Goal: Task Accomplishment & Management: Manage account settings

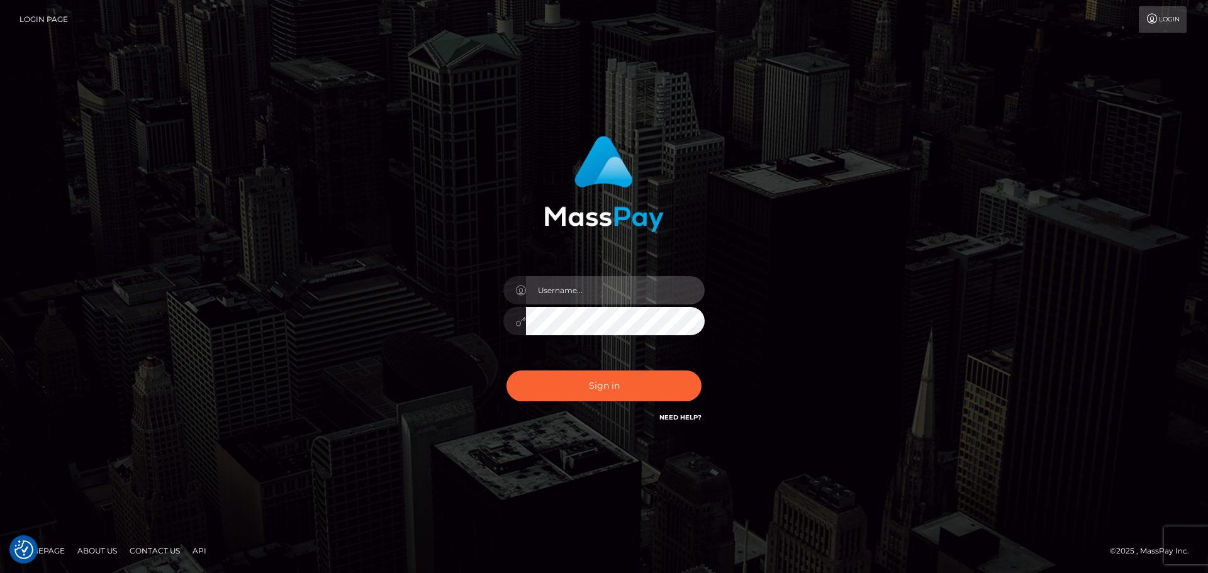
type input "constantin.mp"
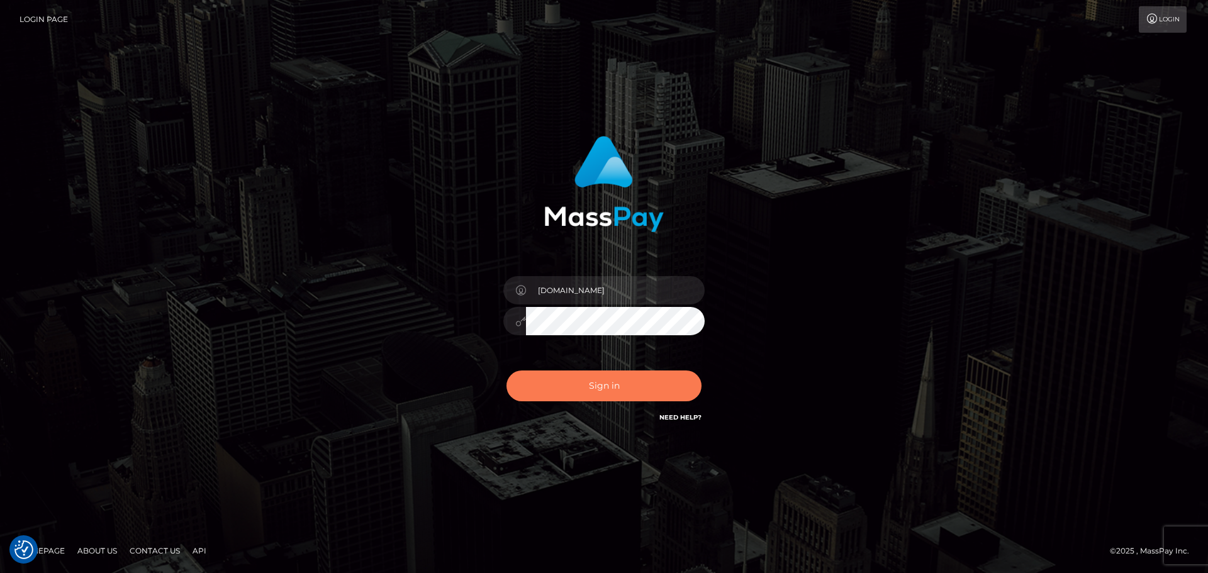
drag, startPoint x: 0, startPoint y: 0, endPoint x: 638, endPoint y: 372, distance: 738.7
click at [638, 372] on button "Sign in" at bounding box center [603, 385] width 195 height 31
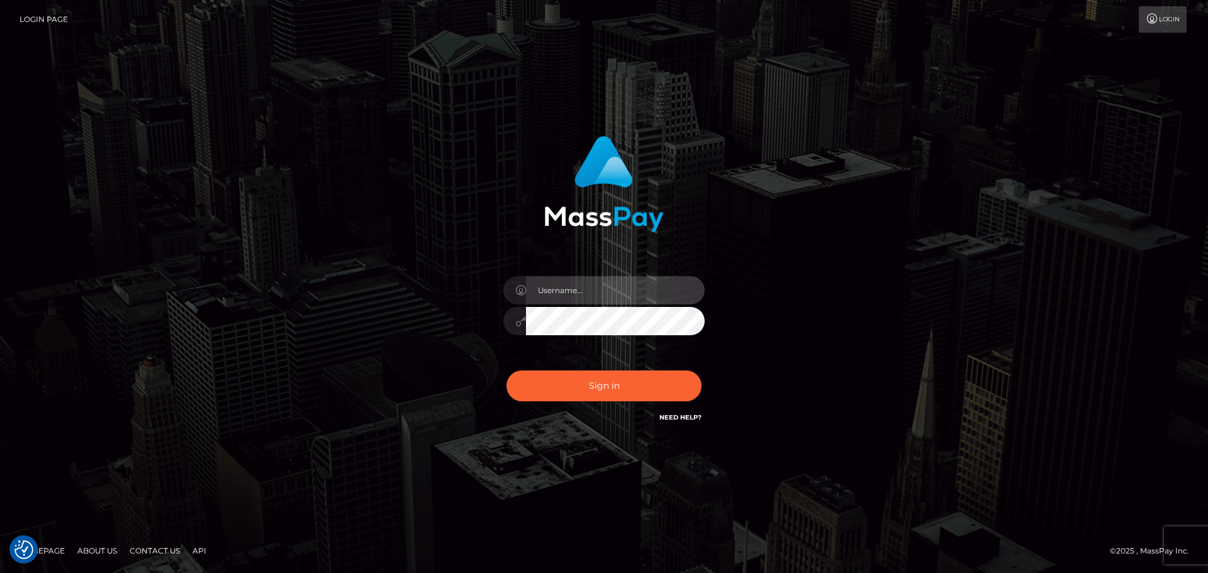
type input "constantin.mp"
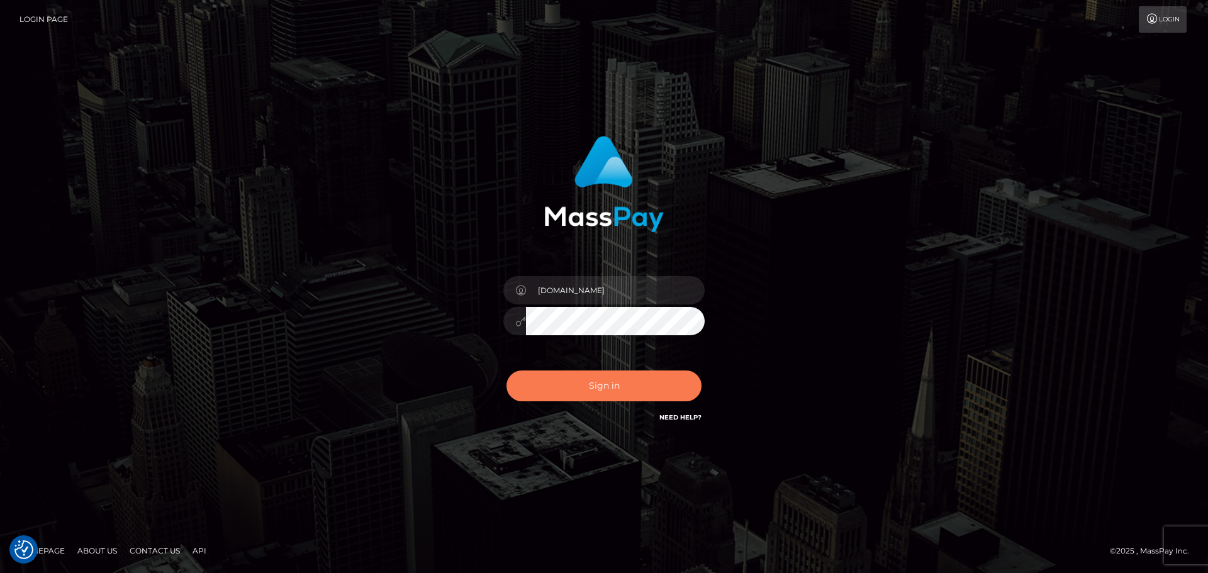
click at [638, 372] on button "Sign in" at bounding box center [603, 385] width 195 height 31
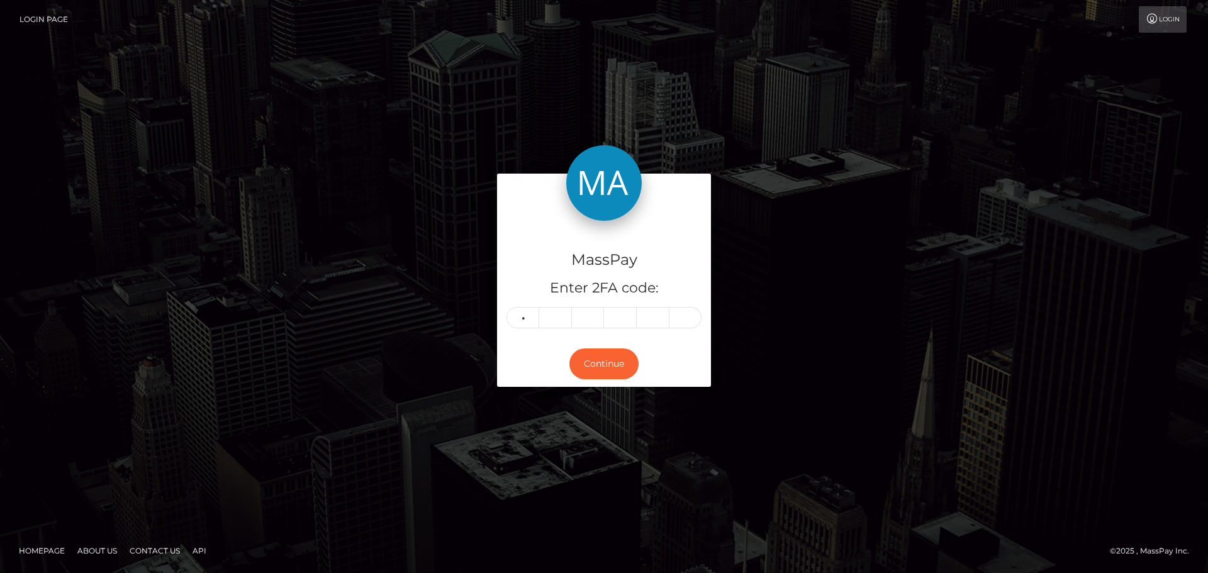
type input "5"
type input "3"
type input "6"
type input "3"
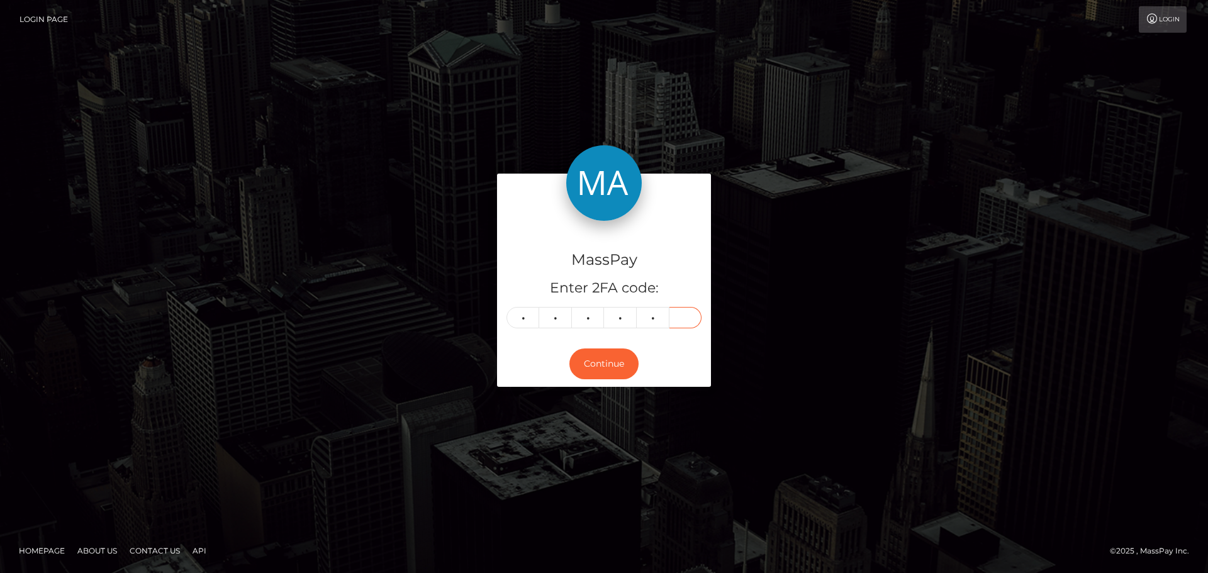
type input "8"
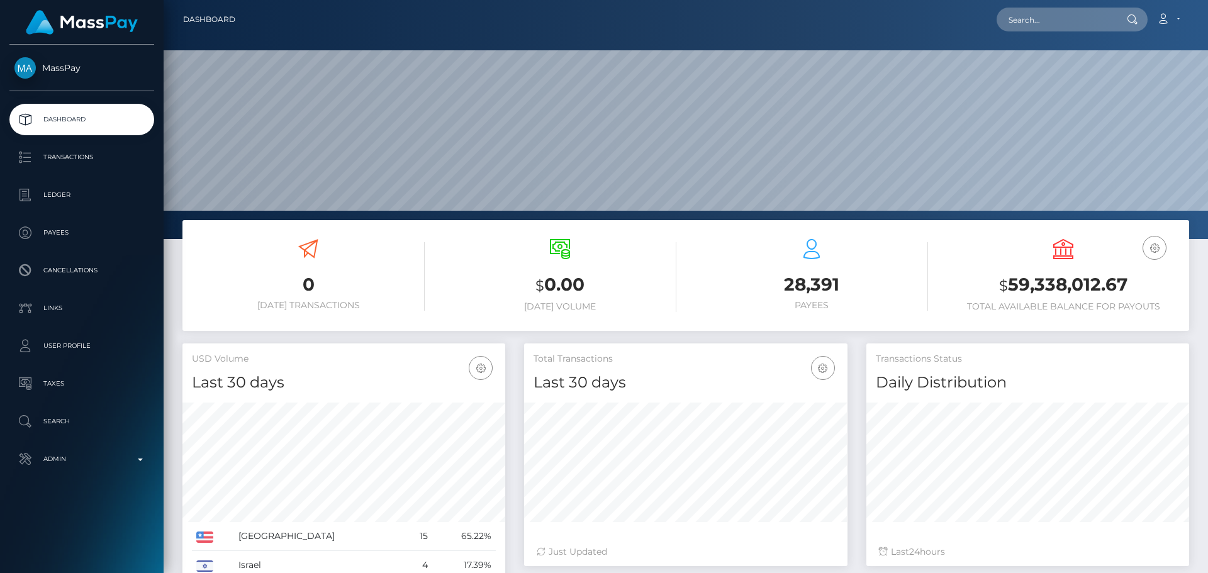
scroll to position [223, 323]
click at [1031, 21] on input "text" at bounding box center [1055, 20] width 118 height 24
paste input "poact_infhustMoO5N"
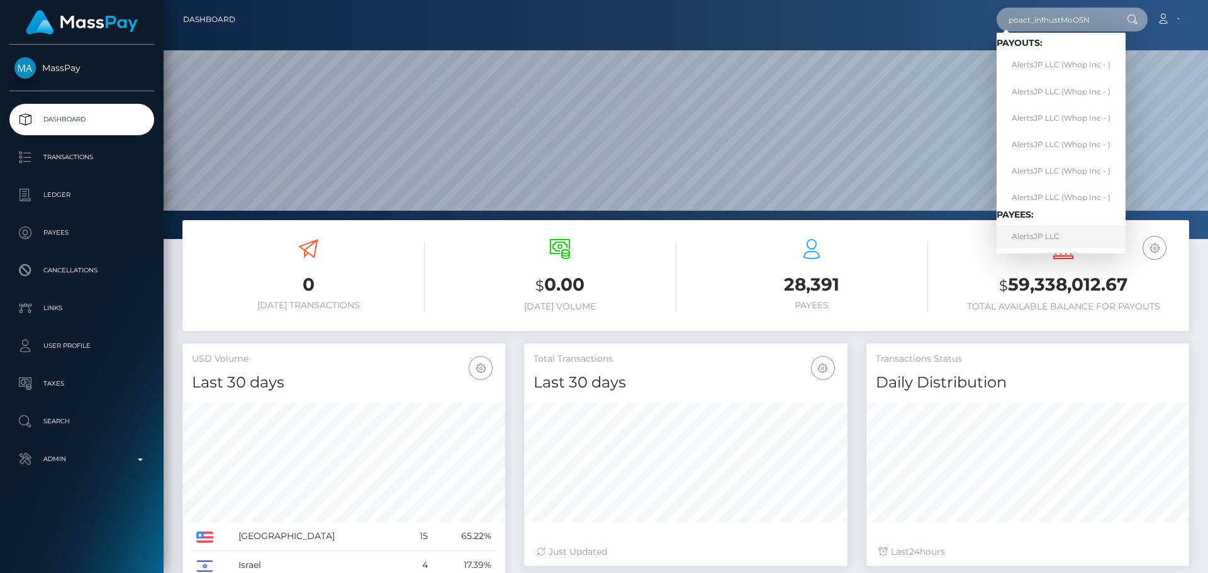
type input "poact_infhustMoO5N"
click at [1053, 236] on link "AlertsJP LLC" at bounding box center [1060, 236] width 129 height 23
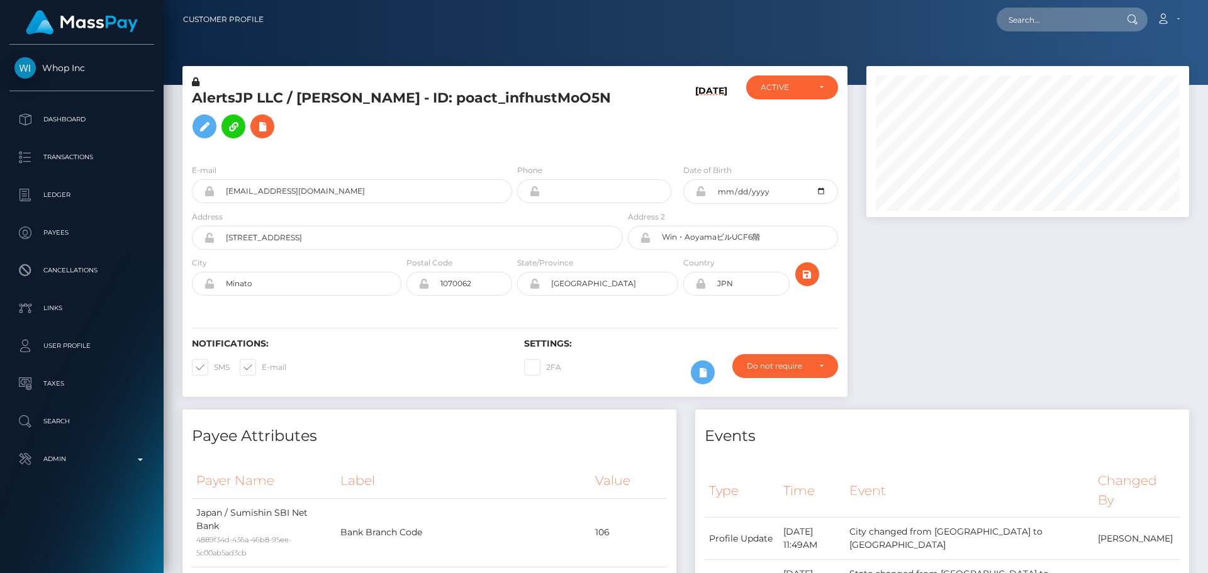
scroll to position [151, 323]
click at [640, 131] on div "[DATE]" at bounding box center [680, 114] width 111 height 79
click at [622, 130] on div "AlertsJP LLC / [PERSON_NAME] - ID: poact_infhustMoO5N" at bounding box center [403, 114] width 443 height 79
click at [565, 137] on h5 "AlertsJP LLC / [PERSON_NAME] - ID: poact_infhustMoO5N" at bounding box center [404, 117] width 424 height 56
click at [208, 120] on icon at bounding box center [204, 127] width 15 height 16
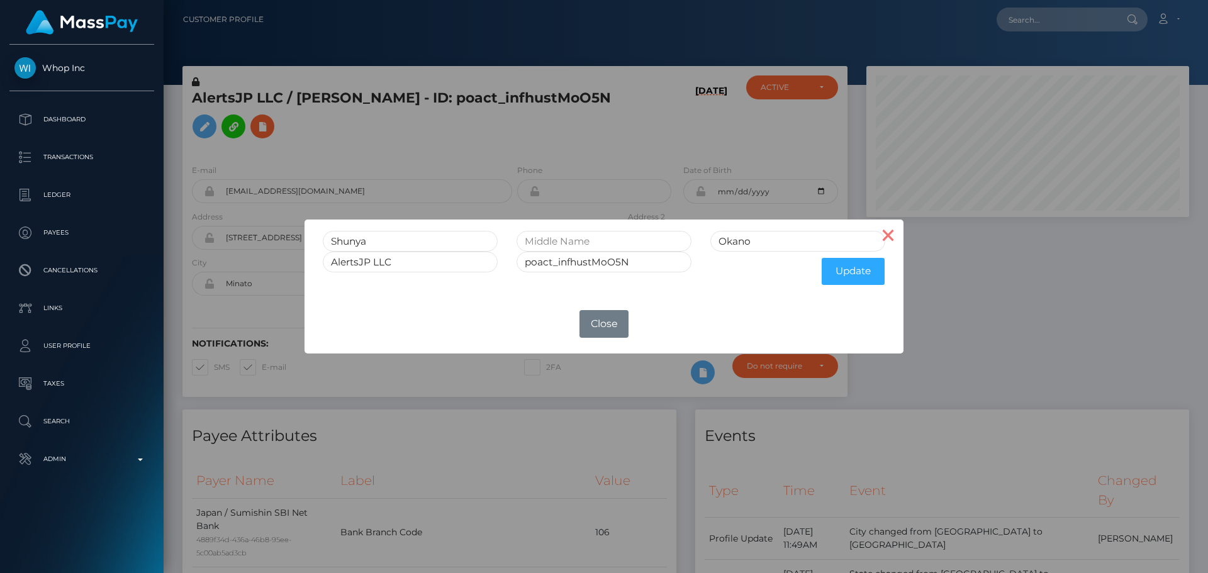
click at [897, 237] on button "×" at bounding box center [888, 235] width 30 height 30
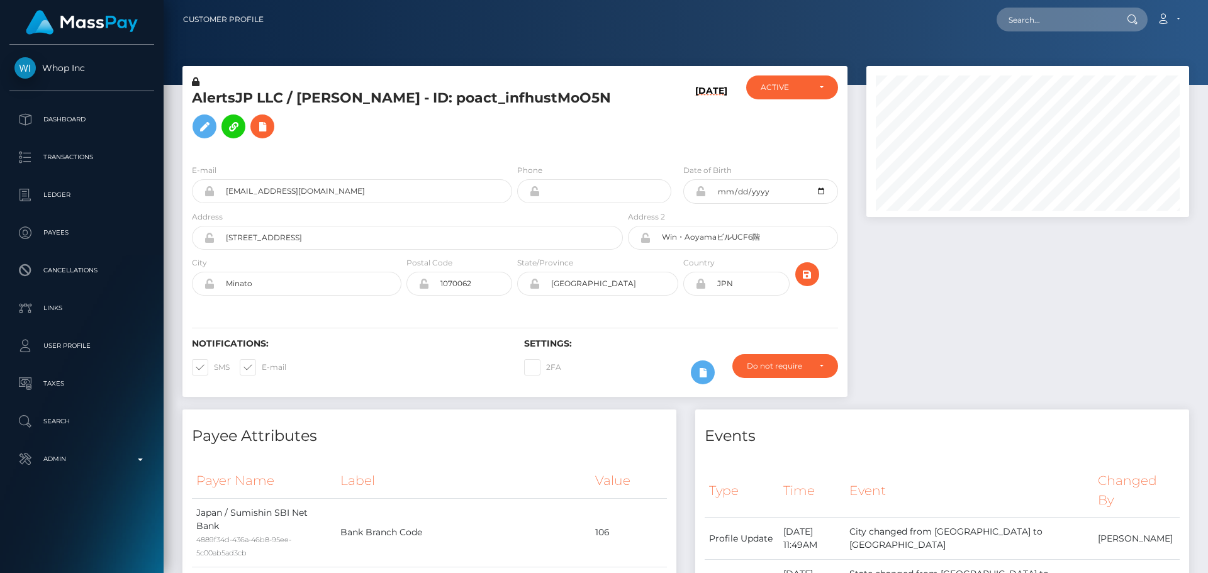
click at [602, 147] on div "AlertsJP LLC / [PERSON_NAME] - ID: poact_infhustMoO5N" at bounding box center [403, 114] width 443 height 79
click at [586, 145] on div "AlertsJP LLC / [PERSON_NAME] - ID: poact_infhustMoO5N" at bounding box center [403, 114] width 443 height 79
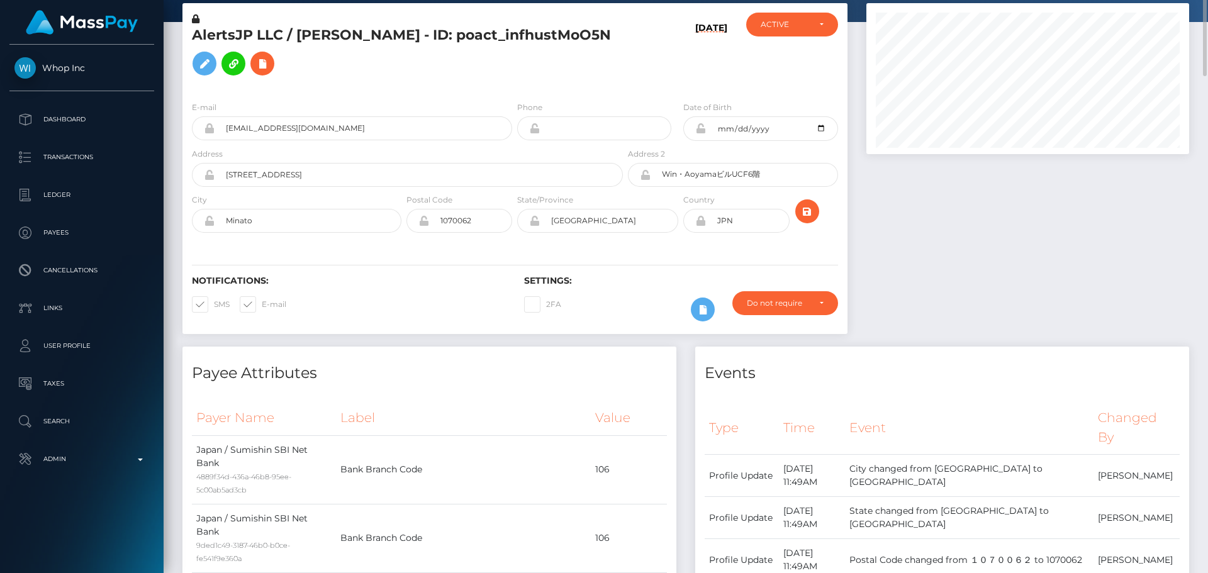
scroll to position [0, 0]
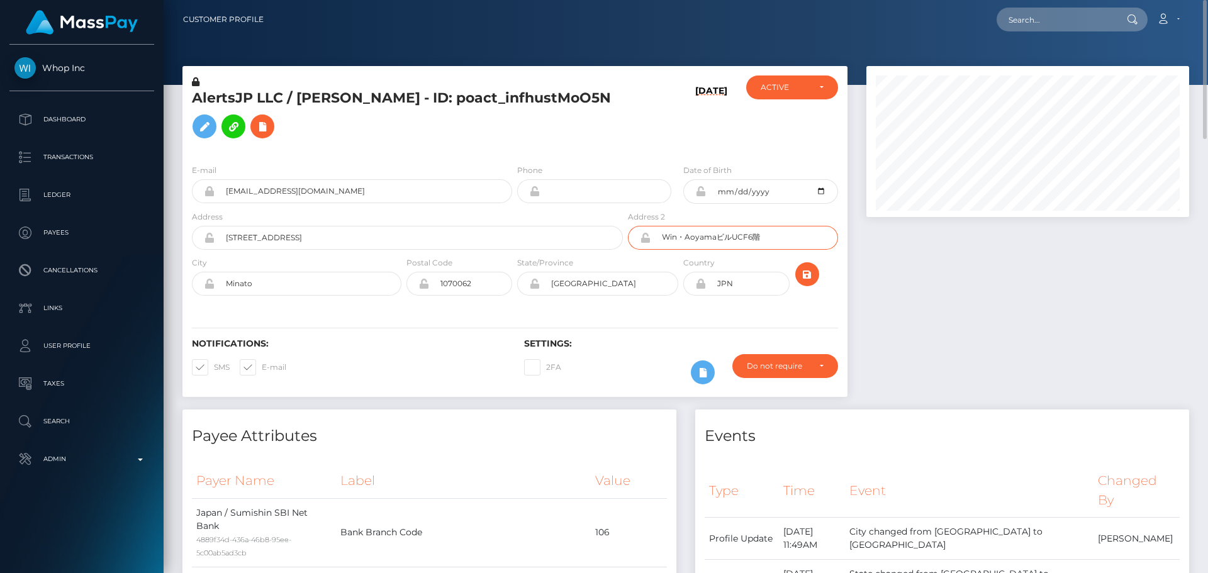
drag, startPoint x: 779, startPoint y: 241, endPoint x: 664, endPoint y: 233, distance: 115.3
click at [664, 233] on input "Win・AoyamaビルUCF6階" at bounding box center [743, 238] width 187 height 24
click at [781, 230] on input "Win・AoyamaビルUCF6階" at bounding box center [743, 238] width 187 height 24
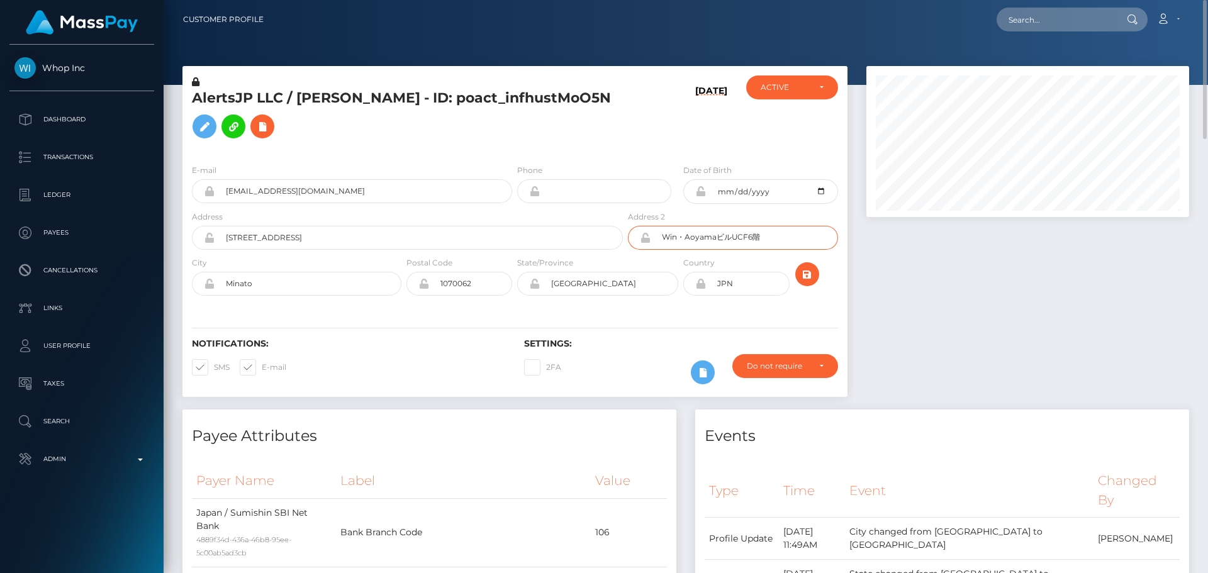
click at [793, 241] on input "Win・AoyamaビルUCF6階" at bounding box center [743, 238] width 187 height 24
paste input "[GEOGRAPHIC_DATA] UCF 6th Floor"
type input "[GEOGRAPHIC_DATA] UCF 6th Floor"
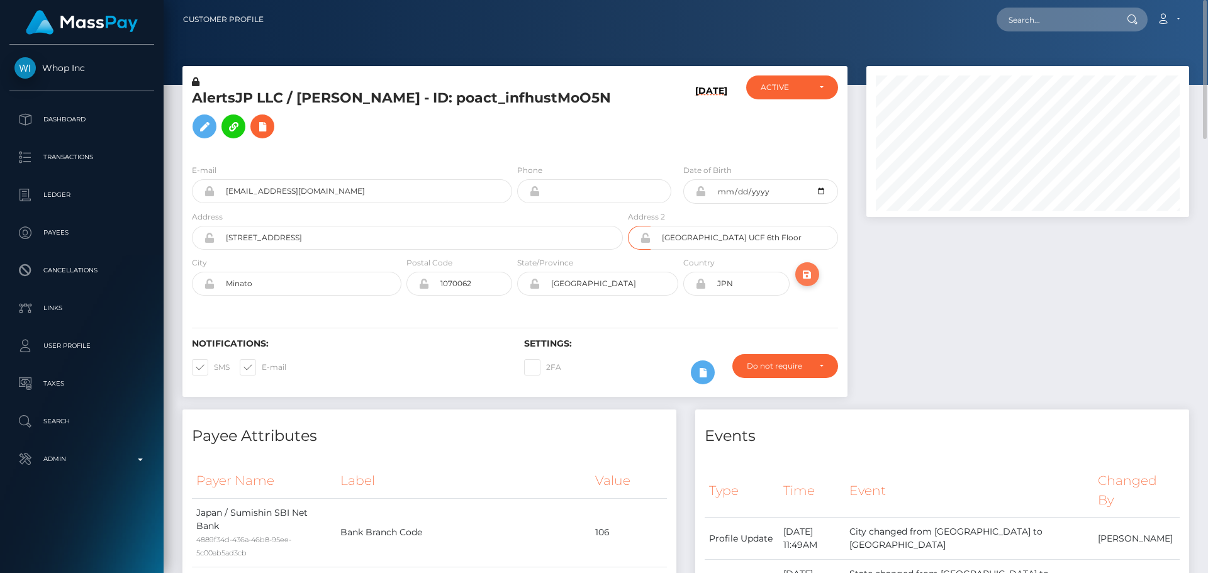
click at [814, 270] on icon "submit" at bounding box center [806, 275] width 15 height 16
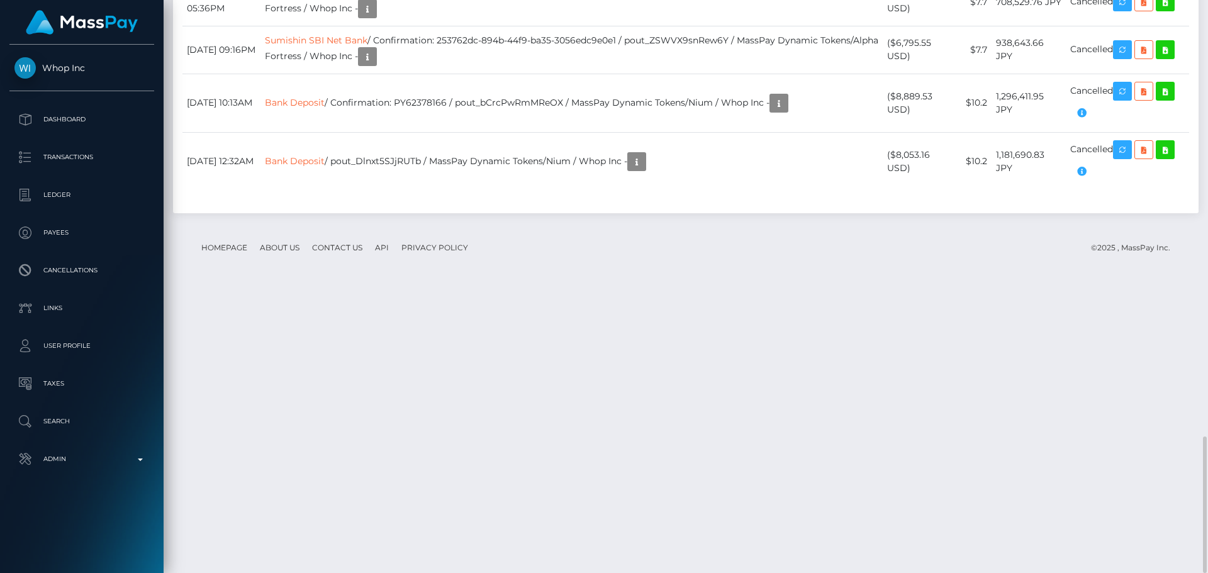
scroll to position [151, 323]
click at [608, 120] on div "Date/Time Description Amount Fee Received Status Bank Wire Sumishin SBI Net Bank" at bounding box center [685, 20] width 1025 height 385
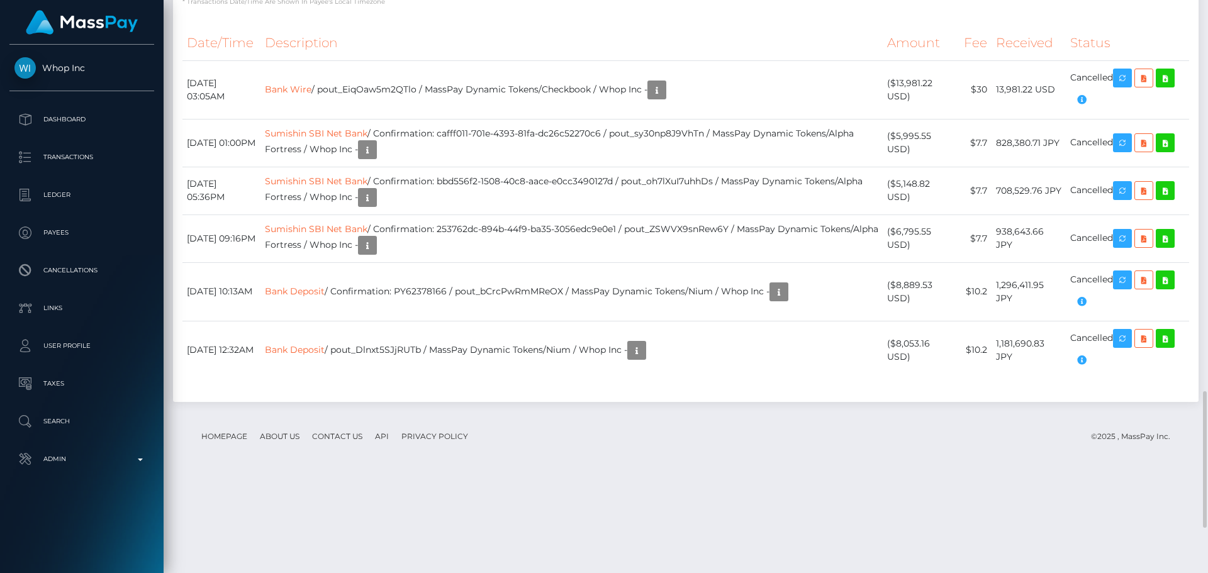
click at [482, 6] on p "* Transactions date/time are shown in payee's local timezone" at bounding box center [685, 1] width 1006 height 9
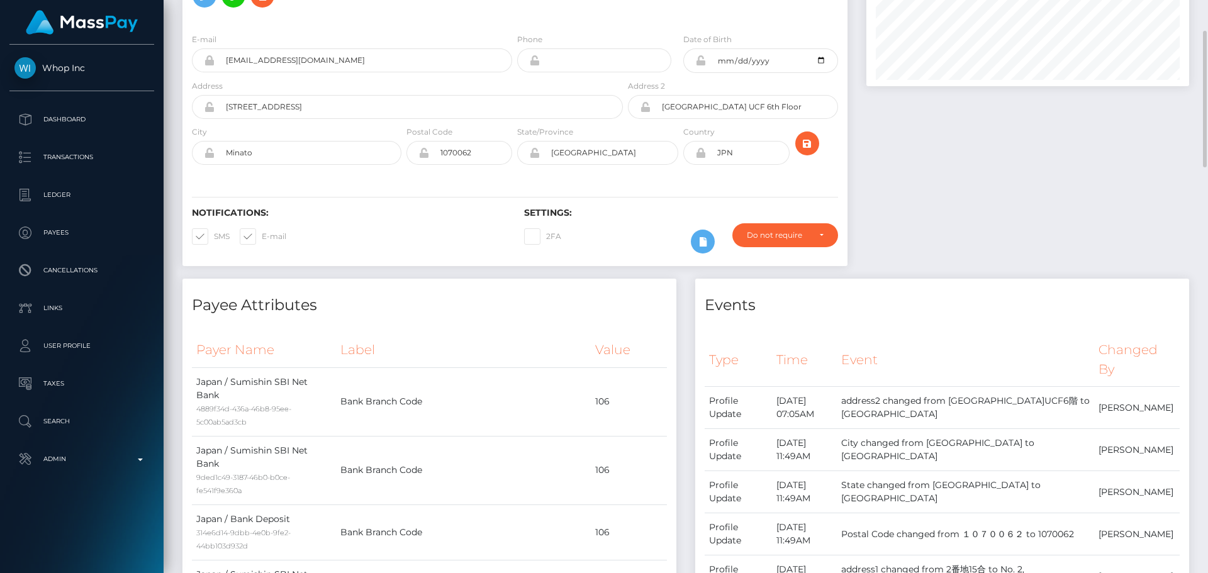
scroll to position [0, 0]
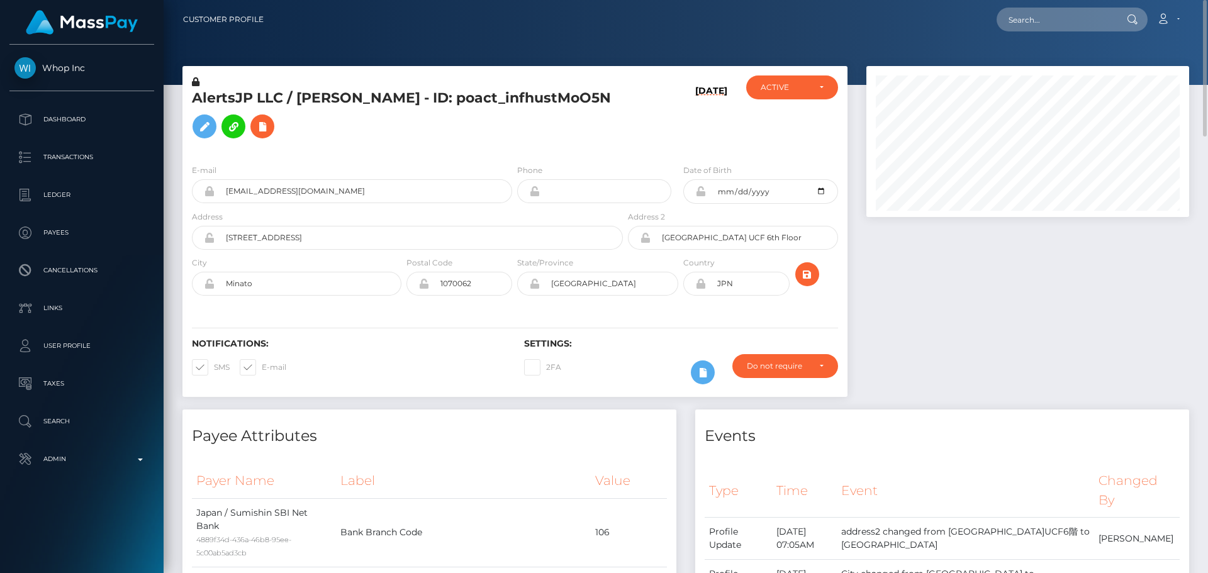
click at [535, 144] on h5 "AlertsJP LLC / [PERSON_NAME] - ID: poact_infhustMoO5N" at bounding box center [404, 117] width 424 height 56
click at [509, 142] on h5 "AlertsJP LLC / [PERSON_NAME] - ID: poact_infhustMoO5N" at bounding box center [404, 117] width 424 height 56
click at [550, 139] on h5 "AlertsJP LLC / [PERSON_NAME] - ID: poact_infhustMoO5N" at bounding box center [404, 117] width 424 height 56
click at [516, 139] on h5 "AlertsJP LLC / [PERSON_NAME] - ID: poact_infhustMoO5N" at bounding box center [404, 117] width 424 height 56
click at [595, 110] on h5 "AlertsJP LLC / [PERSON_NAME] - ID: poact_infhustMoO5N" at bounding box center [404, 117] width 424 height 56
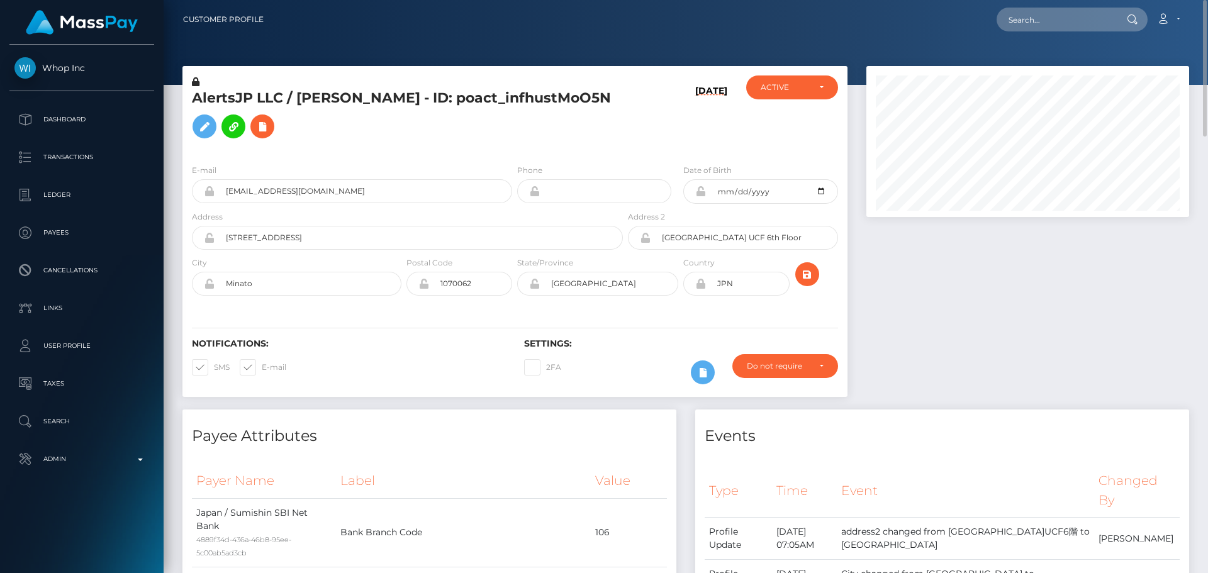
click at [595, 109] on h5 "AlertsJP LLC / [PERSON_NAME] - ID: poact_infhustMoO5N" at bounding box center [404, 117] width 424 height 56
click at [587, 125] on h5 "AlertsJP LLC / [PERSON_NAME] - ID: poact_infhustMoO5N" at bounding box center [404, 117] width 424 height 56
click at [438, 127] on h5 "AlertsJP LLC / [PERSON_NAME] - ID: poact_infhustMoO5N" at bounding box center [404, 117] width 424 height 56
click at [513, 150] on div "AlertsJP LLC / [PERSON_NAME] - ID: poact_infhustMoO5N" at bounding box center [403, 114] width 443 height 79
click at [621, 316] on div "Notifications: SMS E-mail Settings: 2FA" at bounding box center [514, 352] width 665 height 89
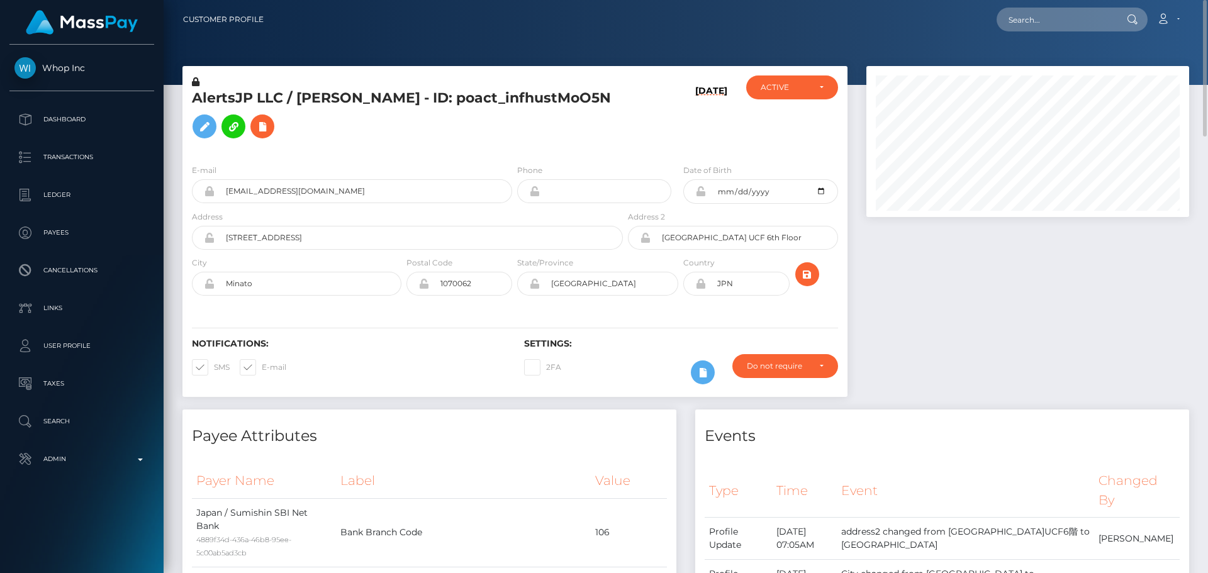
click at [574, 114] on h5 "AlertsJP LLC / [PERSON_NAME] - ID: poact_infhustMoO5N" at bounding box center [404, 117] width 424 height 56
click at [542, 118] on h5 "AlertsJP LLC / [PERSON_NAME] - ID: poact_infhustMoO5N" at bounding box center [404, 117] width 424 height 56
click at [542, 118] on h5 "AlertsJP LLC / Shunya Okano - ID: poact_infhustMoO5N" at bounding box center [404, 117] width 424 height 56
click at [646, 328] on hr at bounding box center [515, 328] width 646 height 1
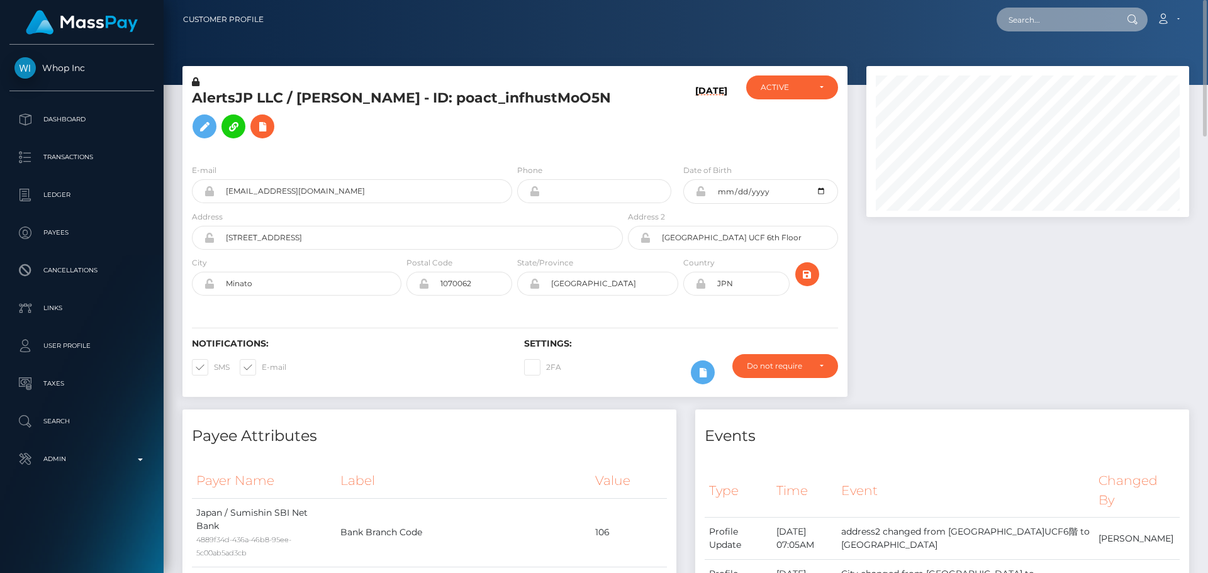
click at [1048, 23] on input "text" at bounding box center [1055, 20] width 118 height 24
paste input "poact_n8mBifllmuAy"
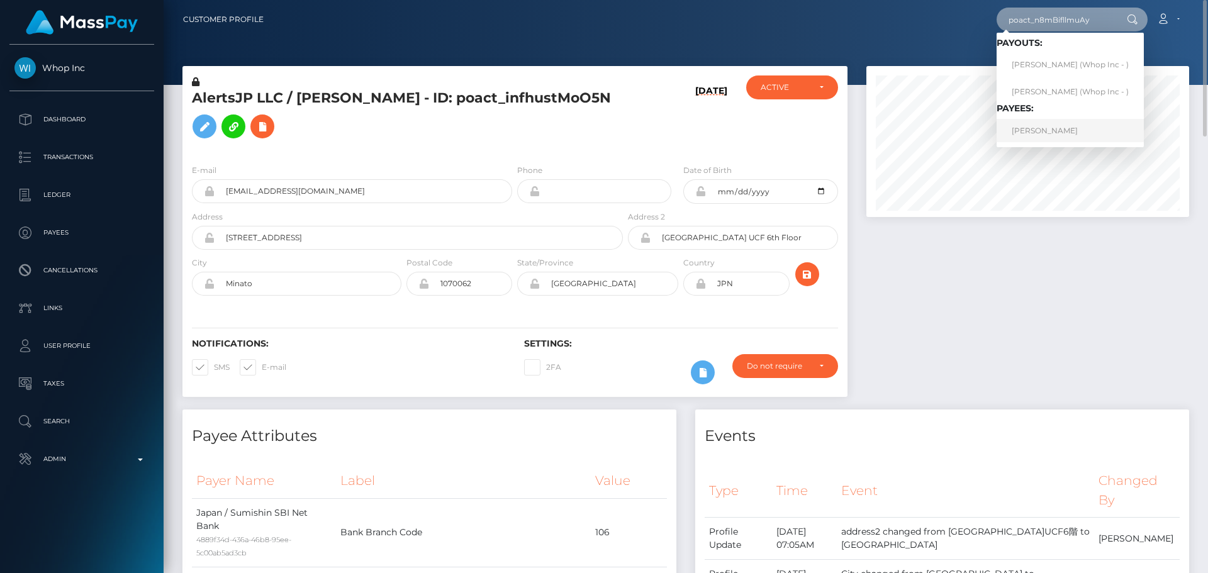
type input "poact_n8mBifllmuAy"
click at [1036, 122] on link "ISAIAH VALLE" at bounding box center [1069, 130] width 147 height 23
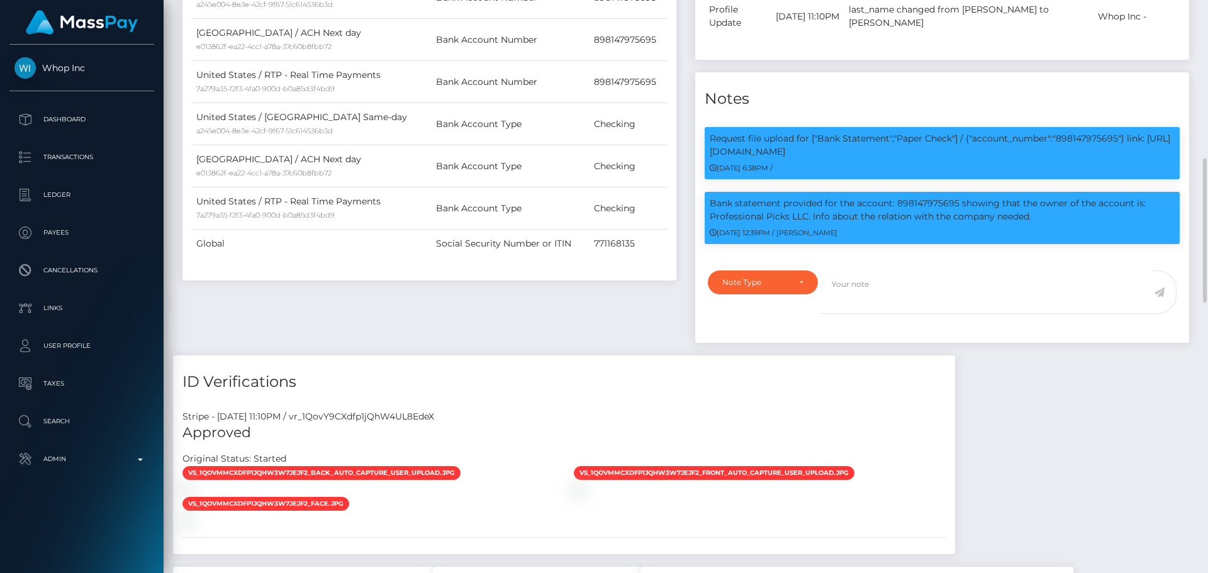
scroll to position [151, 323]
click at [716, 216] on p "Bank statement provided for the account: 898147975695 showing that the owner of…" at bounding box center [941, 210] width 465 height 26
drag, startPoint x: 716, startPoint y: 216, endPoint x: 783, endPoint y: 216, distance: 66.7
click at [783, 216] on p "Bank statement provided for the account: 898147975695 showing that the owner of…" at bounding box center [941, 210] width 465 height 26
click at [718, 216] on p "Bank statement provided for the account: 898147975695 showing that the owner of…" at bounding box center [941, 210] width 465 height 26
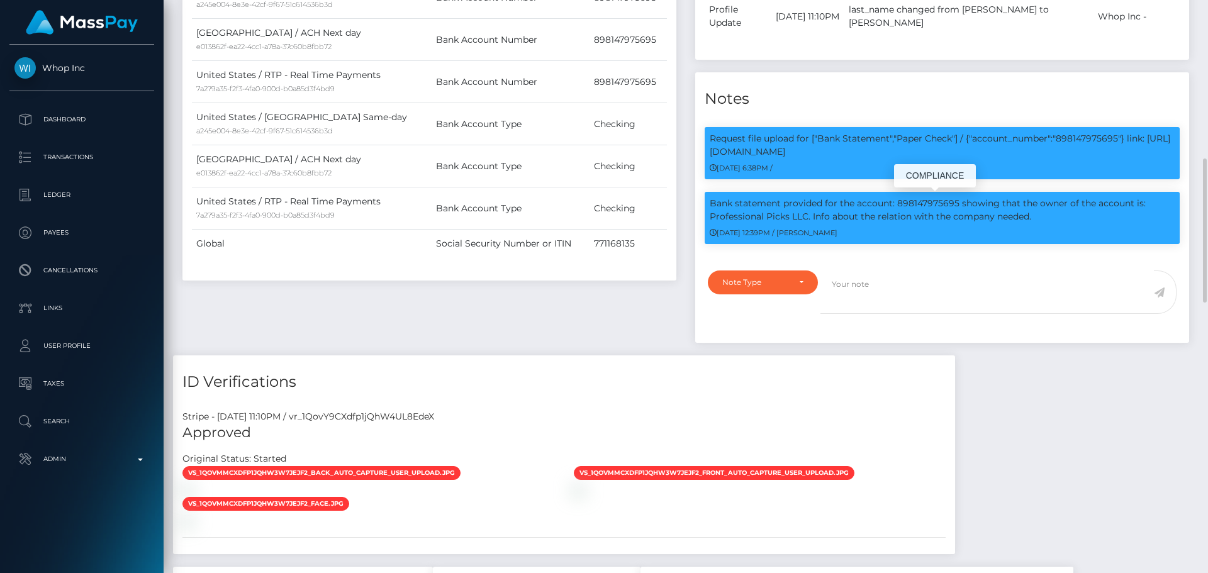
drag, startPoint x: 718, startPoint y: 216, endPoint x: 798, endPoint y: 219, distance: 80.5
click at [798, 219] on p "Bank statement provided for the account: 898147975695 showing that the owner of…" at bounding box center [941, 210] width 465 height 26
copy p "Professional Picks LLC"
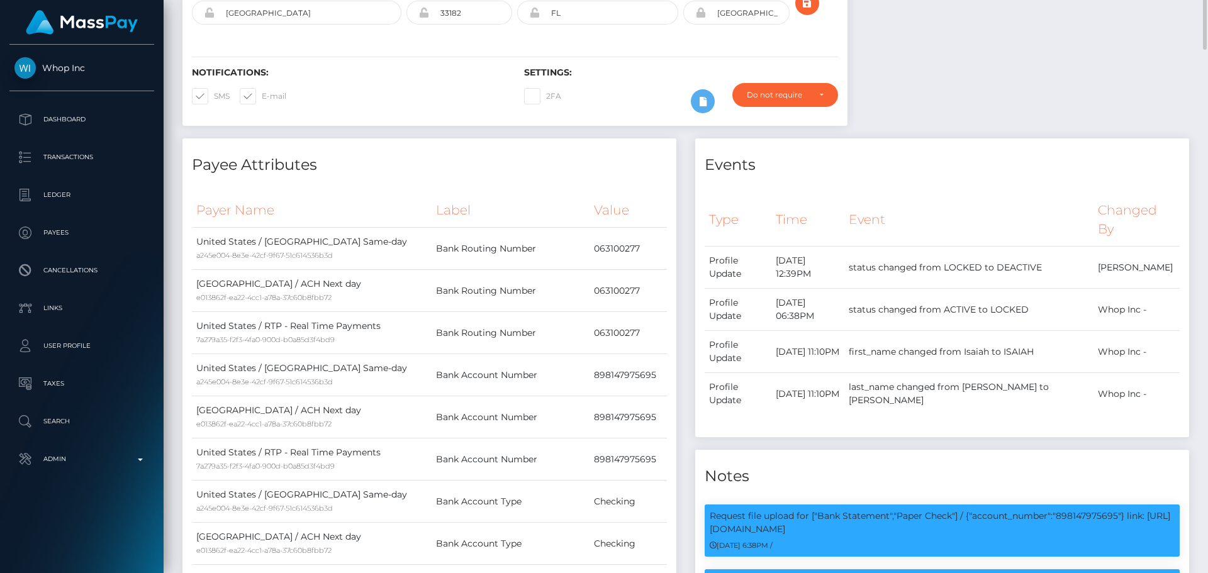
scroll to position [0, 0]
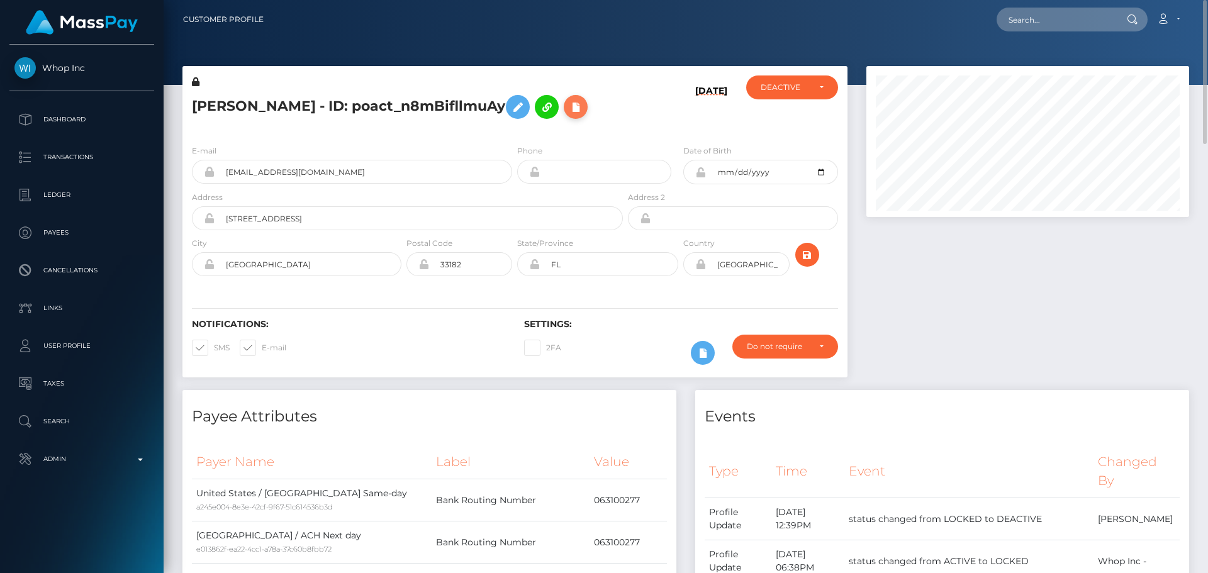
click at [568, 109] on icon at bounding box center [575, 107] width 15 height 16
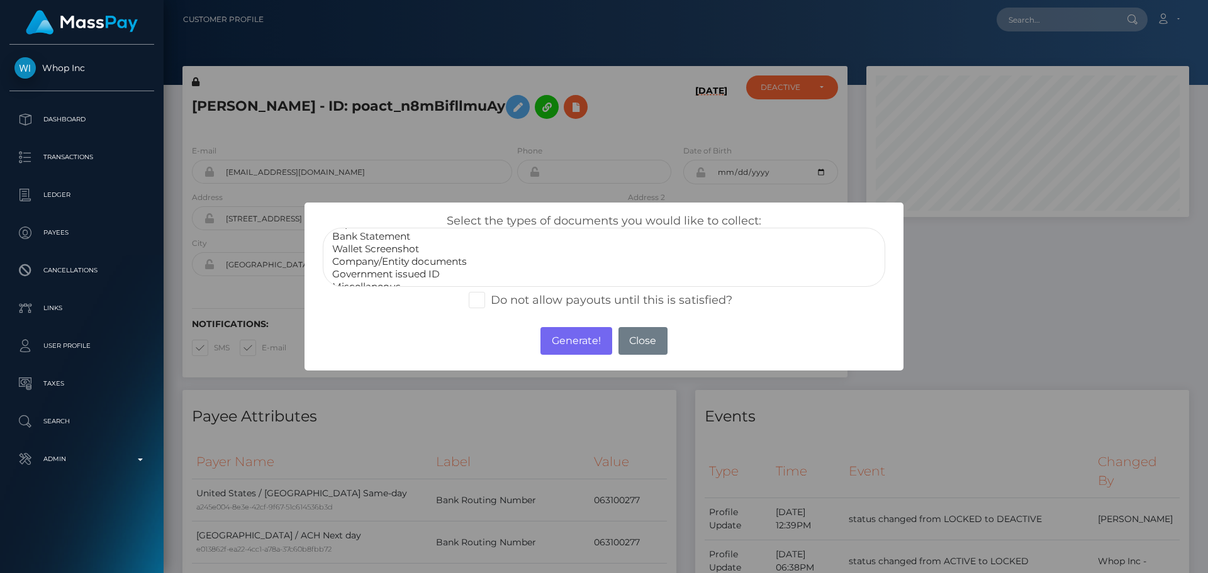
scroll to position [25, 0]
select select "Miscellaneous"
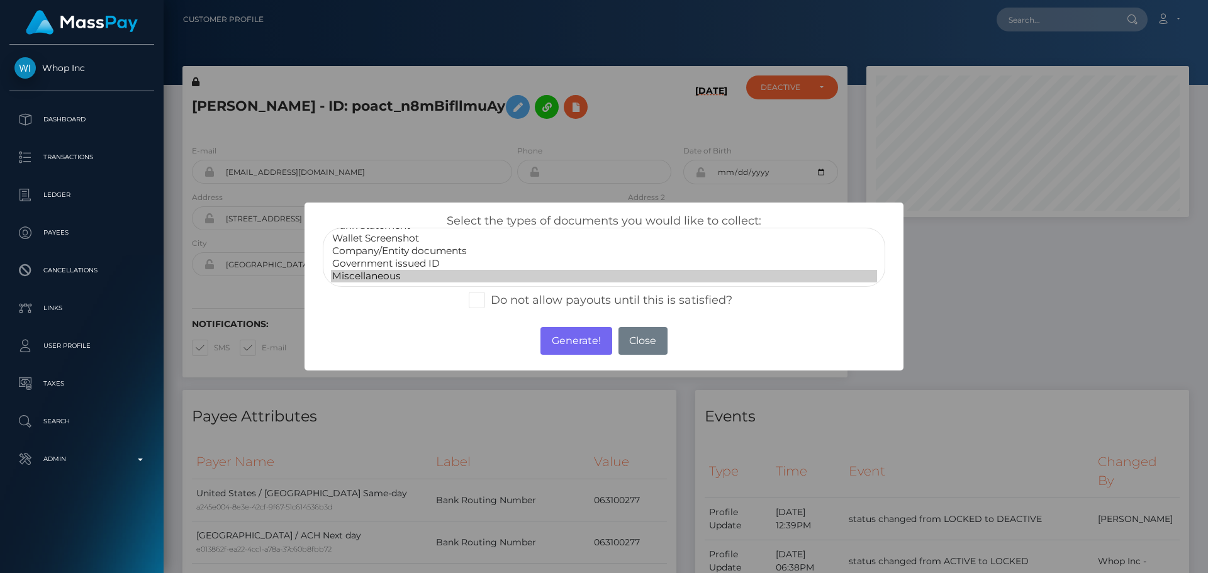
click at [374, 279] on option "Miscellaneous" at bounding box center [604, 276] width 546 height 13
click at [557, 335] on button "Generate!" at bounding box center [575, 341] width 71 height 28
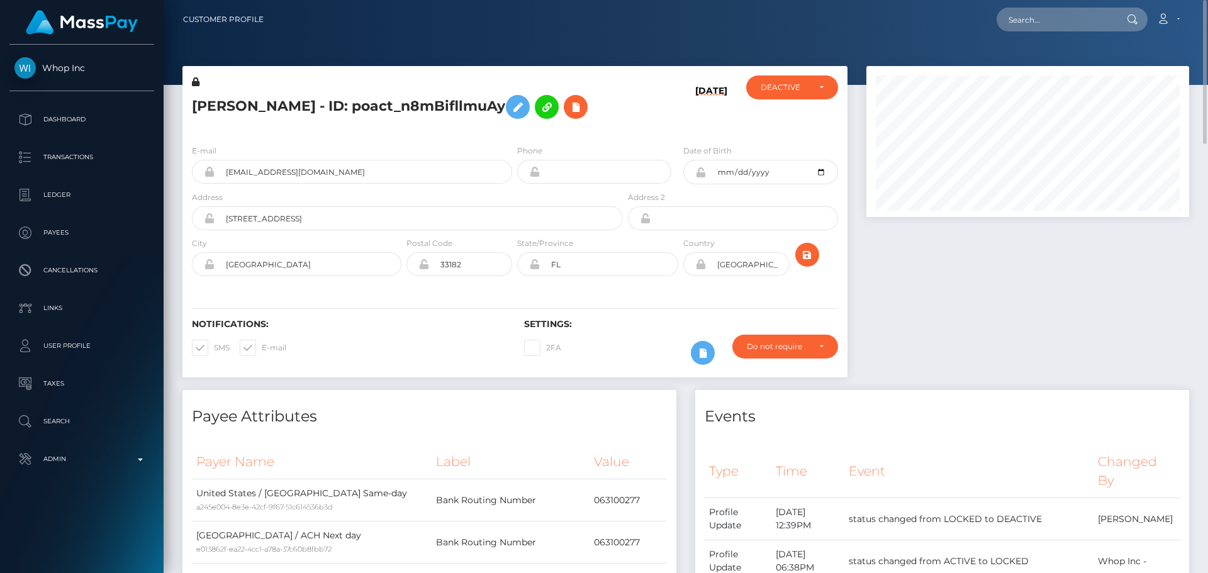
click at [597, 125] on div "[PERSON_NAME] - ID: poact_n8mBifllmuAy" at bounding box center [403, 104] width 443 height 59
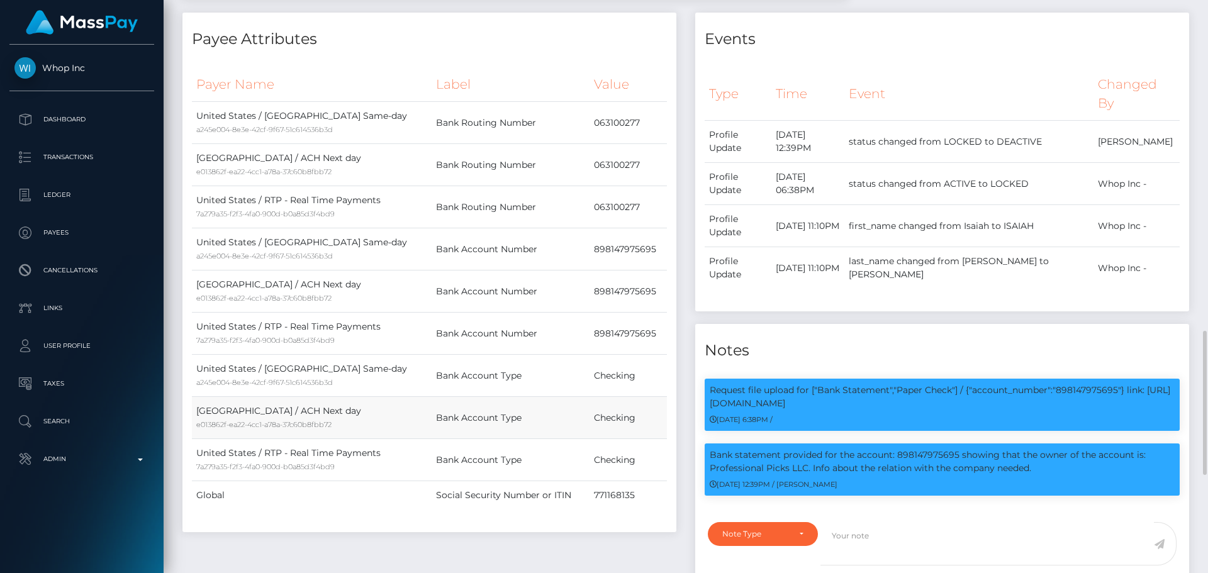
scroll to position [629, 0]
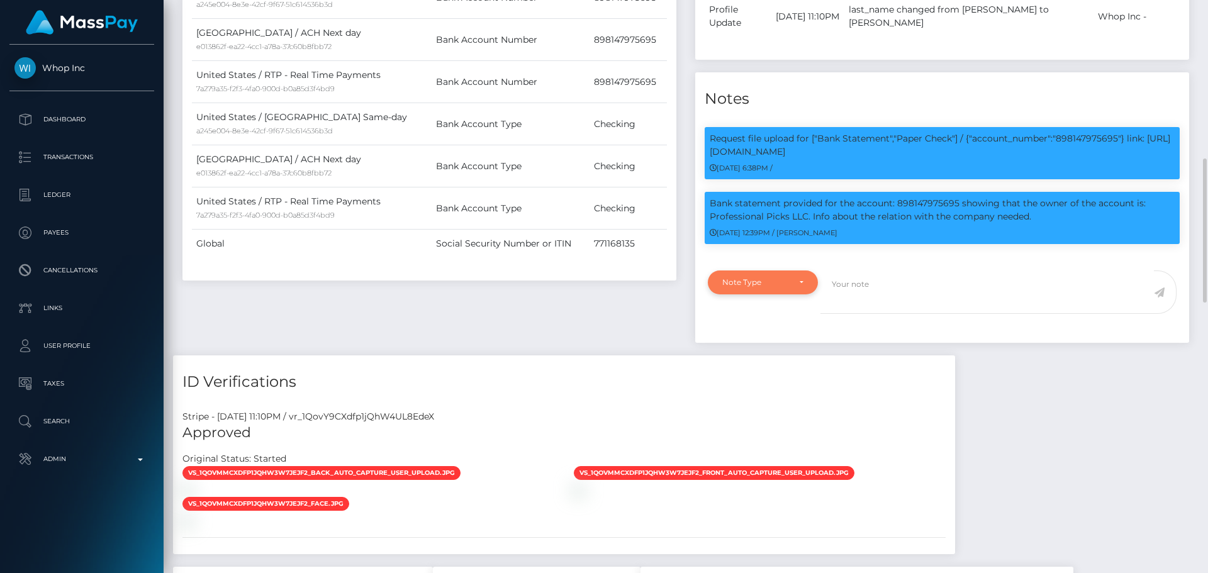
click at [794, 285] on div "Note Type" at bounding box center [762, 282] width 81 height 10
click at [760, 337] on span "Compliance" at bounding box center [746, 342] width 46 height 11
click at [775, 279] on div "Compliance" at bounding box center [755, 282] width 67 height 10
click at [768, 337] on span "Compliance" at bounding box center [746, 342] width 46 height 11
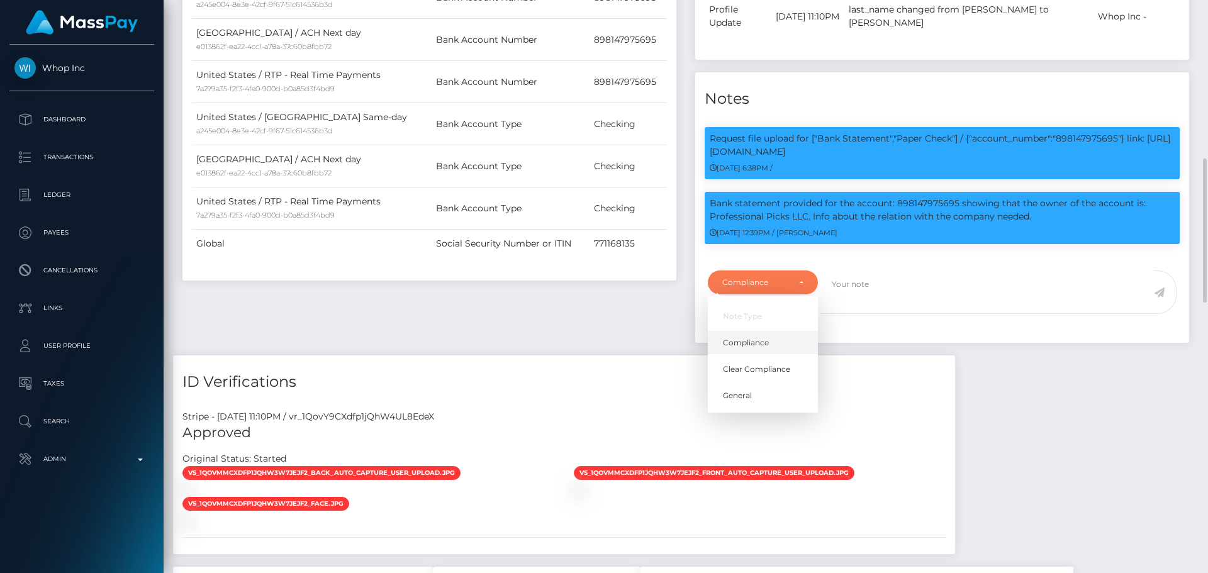
select select "COMPLIANCE"
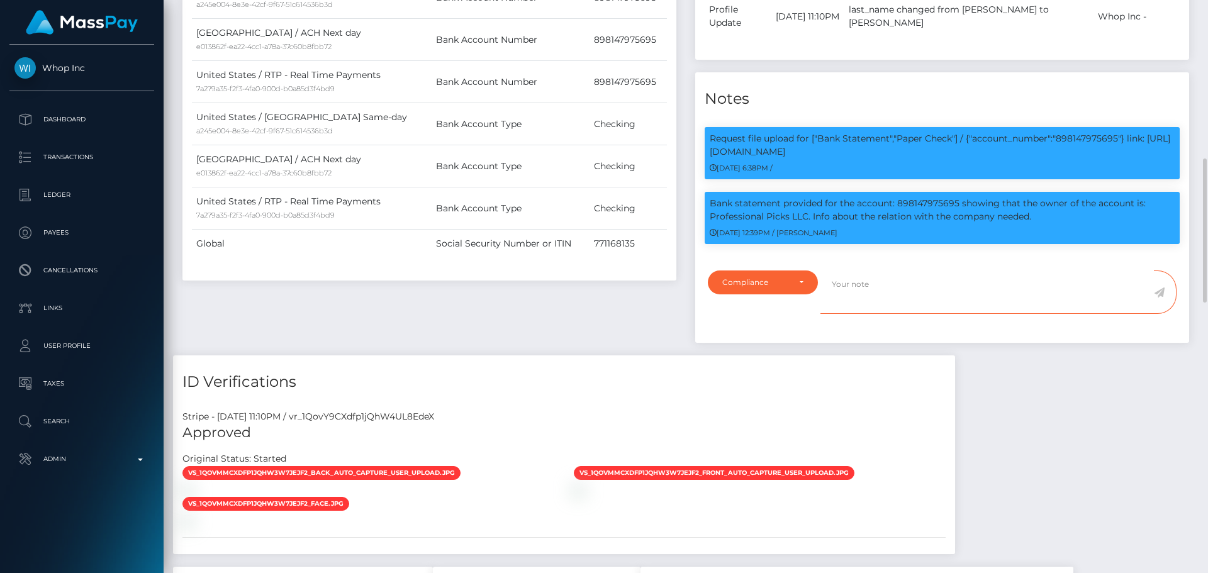
click at [921, 299] on textarea at bounding box center [986, 291] width 333 height 43
paste textarea "Documents on file for Mount Equinox Inc confirm that Kevin Jeffrey Bennett is a…"
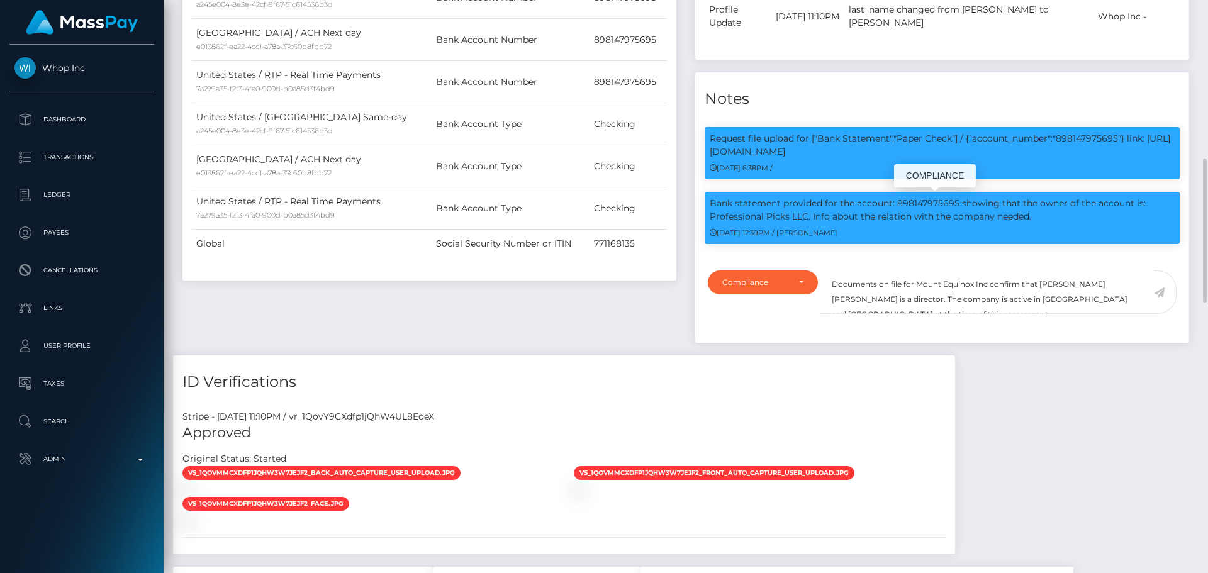
click at [718, 216] on p "Bank statement provided for the account: 898147975695 showing that the owner of…" at bounding box center [941, 210] width 465 height 26
drag, startPoint x: 718, startPoint y: 216, endPoint x: 803, endPoint y: 218, distance: 85.6
click at [803, 218] on p "Bank statement provided for the account: 898147975695 showing that the owner of…" at bounding box center [941, 210] width 465 height 26
copy p "Professional Picks LLC"
click at [927, 280] on textarea "Documents on file for Mount Equinox Inc confirm that Kevin Jeffrey Bennett is a…" at bounding box center [986, 291] width 333 height 43
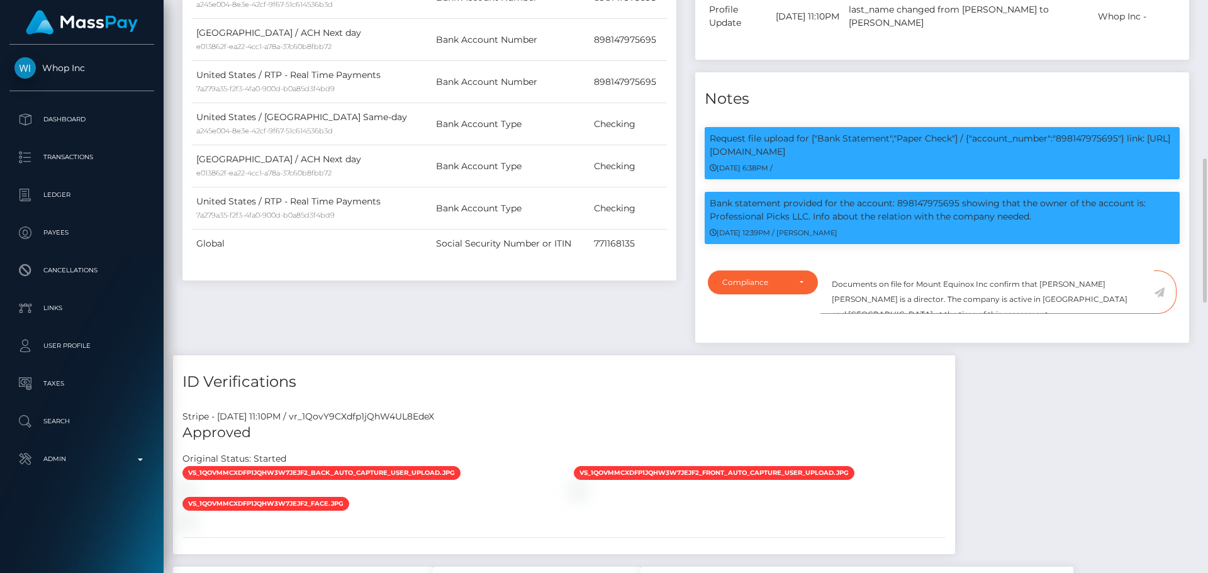
drag, startPoint x: 927, startPoint y: 280, endPoint x: 981, endPoint y: 280, distance: 54.1
click at [981, 280] on textarea "Documents on file for Mount Equinox Inc confirm that Kevin Jeffrey Bennett is a…" at bounding box center [986, 291] width 333 height 43
paste textarea "Professional Picks LLC"
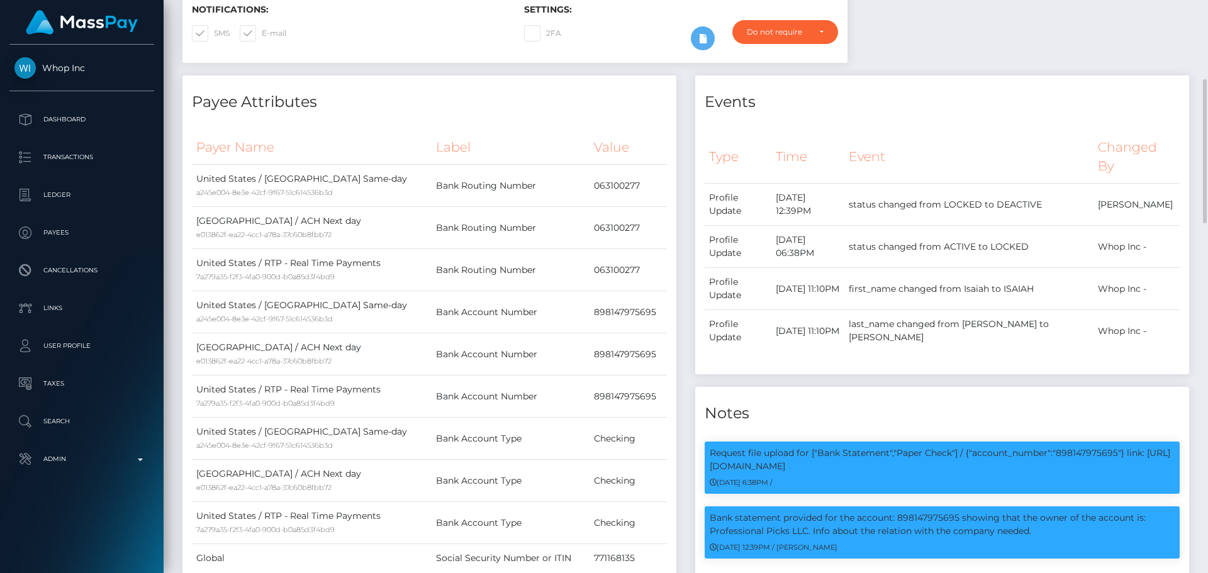
scroll to position [0, 0]
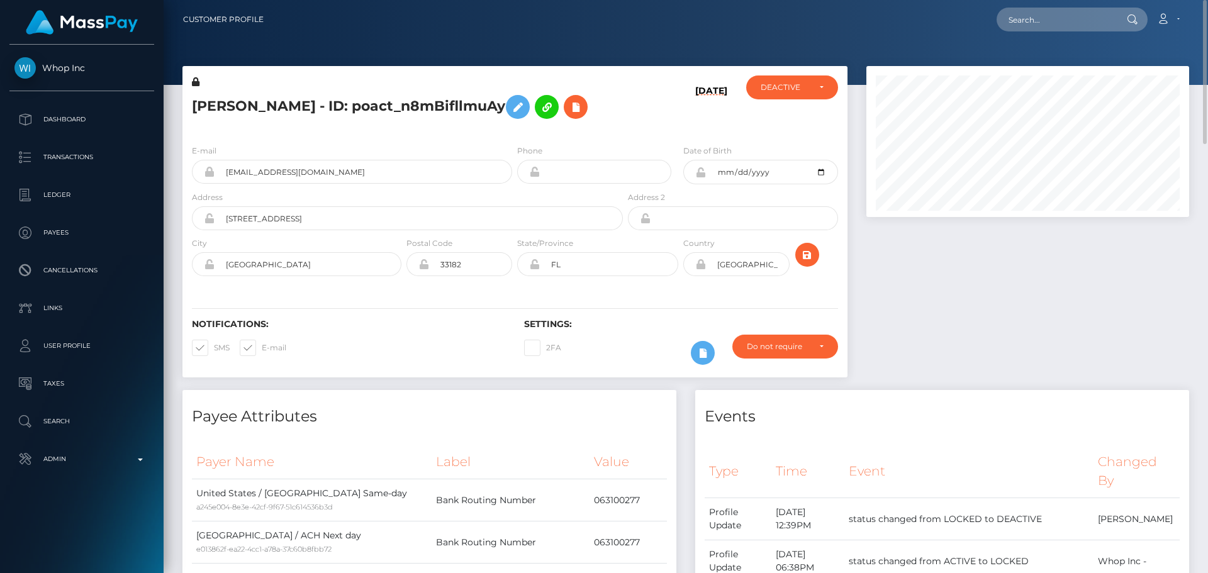
click at [213, 108] on h5 "ISAIAH VALLE - ID: poact_n8mBifllmuAy" at bounding box center [404, 107] width 424 height 36
drag, startPoint x: 213, startPoint y: 108, endPoint x: 254, endPoint y: 112, distance: 41.1
click at [254, 112] on h5 "ISAIAH VALLE - ID: poact_n8mBifllmuAy" at bounding box center [404, 107] width 424 height 36
copy h5 "ISAIAH VALLE"
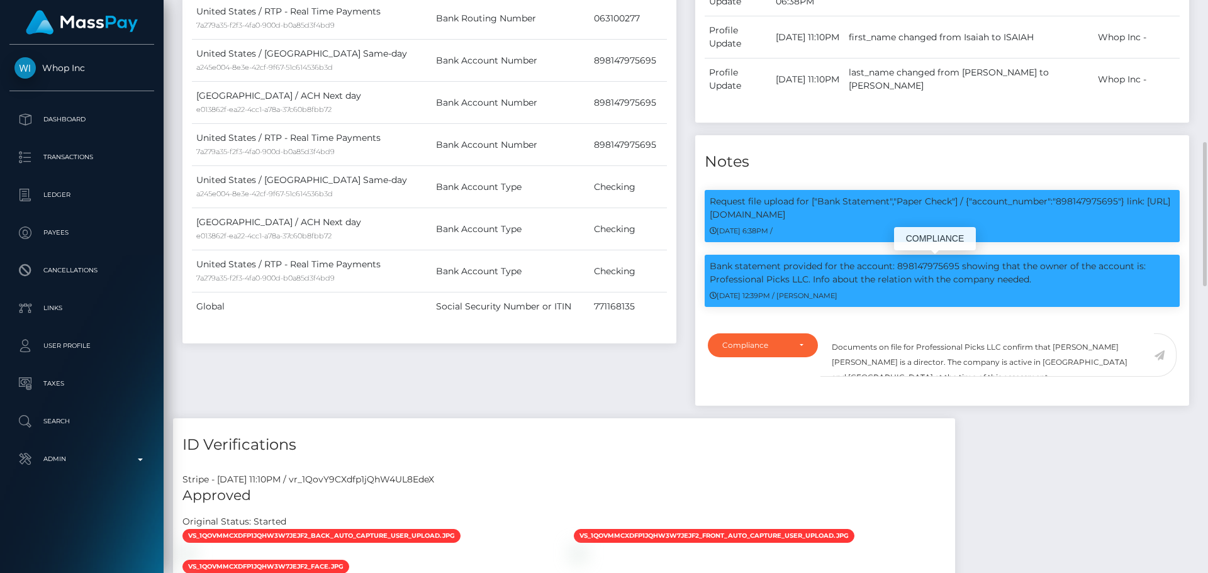
scroll to position [151, 323]
click at [1059, 346] on textarea "Documents on file for Professional Picks LLC confirm that Kevin Jeffrey Bennett…" at bounding box center [986, 354] width 333 height 43
drag, startPoint x: 1059, startPoint y: 346, endPoint x: 1113, endPoint y: 348, distance: 54.8
click at [1113, 348] on textarea "Documents on file for Professional Picks LLC confirm that Kevin Jeffrey Bennett…" at bounding box center [986, 354] width 333 height 43
paste textarea "ISAIAH VALLE"
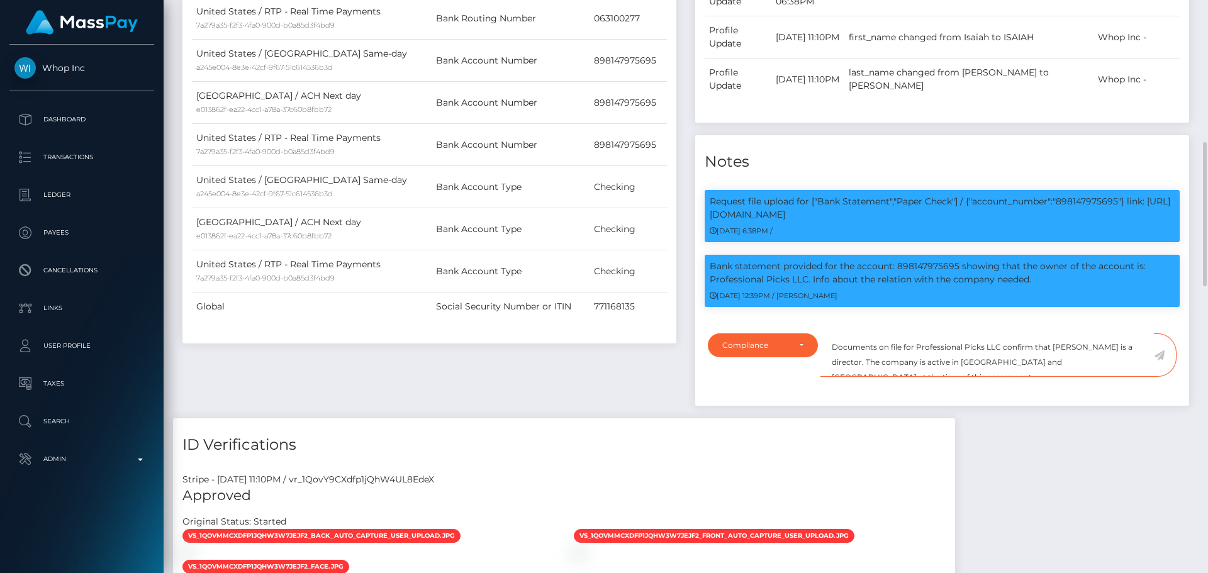
click at [963, 362] on textarea "Documents on file for Professional Picks LLC confirm that ISAIAH VALLE is a dir…" at bounding box center [986, 354] width 333 height 43
drag, startPoint x: 963, startPoint y: 362, endPoint x: 981, endPoint y: 363, distance: 18.3
click at [981, 363] on textarea "Documents on file for Professional Picks LLC confirm that ISAIAH VALLE is a dir…" at bounding box center [986, 354] width 333 height 43
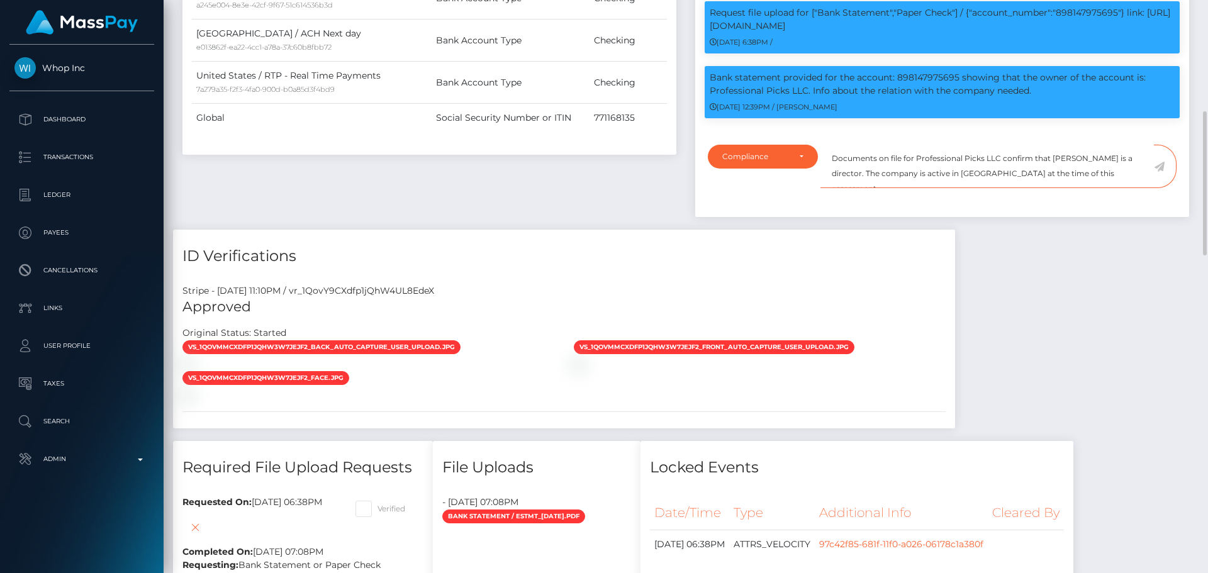
scroll to position [692, 0]
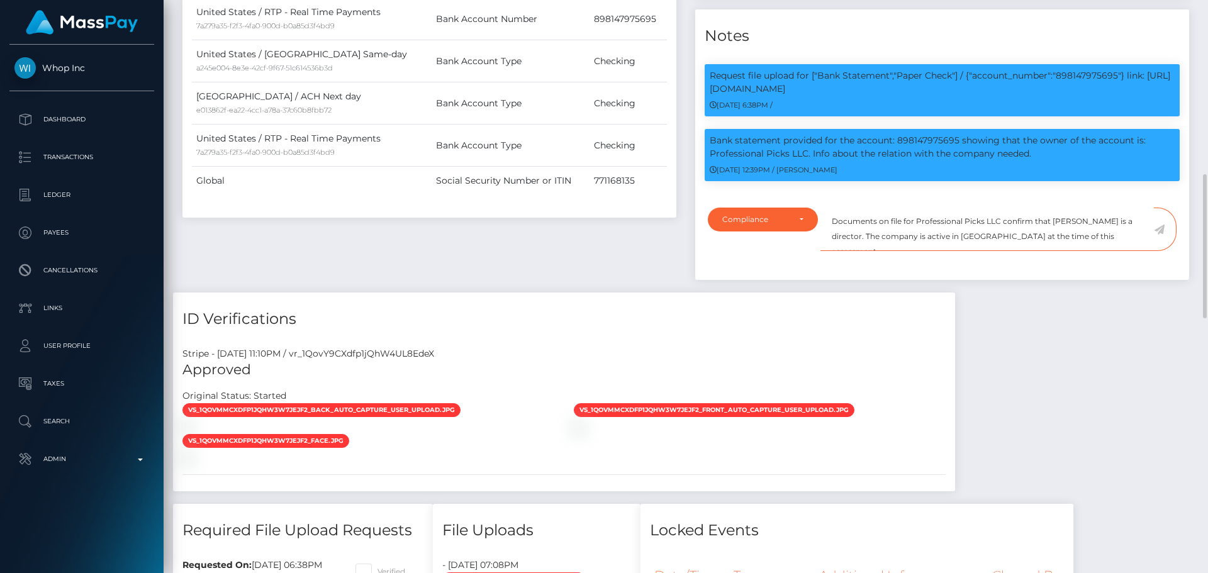
click at [1104, 235] on textarea "Documents on file for Professional Picks LLC confirm that [PERSON_NAME] is a di…" at bounding box center [986, 229] width 333 height 43
type textarea "Documents on file for Professional Picks LLC confirm that ISAIAH VALLE is a dir…"
click at [1159, 228] on icon at bounding box center [1159, 230] width 11 height 10
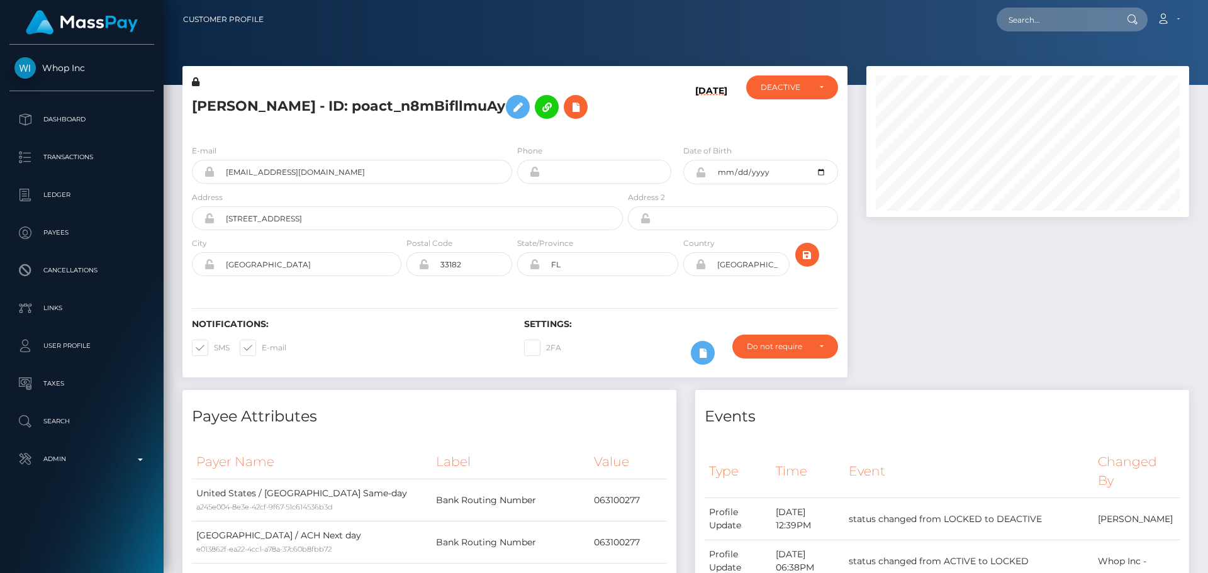
scroll to position [151, 323]
click at [633, 136] on div "E-mail professionalpicksllc@gmail.com Phone City" at bounding box center [514, 212] width 665 height 154
click at [808, 257] on icon "submit" at bounding box center [806, 255] width 15 height 16
click at [620, 125] on div "[PERSON_NAME] - ID: poact_n8mBifllmuAy" at bounding box center [403, 104] width 443 height 59
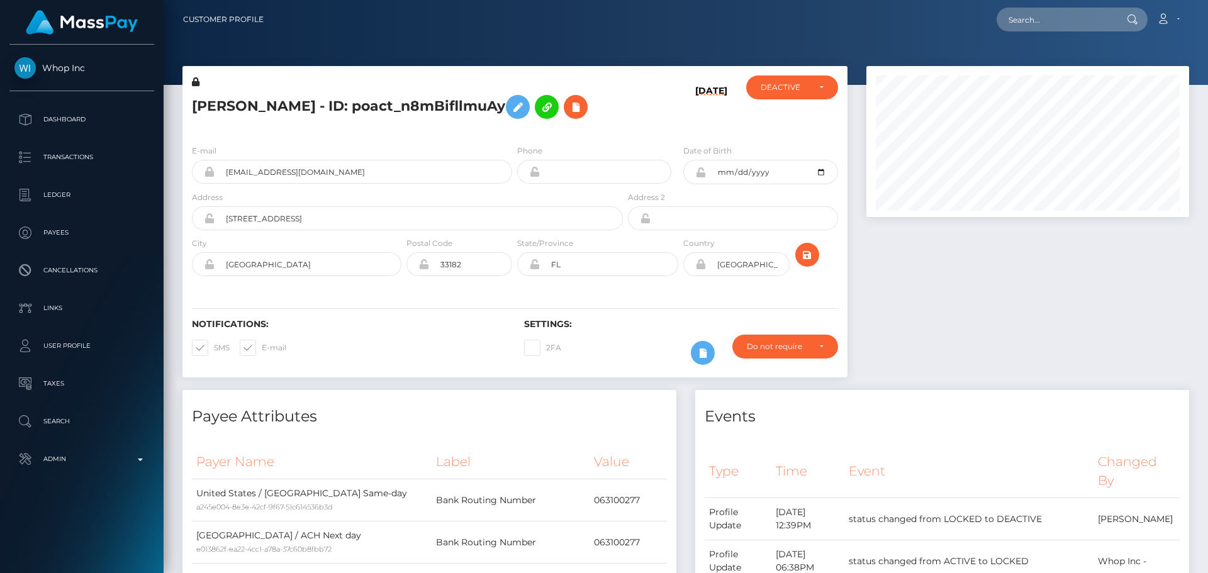
click at [633, 127] on div "[DATE]" at bounding box center [680, 104] width 111 height 59
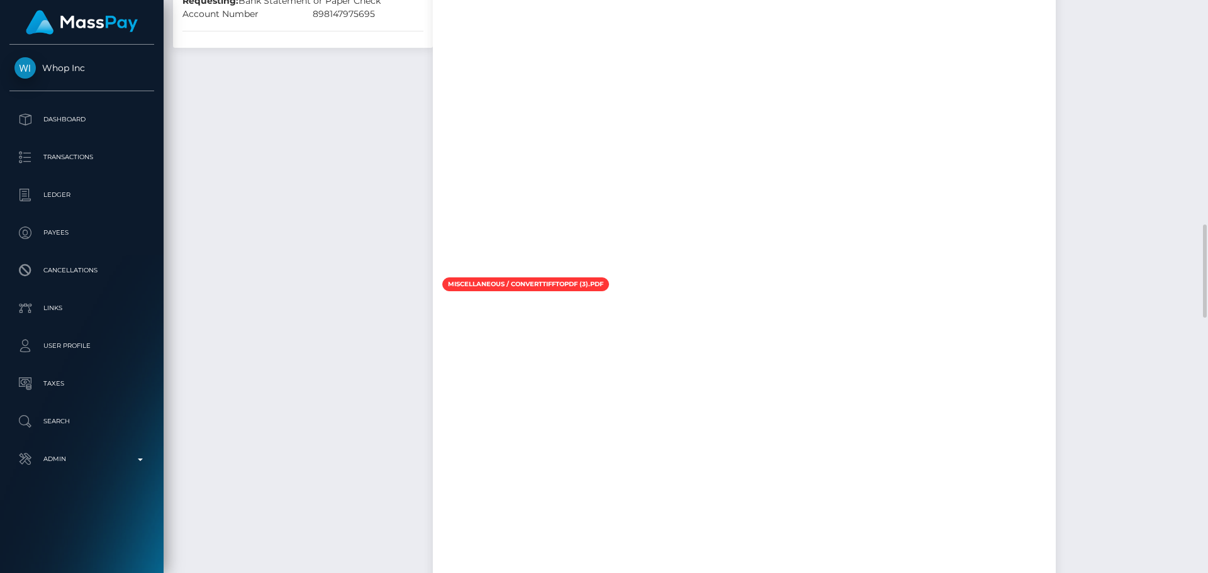
scroll to position [1447, 0]
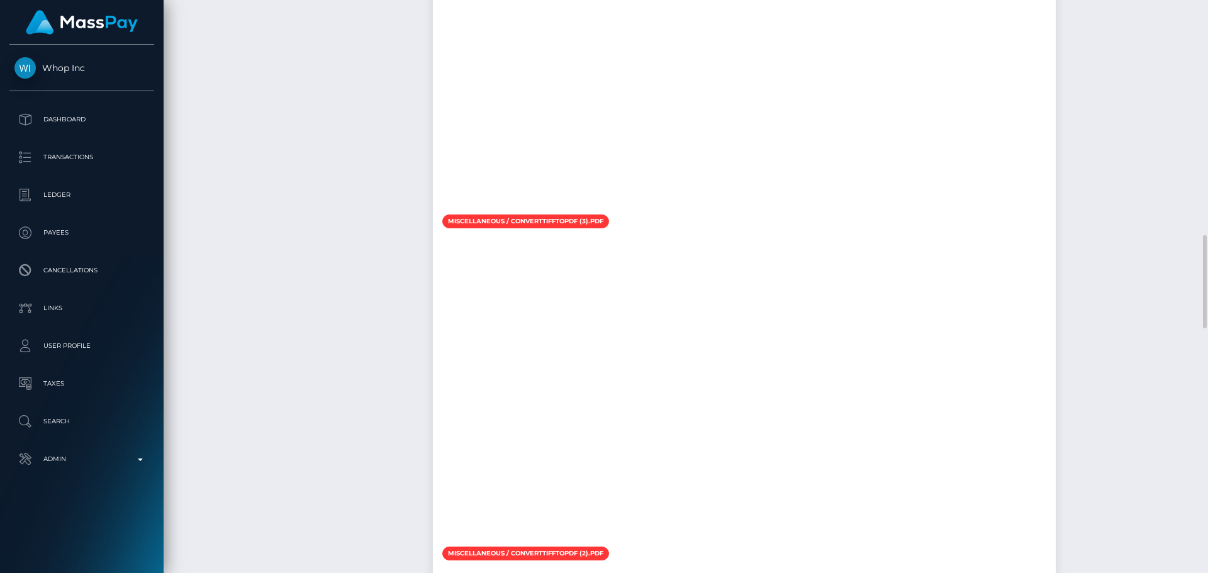
checkbox input "true"
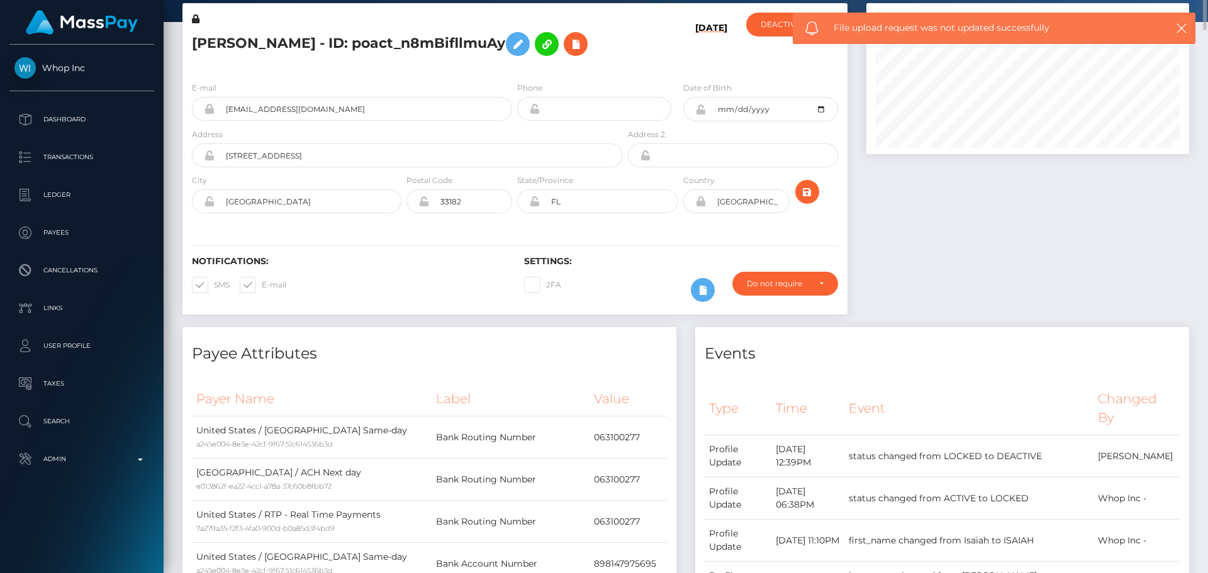
scroll to position [0, 0]
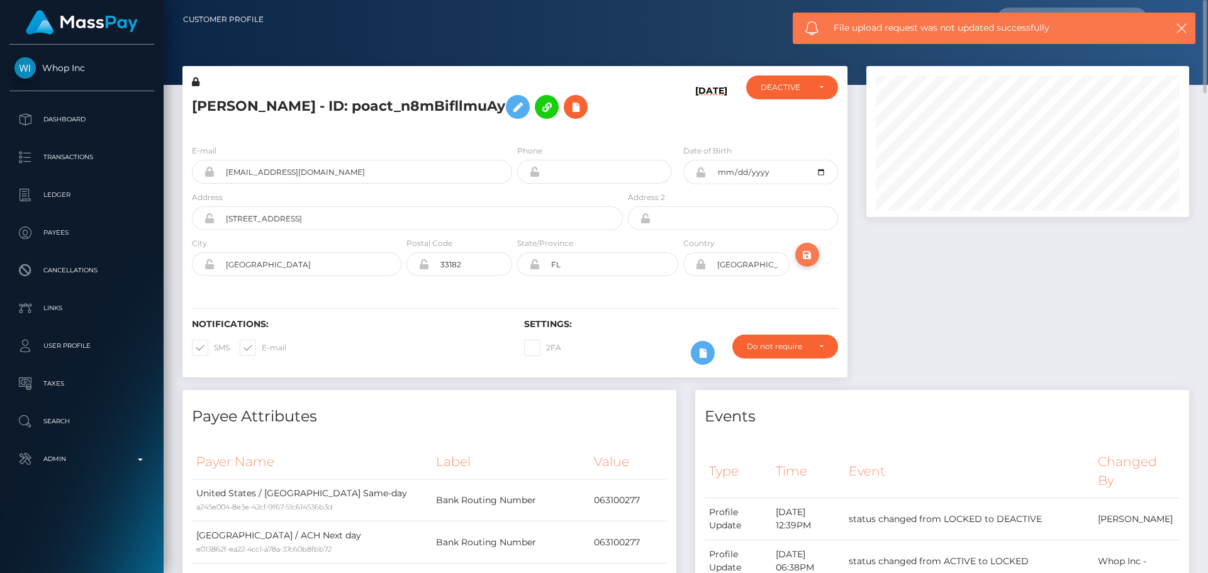
click at [806, 256] on icon "submit" at bounding box center [806, 255] width 15 height 16
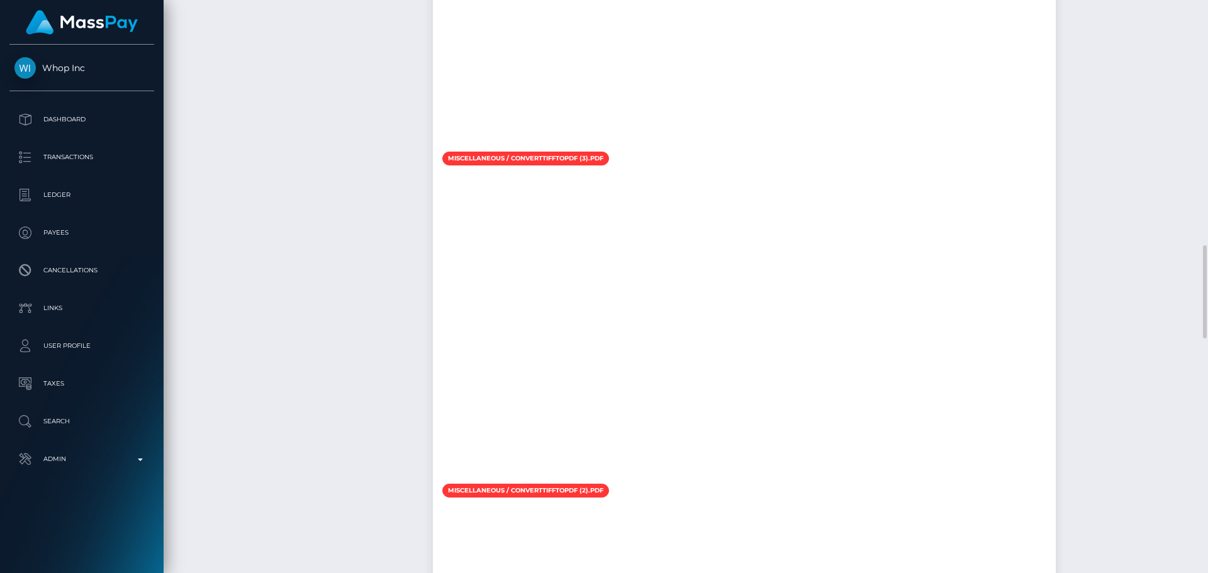
scroll to position [151, 323]
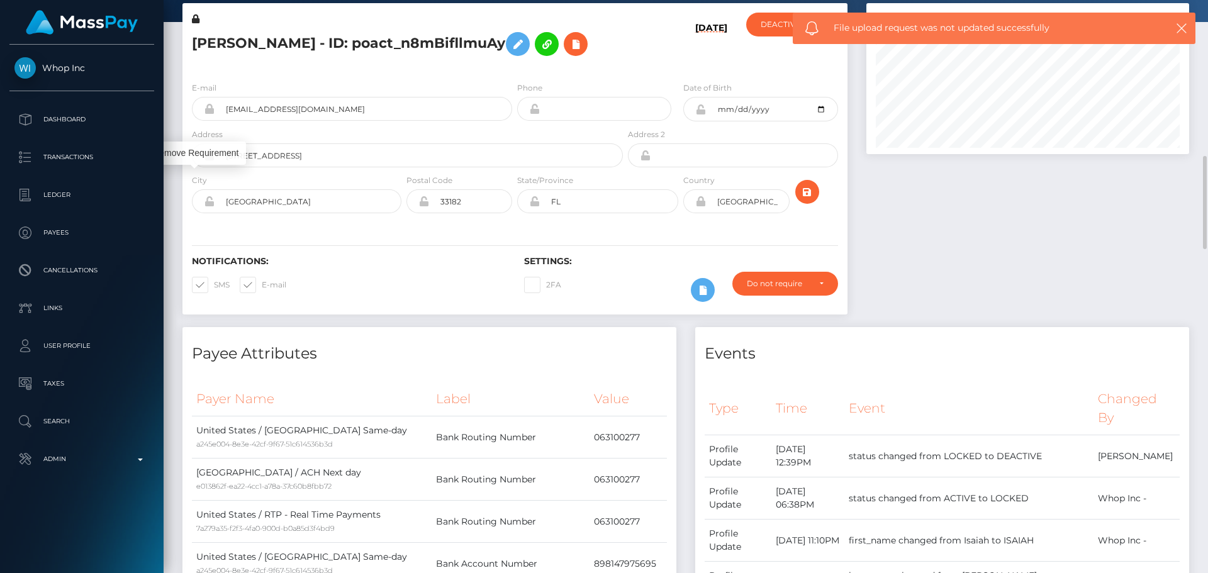
scroll to position [0, 0]
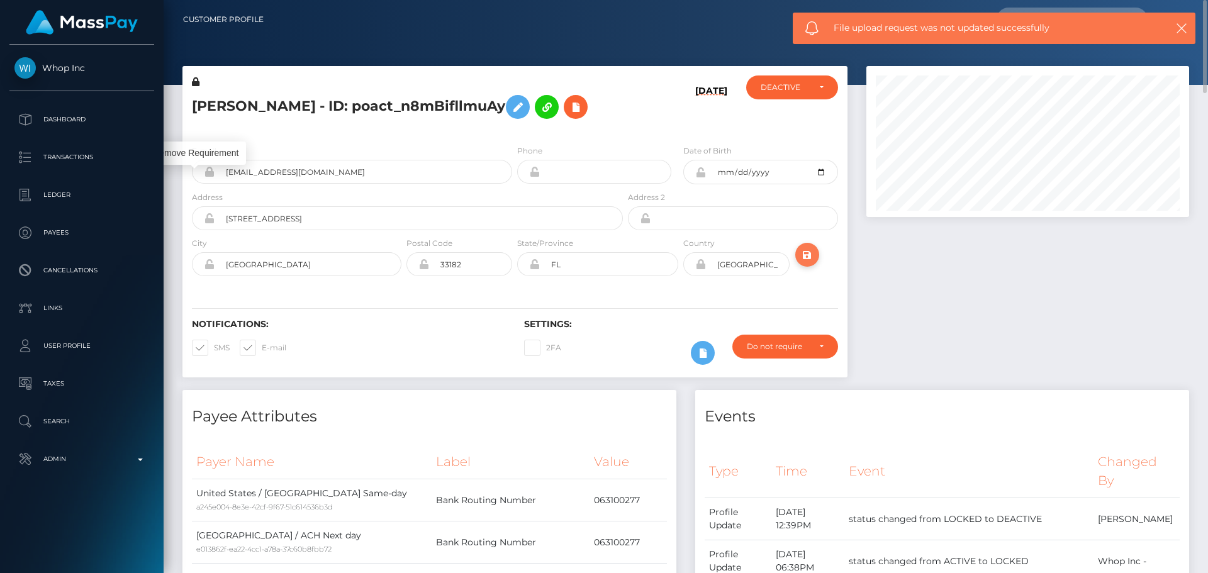
click at [808, 253] on icon "submit" at bounding box center [806, 255] width 15 height 16
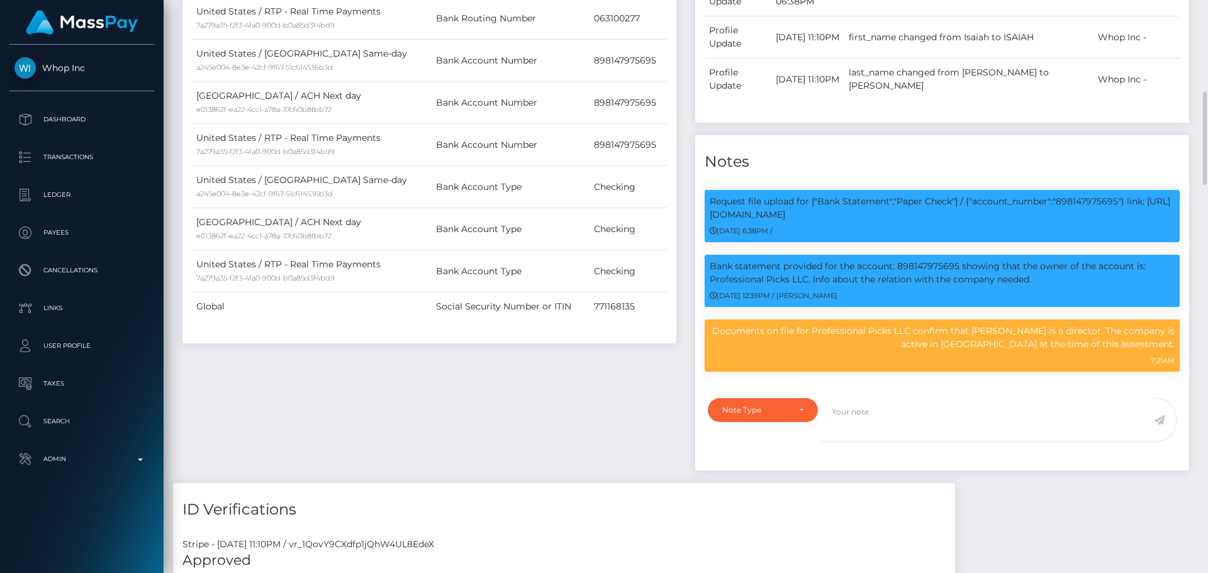
scroll to position [151, 323]
click at [838, 335] on p "Documents on file for Professional Picks LLC confirm that ISAIAH VALLE is a dir…" at bounding box center [941, 338] width 465 height 26
drag, startPoint x: 838, startPoint y: 335, endPoint x: 919, endPoint y: 334, distance: 81.1
click at [919, 334] on p "Documents on file for Professional Picks LLC confirm that ISAIAH VALLE is a dir…" at bounding box center [941, 338] width 465 height 26
copy p "Professional Picks LLC"
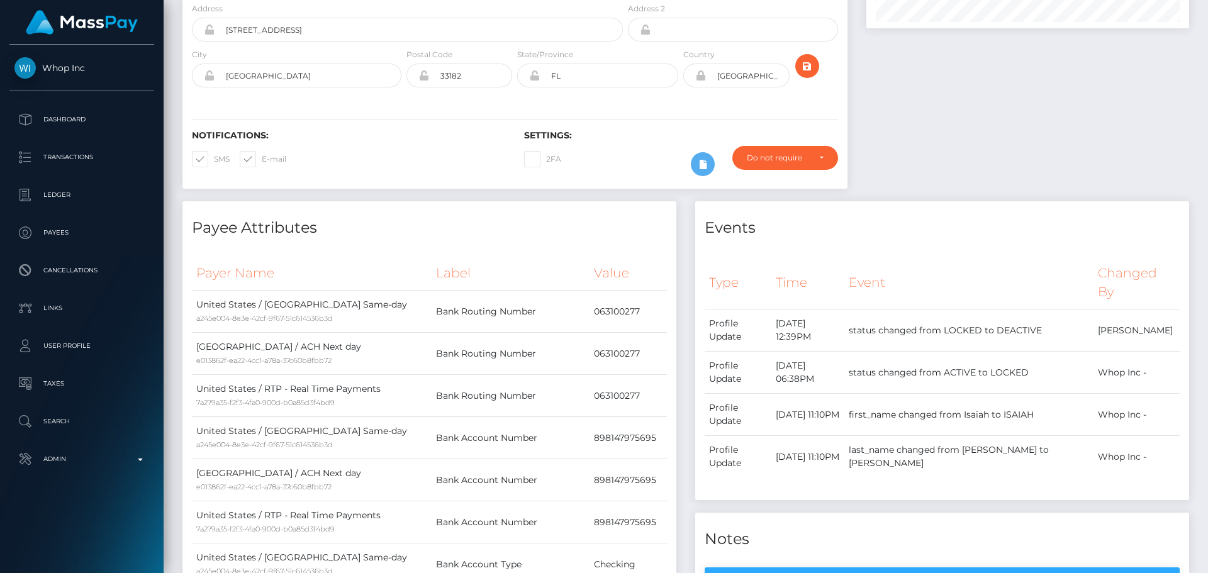
scroll to position [0, 0]
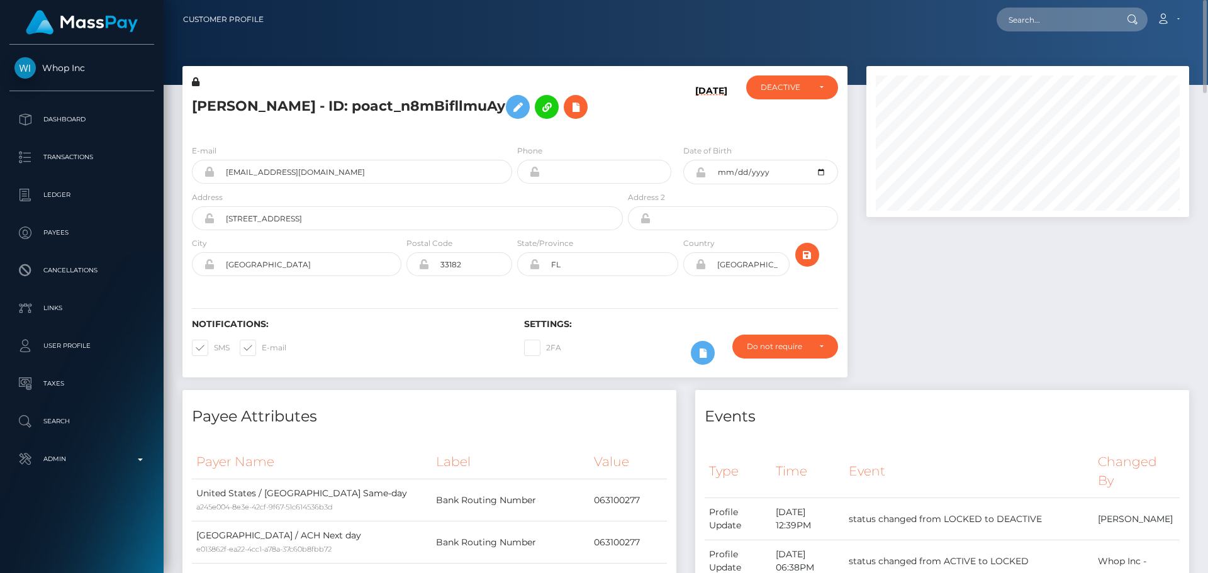
click at [196, 81] on icon at bounding box center [196, 81] width 8 height 9
click at [510, 111] on icon at bounding box center [517, 107] width 15 height 16
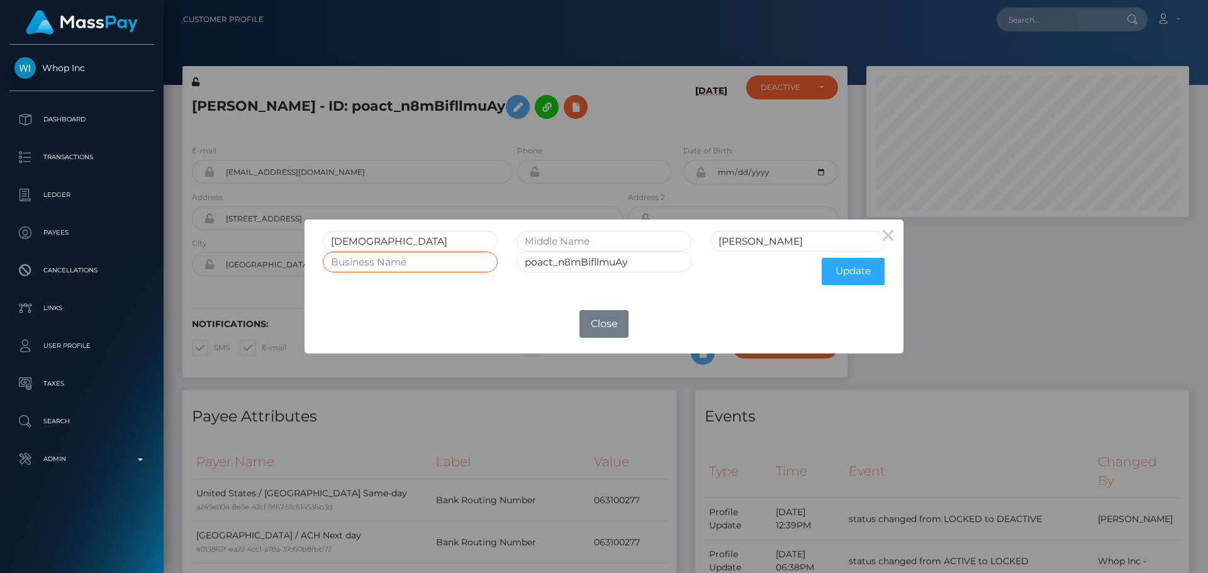
click at [448, 258] on input "text" at bounding box center [410, 262] width 175 height 21
paste input "Professional Picks LLC"
type input "Professional Picks LLC"
click at [859, 273] on button "Update" at bounding box center [852, 271] width 63 height 27
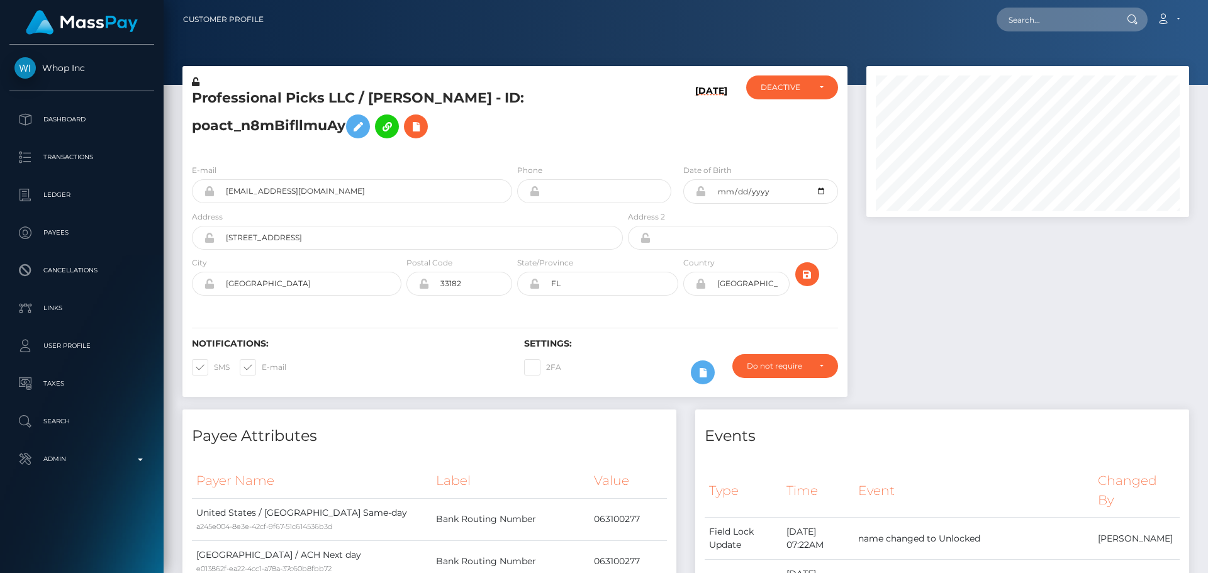
scroll to position [151, 323]
click at [503, 140] on h5 "Professional Picks LLC / [PERSON_NAME] - ID: poact_n8mBifllmuAy" at bounding box center [404, 117] width 424 height 56
click at [196, 82] on icon at bounding box center [196, 81] width 8 height 9
click at [804, 272] on icon "submit" at bounding box center [806, 275] width 15 height 16
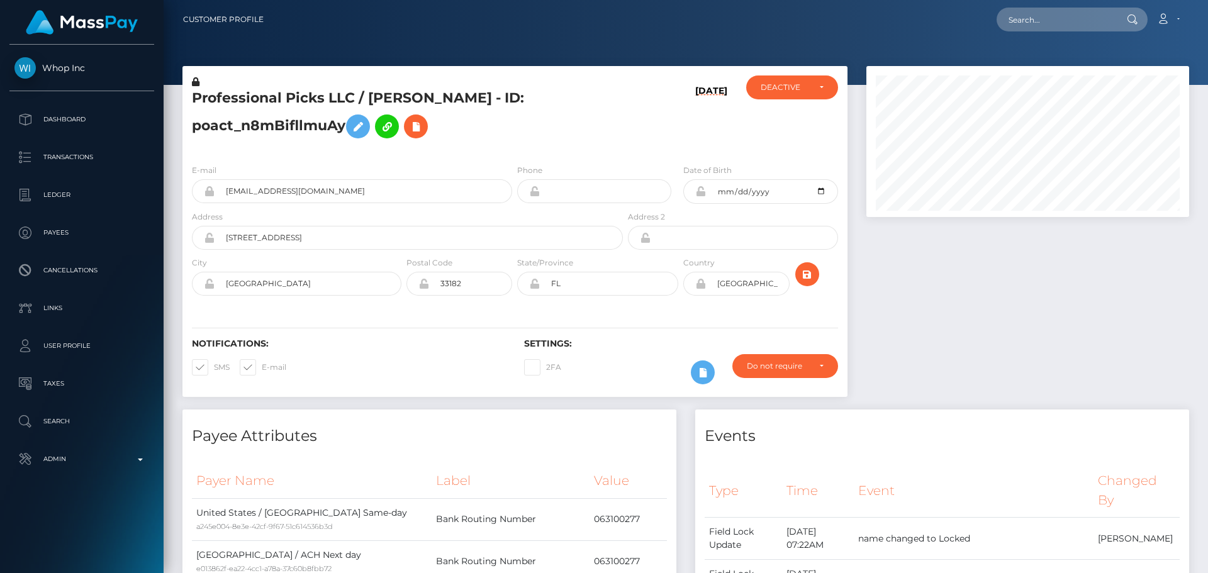
click at [543, 125] on h5 "Professional Picks LLC / ISAIAH VALLE - ID: poact_n8mBifllmuAy" at bounding box center [404, 117] width 424 height 56
click at [778, 82] on div "DEACTIVE" at bounding box center [792, 87] width 92 height 24
click at [790, 112] on link "ACTIVE" at bounding box center [792, 120] width 92 height 23
select select "ACTIVE"
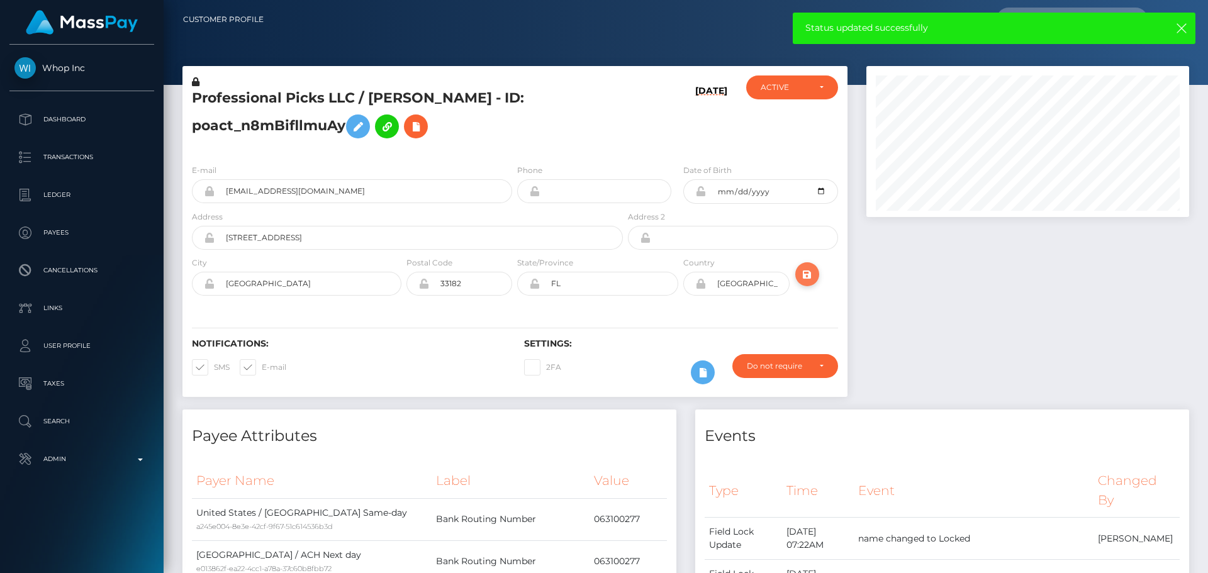
click at [806, 274] on icon "submit" at bounding box center [806, 275] width 15 height 16
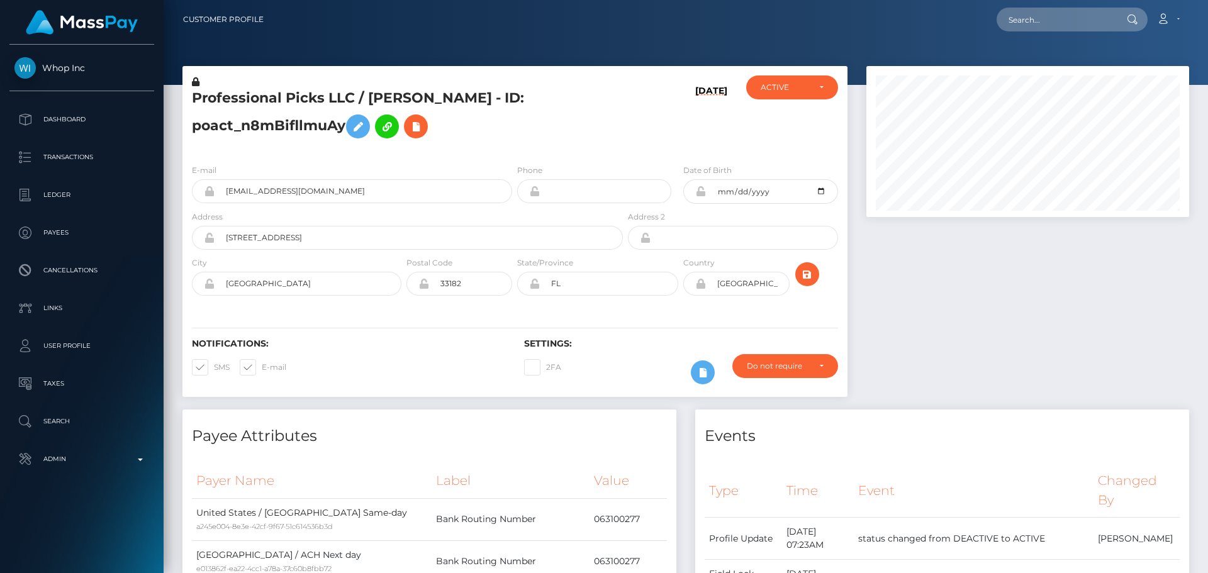
scroll to position [151, 323]
click at [808, 275] on icon "submit" at bounding box center [806, 275] width 15 height 16
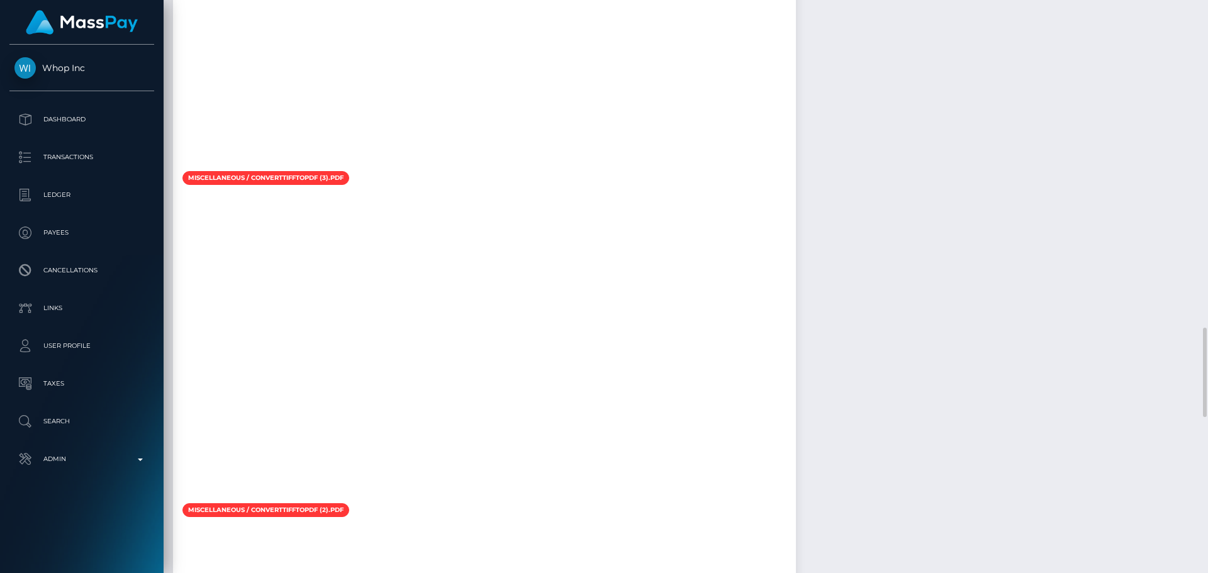
scroll to position [1761, 0]
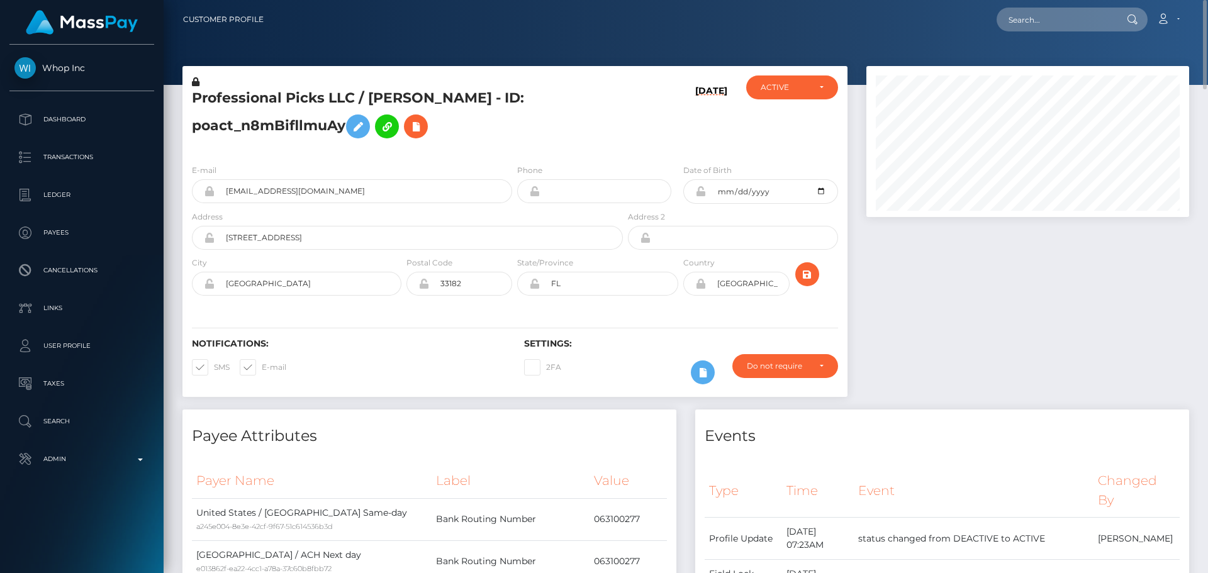
click at [556, 136] on h5 "Professional Picks LLC / ISAIAH VALLE - ID: poact_n8mBifllmuAy" at bounding box center [404, 117] width 424 height 56
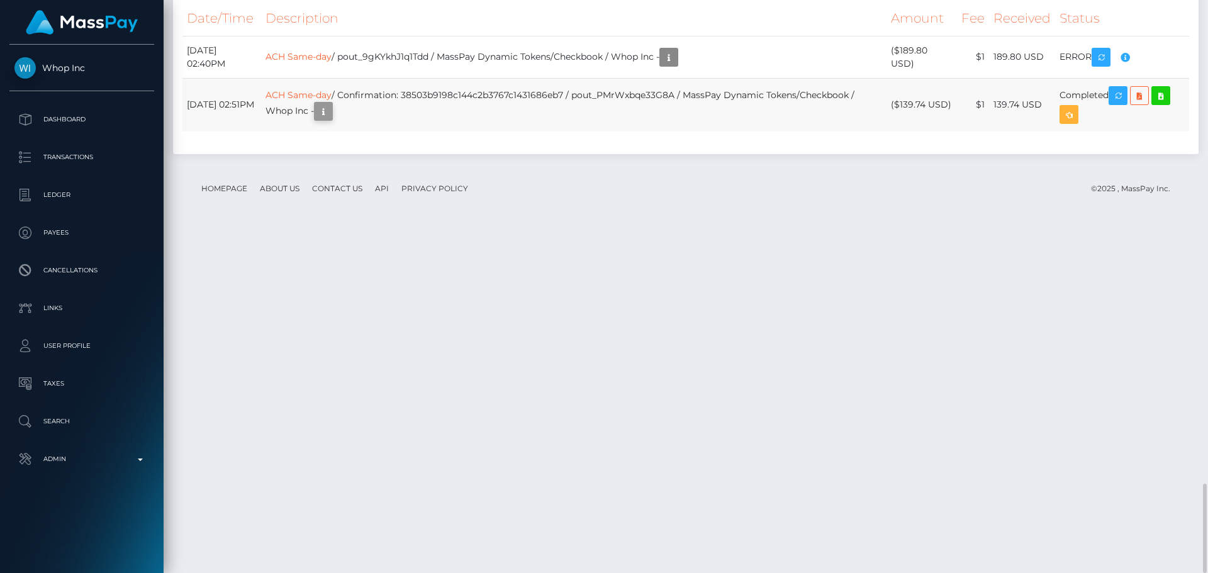
scroll to position [151, 323]
click at [331, 120] on icon "button" at bounding box center [323, 112] width 15 height 16
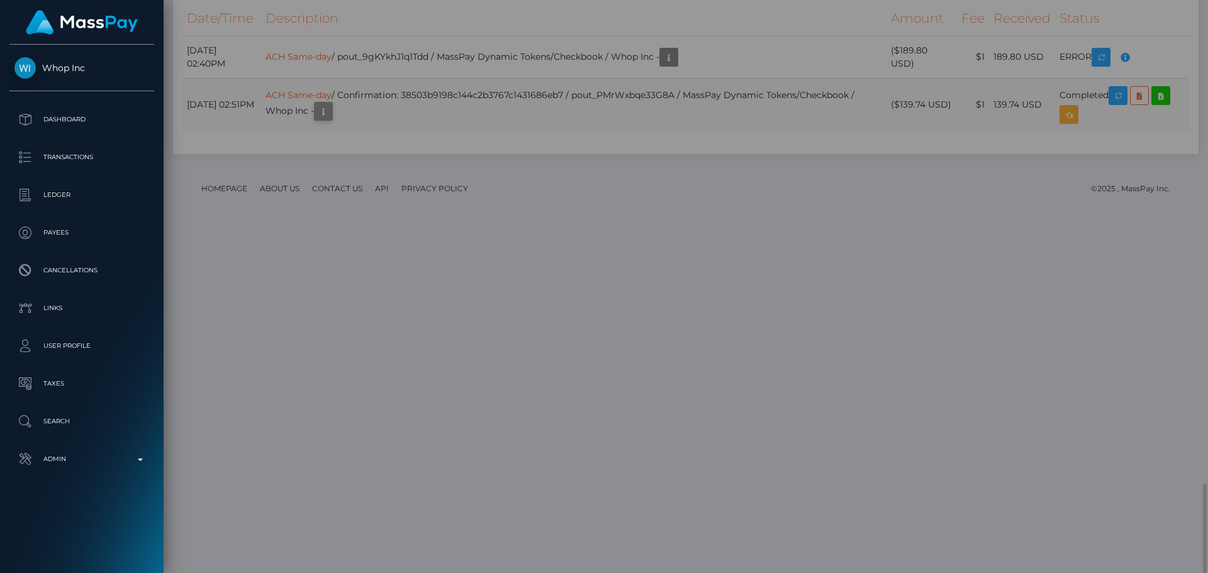
scroll to position [0, 0]
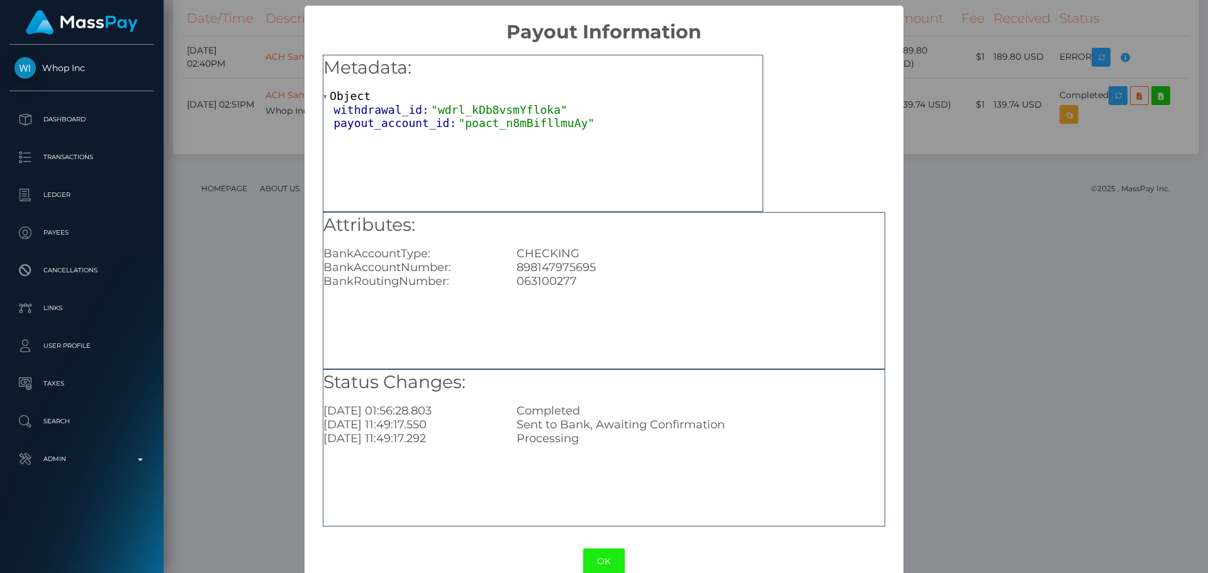
click at [586, 553] on button "OK" at bounding box center [604, 561] width 42 height 26
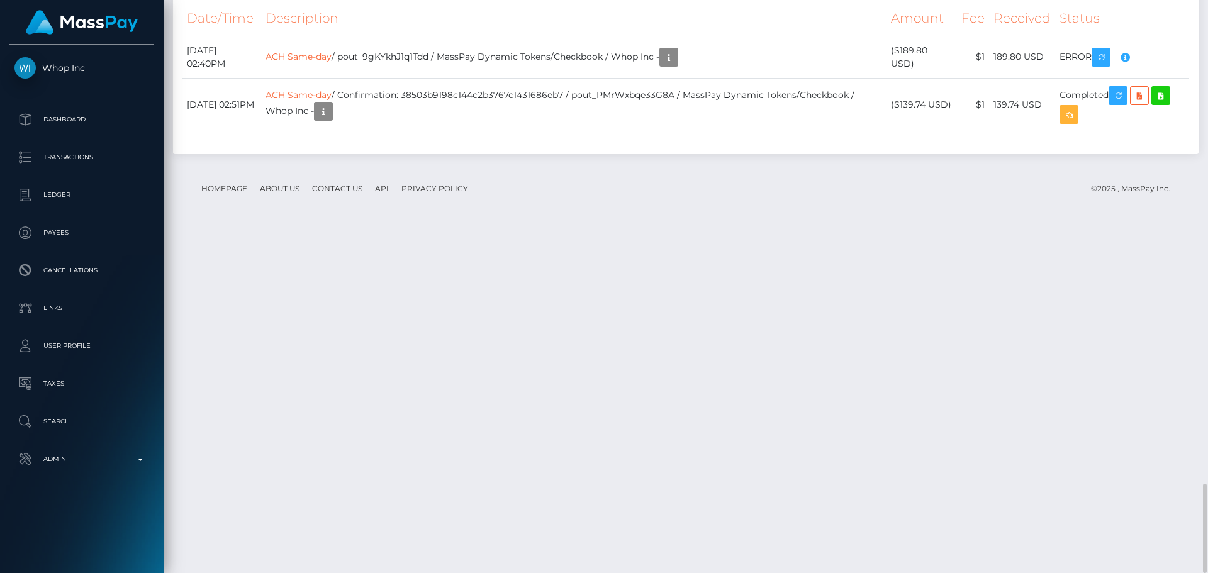
click at [628, 153] on div "Date/Time Description Amount Fee Received Status ACH Same-day ACH Same-day" at bounding box center [685, 73] width 1025 height 162
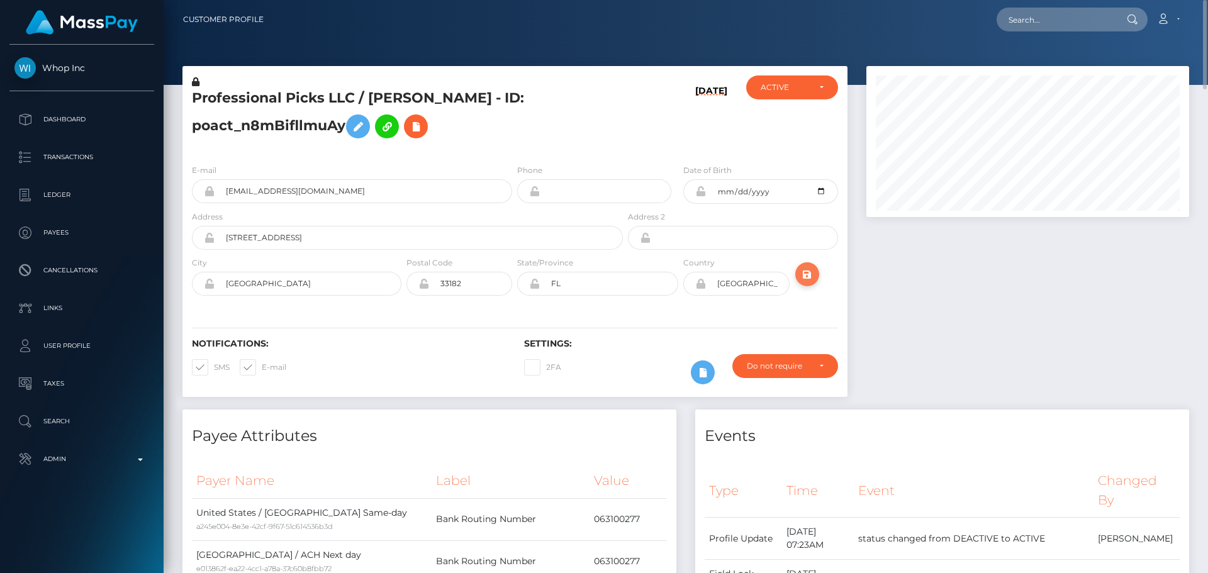
click at [810, 278] on icon "submit" at bounding box center [806, 275] width 15 height 16
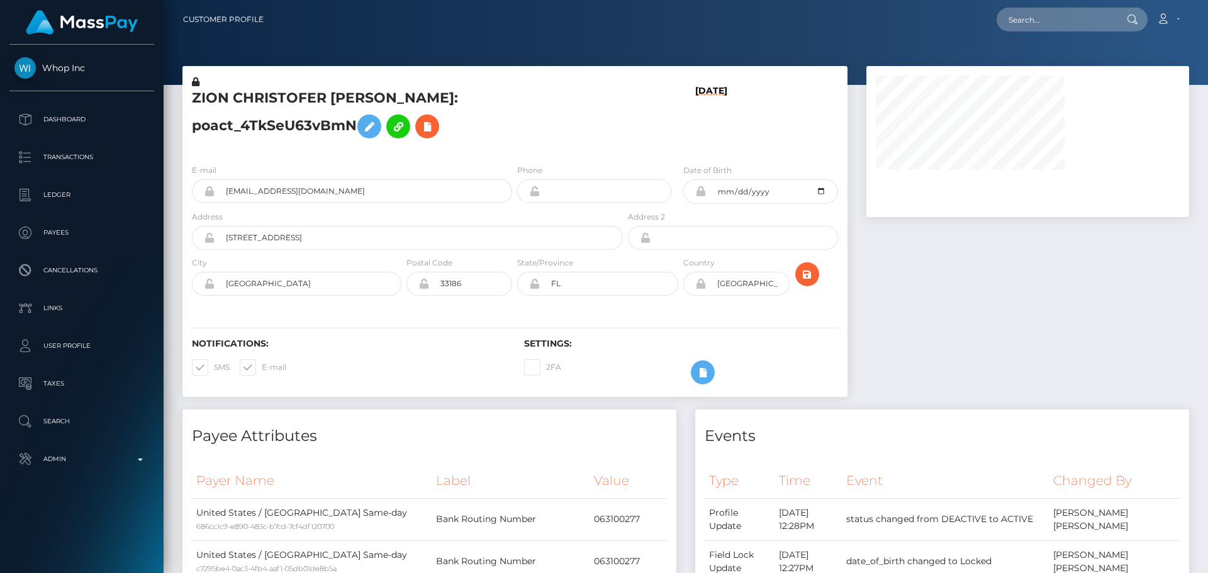
click at [579, 132] on h5 "ZION CHRISTOFER [PERSON_NAME]: poact_4TkSeU63vBmN" at bounding box center [404, 117] width 424 height 56
click at [553, 137] on h5 "ZION CHRISTOFER [PERSON_NAME]: poact_4TkSeU63vBmN" at bounding box center [404, 117] width 424 height 56
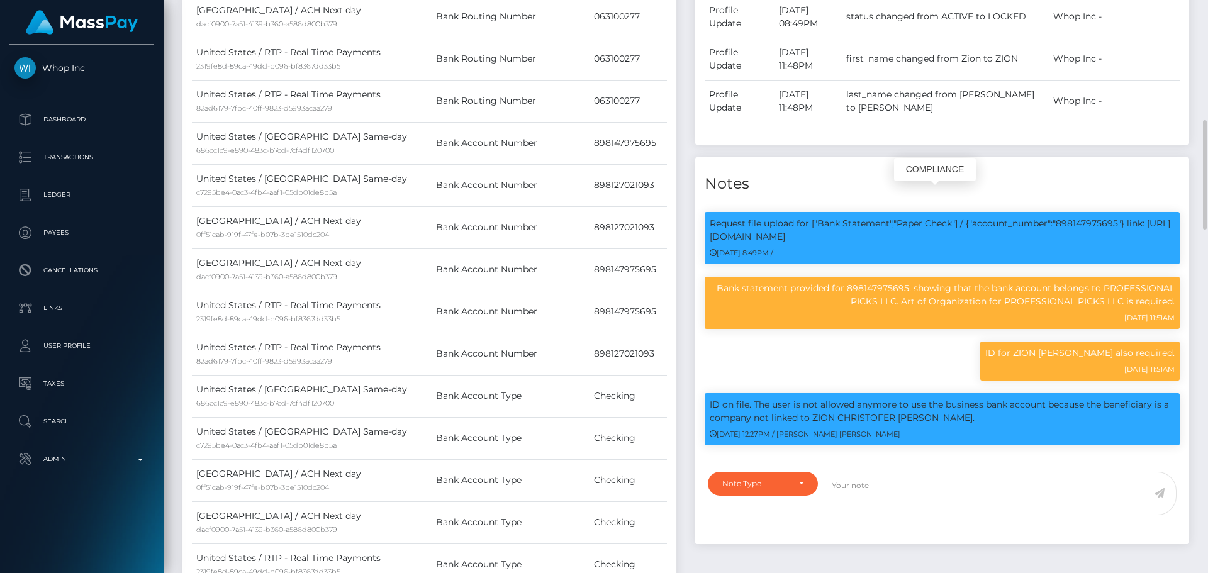
scroll to position [151, 323]
click at [696, 130] on div "Events Type Time Event Changed By" at bounding box center [942, 235] width 513 height 911
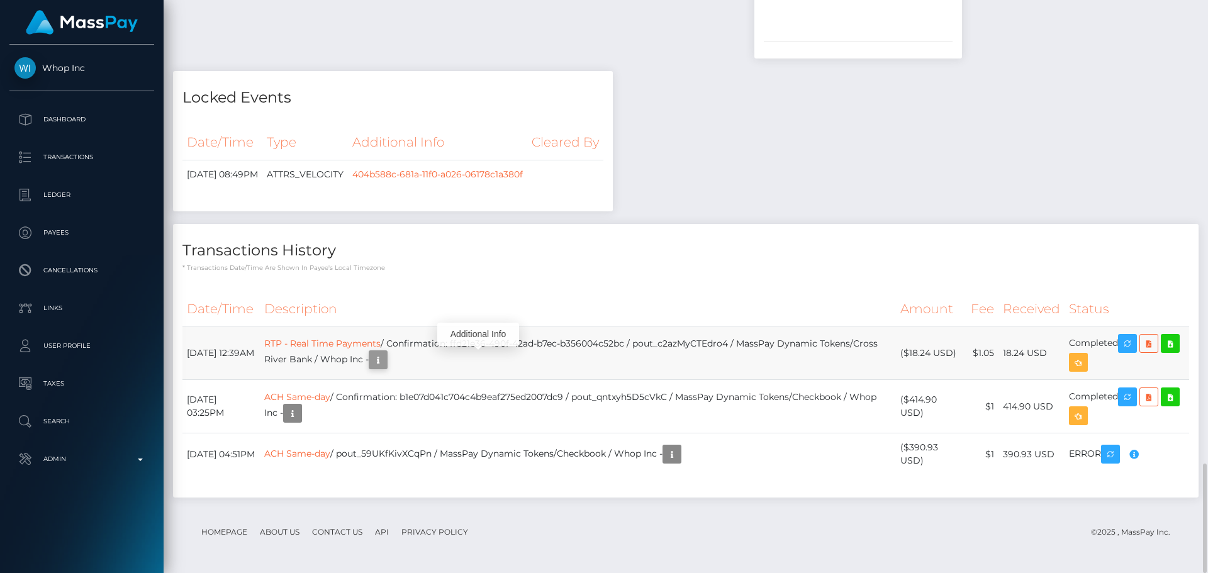
click at [386, 361] on icon "button" at bounding box center [377, 360] width 15 height 16
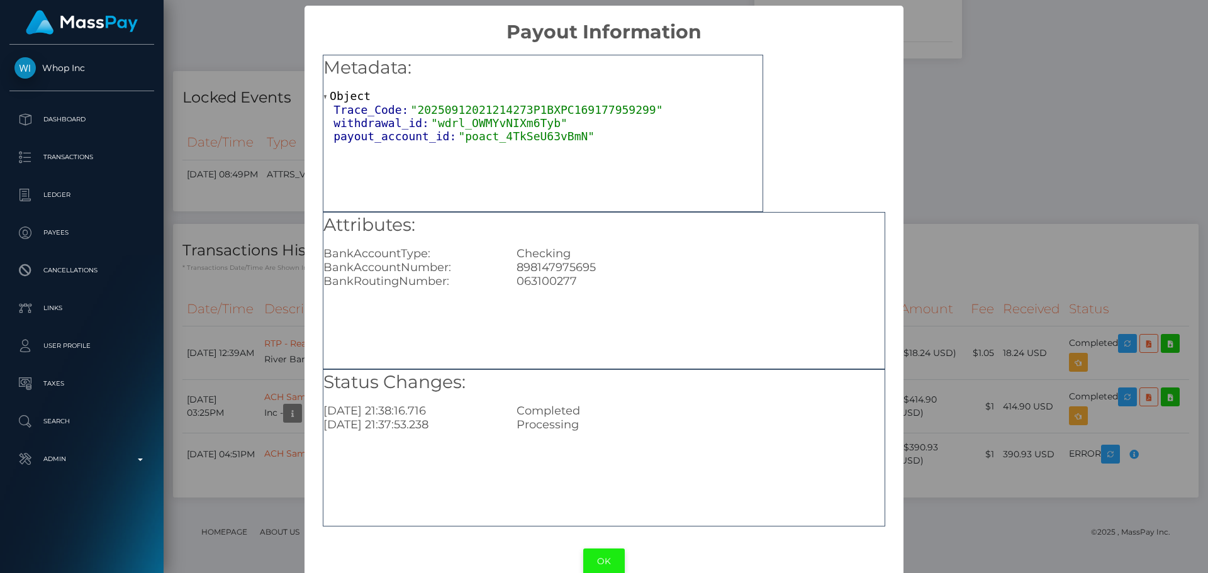
click at [597, 560] on button "OK" at bounding box center [604, 561] width 42 height 26
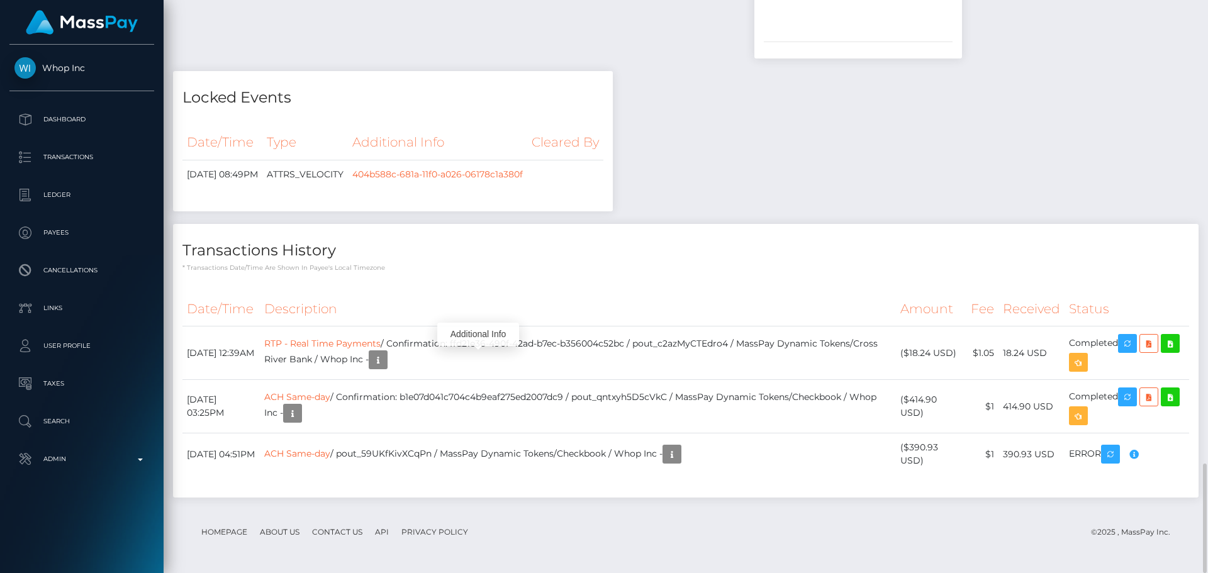
click at [798, 292] on th "Description" at bounding box center [578, 309] width 636 height 35
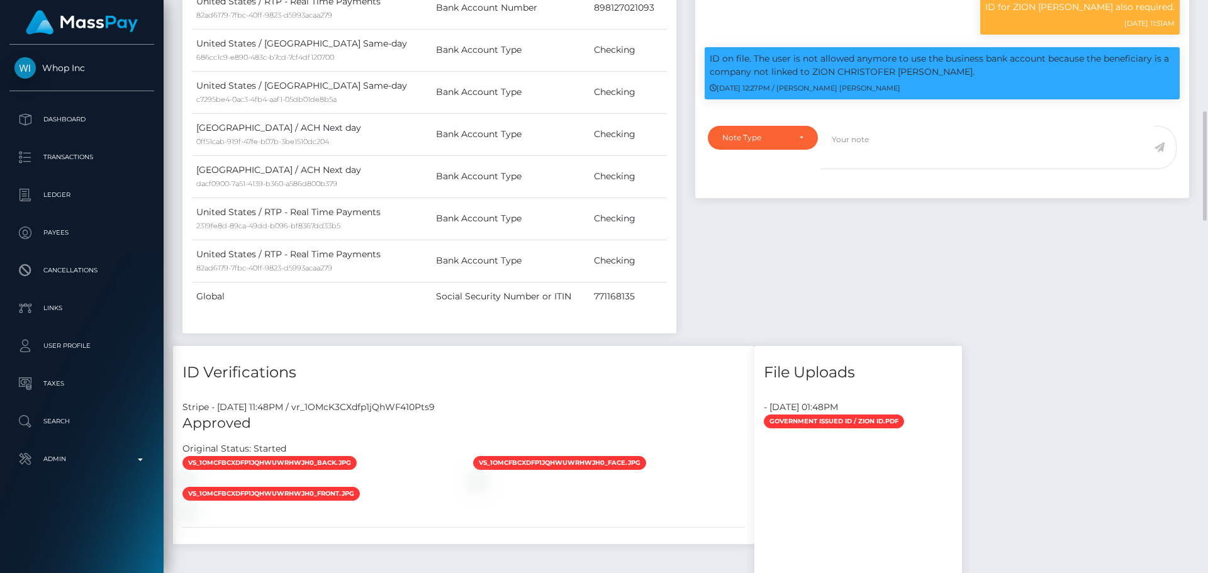
scroll to position [912, 0]
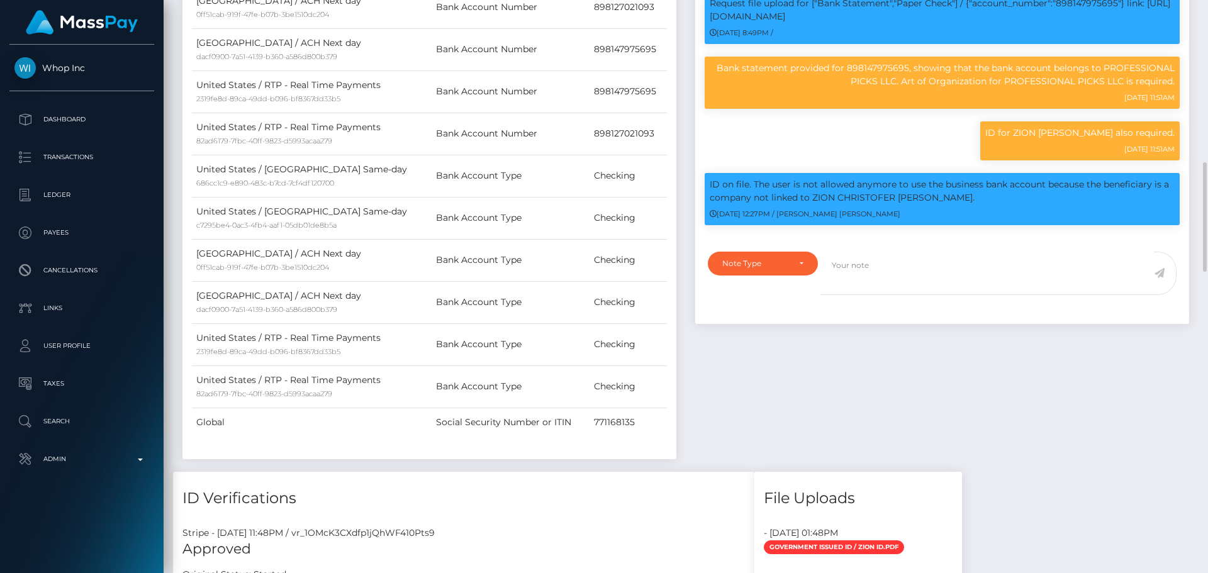
click at [748, 331] on div "Events Type Time Event Changed By" at bounding box center [942, 15] width 513 height 911
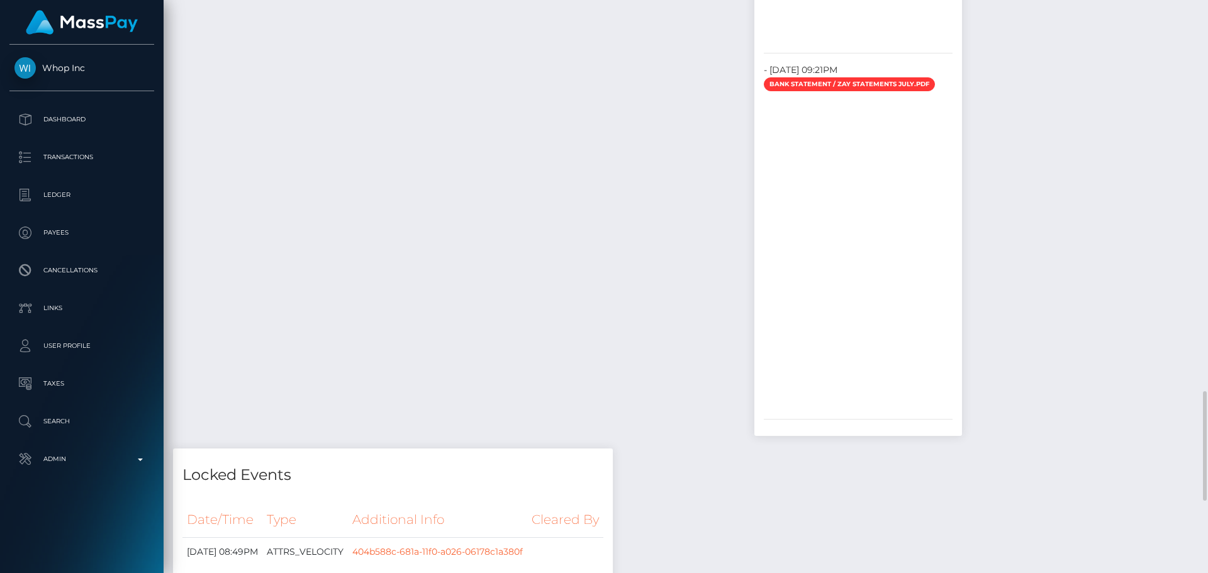
scroll to position [2422, 0]
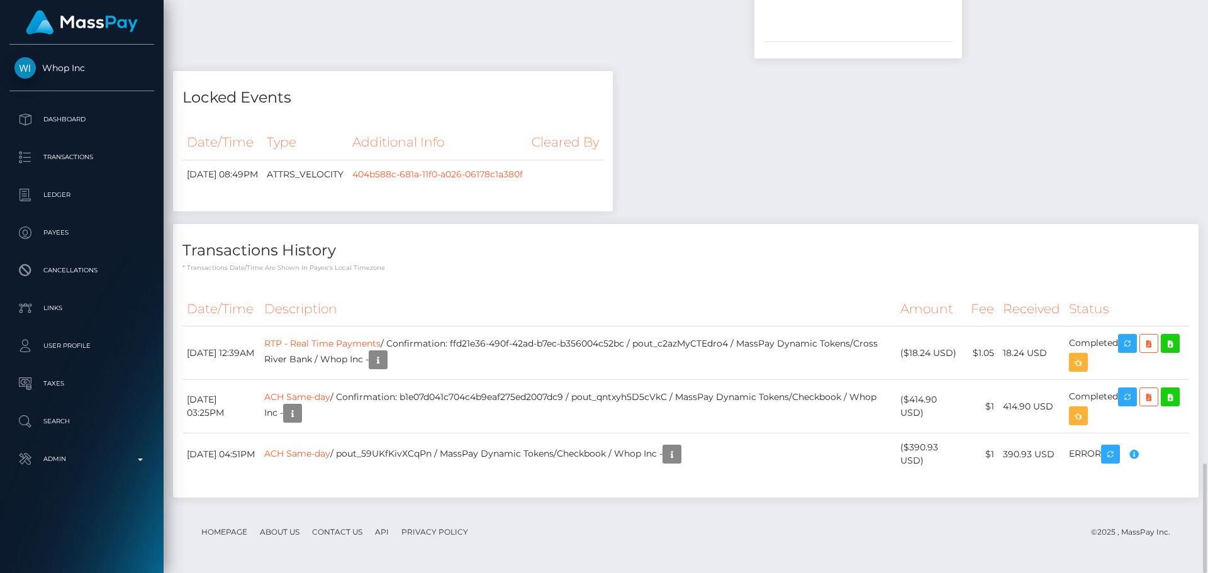
click at [487, 270] on p "* Transactions date/time are shown in payee's local timezone" at bounding box center [685, 267] width 1006 height 9
click at [503, 273] on div "Transactions History * Transactions date/time are shown in payee's local timezo…" at bounding box center [685, 361] width 1025 height 274
click at [300, 415] on icon "button" at bounding box center [292, 414] width 15 height 16
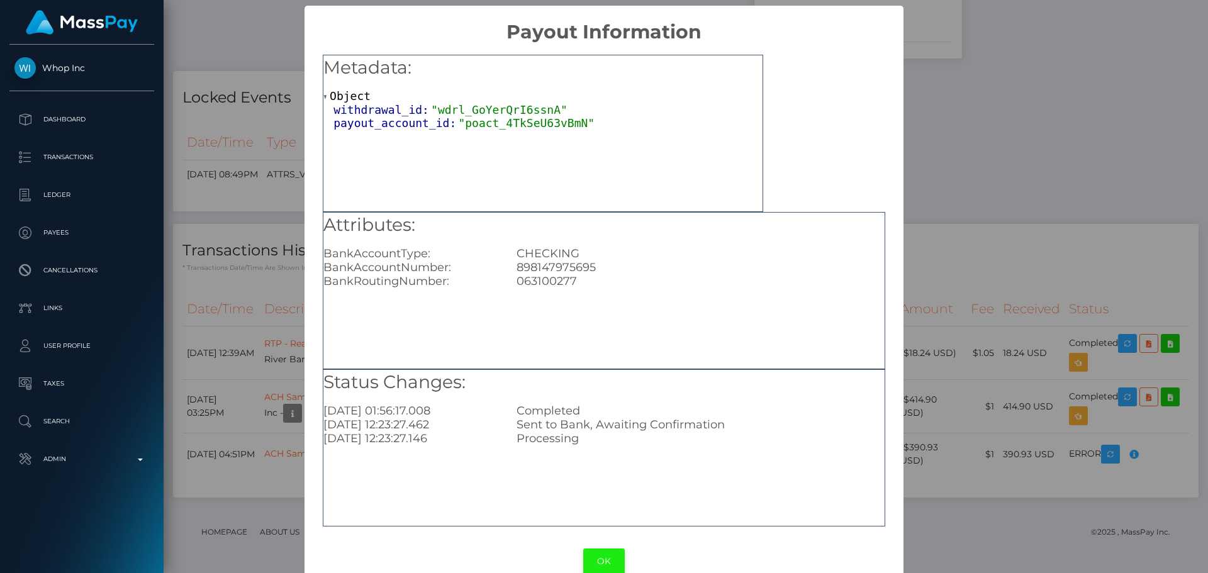
click at [601, 549] on button "OK" at bounding box center [604, 561] width 42 height 26
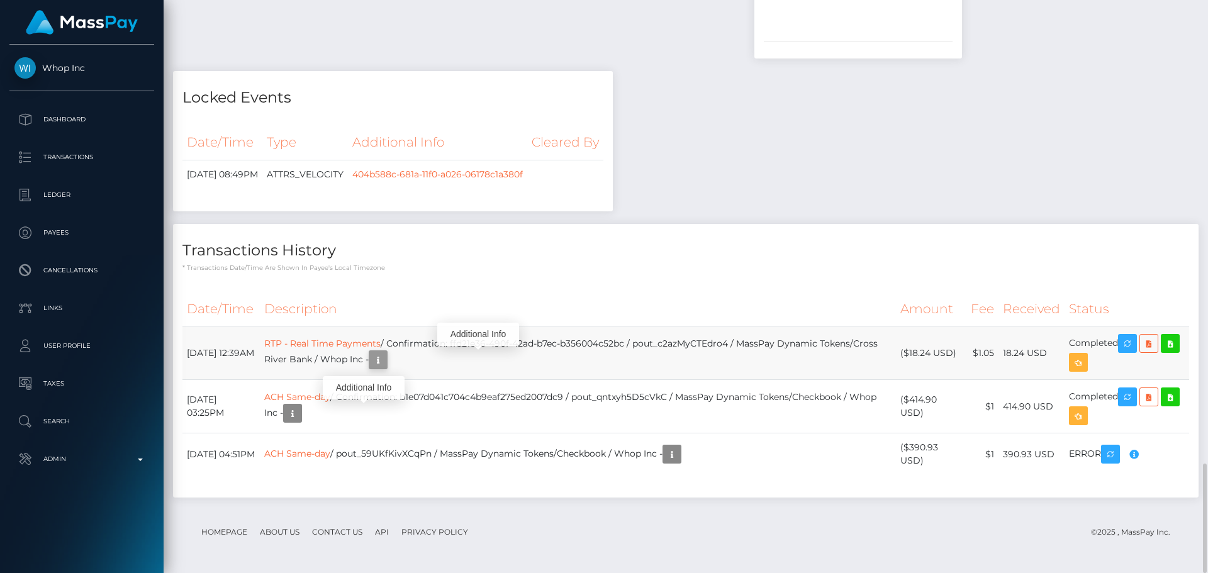
click at [386, 357] on icon "button" at bounding box center [377, 360] width 15 height 16
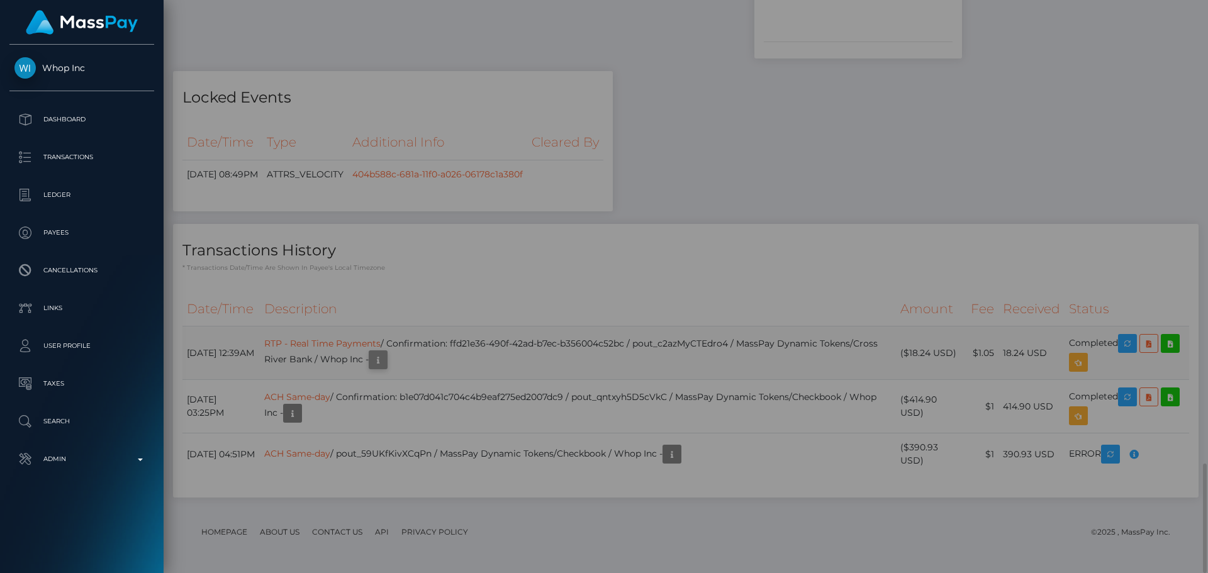
scroll to position [0, 0]
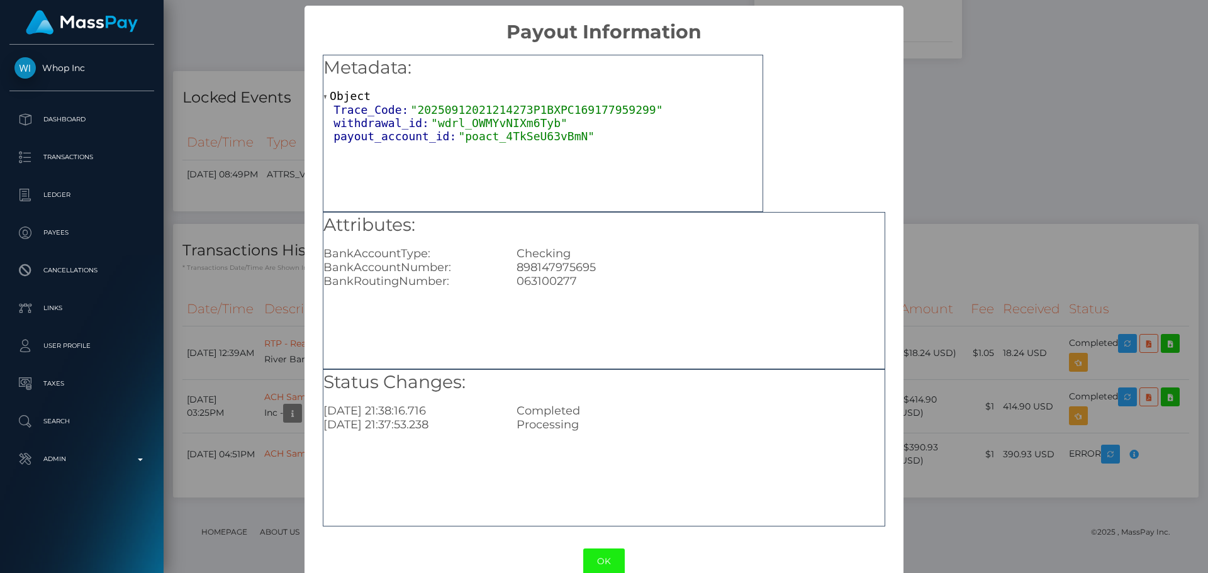
drag, startPoint x: 602, startPoint y: 551, endPoint x: 596, endPoint y: 510, distance: 41.4
click at [601, 552] on button "OK" at bounding box center [604, 561] width 42 height 26
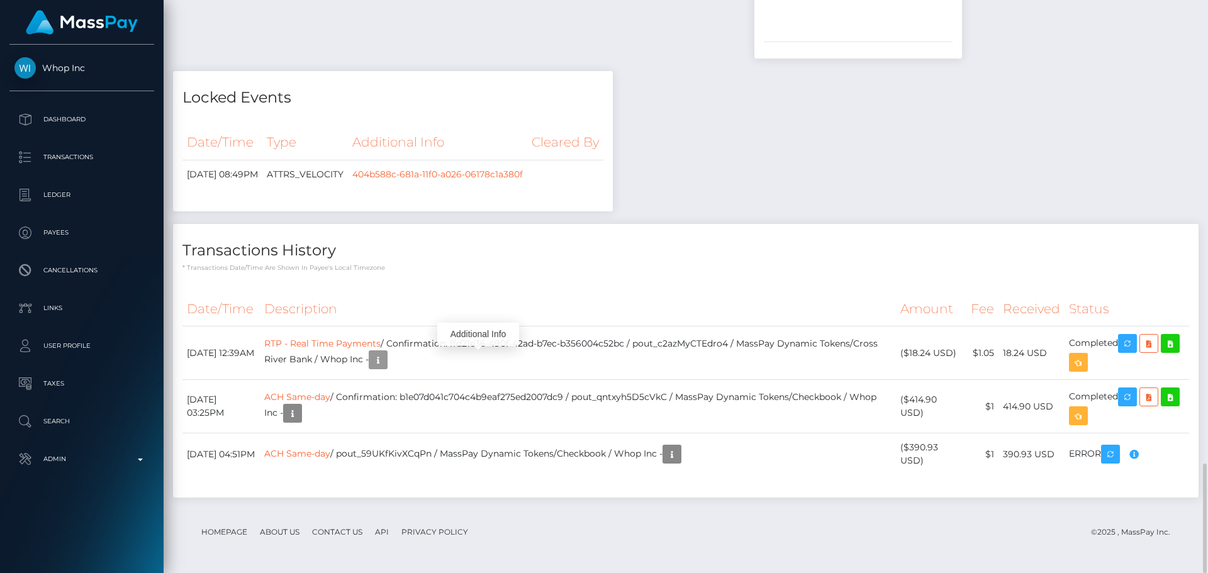
scroll to position [151, 323]
click at [609, 261] on h4 "Transactions History" at bounding box center [685, 251] width 1006 height 22
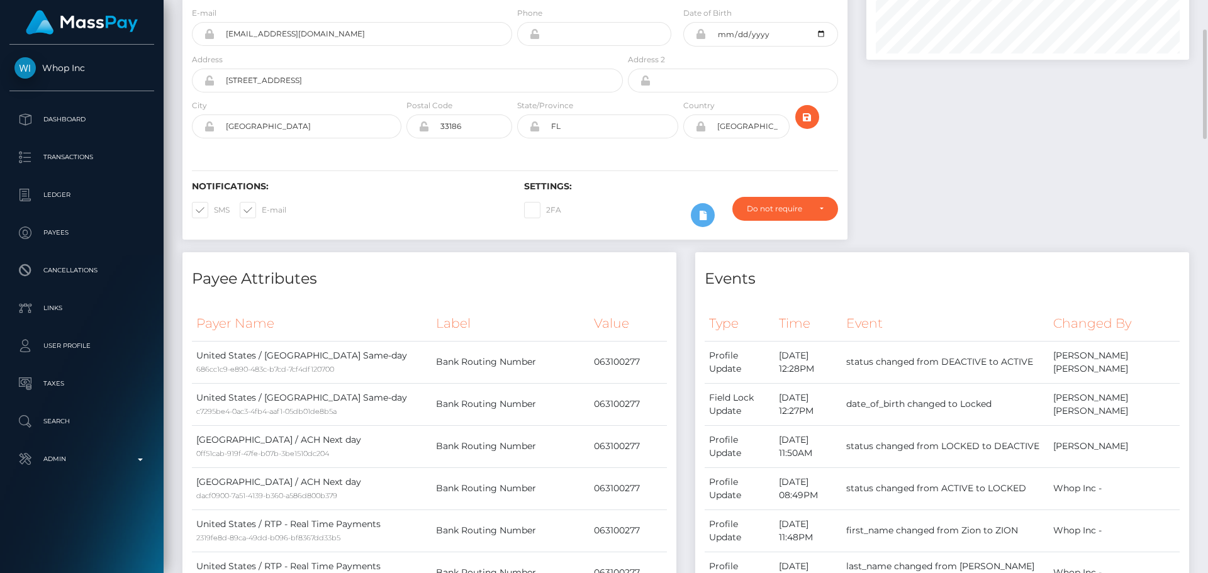
scroll to position [0, 0]
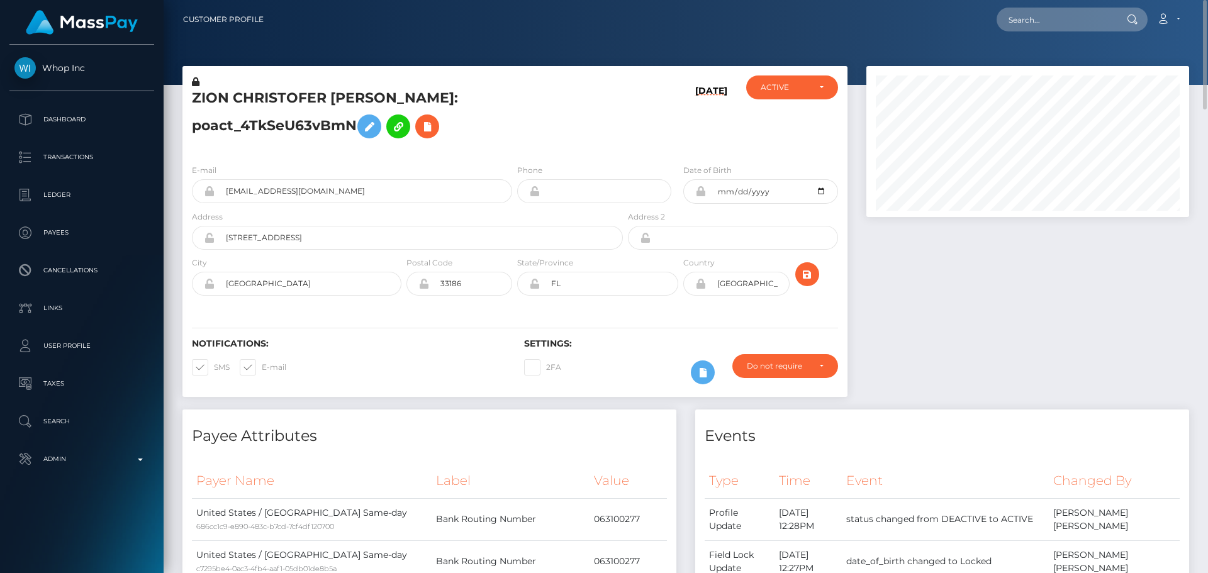
click at [248, 96] on h5 "ZION CHRISTOFER EMANUEL JEAN - ID: poact_4TkSeU63vBmN" at bounding box center [404, 117] width 424 height 56
copy h5 "ZION CHRISTOFER EMANUEL JEAN - ID: poact_4TkSeU63vBmN"
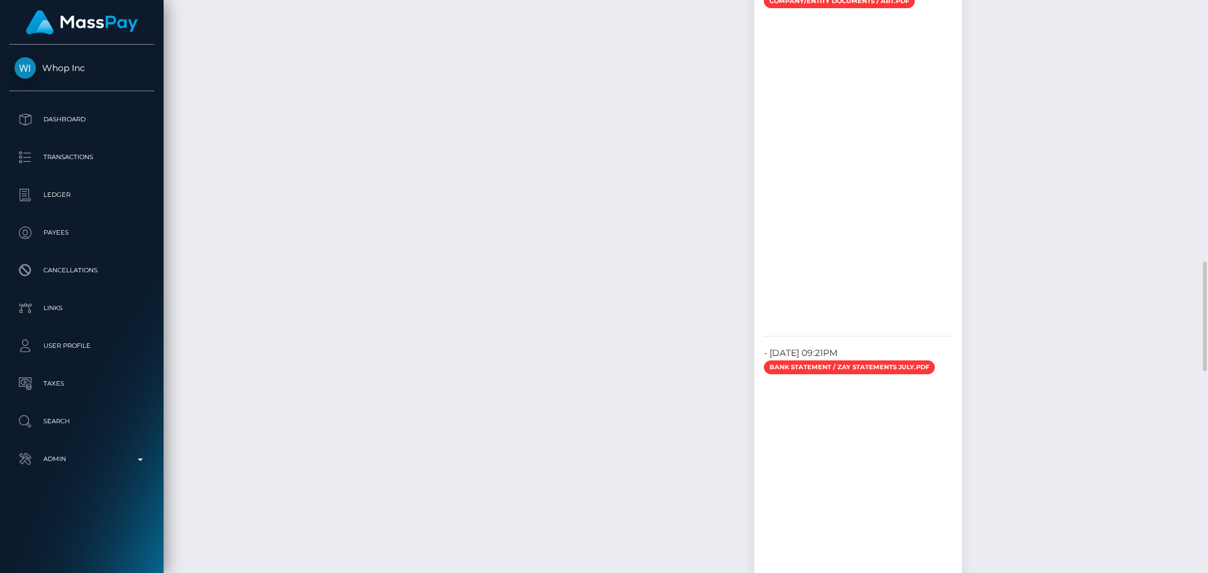
scroll to position [1572, 0]
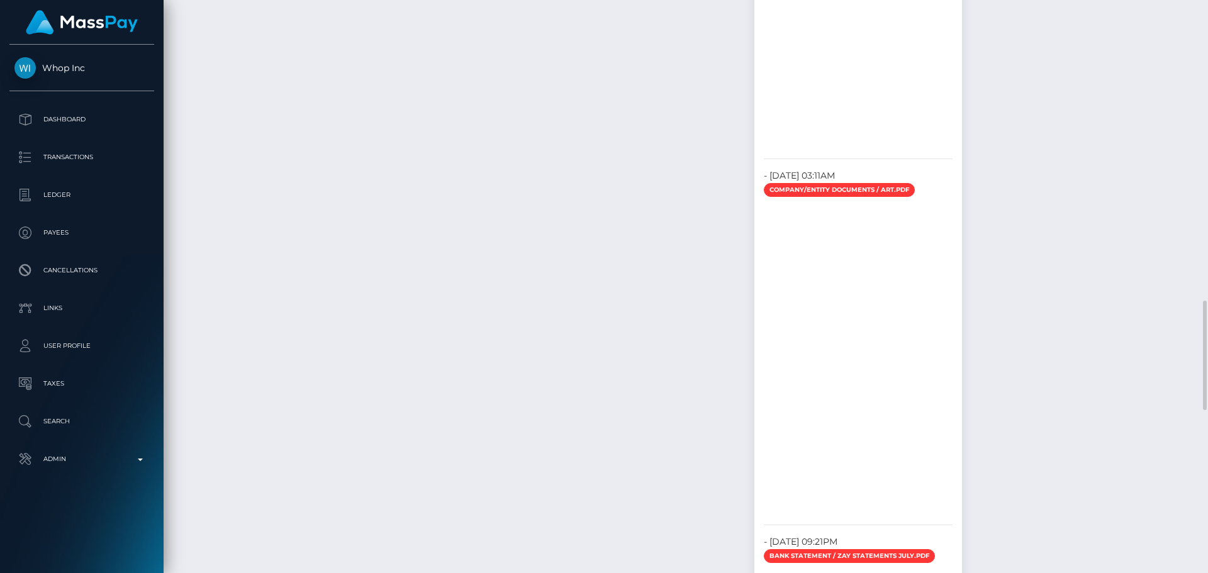
click at [621, 309] on div "ID Verifications Stripe - July 23, 2025 11:48PM / vr_1OMcK3CXdfp1jQhWF410Pts9 A…" at bounding box center [464, 334] width 600 height 1172
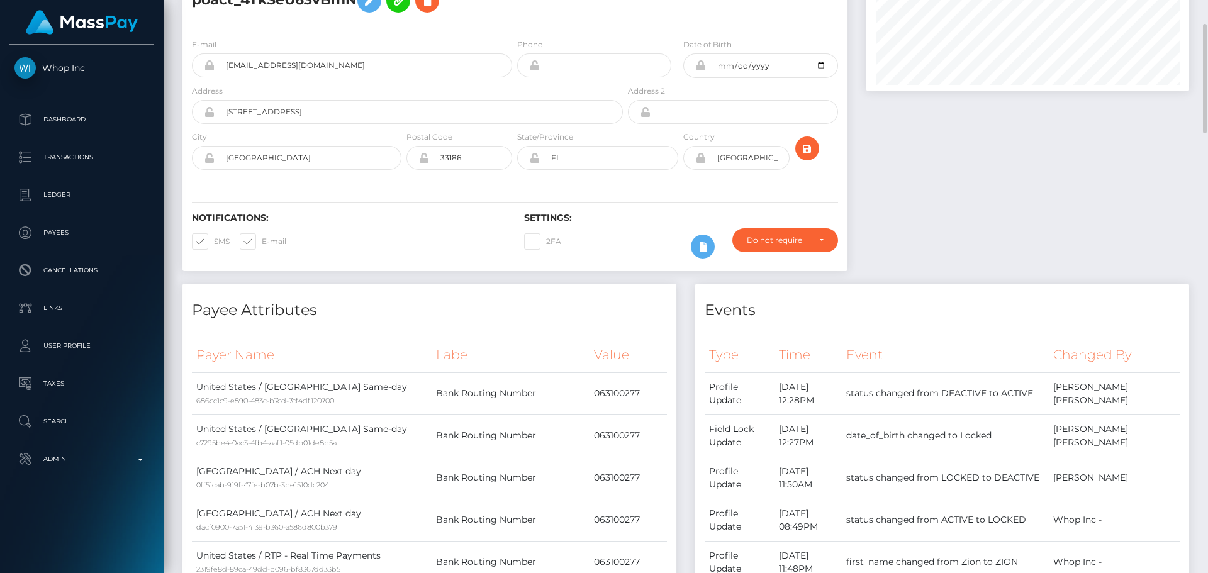
scroll to position [0, 0]
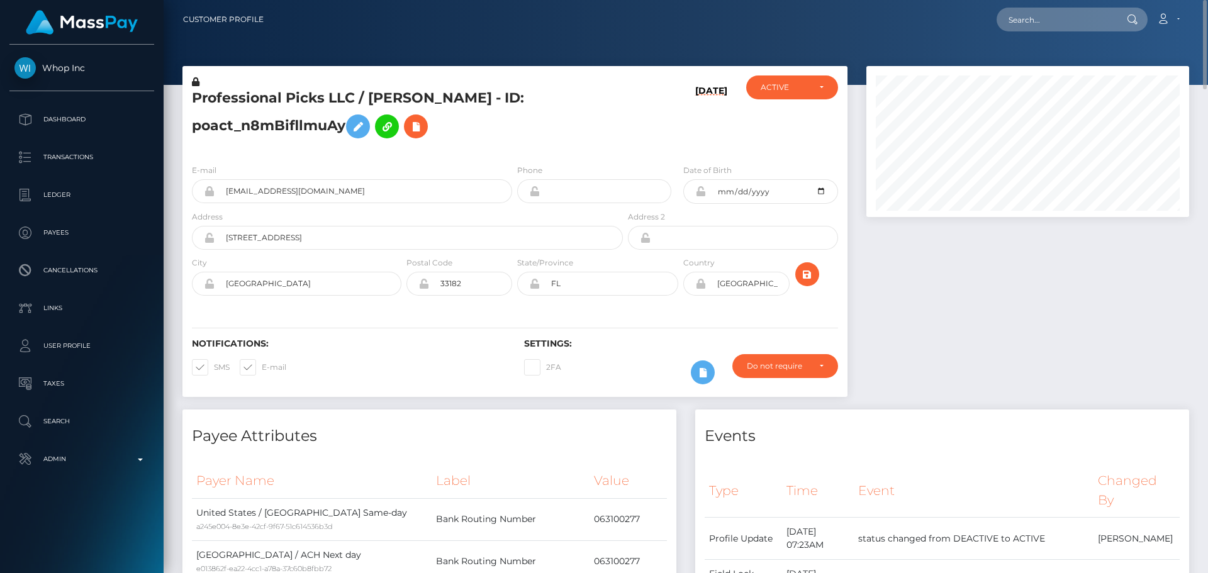
click at [325, 92] on h5 "Professional Picks LLC / ISAIAH VALLE - ID: poact_n8mBifllmuAy" at bounding box center [404, 117] width 424 height 56
copy h5 "Professional Picks LLC / ISAIAH VALLE - ID: poact_n8mBifllmuAy"
click at [1040, 19] on input "text" at bounding box center [1055, 20] width 118 height 24
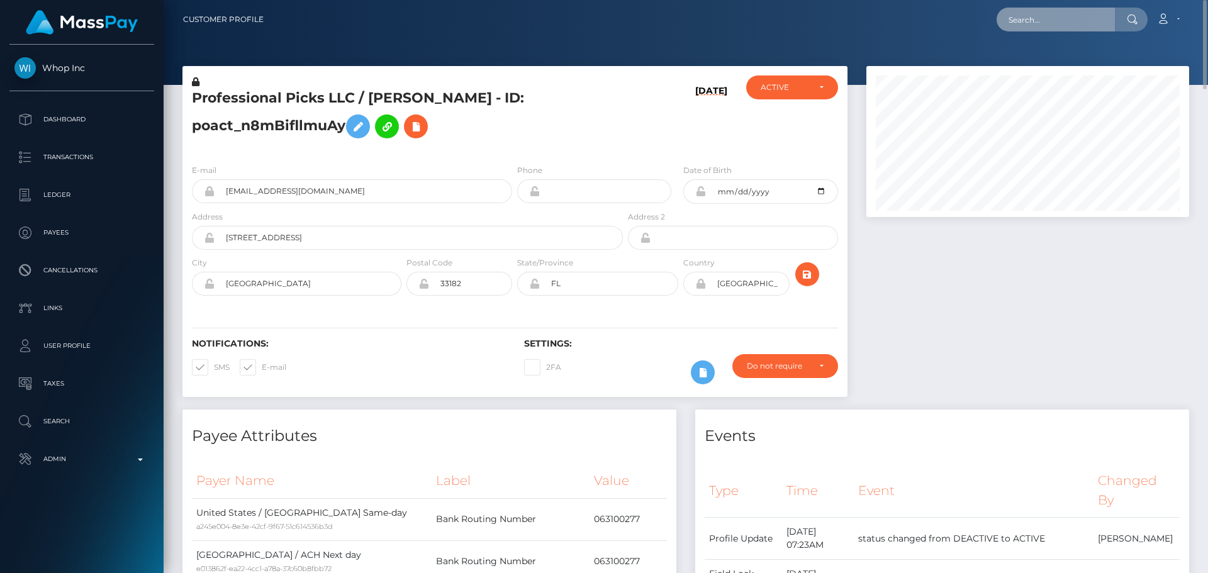
paste input "poact_4Eku8JEa3s6u"
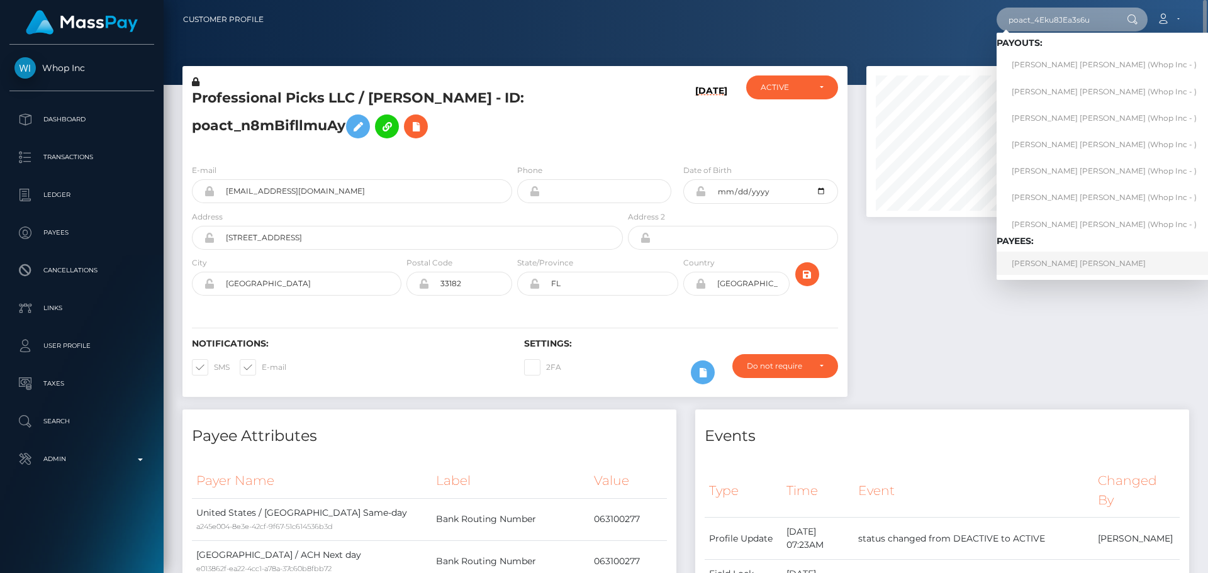
type input "poact_4Eku8JEa3s6u"
click at [1064, 257] on link "[PERSON_NAME] [PERSON_NAME]" at bounding box center [1103, 263] width 215 height 23
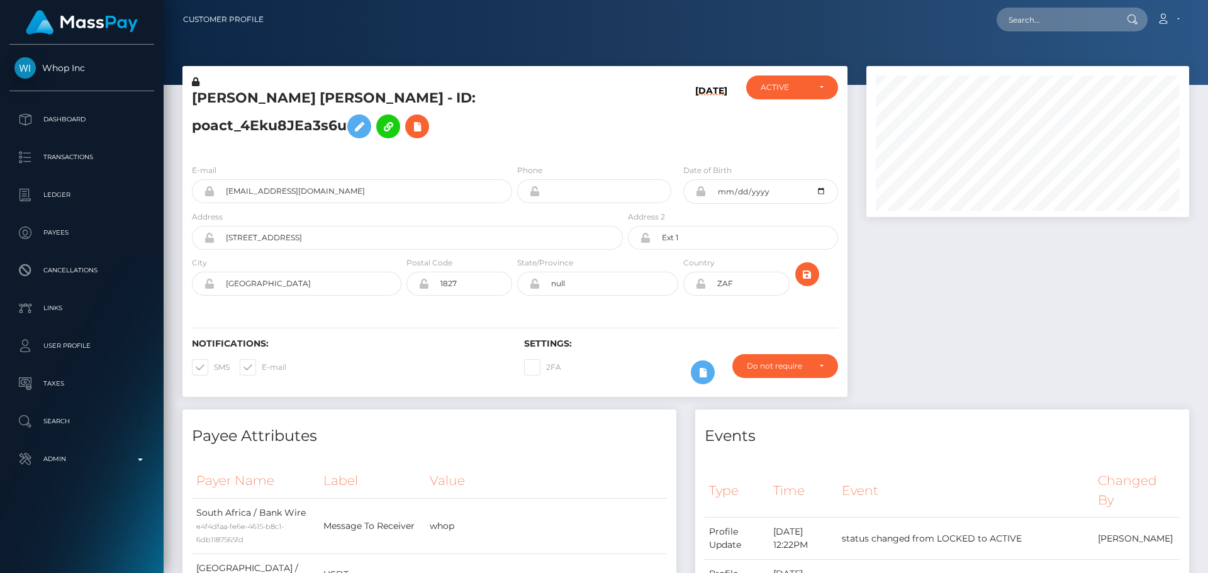
scroll to position [151, 323]
click at [642, 149] on div "[DATE]" at bounding box center [680, 114] width 111 height 79
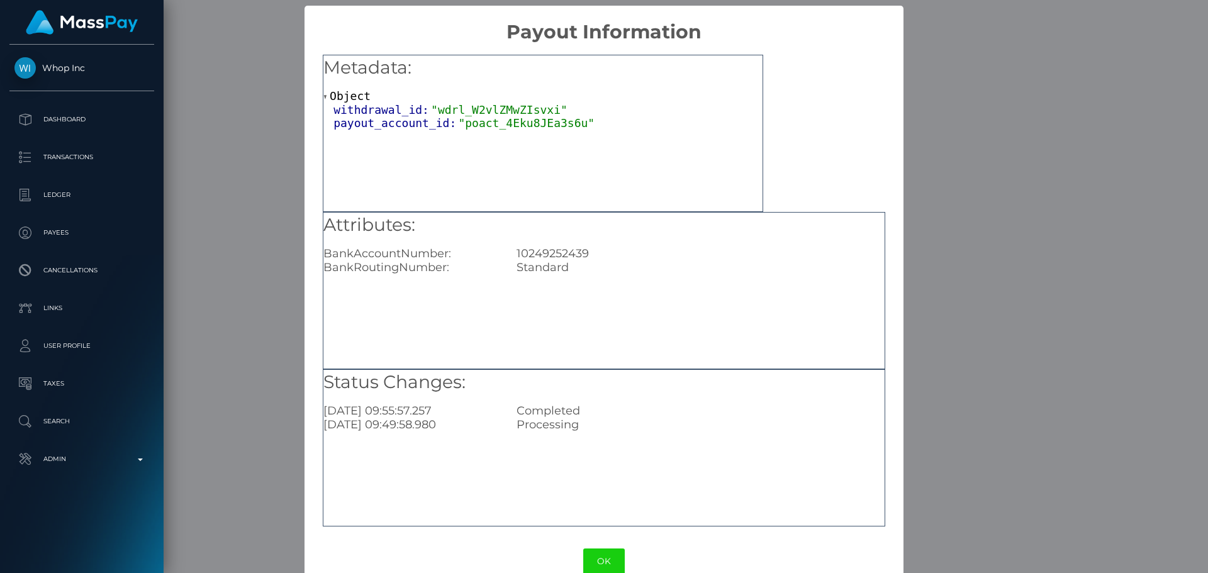
click at [607, 554] on button "OK" at bounding box center [604, 561] width 42 height 26
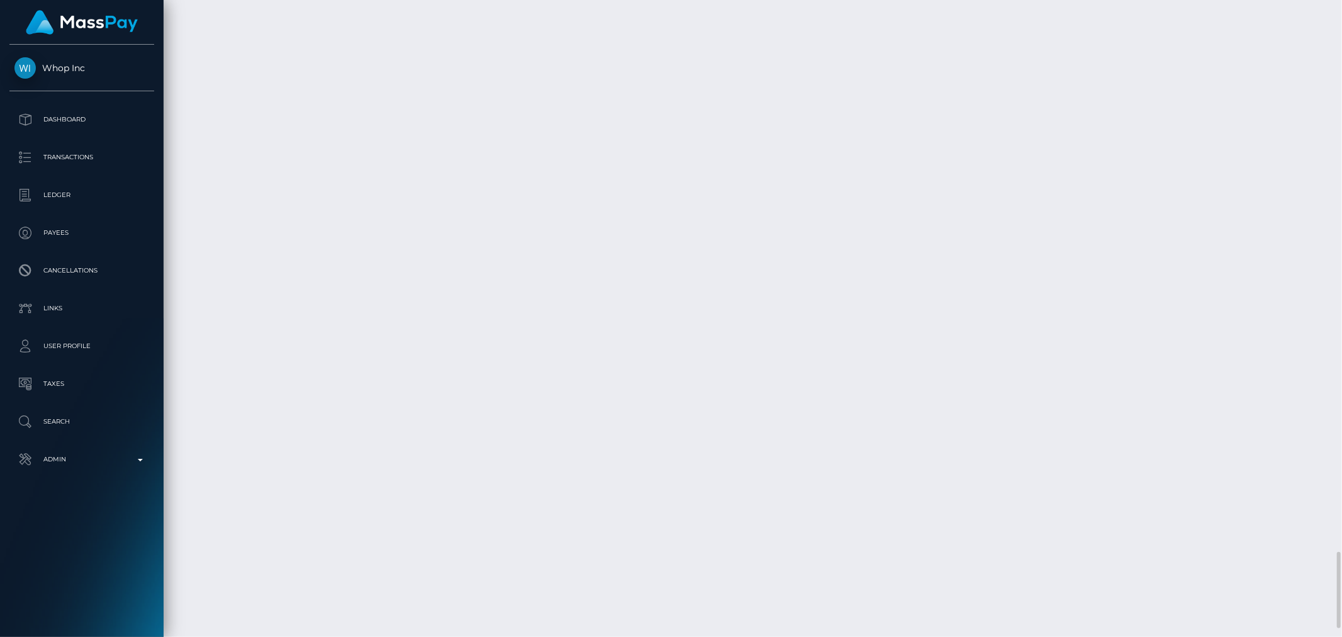
scroll to position [151, 367]
drag, startPoint x: 1135, startPoint y: 0, endPoint x: 841, endPoint y: 356, distance: 461.5
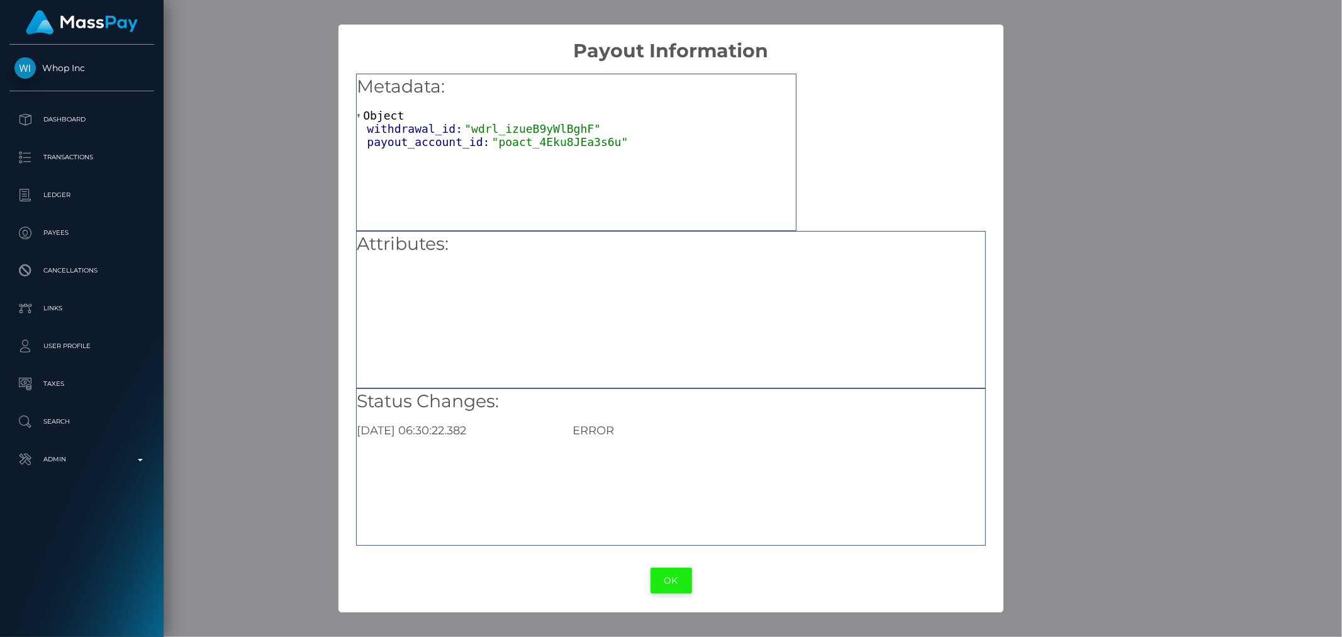
click at [675, 572] on button "OK" at bounding box center [671, 580] width 42 height 26
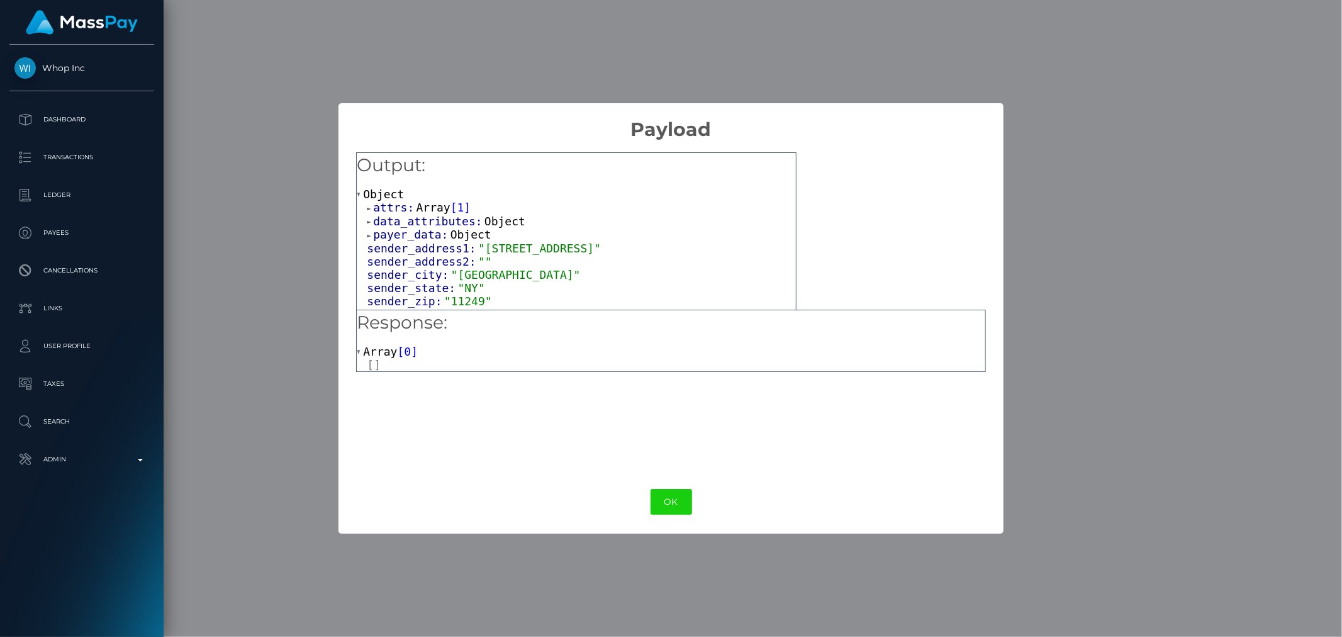
click at [400, 205] on span "attrs:" at bounding box center [394, 207] width 43 height 13
click at [411, 216] on span "Object" at bounding box center [419, 220] width 41 height 13
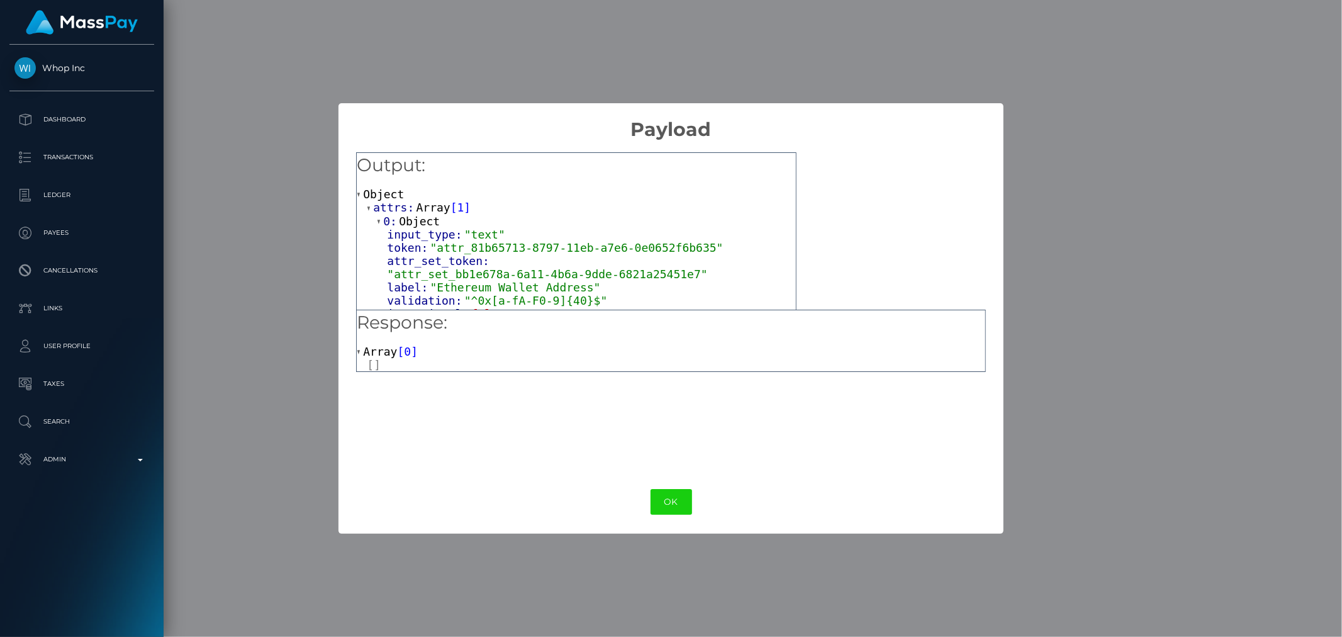
scroll to position [70, 0]
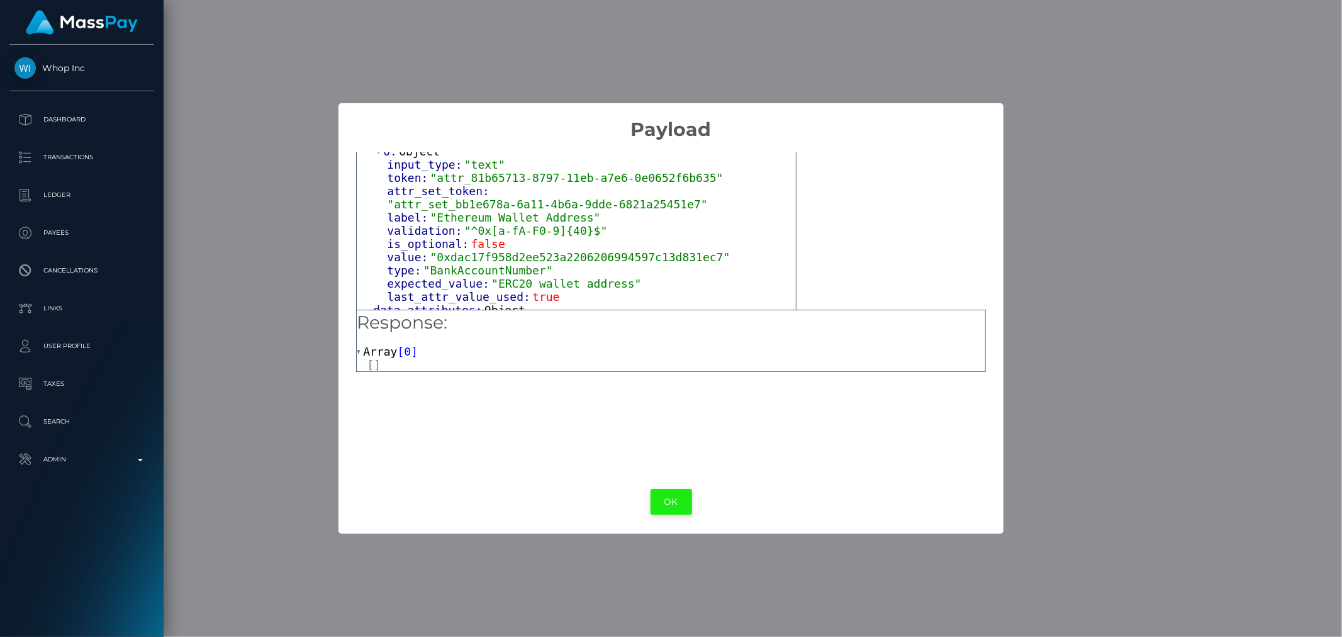
click at [681, 507] on button "OK" at bounding box center [671, 502] width 42 height 26
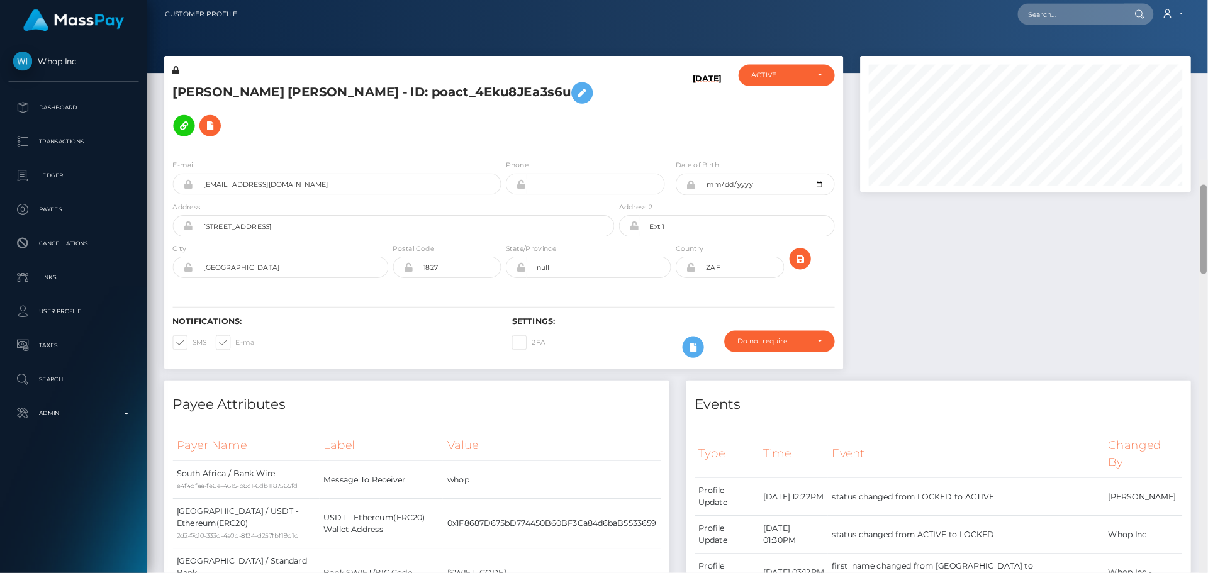
scroll to position [0, 0]
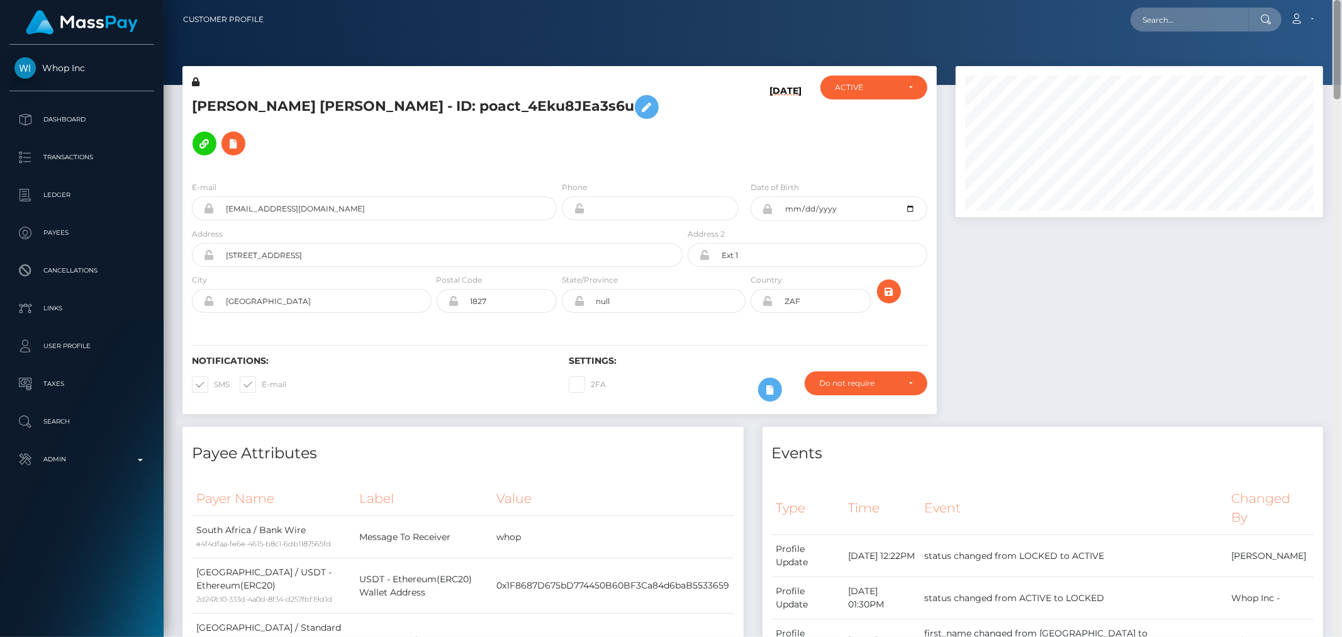
drag, startPoint x: 1337, startPoint y: 236, endPoint x: 1340, endPoint y: 21, distance: 215.8
click at [1207, 21] on div "Customer Profile Loading... Loading..." at bounding box center [753, 318] width 1178 height 637
click at [558, 126] on div "[PERSON_NAME] [PERSON_NAME] - ID: poact_4Eku8JEa3s6u" at bounding box center [433, 123] width 503 height 96
click at [1190, 13] on input "text" at bounding box center [1189, 20] width 118 height 24
paste input "poact_dcCNpjNom0X3"
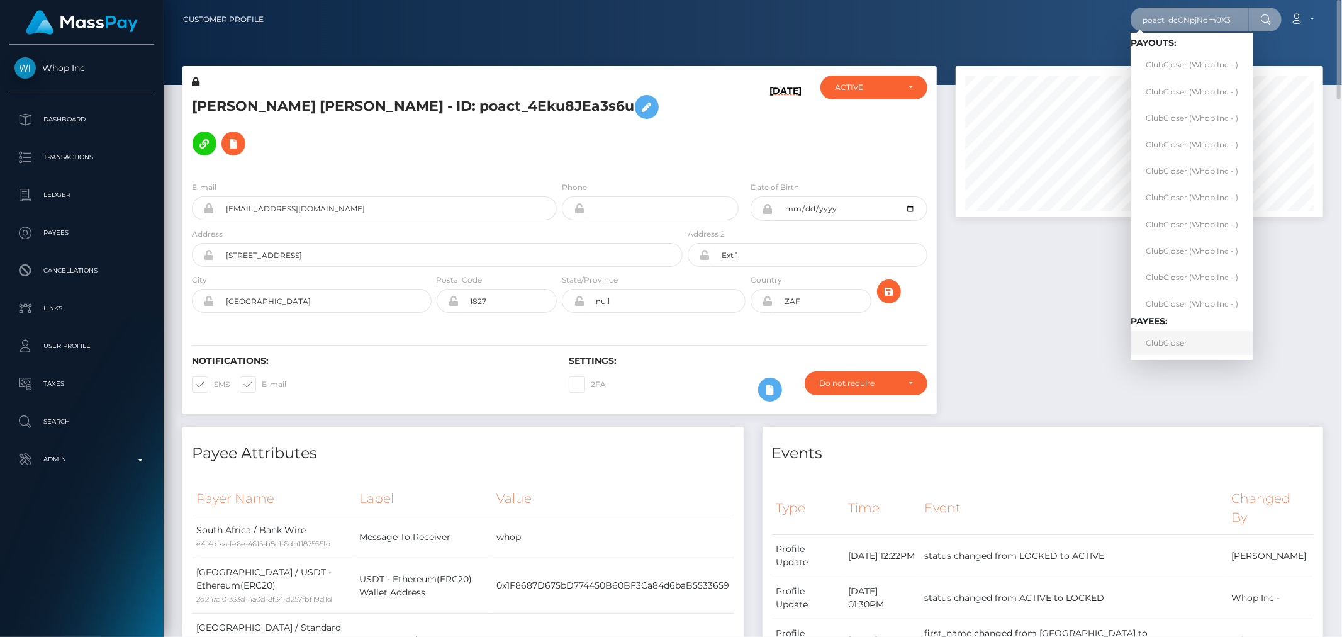
type input "poact_dcCNpjNom0X3"
click at [1202, 345] on link "ClubCloser" at bounding box center [1191, 342] width 123 height 23
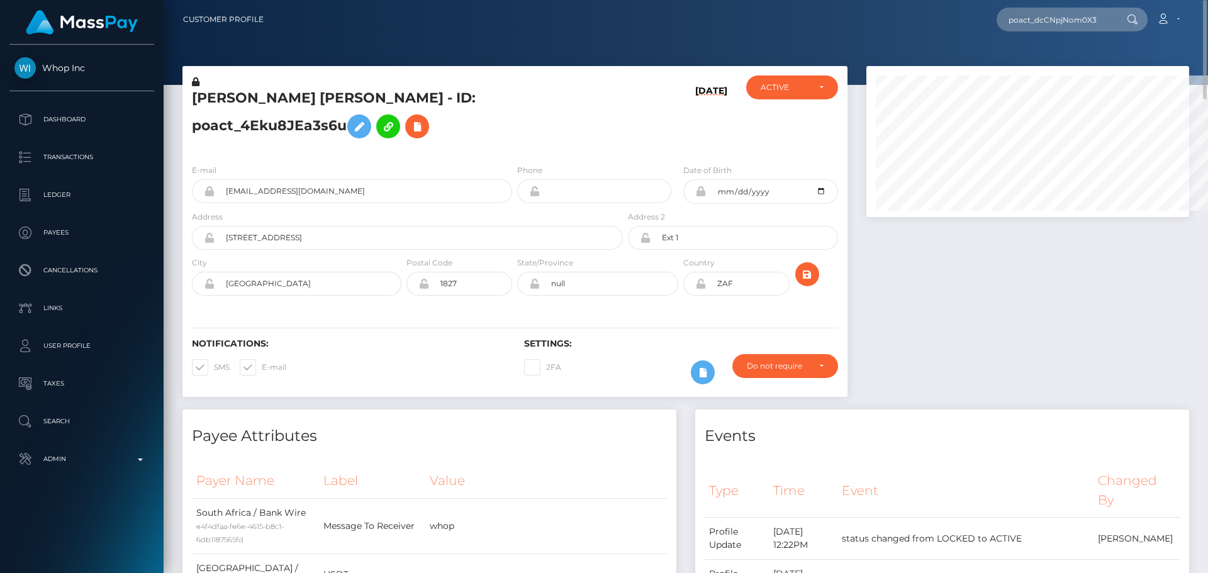
scroll to position [151, 323]
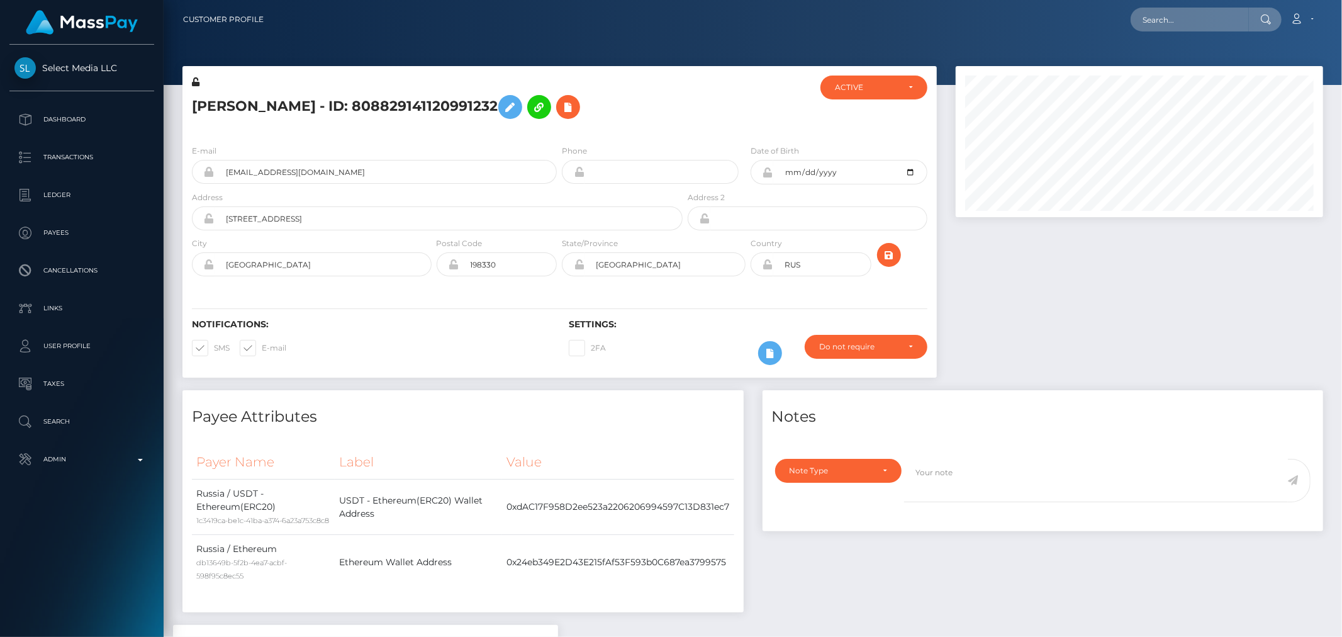
scroll to position [230, 0]
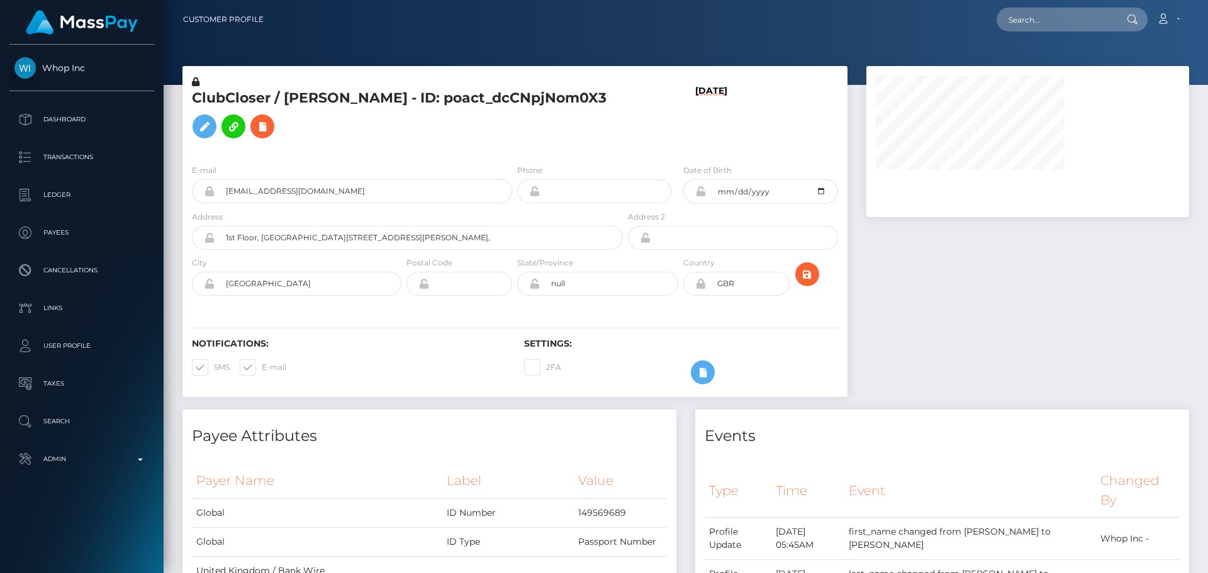
drag, startPoint x: 0, startPoint y: 0, endPoint x: 645, endPoint y: 121, distance: 656.6
click at [645, 121] on div "[DATE]" at bounding box center [680, 114] width 111 height 79
click at [580, 157] on div "E-mail [EMAIL_ADDRESS][DOMAIN_NAME] Phone Date of Birth" at bounding box center [514, 231] width 665 height 154
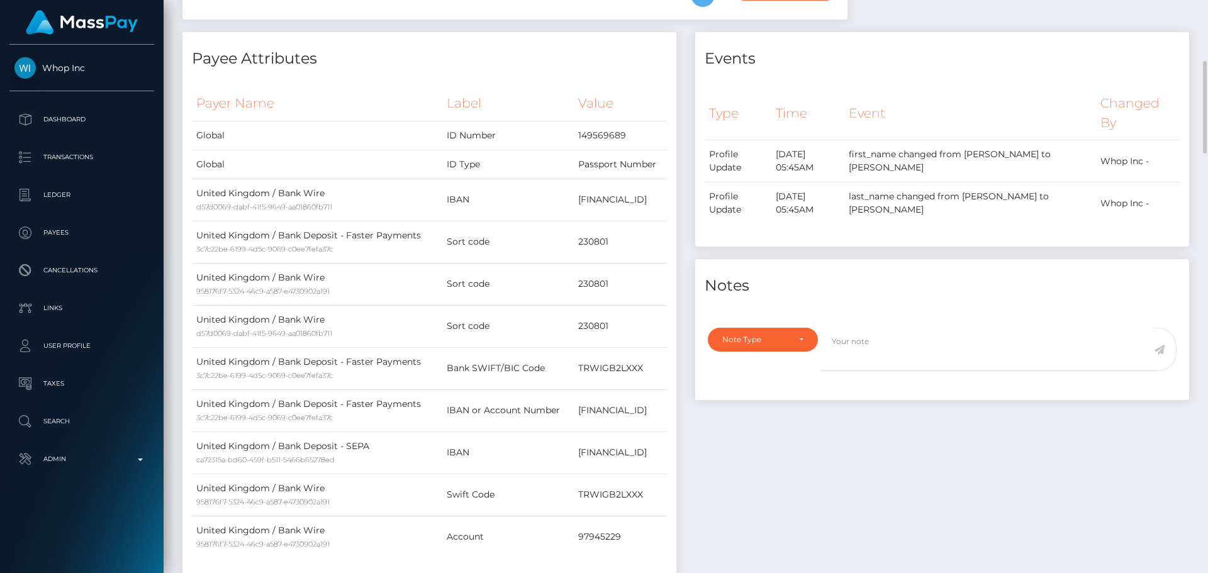
scroll to position [0, 0]
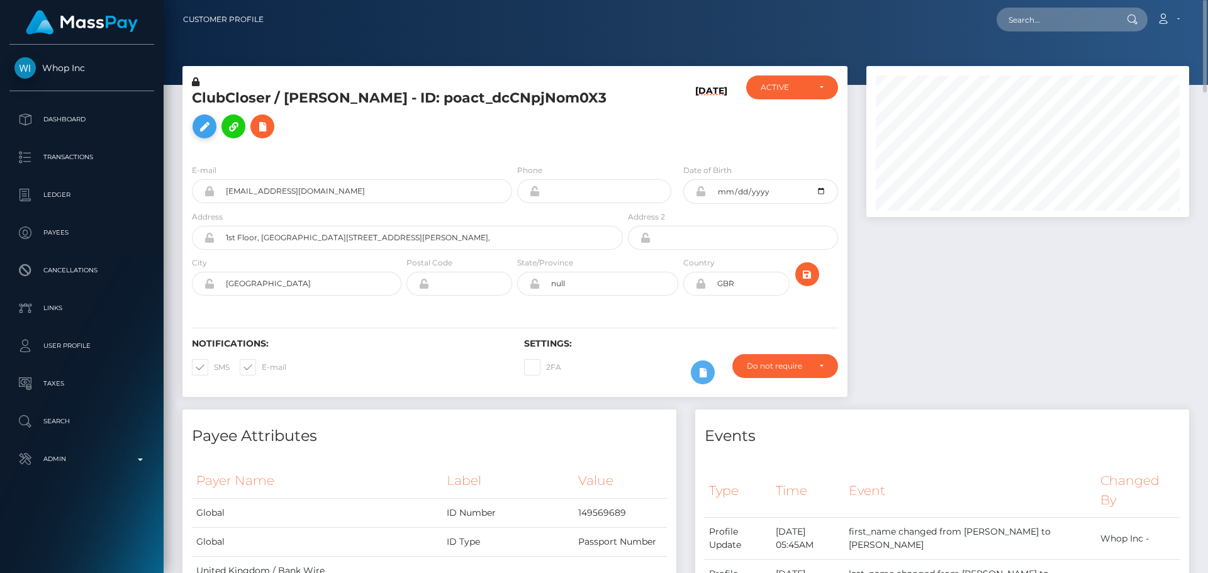
click at [212, 125] on icon at bounding box center [204, 127] width 15 height 16
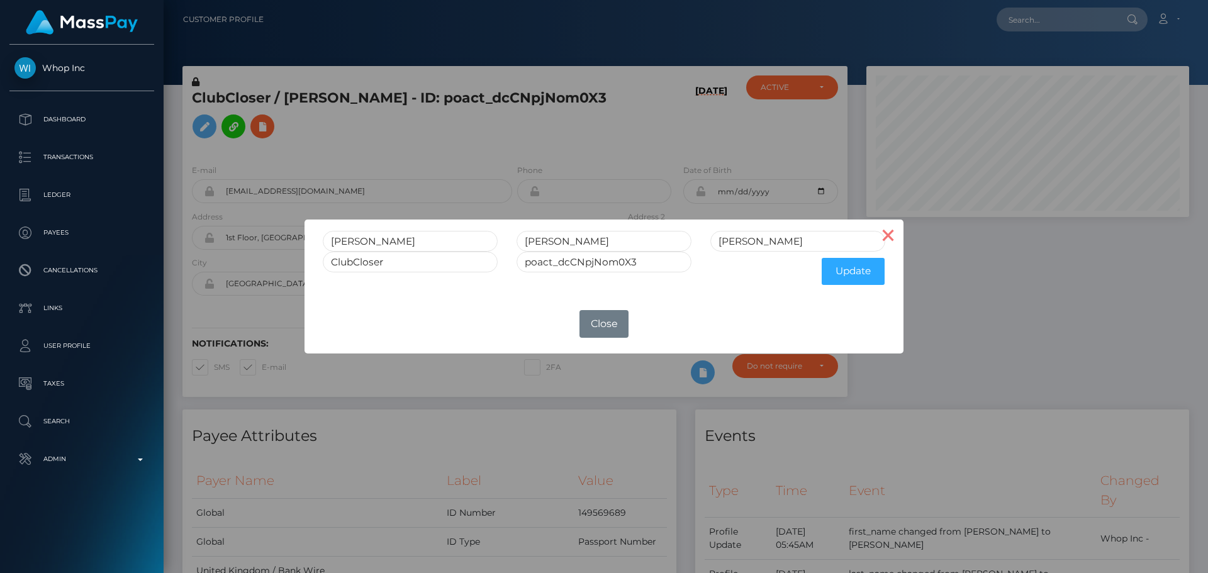
click at [894, 235] on button "×" at bounding box center [888, 235] width 30 height 30
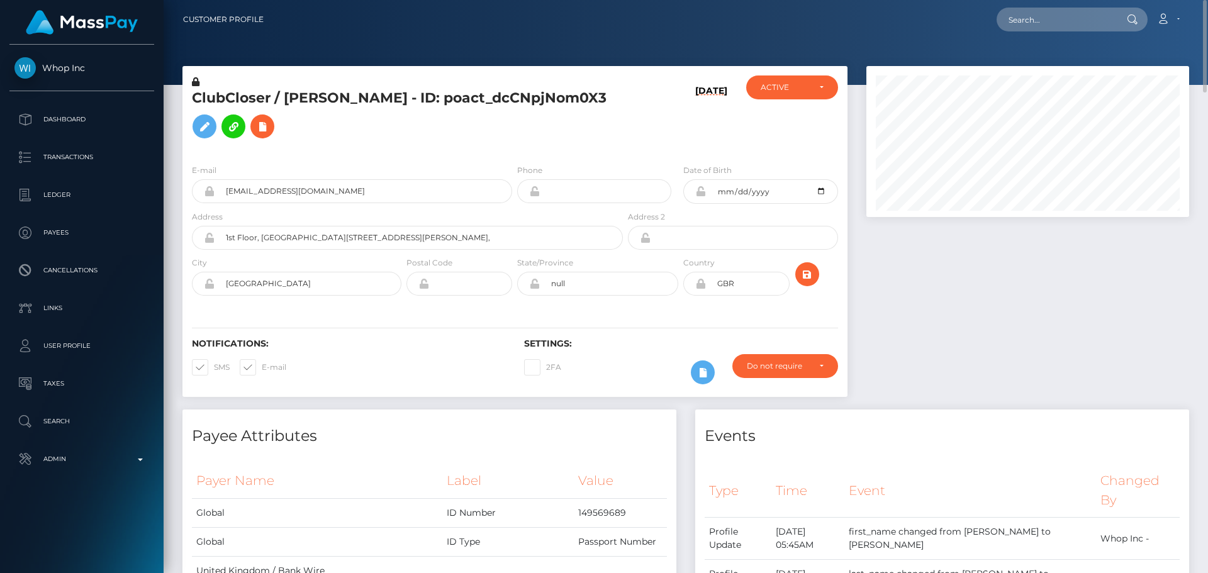
click at [557, 132] on h5 "ClubCloser / [PERSON_NAME] - ID: poact_dcCNpjNom0X3" at bounding box center [404, 117] width 424 height 56
drag, startPoint x: 194, startPoint y: 98, endPoint x: 270, endPoint y: 98, distance: 76.7
click at [270, 98] on h5 "ClubCloser / [PERSON_NAME] - ID: poact_dcCNpjNom0X3" at bounding box center [404, 117] width 424 height 56
copy h5 "ClubCloser"
click at [199, 82] on icon at bounding box center [196, 81] width 8 height 9
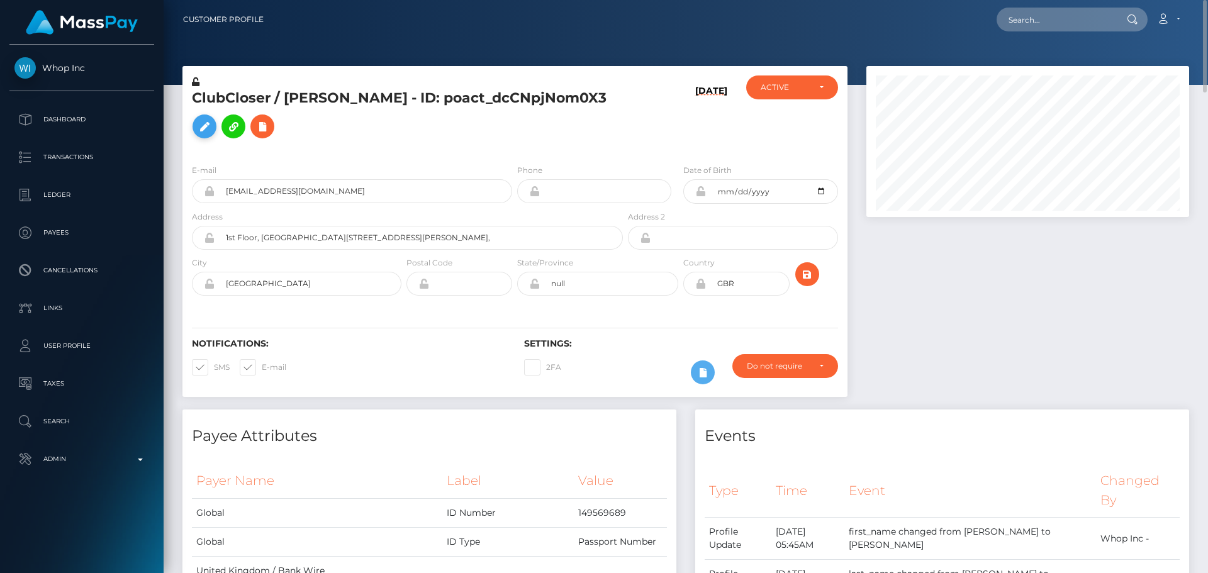
click at [212, 128] on icon at bounding box center [204, 127] width 15 height 16
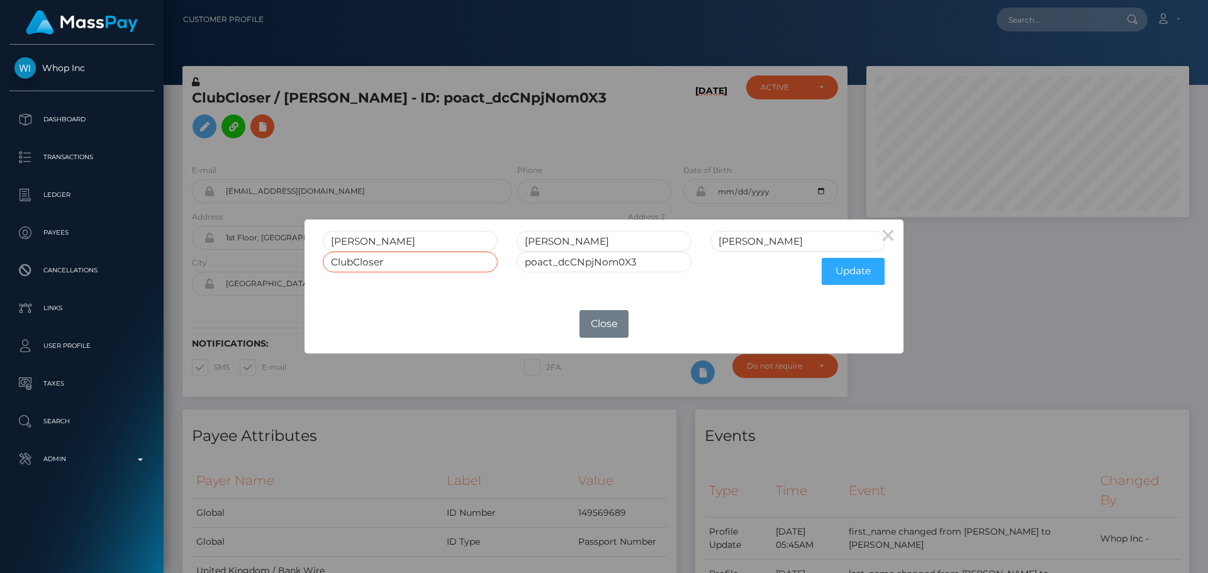
click at [421, 263] on input "ClubCloser" at bounding box center [410, 262] width 175 height 21
paste input "Closer LLC"
type input "Club Closer LLC"
click at [860, 275] on button "Update" at bounding box center [852, 271] width 63 height 27
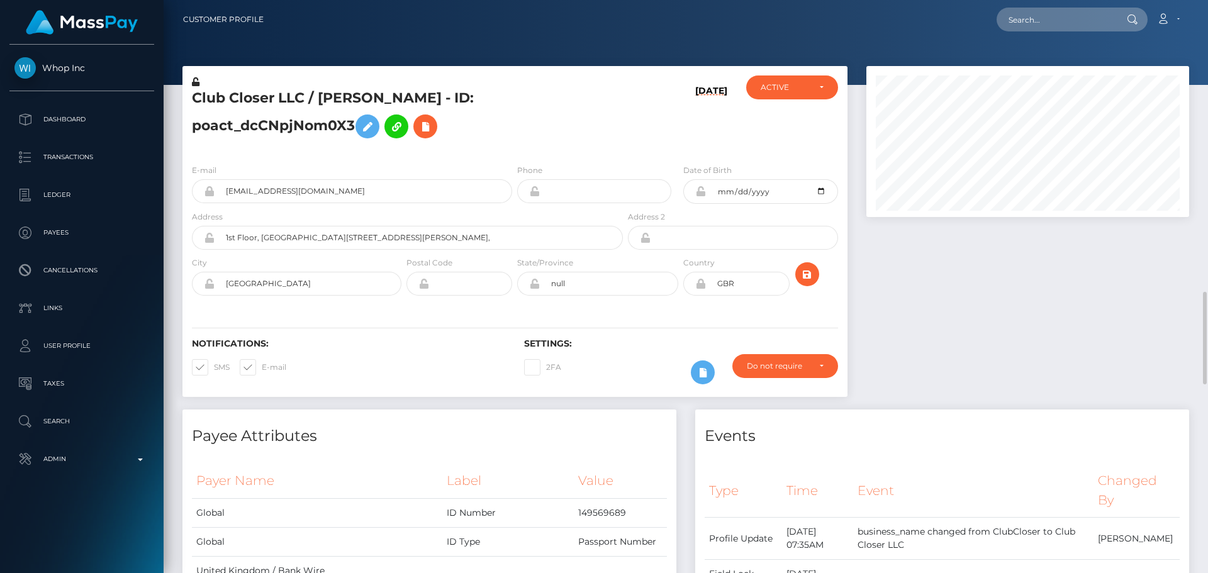
scroll to position [377, 0]
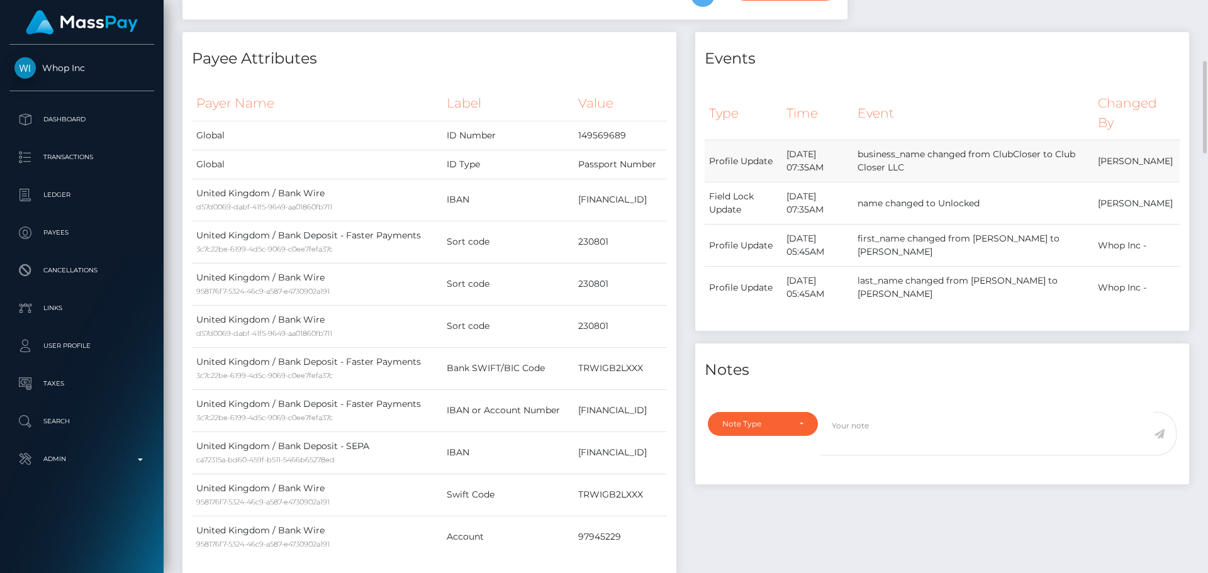
click at [1040, 155] on td "business_name changed from ClubCloser to Club Closer LLC" at bounding box center [973, 161] width 240 height 42
copy td "ClubCloser"
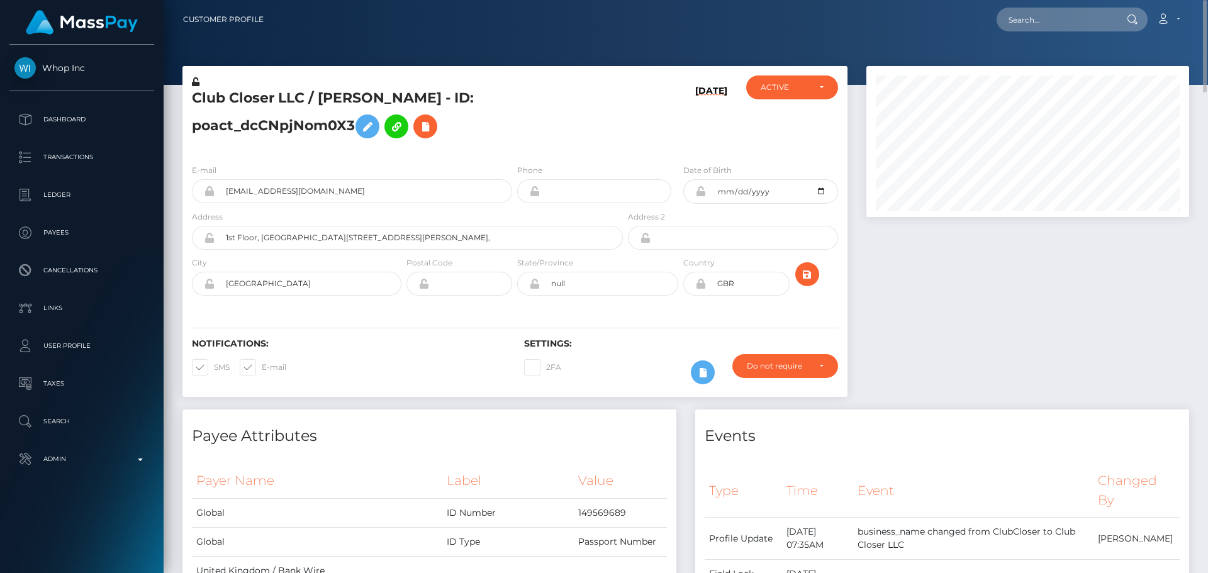
click at [203, 99] on h5 "Club Closer LLC / [PERSON_NAME] - ID: poact_dcCNpjNom0X3" at bounding box center [404, 117] width 424 height 56
drag, startPoint x: 203, startPoint y: 99, endPoint x: 297, endPoint y: 95, distance: 94.4
click at [297, 95] on h5 "Club Closer LLC / [PERSON_NAME] - ID: poact_dcCNpjNom0X3" at bounding box center [404, 117] width 424 height 56
copy h5 "Club Closer LLC"
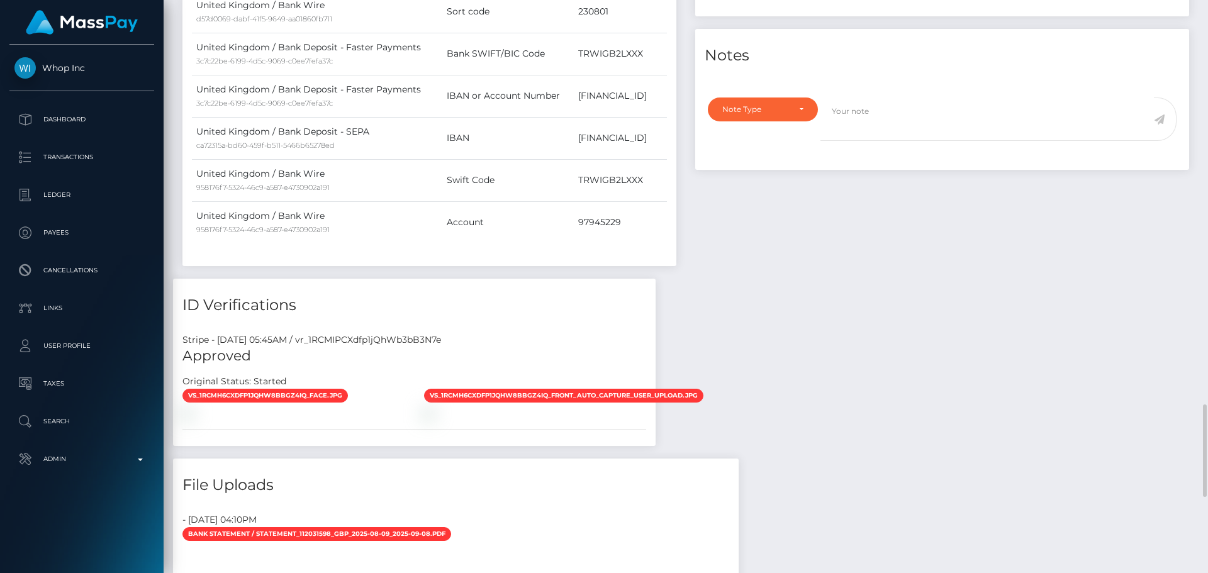
scroll to position [943, 0]
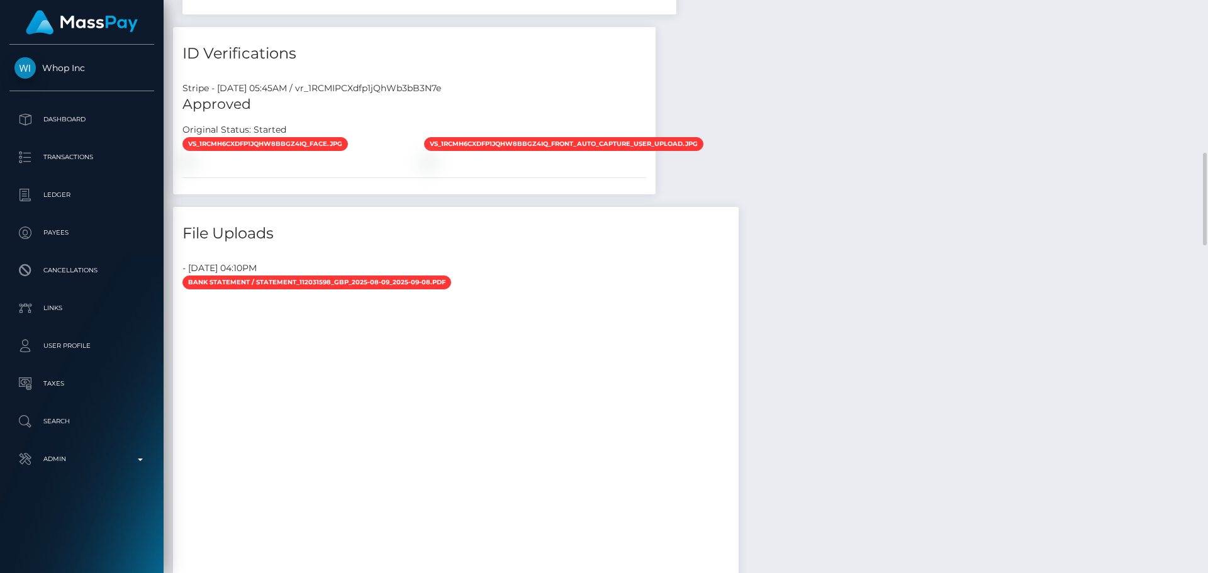
click at [376, 114] on h5 "Approved" at bounding box center [414, 104] width 464 height 19
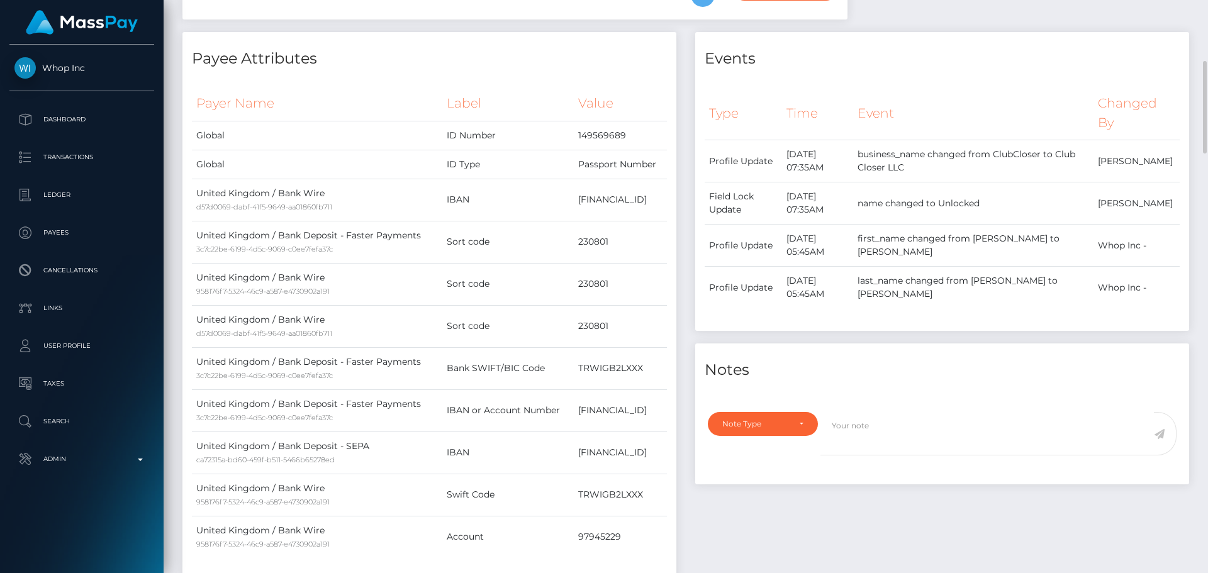
scroll to position [0, 0]
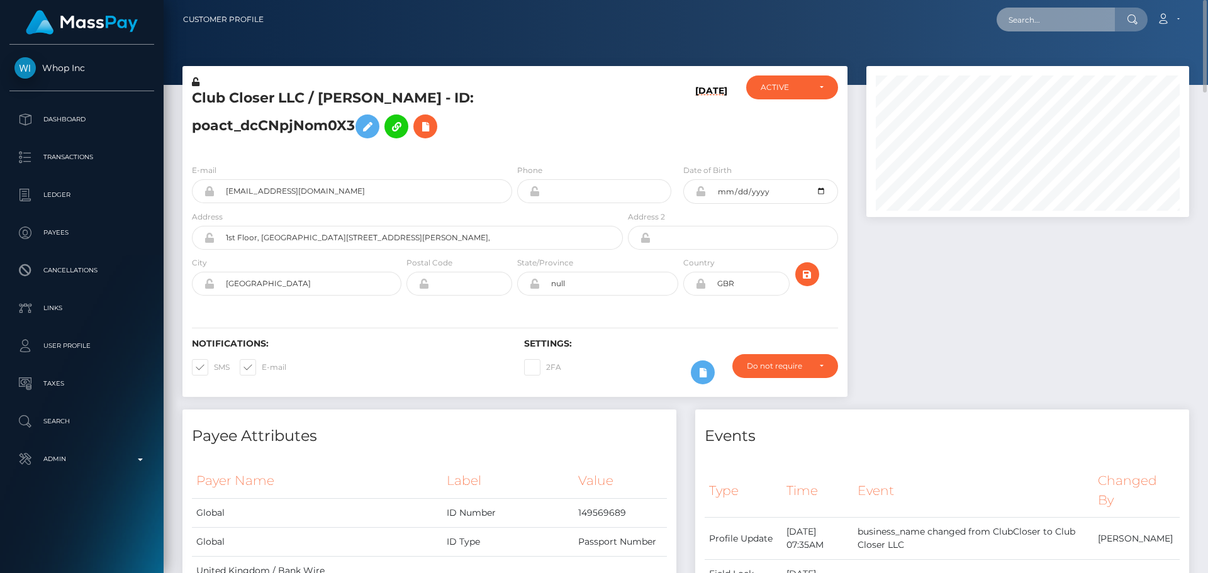
click at [1052, 30] on input "text" at bounding box center [1055, 20] width 118 height 24
paste input "poact_4Eku8JEa3s6u"
type input "poact_4Eku8JEa3s6u"
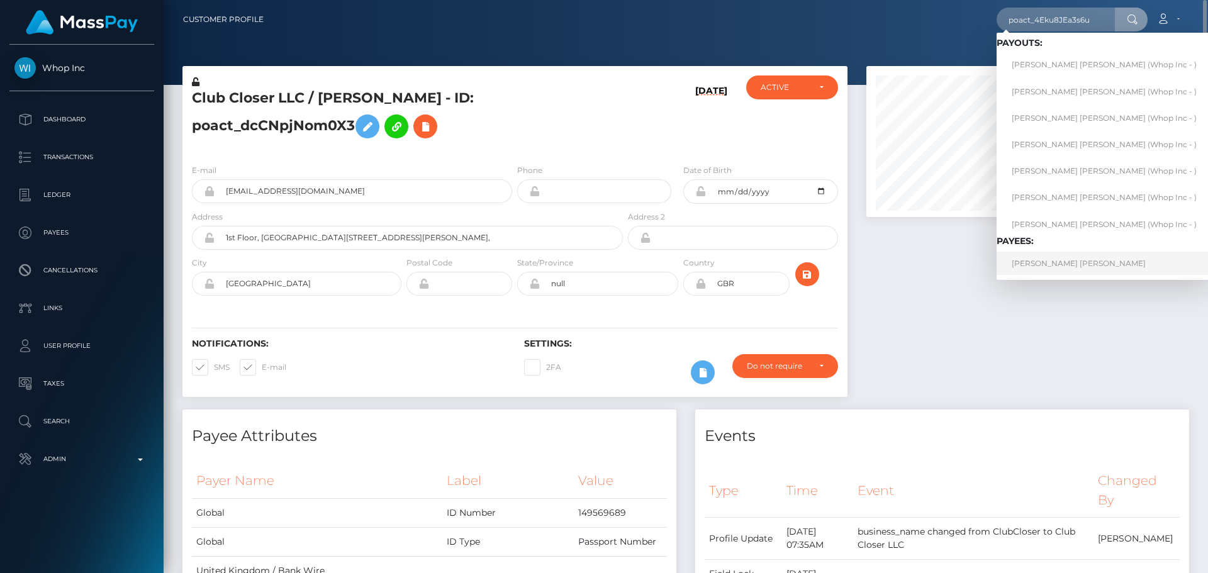
click at [1074, 262] on link "[PERSON_NAME] [PERSON_NAME]" at bounding box center [1103, 263] width 215 height 23
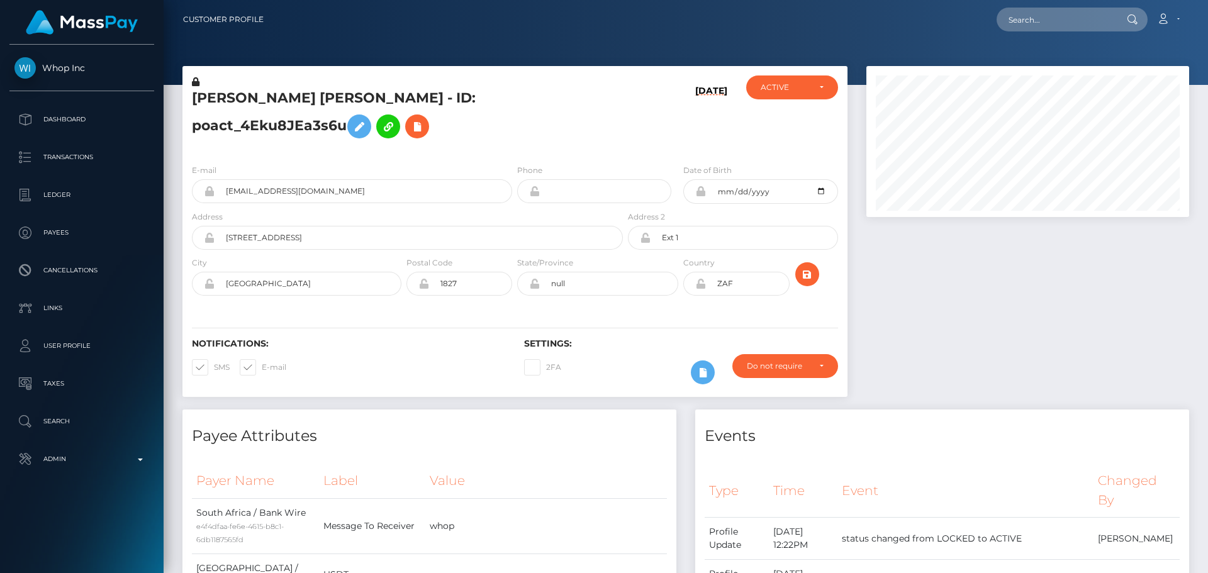
scroll to position [151, 323]
click at [538, 145] on h5 "[PERSON_NAME] [PERSON_NAME] - ID: poact_4Eku8JEa3s6u" at bounding box center [404, 117] width 424 height 56
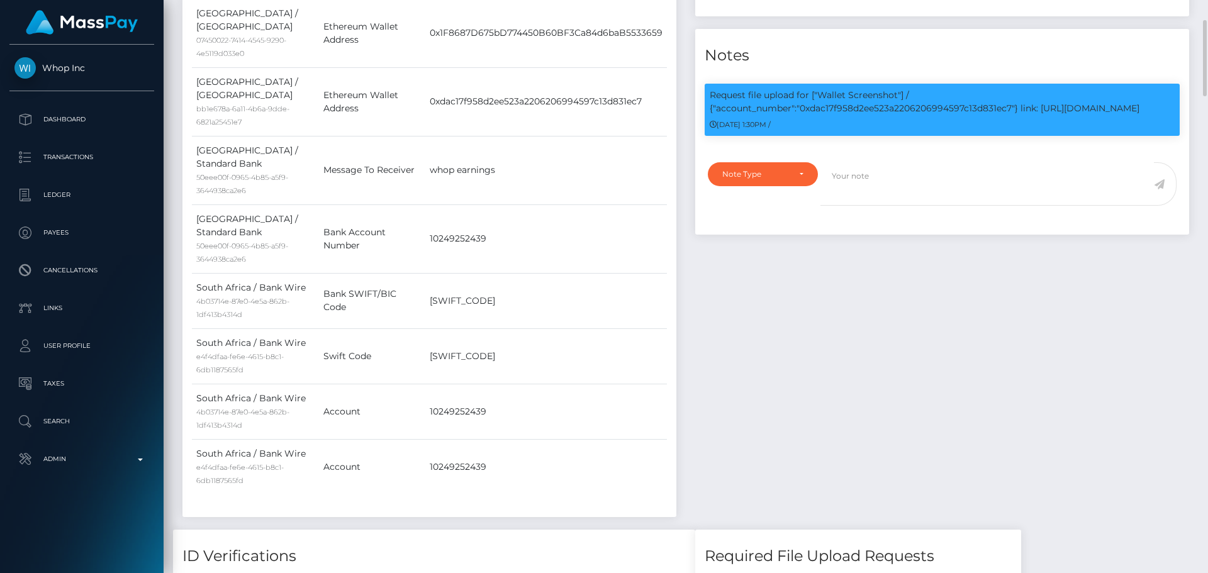
scroll to position [629, 0]
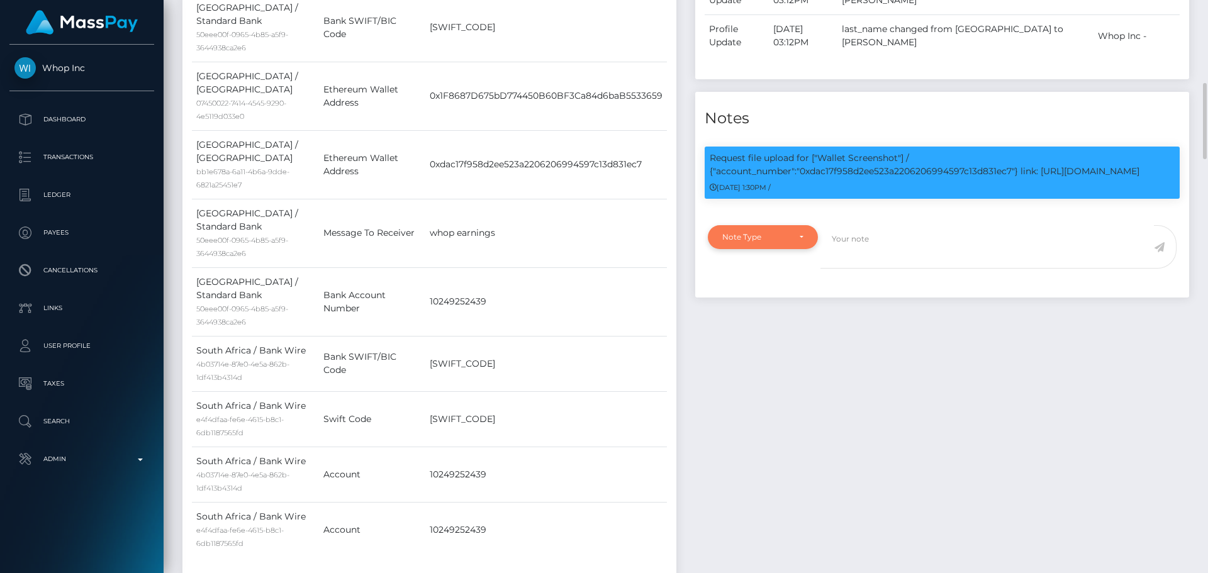
click at [784, 248] on div "Note Type" at bounding box center [763, 237] width 110 height 24
click at [752, 303] on span "Compliance" at bounding box center [746, 297] width 46 height 11
select select "COMPLIANCE"
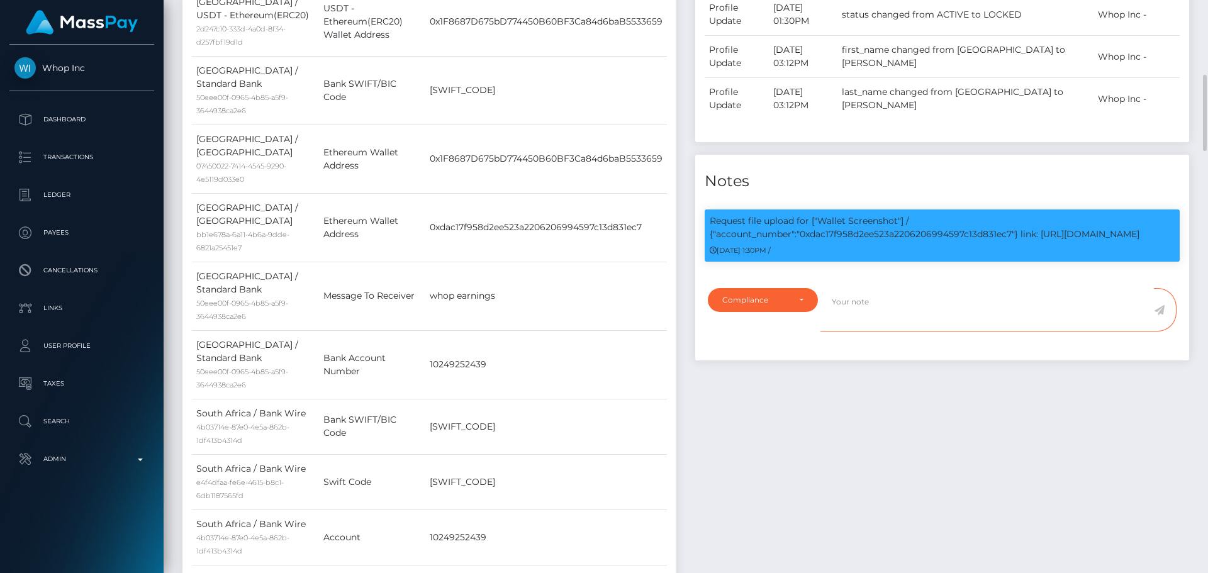
click at [929, 325] on textarea at bounding box center [986, 309] width 333 height 43
paste textarea "Ticket #130906"
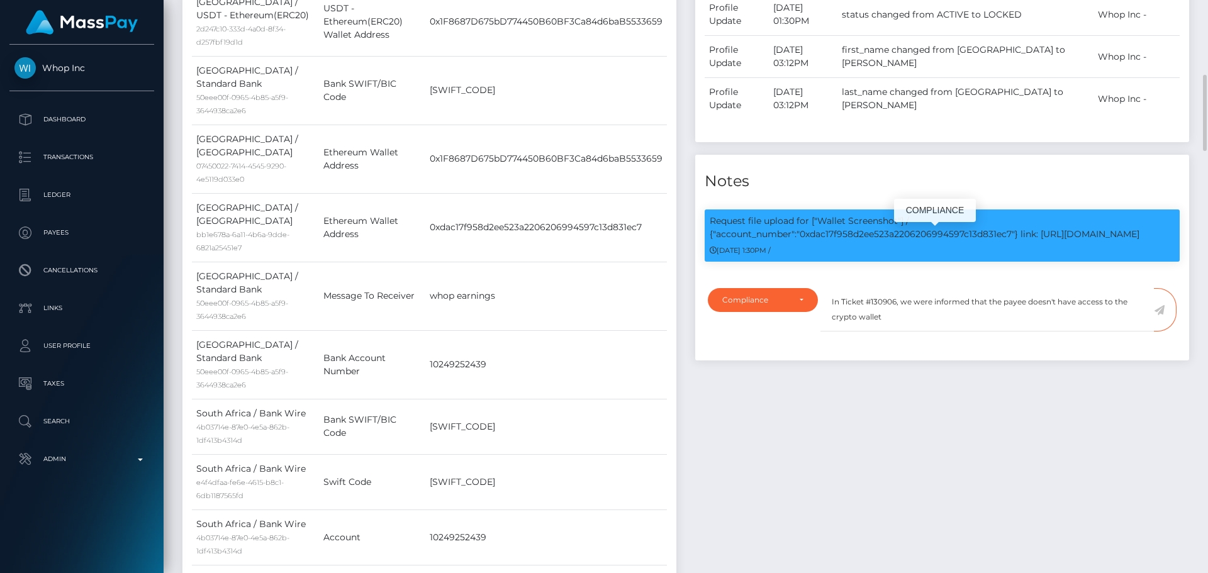
click at [897, 241] on p "Request file upload for ["Wallet Screenshot"] / {"account_number":"0xdac17f958d…" at bounding box center [941, 227] width 465 height 26
copy p "0xdac17f958d2ee523a2206206994597c13d831ec7"
click at [920, 331] on textarea "In Ticket #130906, we were informed that the payee doesn't have access to the c…" at bounding box center [986, 309] width 333 height 43
paste textarea "0xdac17f958d2ee523a2206206994597c13d831ec7"
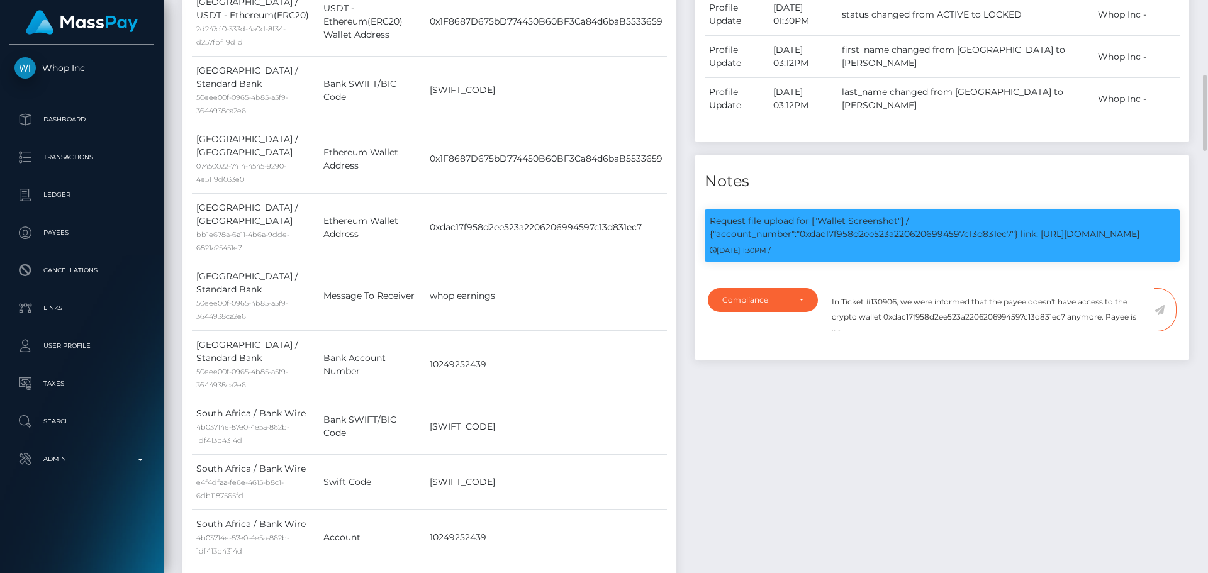
scroll to position [6, 0]
type textarea "In Ticket #130906, we were informed that the payee doesn't have access to the c…"
click at [1160, 315] on icon at bounding box center [1159, 310] width 11 height 10
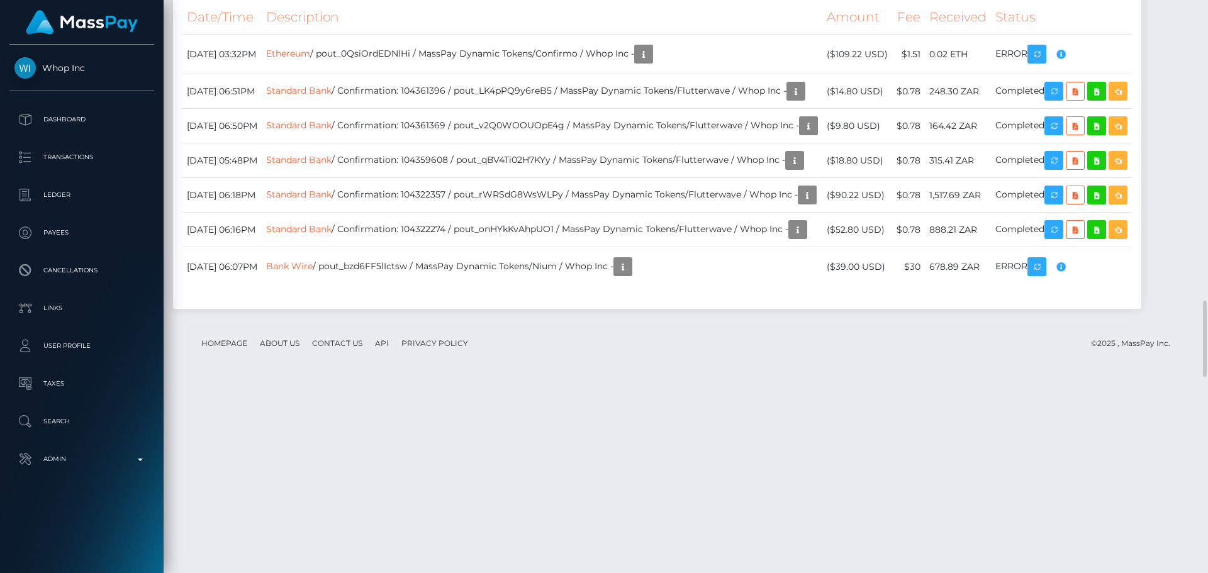
scroll to position [2264, 0]
drag, startPoint x: 408, startPoint y: 311, endPoint x: 504, endPoint y: 302, distance: 96.7
checkbox input "true"
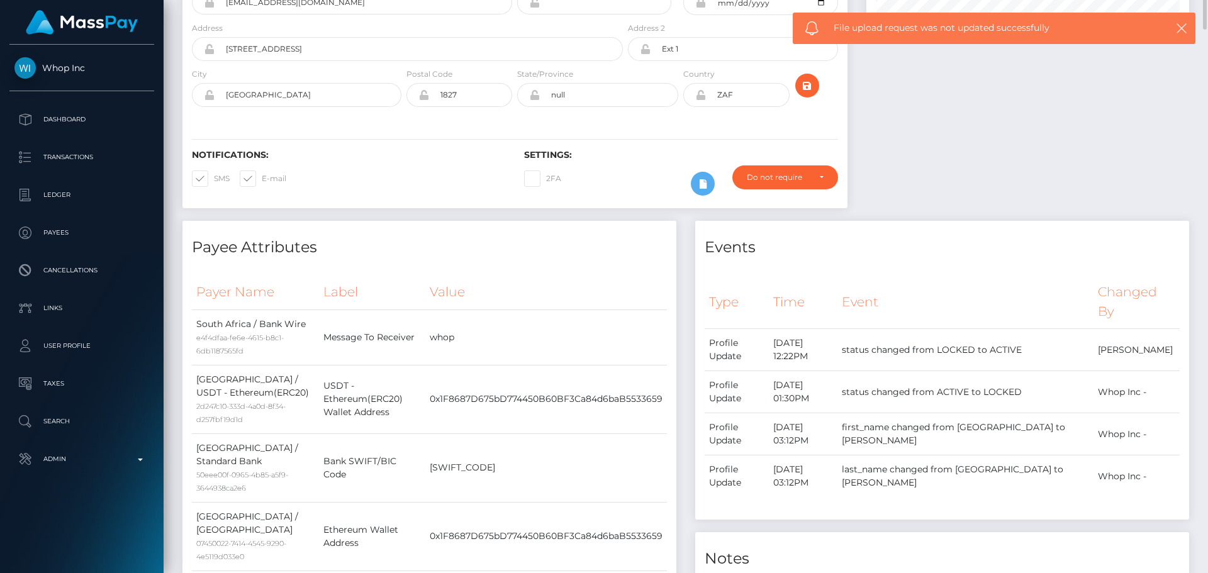
scroll to position [0, 0]
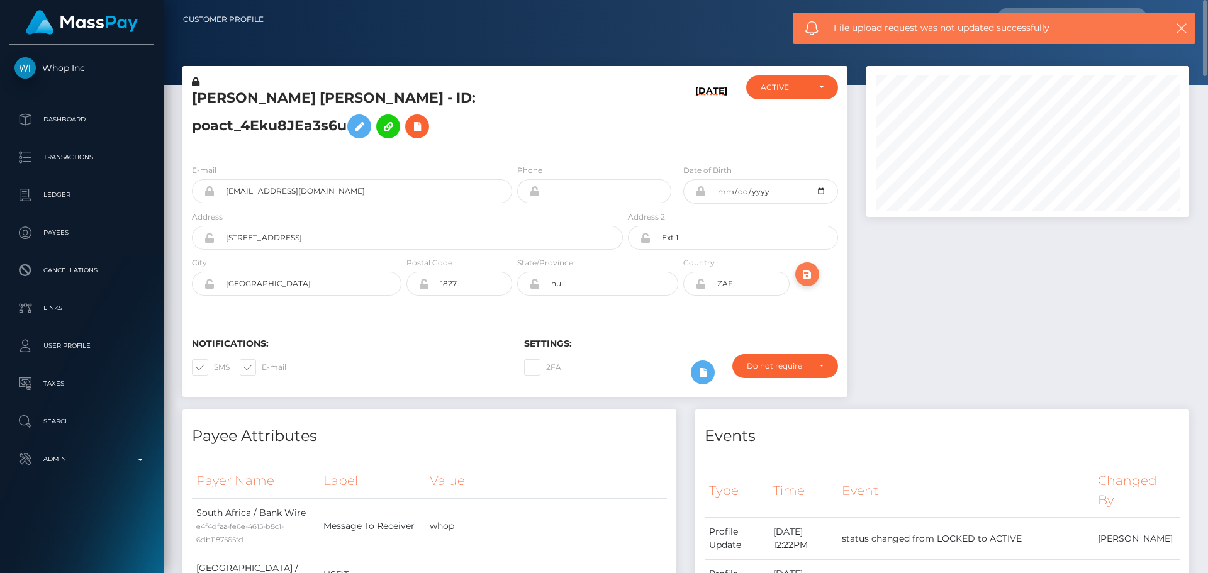
click at [800, 282] on icon "submit" at bounding box center [806, 275] width 15 height 16
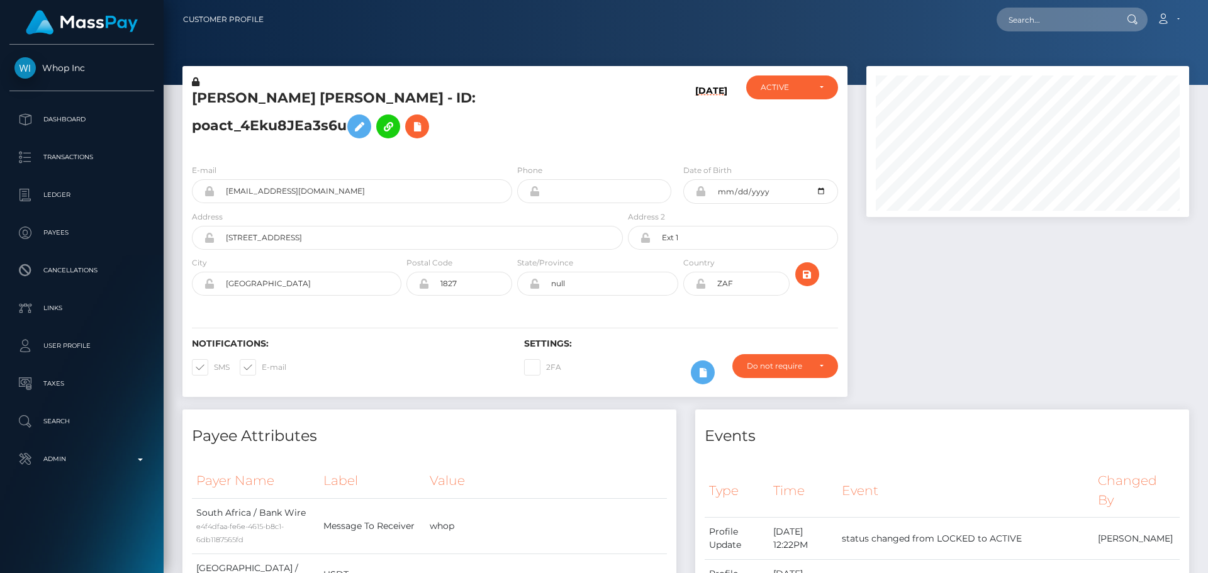
scroll to position [151, 323]
click at [584, 144] on h5 "[PERSON_NAME] [PERSON_NAME] - ID: poact_4Eku8JEa3s6u" at bounding box center [404, 117] width 424 height 56
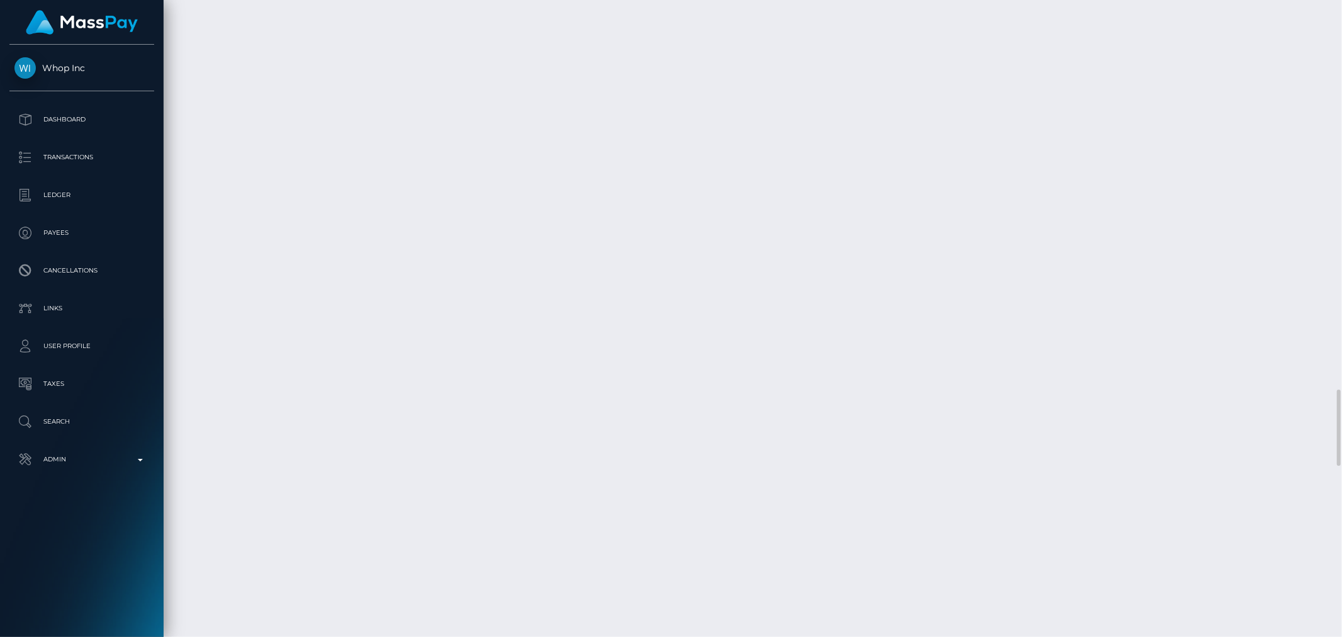
scroll to position [151, 367]
drag, startPoint x: 1057, startPoint y: 0, endPoint x: 367, endPoint y: 253, distance: 735.7
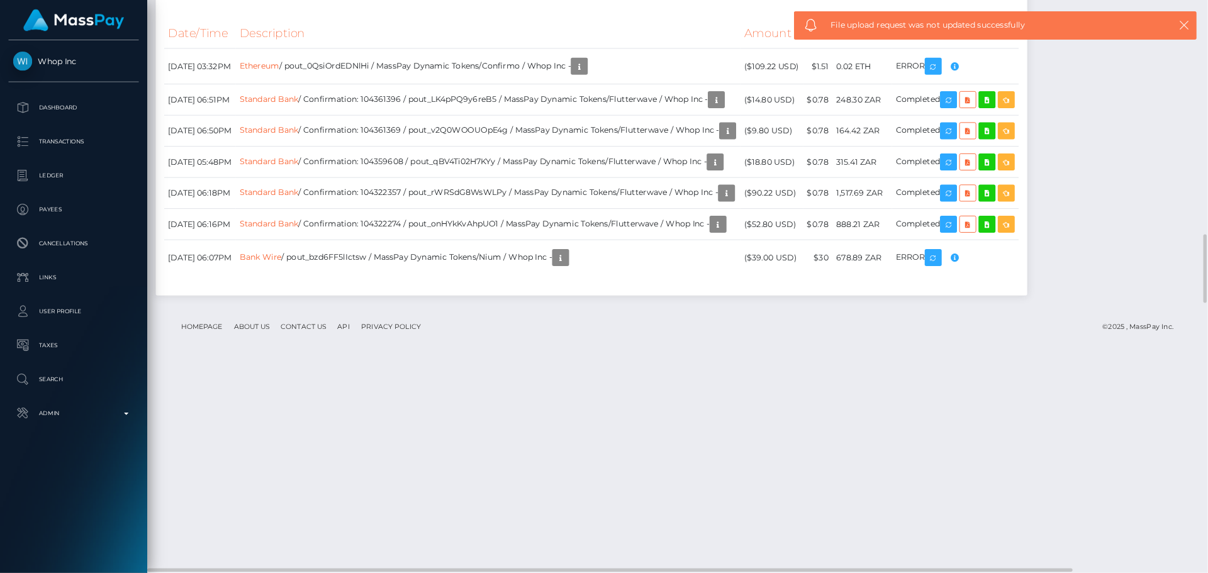
scroll to position [151, 323]
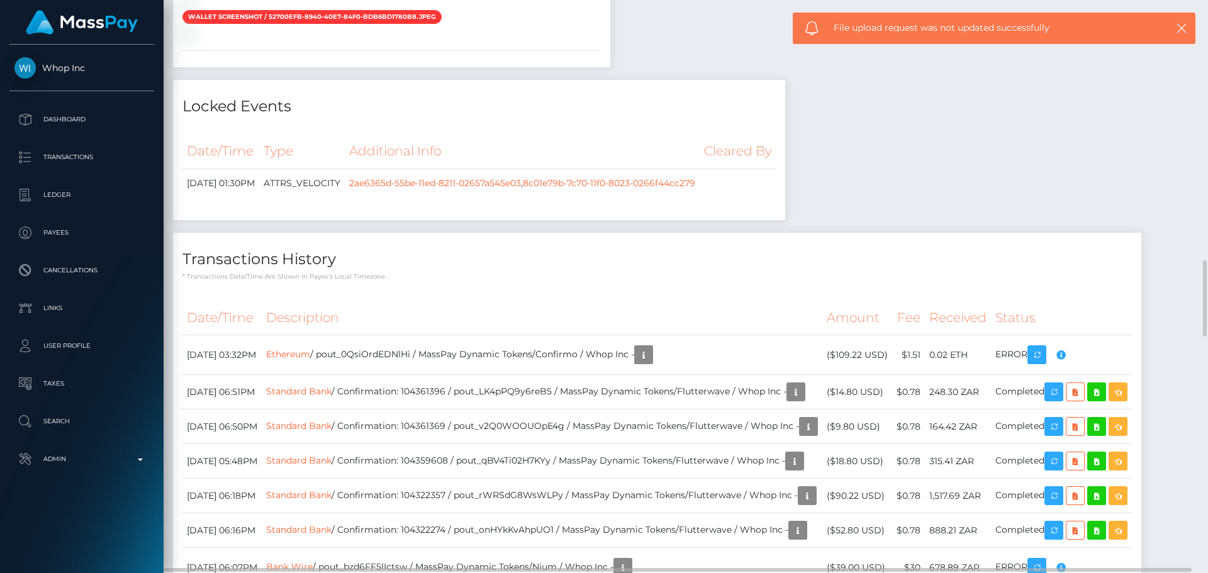
drag, startPoint x: 1279, startPoint y: 0, endPoint x: 760, endPoint y: 286, distance: 593.1
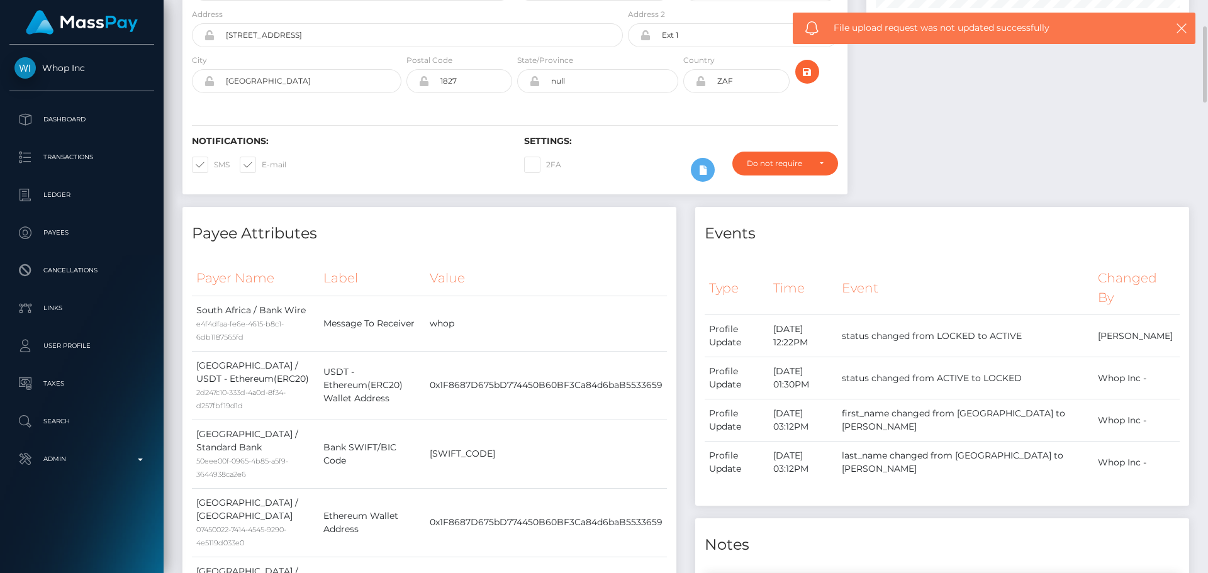
scroll to position [0, 0]
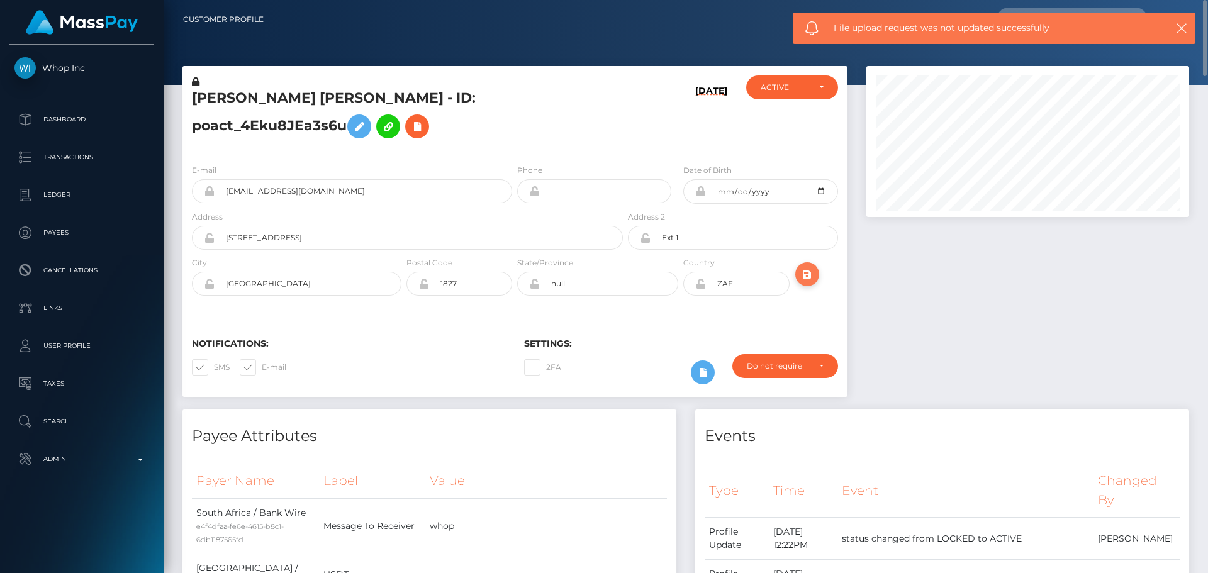
click at [811, 282] on icon "submit" at bounding box center [806, 275] width 15 height 16
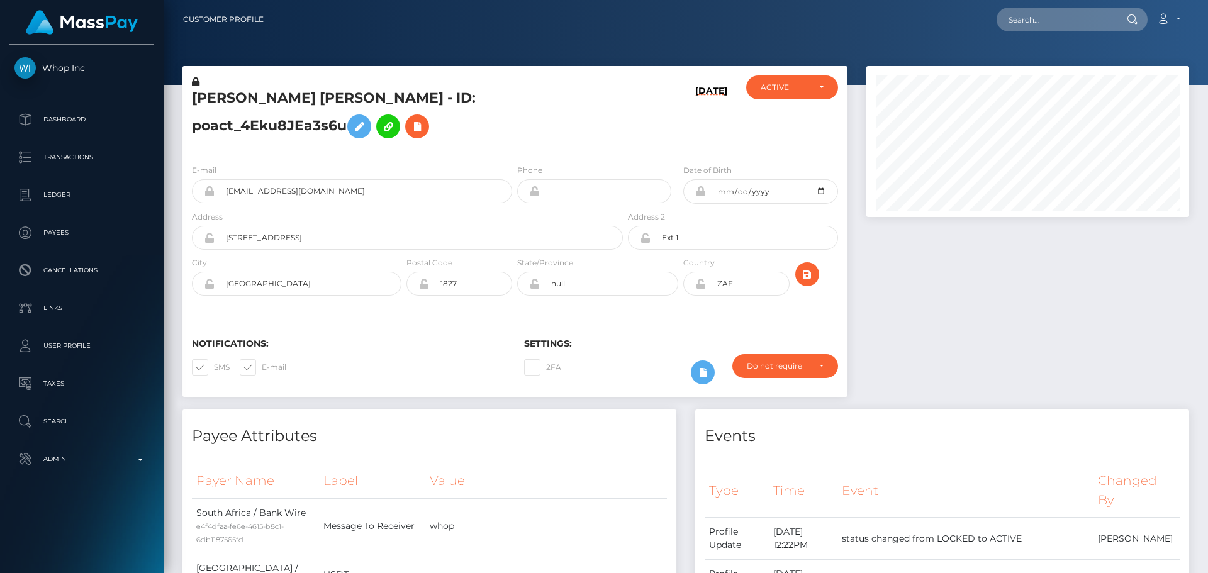
scroll to position [151, 323]
click at [608, 138] on h5 "[PERSON_NAME] [PERSON_NAME] - ID: poact_4Eku8JEa3s6u" at bounding box center [404, 117] width 424 height 56
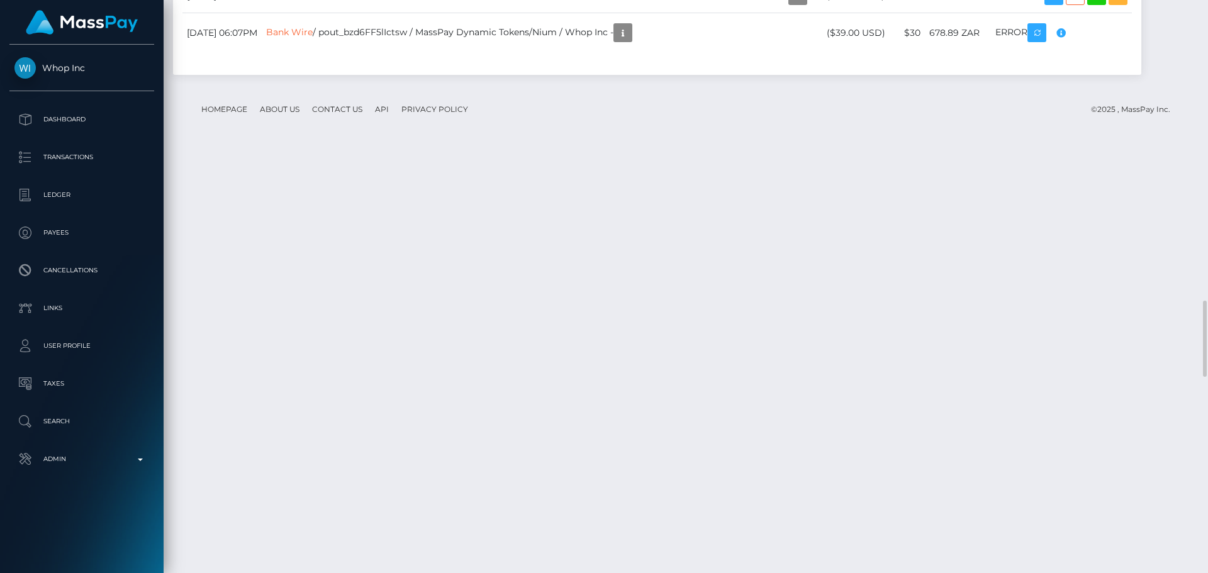
scroll to position [2076, 0]
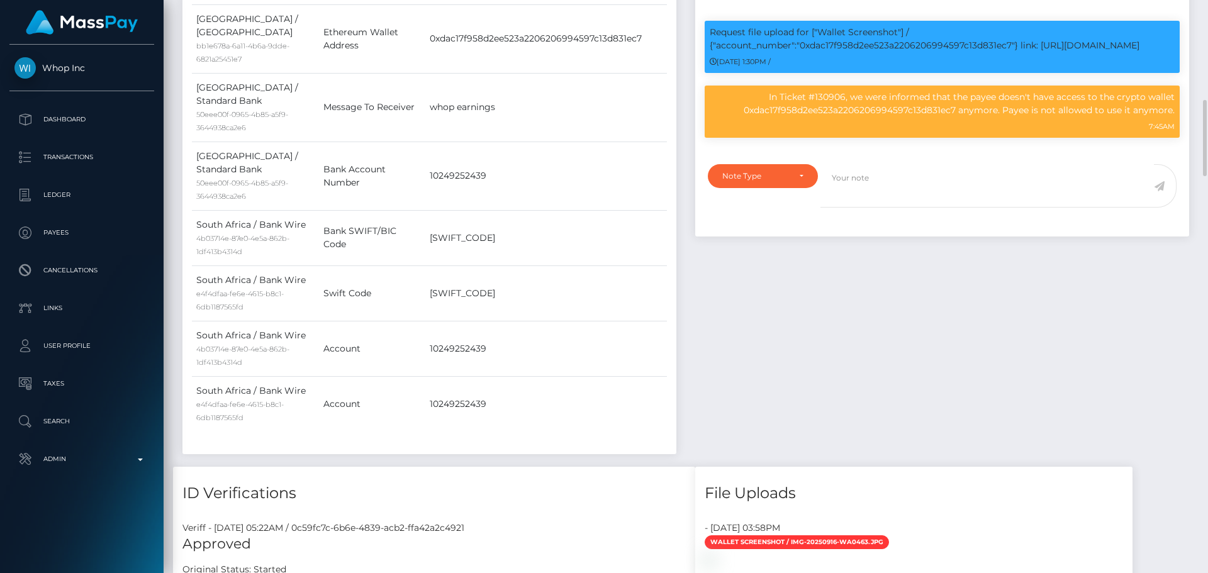
scroll to position [692, 0]
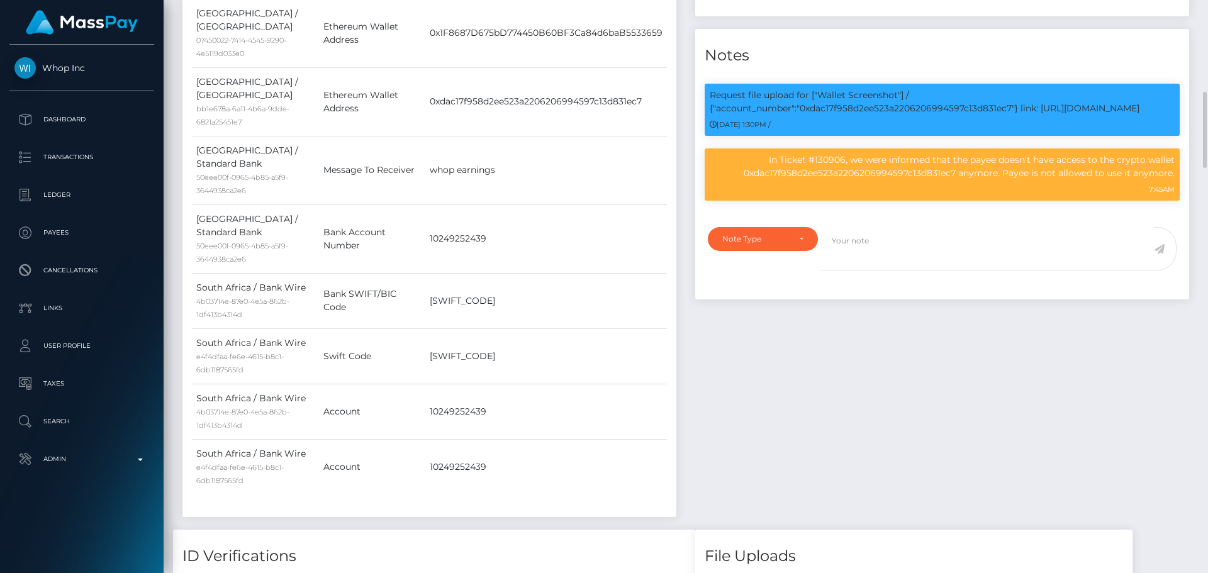
click at [861, 360] on div "Events Type Time Event Changed By" at bounding box center [942, 124] width 513 height 812
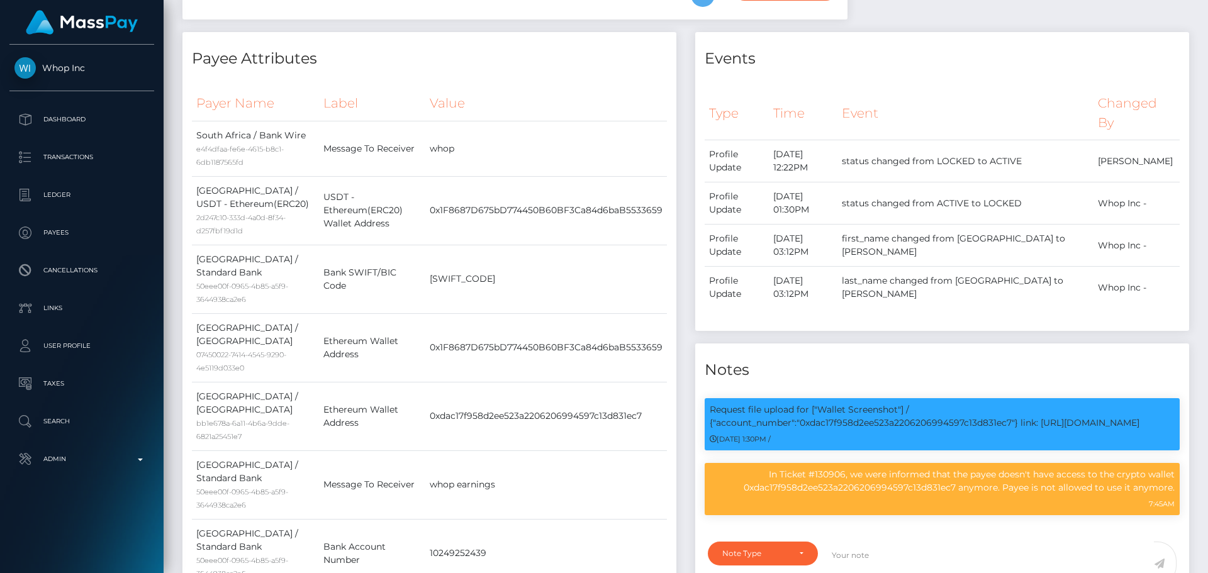
scroll to position [0, 0]
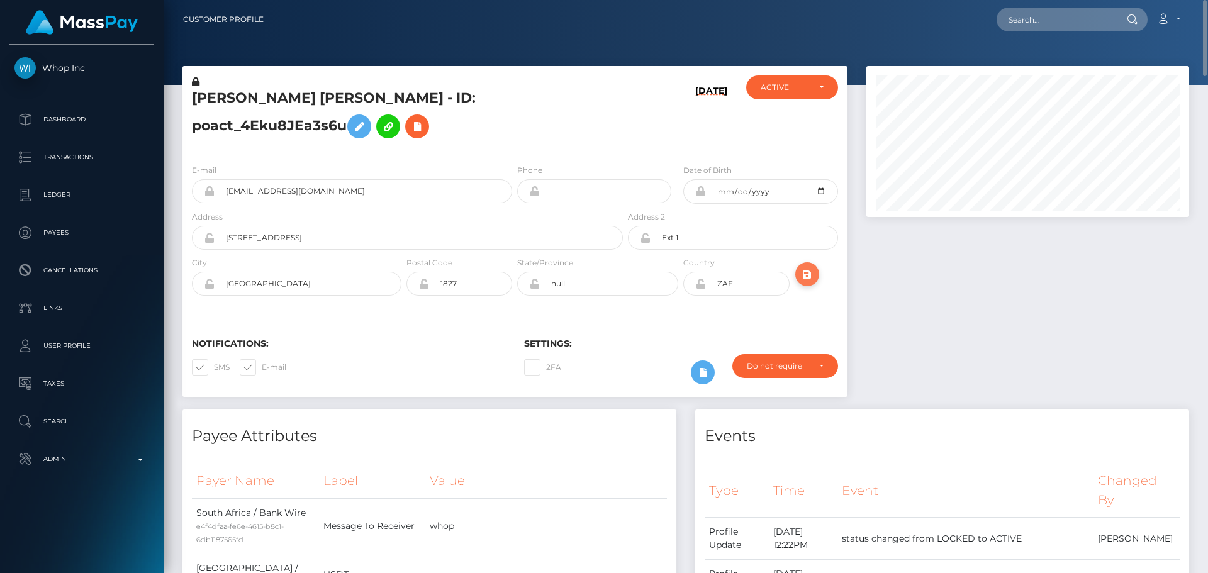
click at [812, 282] on icon "submit" at bounding box center [806, 275] width 15 height 16
click at [334, 113] on h5 "TAAHA MAKSUD USMANI - ID: poact_4Eku8JEa3s6u" at bounding box center [404, 117] width 424 height 56
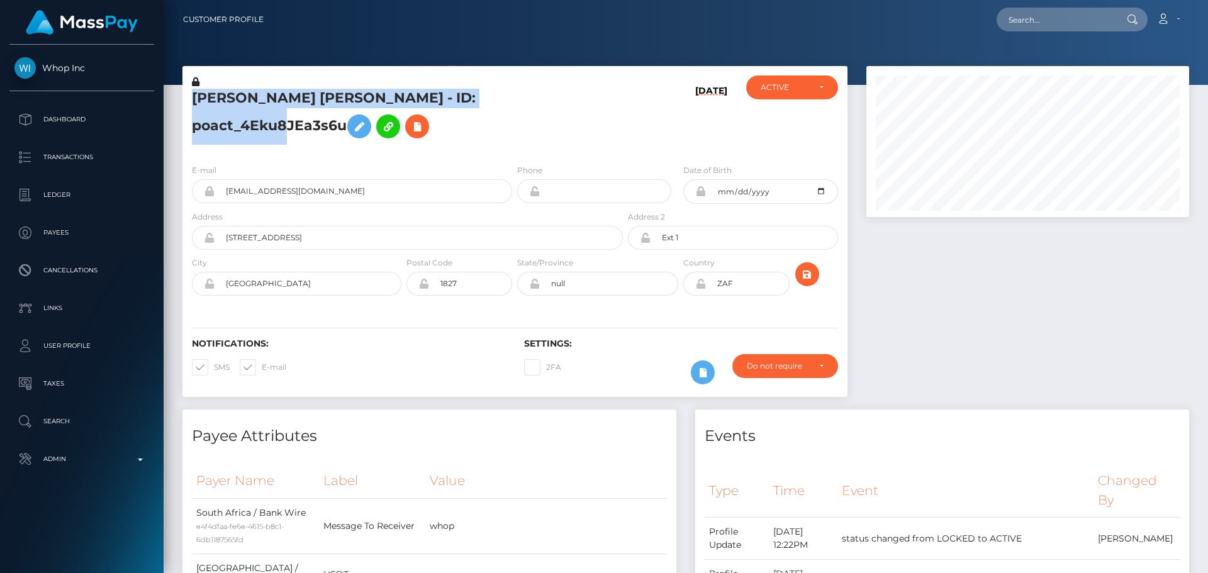
click at [334, 113] on h5 "TAAHA MAKSUD USMANI - ID: poact_4Eku8JEa3s6u" at bounding box center [404, 117] width 424 height 56
copy h5 "TAAHA MAKSUD USMANI - ID: poact_4Eku8JEa3s6u"
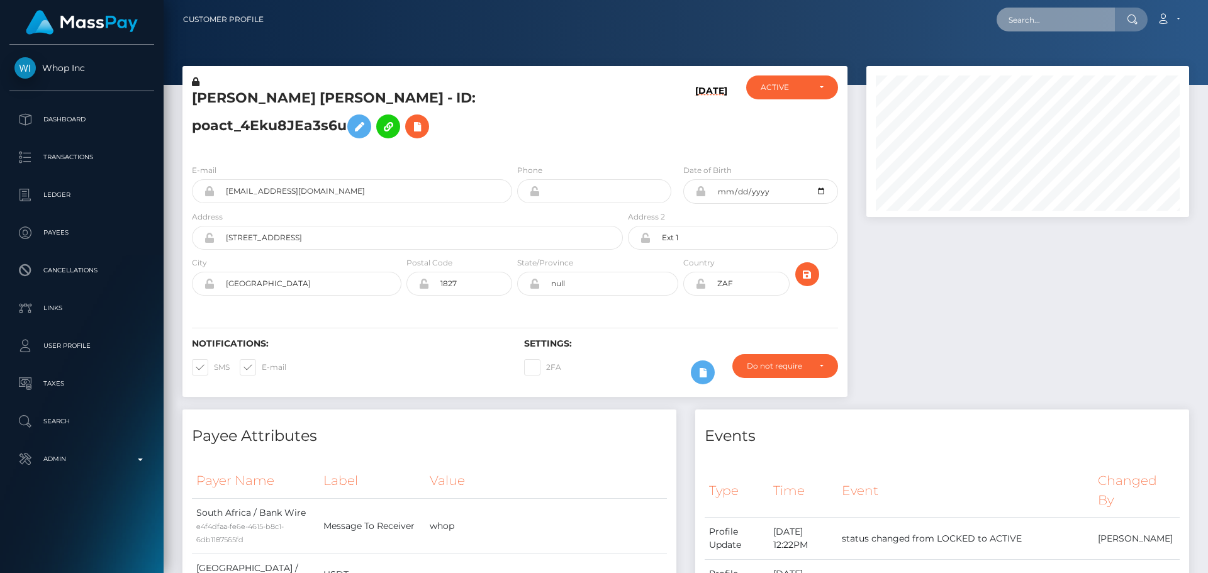
click at [1047, 18] on input "text" at bounding box center [1055, 20] width 118 height 24
paste input "poact_4TkSeU63vBmN"
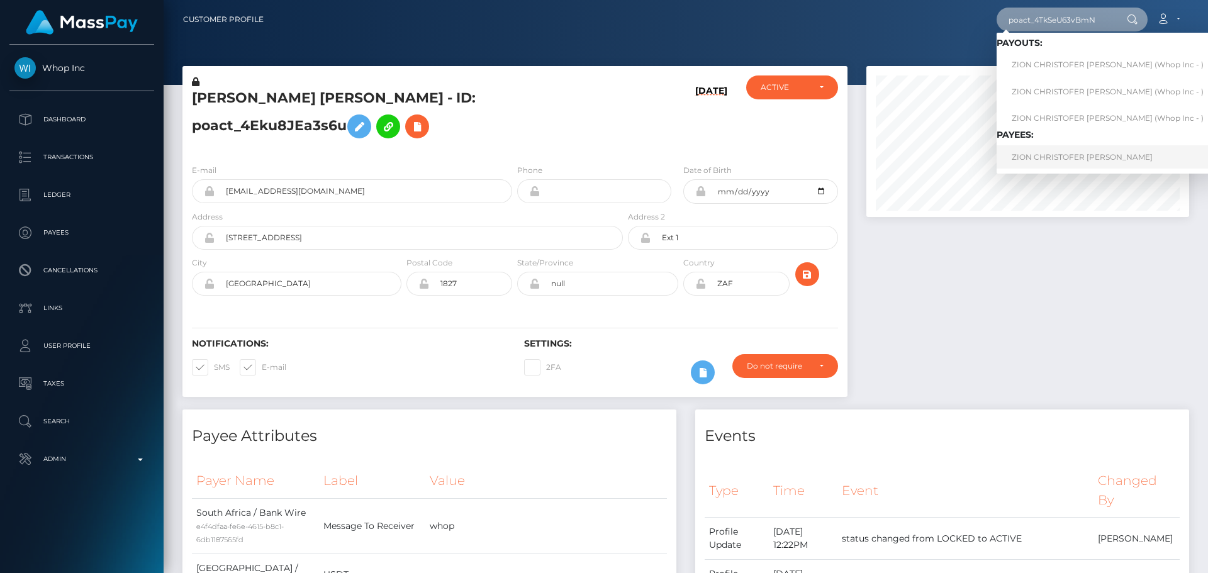
type input "poact_4TkSeU63vBmN"
click at [1077, 155] on link "ZION CHRISTOFER EMANUEL JEAN" at bounding box center [1107, 156] width 222 height 23
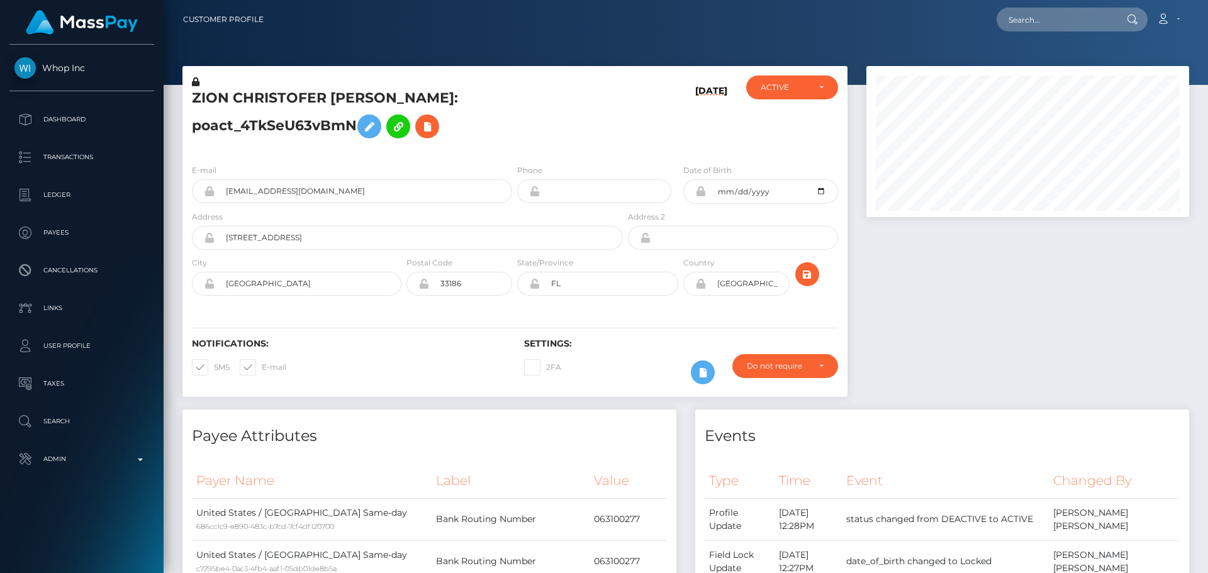
scroll to position [151, 323]
click at [275, 104] on h5 "ZION CHRISTOFER [PERSON_NAME]: poact_4TkSeU63vBmN" at bounding box center [404, 117] width 424 height 56
copy h5 "ZION CHRISTOFER [PERSON_NAME]: poact_4TkSeU63vBmN"
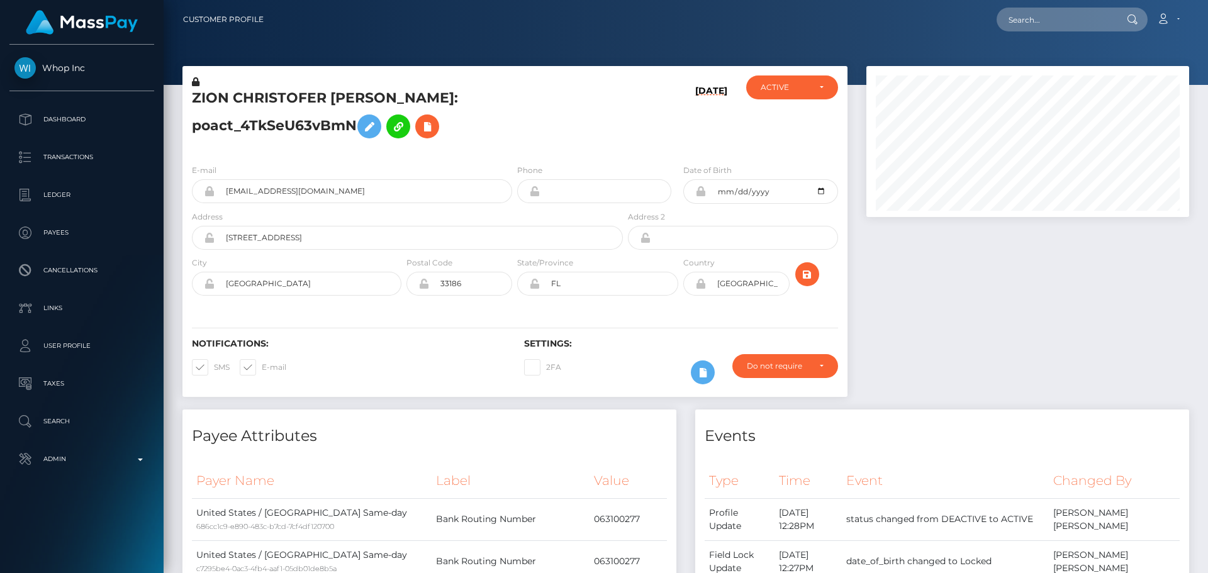
click at [607, 136] on h5 "ZION CHRISTOFER [PERSON_NAME]: poact_4TkSeU63vBmN" at bounding box center [404, 117] width 424 height 56
click at [581, 121] on h5 "ZION CHRISTOFER [PERSON_NAME]: poact_4TkSeU63vBmN" at bounding box center [404, 117] width 424 height 56
click at [802, 90] on div "ACTIVE" at bounding box center [784, 87] width 48 height 10
click at [793, 150] on span "DEACTIVE" at bounding box center [781, 147] width 40 height 11
select select "DEACTIVE"
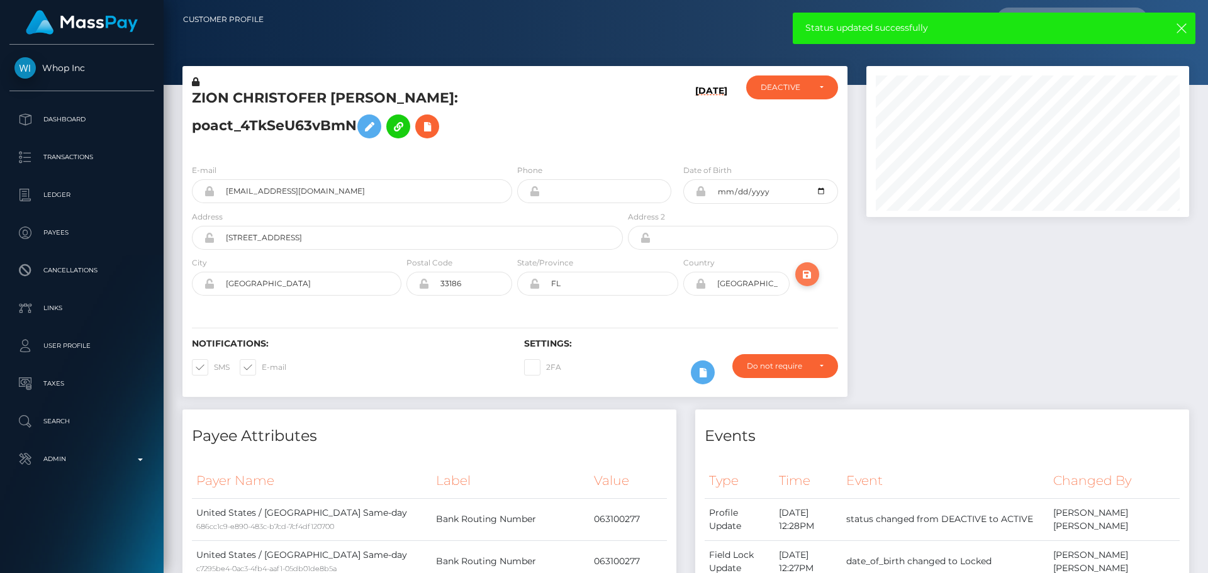
click at [806, 274] on icon "submit" at bounding box center [806, 275] width 15 height 16
click at [540, 108] on h5 "ZION CHRISTOFER [PERSON_NAME]: poact_4TkSeU63vBmN" at bounding box center [404, 117] width 424 height 56
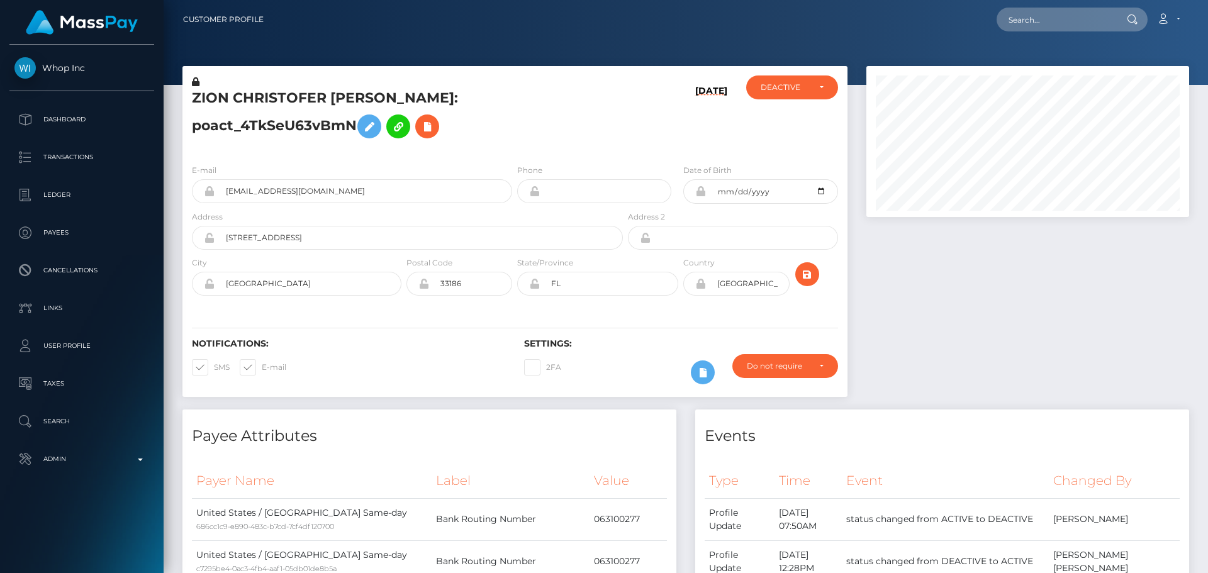
scroll to position [151, 323]
click at [602, 97] on h5 "ZION CHRISTOFER EMANUEL JEAN - ID: poact_4TkSeU63vBmN" at bounding box center [404, 117] width 424 height 56
click at [546, 141] on h5 "ZION CHRISTOFER EMANUEL JEAN - ID: poact_4TkSeU63vBmN" at bounding box center [404, 117] width 424 height 56
click at [526, 131] on h5 "ZION CHRISTOFER EMANUEL JEAN - ID: poact_4TkSeU63vBmN" at bounding box center [404, 117] width 424 height 56
click at [530, 123] on h5 "ZION CHRISTOFER EMANUEL JEAN - ID: poact_4TkSeU63vBmN" at bounding box center [404, 117] width 424 height 56
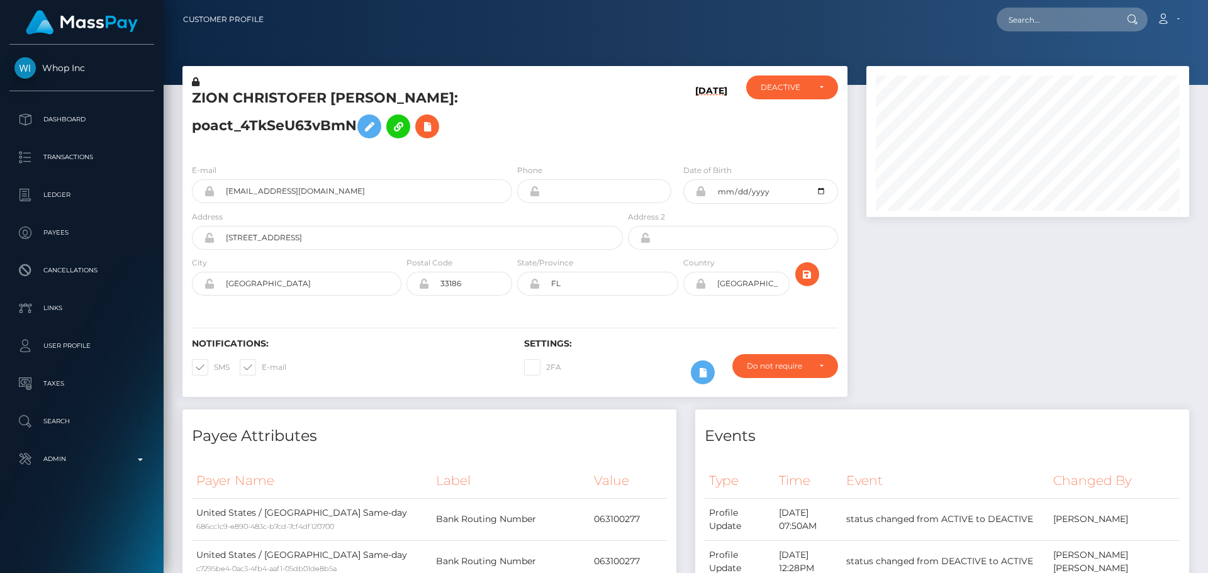
click at [530, 123] on h5 "ZION CHRISTOFER EMANUEL JEAN - ID: poact_4TkSeU63vBmN" at bounding box center [404, 117] width 424 height 56
click at [526, 121] on h5 "ZION CHRISTOFER EMANUEL JEAN - ID: poact_4TkSeU63vBmN" at bounding box center [404, 117] width 424 height 56
click at [630, 130] on div "09/11/25" at bounding box center [680, 114] width 111 height 79
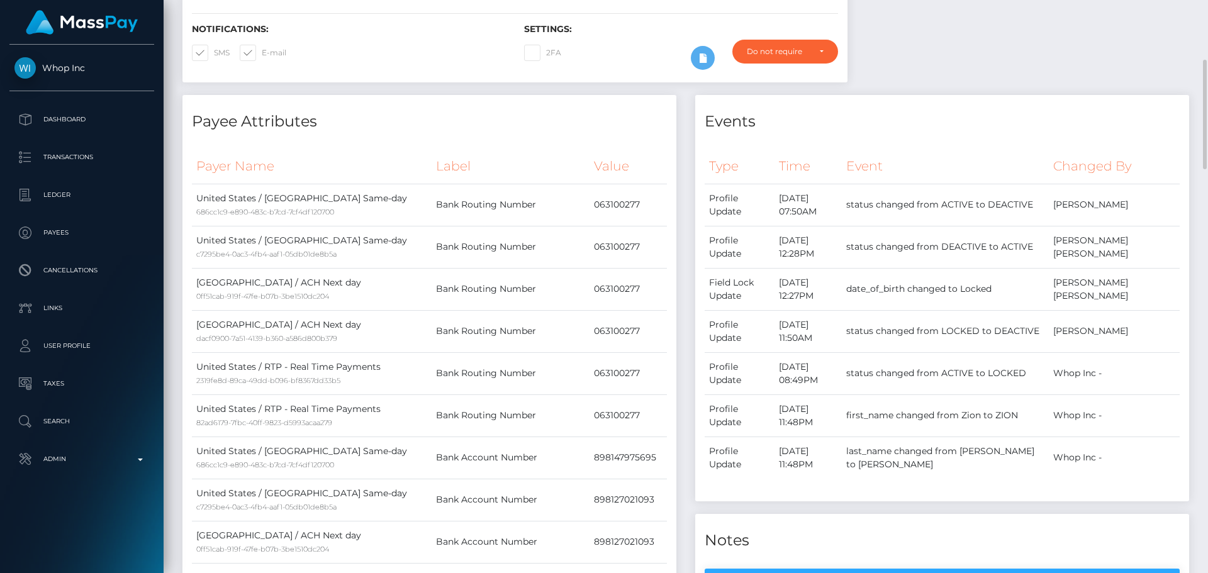
scroll to position [0, 0]
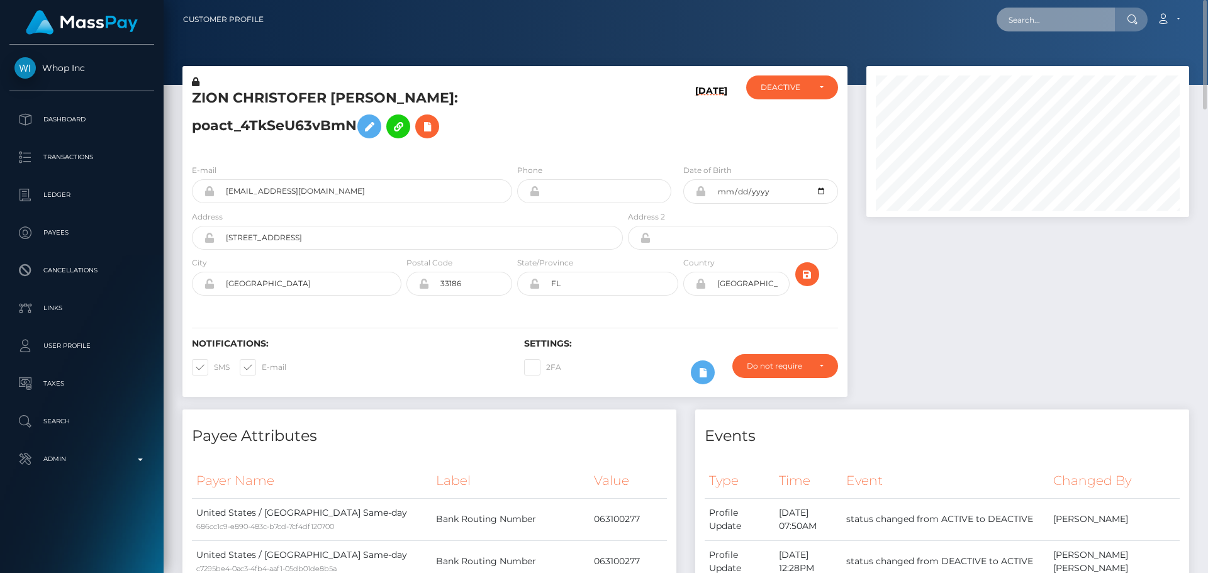
click at [1027, 13] on input "text" at bounding box center [1055, 20] width 118 height 24
paste input "uKRQ0IEHqEWiN8khPvVaBkxn1gf1"
type input "uKRQ0IEHqEWiN8khPvVaBkxn1gf1"
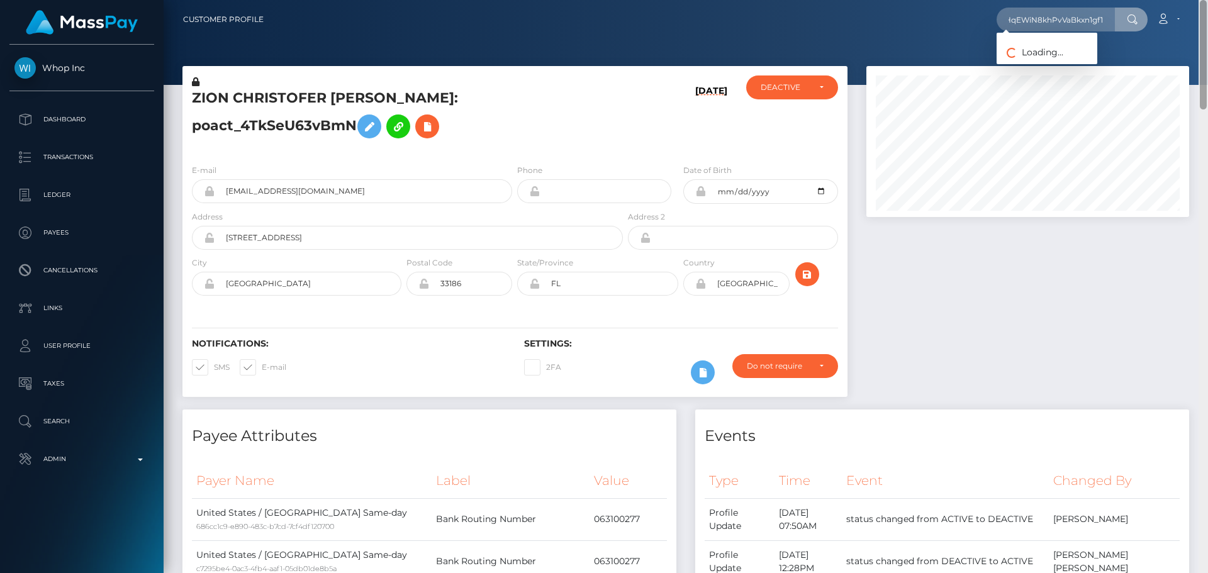
scroll to position [0, 0]
click at [1040, 64] on link "ZARIAH P PEPYAT" at bounding box center [1046, 64] width 101 height 23
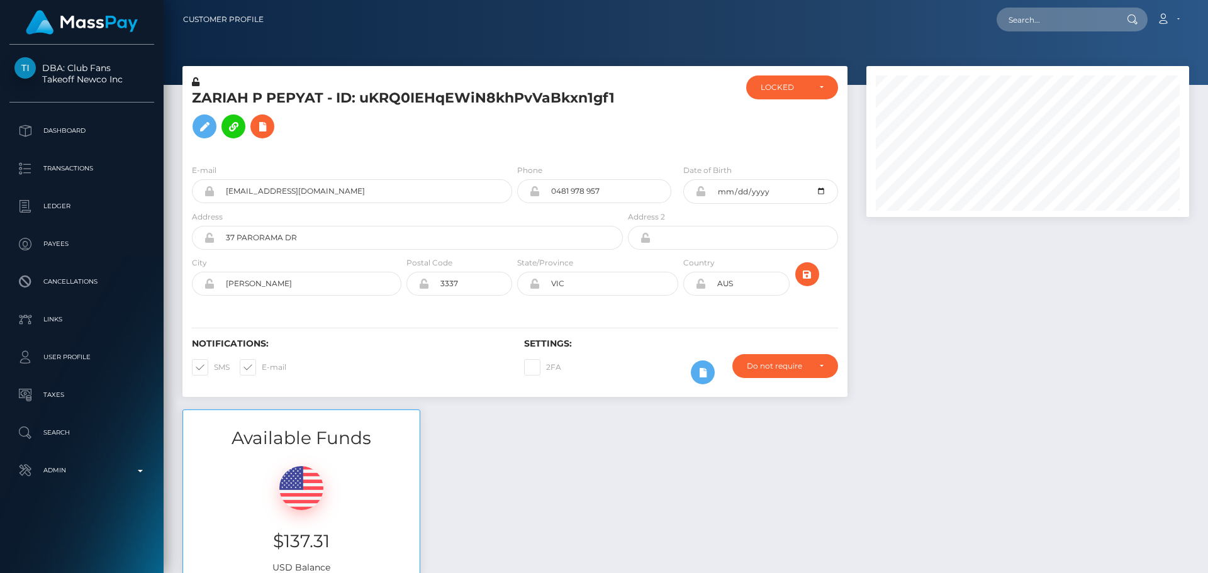
scroll to position [151, 323]
click at [452, 127] on h5 "ZARIAH P PEPYAT - ID: uKRQ0IEHqEWiN8khPvVaBkxn1gf1" at bounding box center [404, 117] width 424 height 56
click at [655, 111] on div at bounding box center [680, 114] width 111 height 79
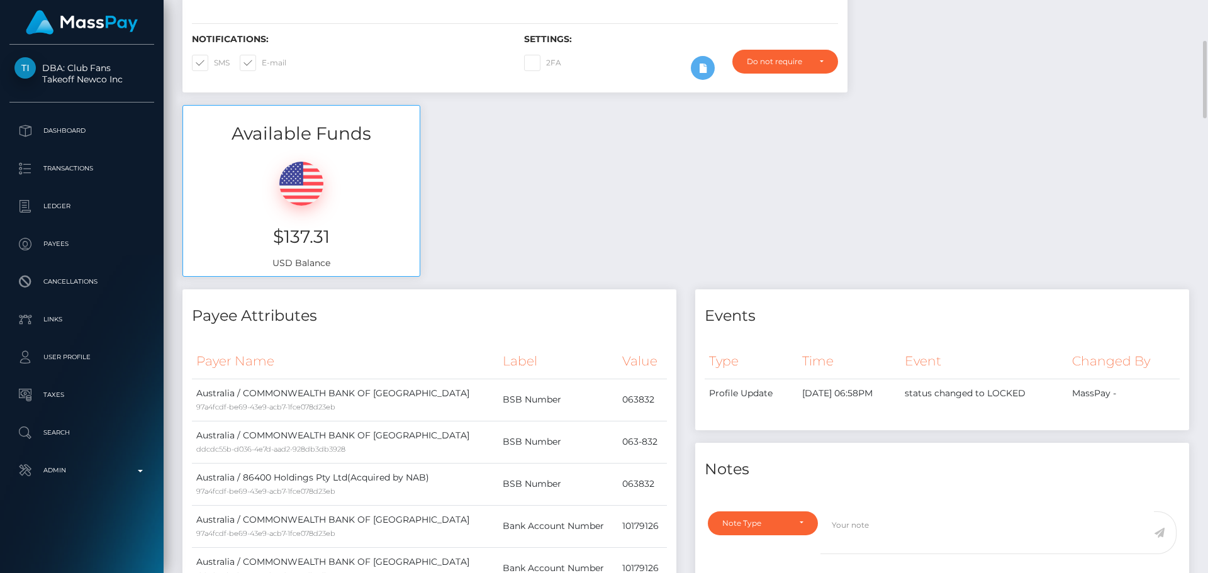
scroll to position [0, 0]
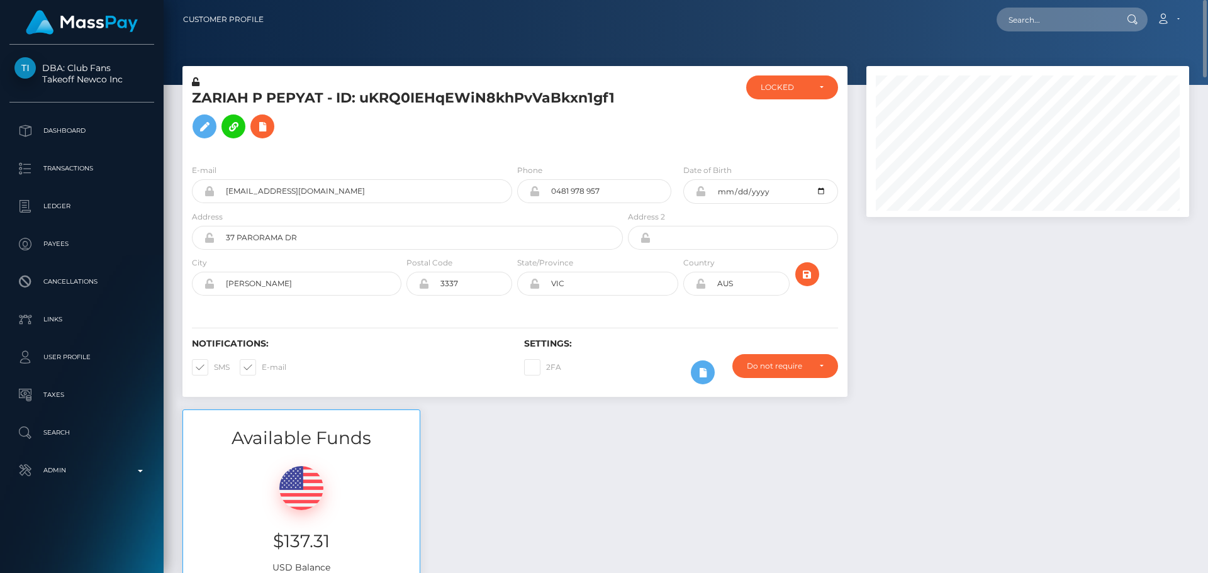
click at [558, 121] on h5 "ZARIAH P PEPYAT - ID: uKRQ0IEHqEWiN8khPvVaBkxn1gf1" at bounding box center [404, 117] width 424 height 56
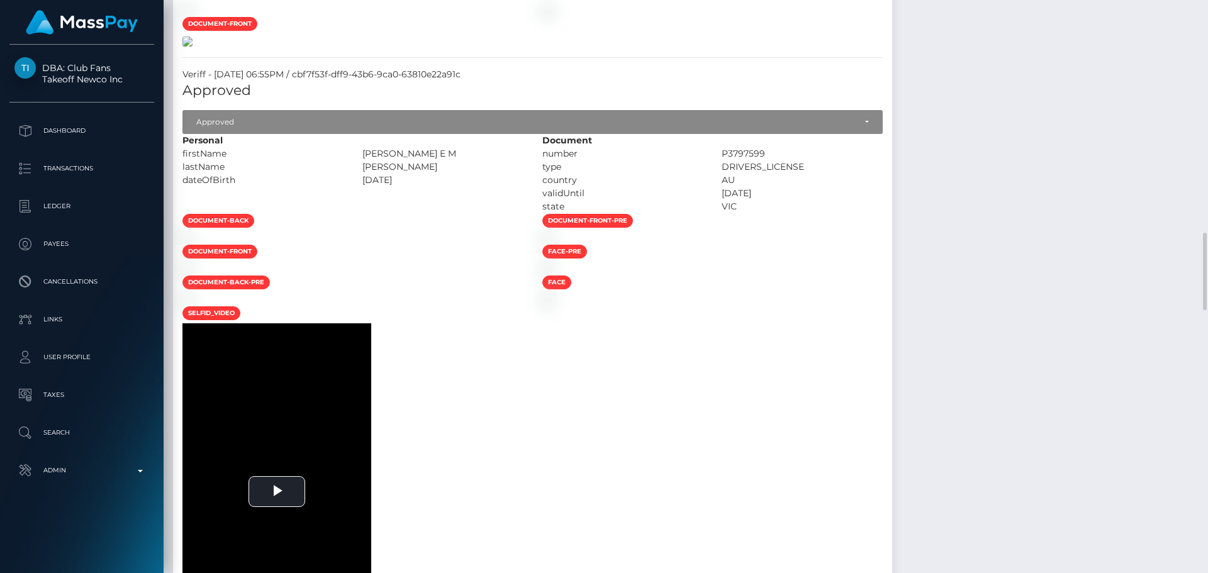
scroll to position [1248, 0]
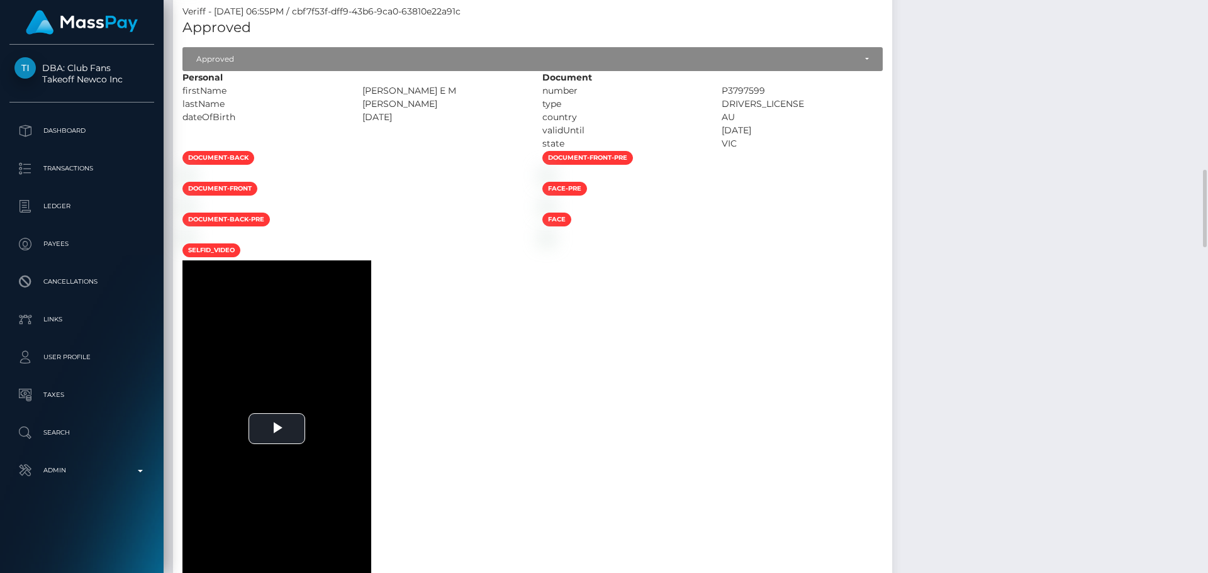
drag, startPoint x: 702, startPoint y: 230, endPoint x: 681, endPoint y: 231, distance: 20.8
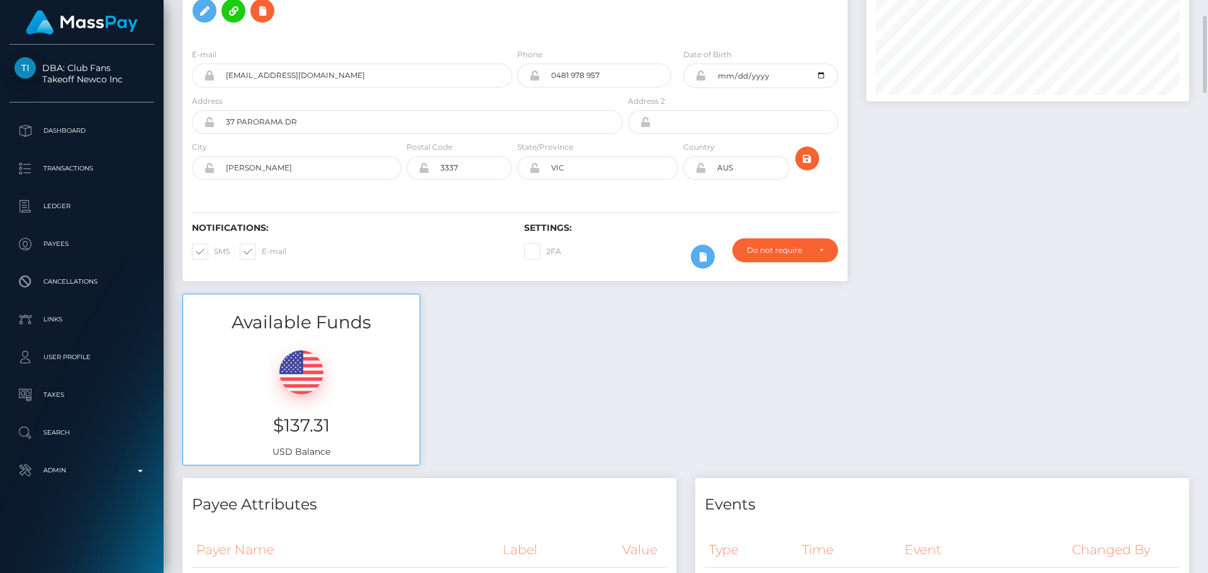
scroll to position [0, 0]
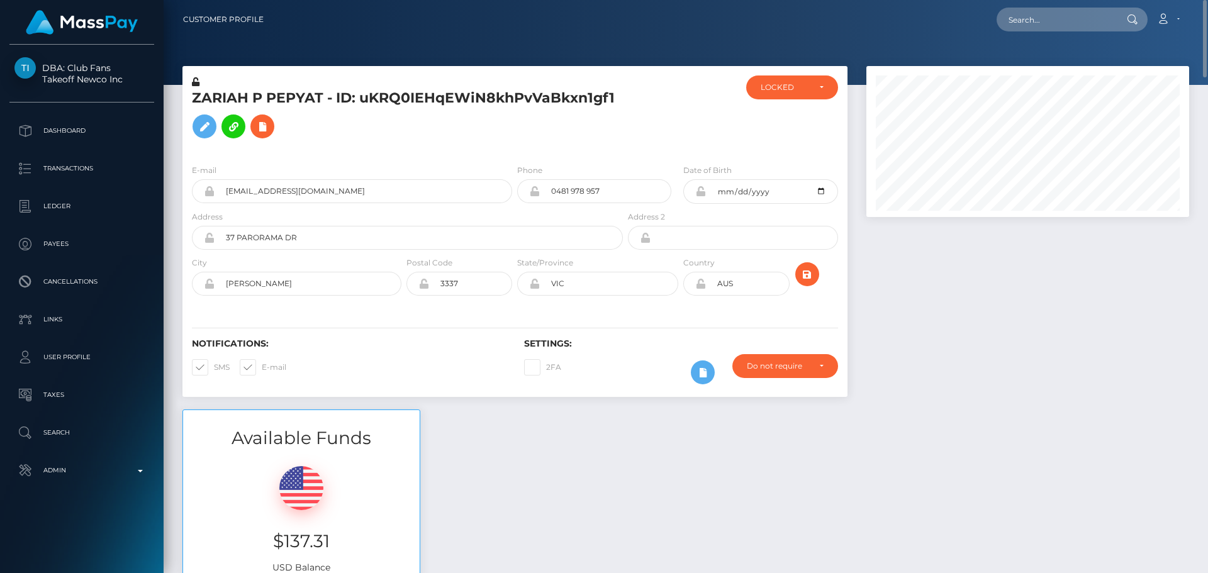
click at [638, 132] on div at bounding box center [680, 114] width 111 height 79
click at [696, 192] on icon at bounding box center [700, 191] width 11 height 10
click at [703, 286] on icon at bounding box center [700, 284] width 11 height 10
click at [204, 122] on icon at bounding box center [204, 127] width 15 height 16
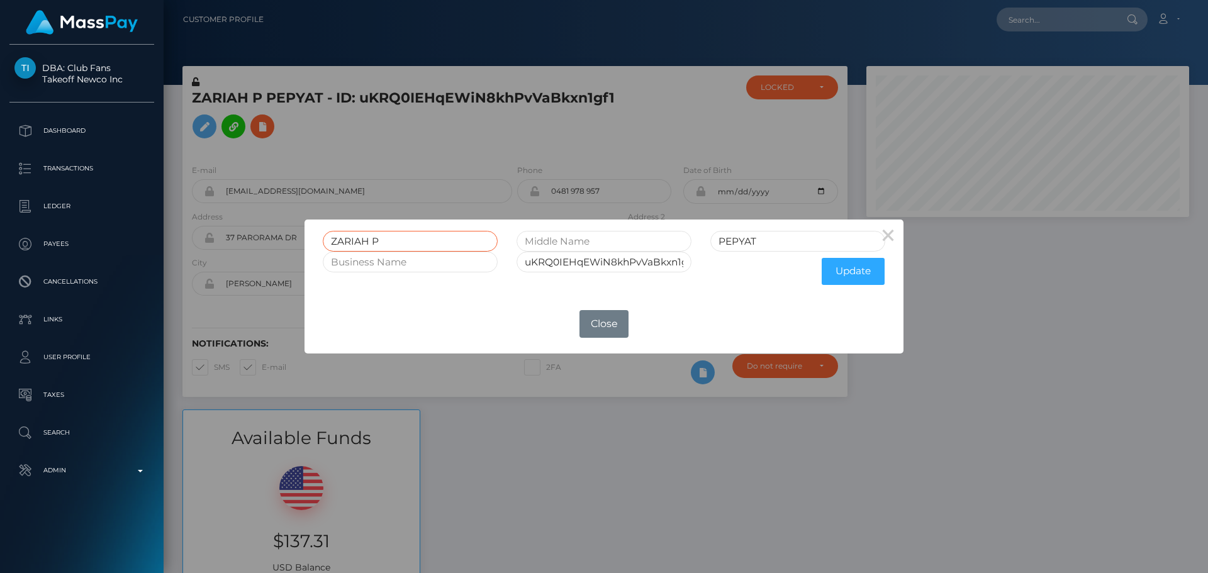
drag, startPoint x: 398, startPoint y: 239, endPoint x: 374, endPoint y: 242, distance: 24.0
click at [374, 242] on input "ZARIAH P" at bounding box center [410, 241] width 175 height 21
click at [537, 241] on input "text" at bounding box center [603, 241] width 175 height 21
paste input "P"
type input "P"
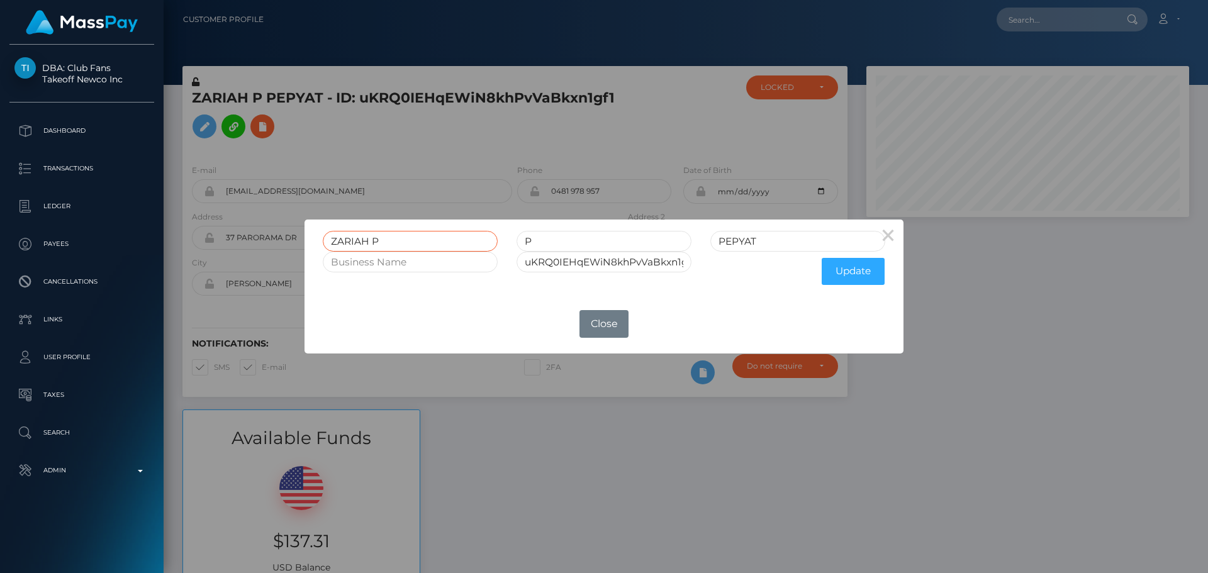
click at [382, 240] on input "ZARIAH P" at bounding box center [410, 241] width 175 height 21
type input "ZARIAH"
click at [857, 271] on button "Update" at bounding box center [852, 271] width 63 height 27
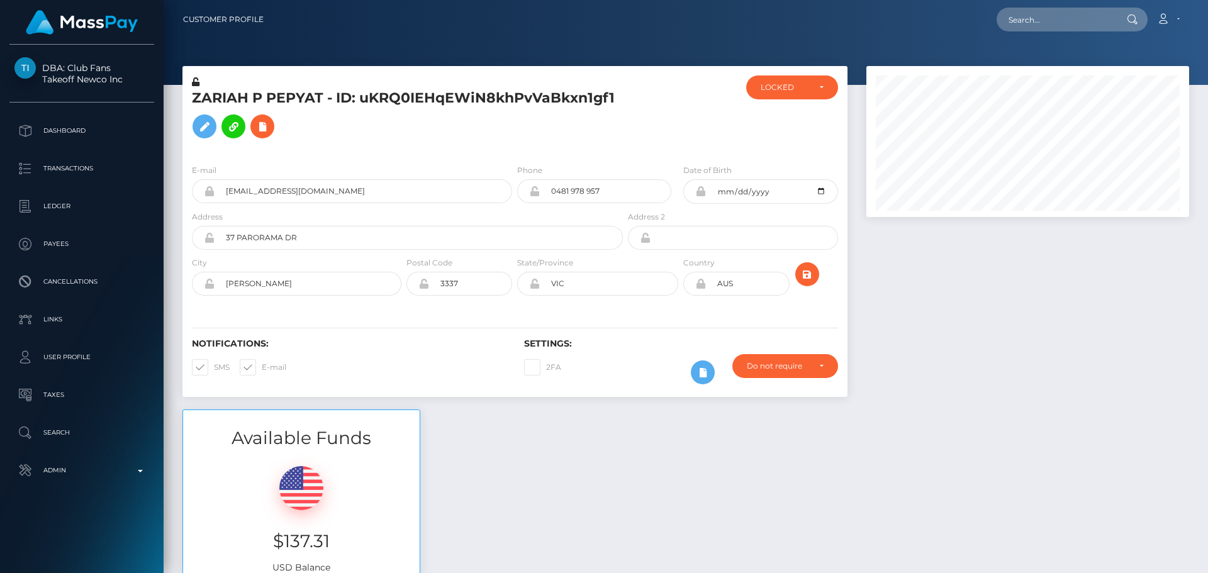
scroll to position [151, 323]
click at [196, 81] on icon at bounding box center [196, 81] width 8 height 9
click at [781, 95] on div "LOCKED" at bounding box center [792, 87] width 92 height 24
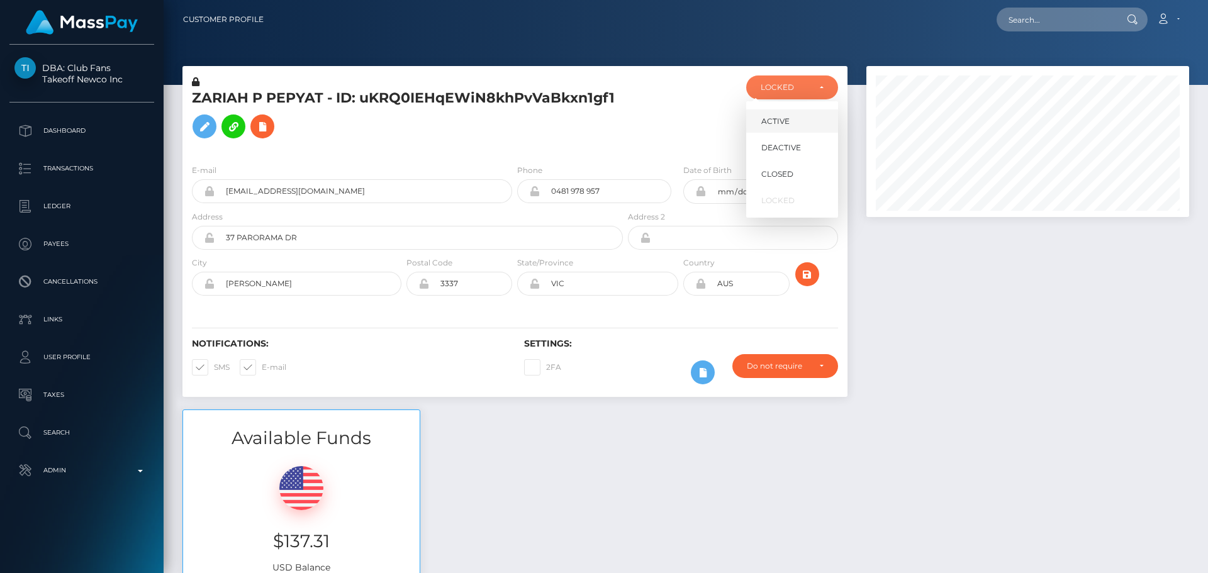
click at [774, 120] on span "ACTIVE" at bounding box center [775, 121] width 28 height 11
select select "ACTIVE"
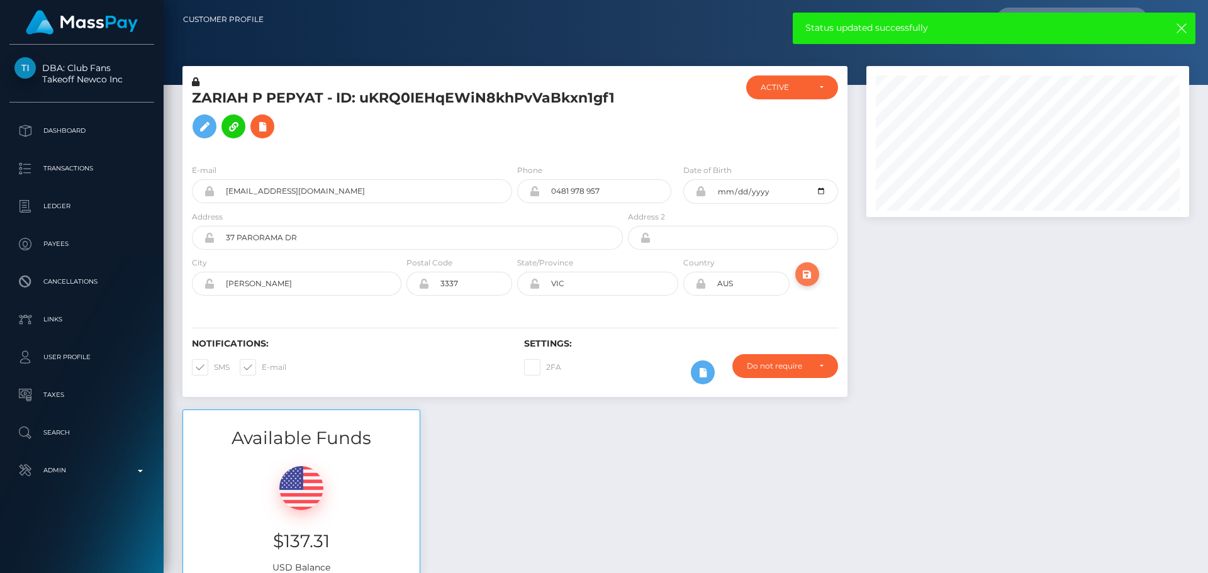
click at [807, 270] on icon "submit" at bounding box center [806, 275] width 15 height 16
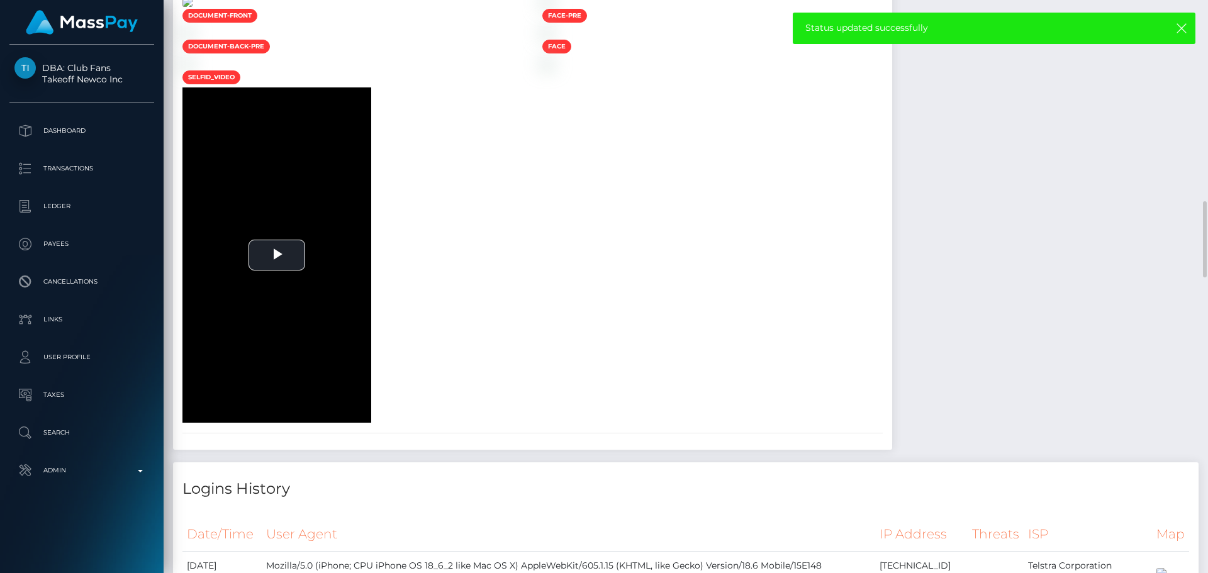
scroll to position [1887, 0]
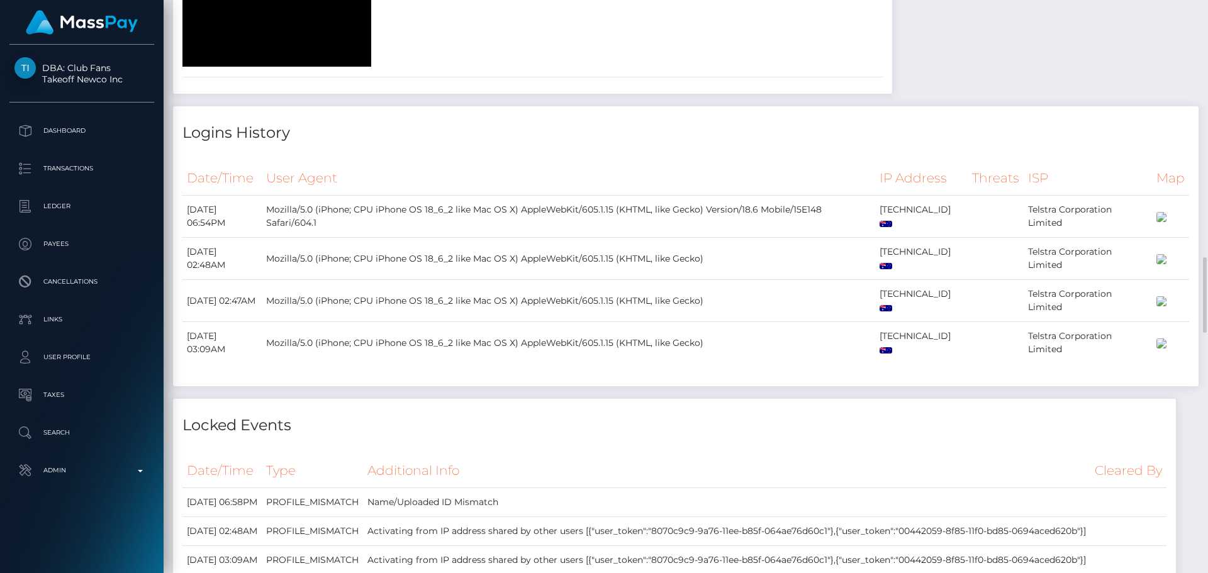
scroll to position [151, 323]
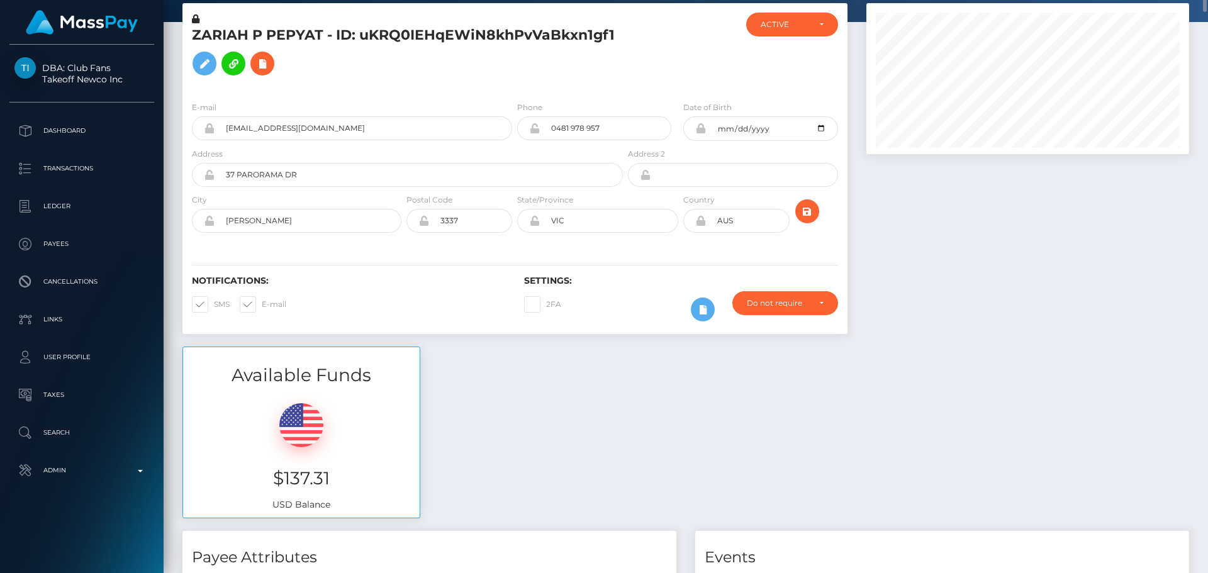
scroll to position [0, 0]
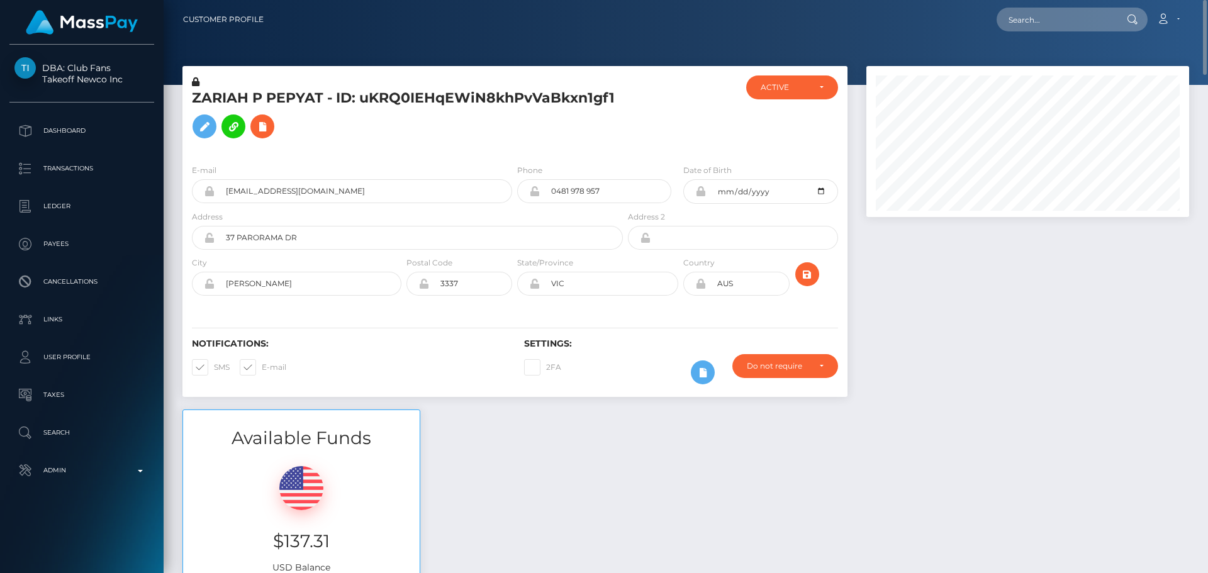
click at [630, 145] on div at bounding box center [680, 114] width 111 height 79
click at [365, 97] on h5 "ZARIAH P PEPYAT - ID: uKRQ0IEHqEWiN8khPvVaBkxn1gf1" at bounding box center [404, 117] width 424 height 56
copy h5 "ZARIAH P PEPYAT - ID: uKRQ0IEHqEWiN8khPvVaBkxn1gf1"
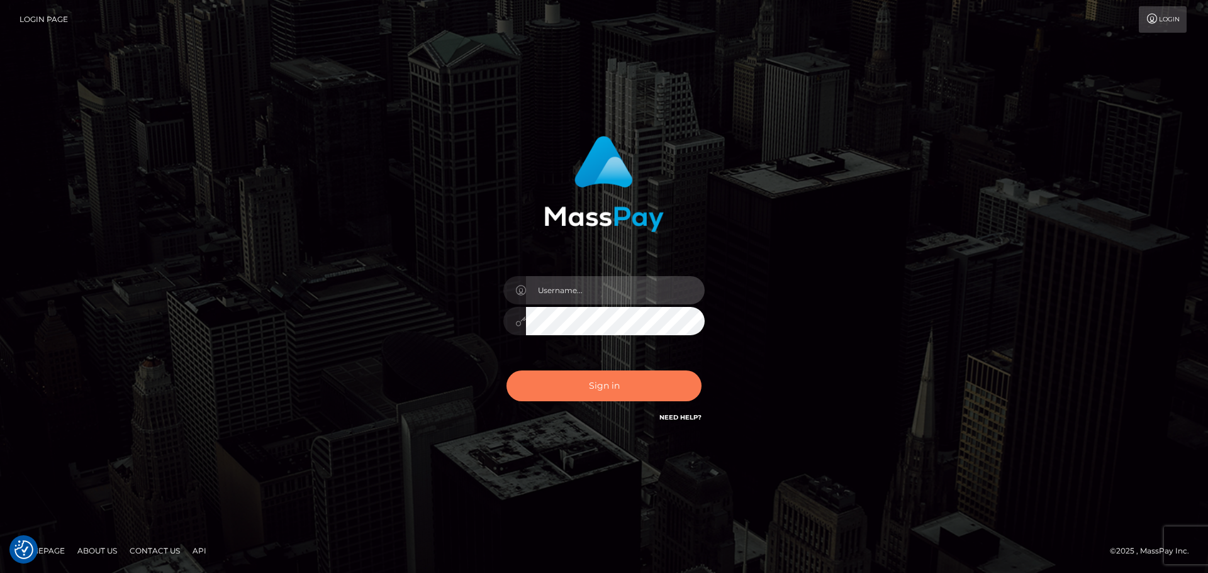
type input "[DOMAIN_NAME]"
click at [669, 377] on button "Sign in" at bounding box center [603, 385] width 195 height 31
type input "constantin.mp"
click at [668, 372] on button "Sign in" at bounding box center [603, 385] width 195 height 31
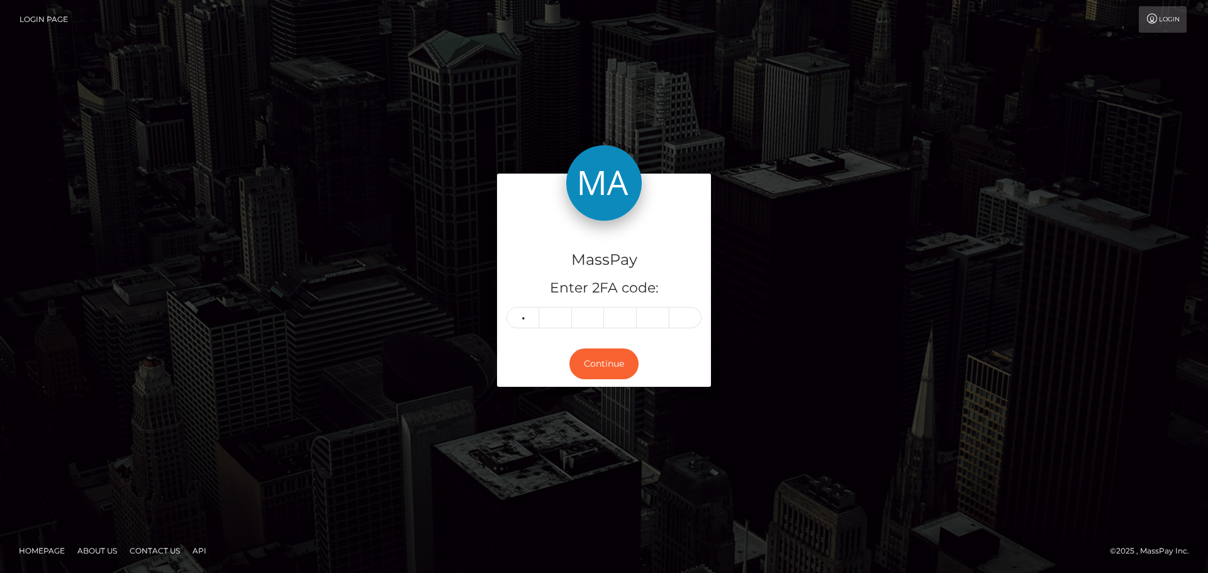
type input "7"
type input "2"
type input "5"
type input "8"
type input "1"
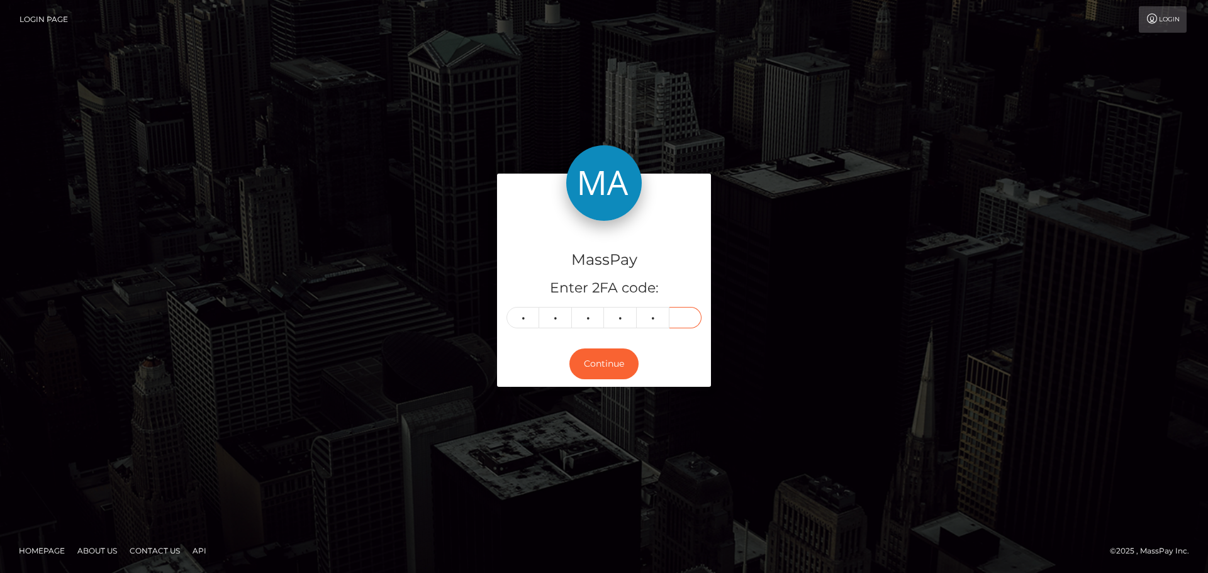
type input "7"
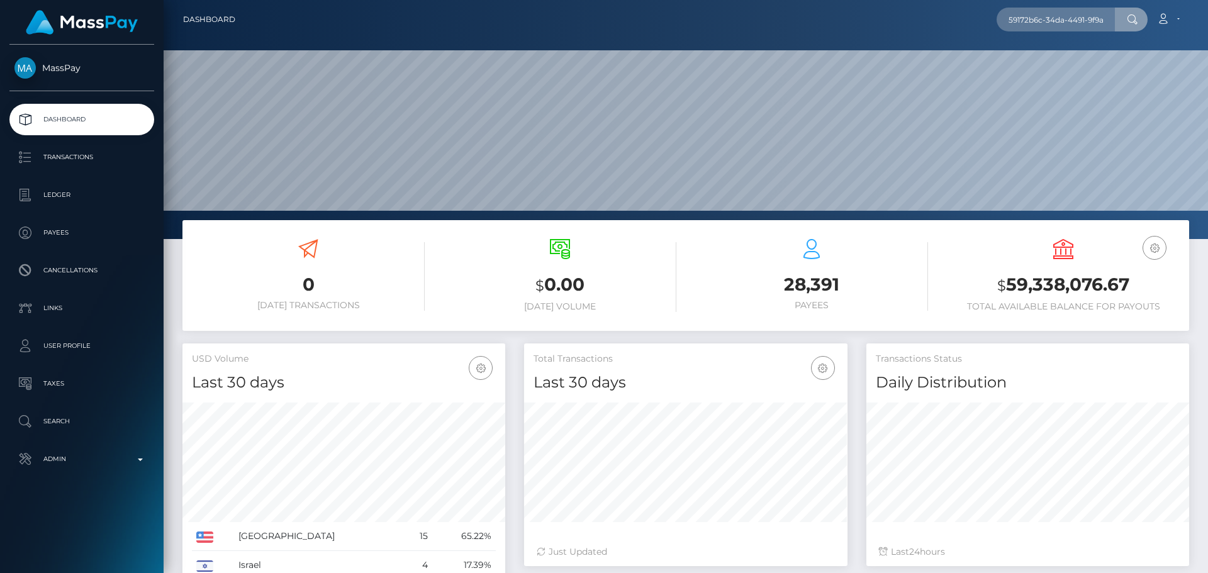
scroll to position [0, 58]
type input "59172b6c-34da-4491-9f9a-debde13df24b"
click at [1045, 62] on link "[PERSON_NAME]" at bounding box center [1046, 64] width 101 height 23
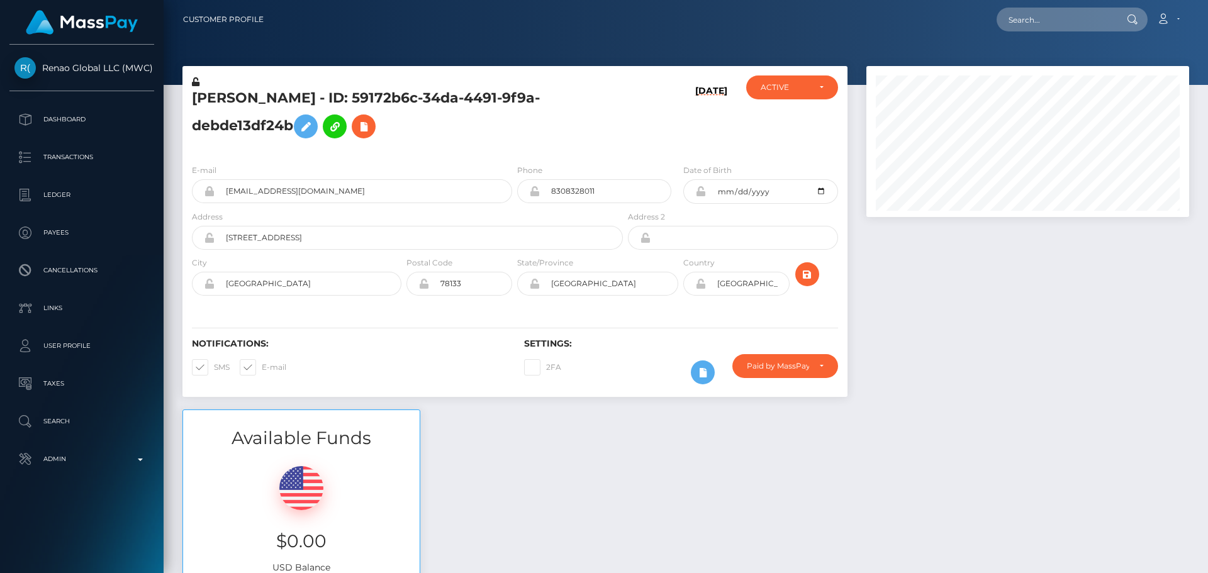
scroll to position [151, 323]
click at [512, 126] on h5 "[PERSON_NAME] - ID: 59172b6c-34da-4491-9f9a-debde13df24b" at bounding box center [404, 117] width 424 height 56
click at [504, 126] on h5 "[PERSON_NAME] - ID: 59172b6c-34da-4491-9f9a-debde13df24b" at bounding box center [404, 117] width 424 height 56
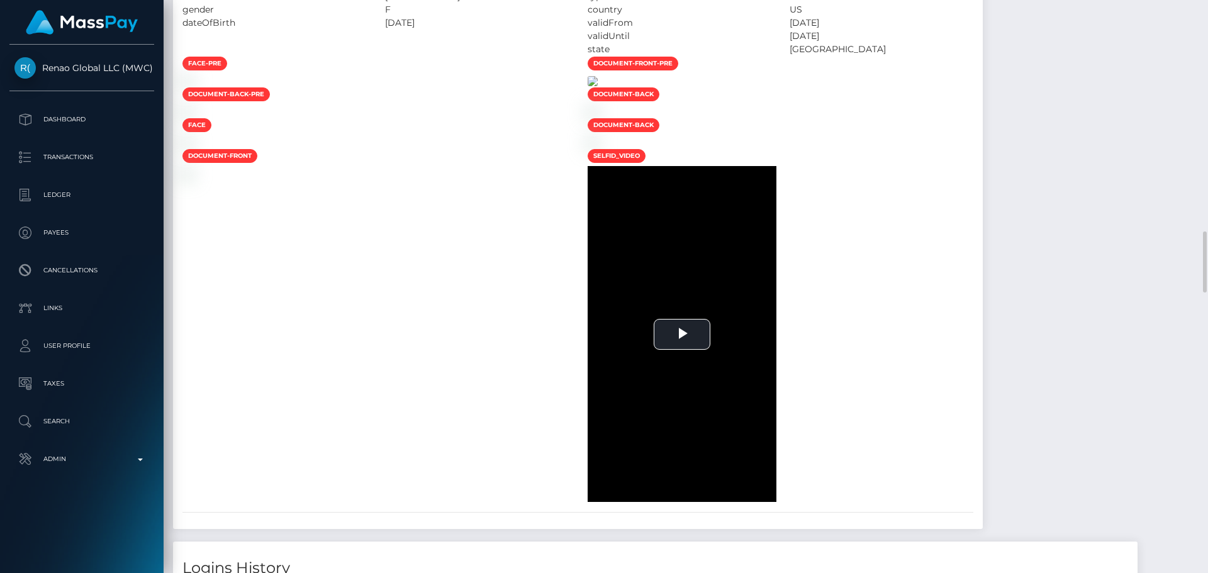
scroll to position [1447, 0]
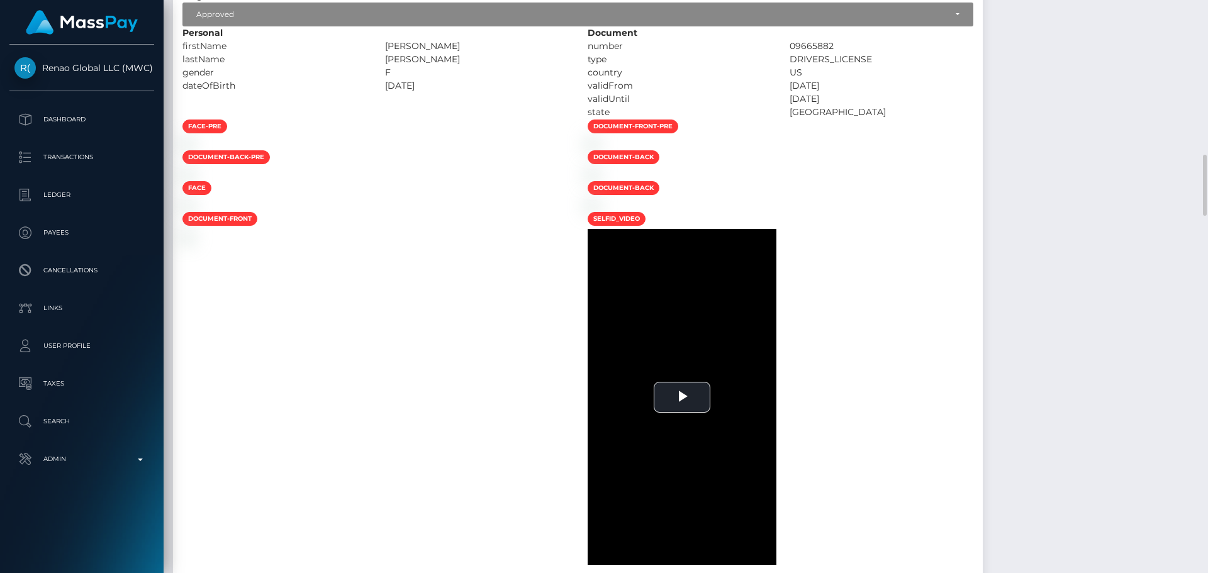
click at [558, 150] on div at bounding box center [375, 142] width 405 height 13
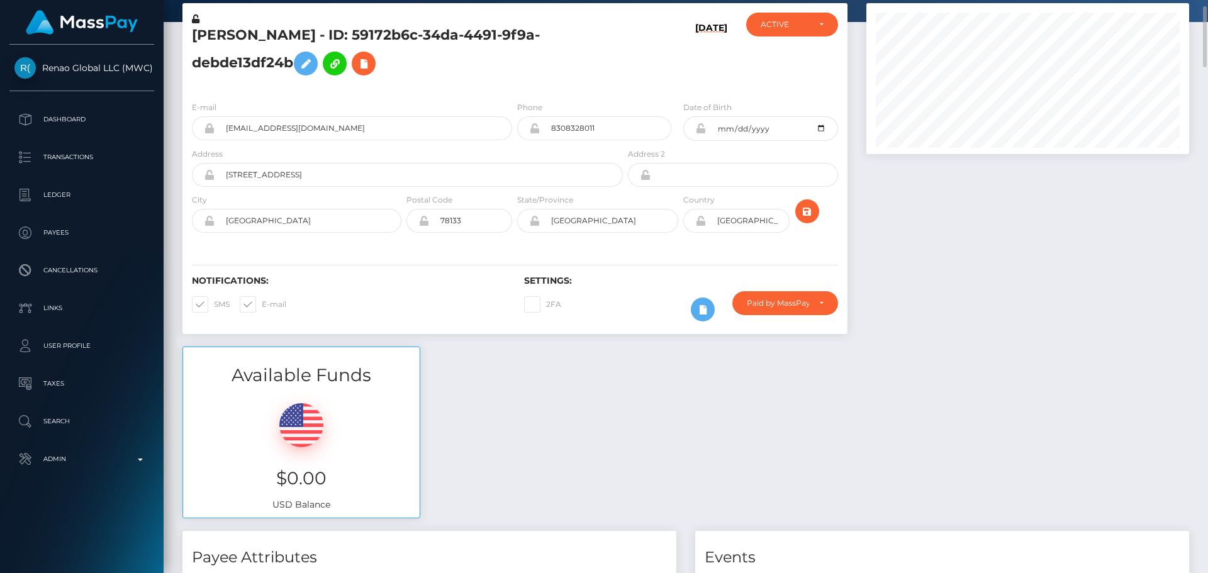
scroll to position [0, 0]
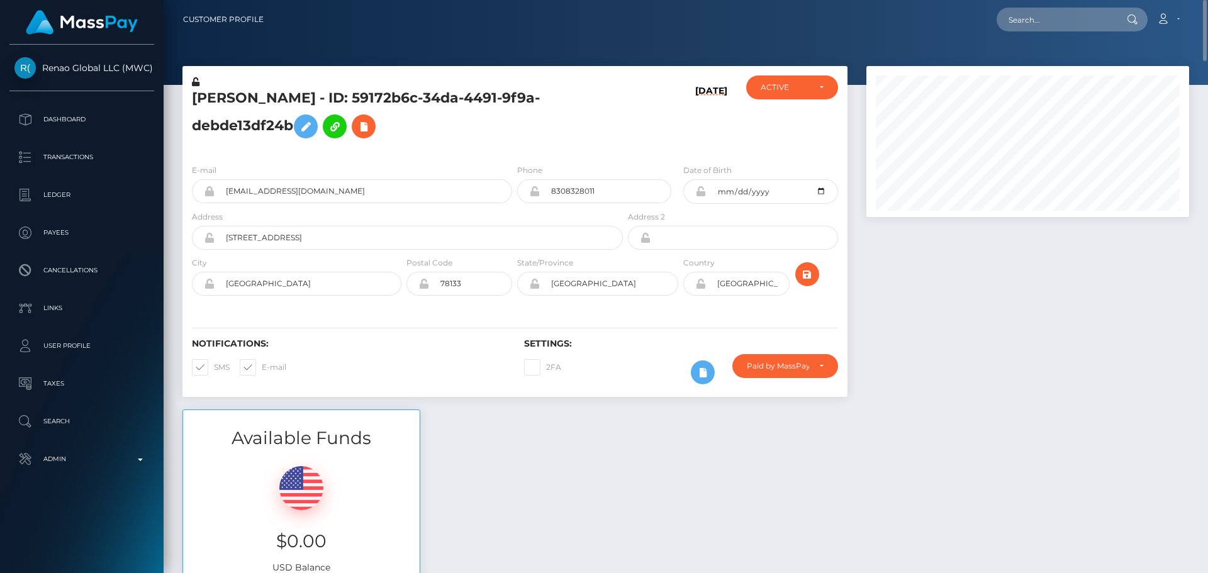
click at [671, 133] on div "[DATE]" at bounding box center [680, 114] width 111 height 79
click at [699, 192] on icon at bounding box center [700, 191] width 11 height 10
click at [700, 284] on icon at bounding box center [700, 284] width 11 height 10
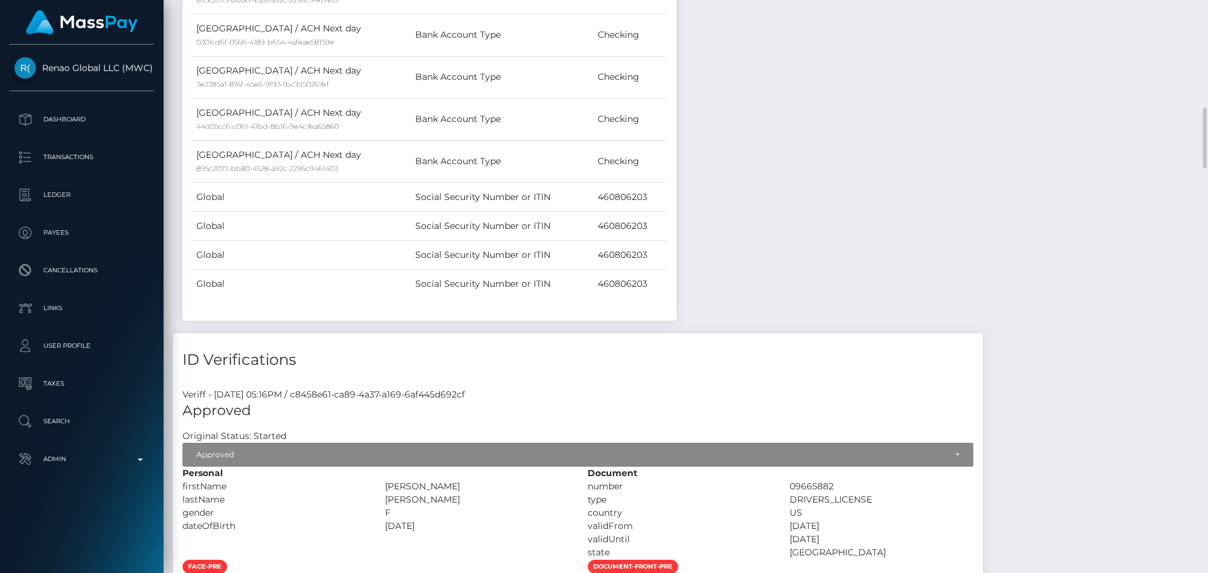
scroll to position [1321, 0]
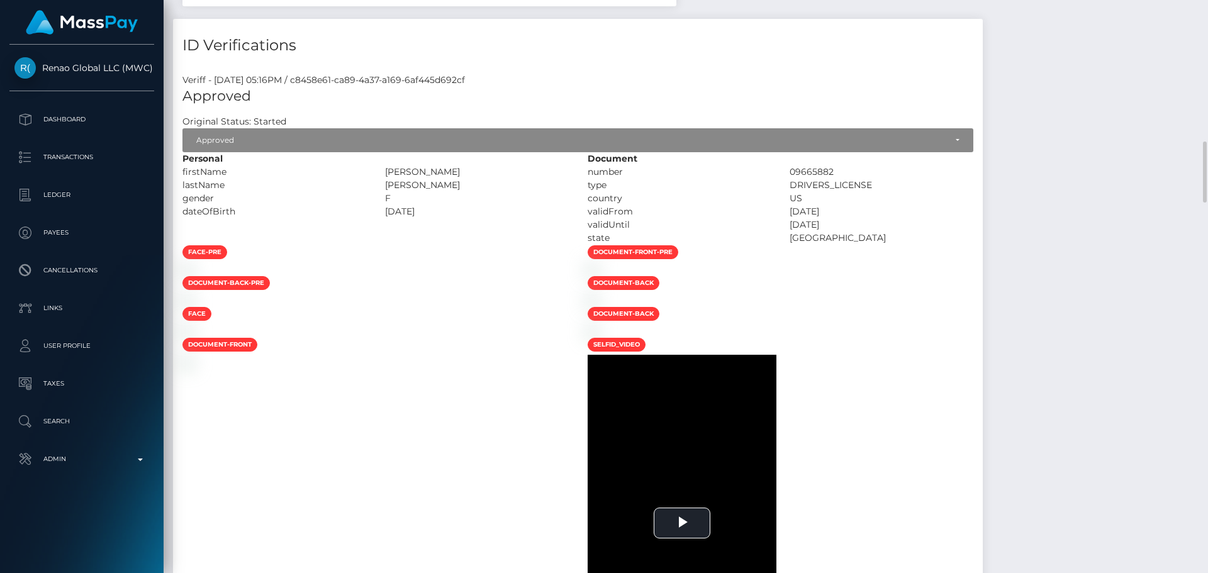
click at [452, 172] on div "[PERSON_NAME]" at bounding box center [476, 171] width 203 height 13
drag, startPoint x: 452, startPoint y: 172, endPoint x: 459, endPoint y: 182, distance: 12.2
click at [459, 182] on div "Personal firstName [PERSON_NAME]" at bounding box center [375, 198] width 405 height 92
copy div "[PERSON_NAME] lastName [PERSON_NAME]"
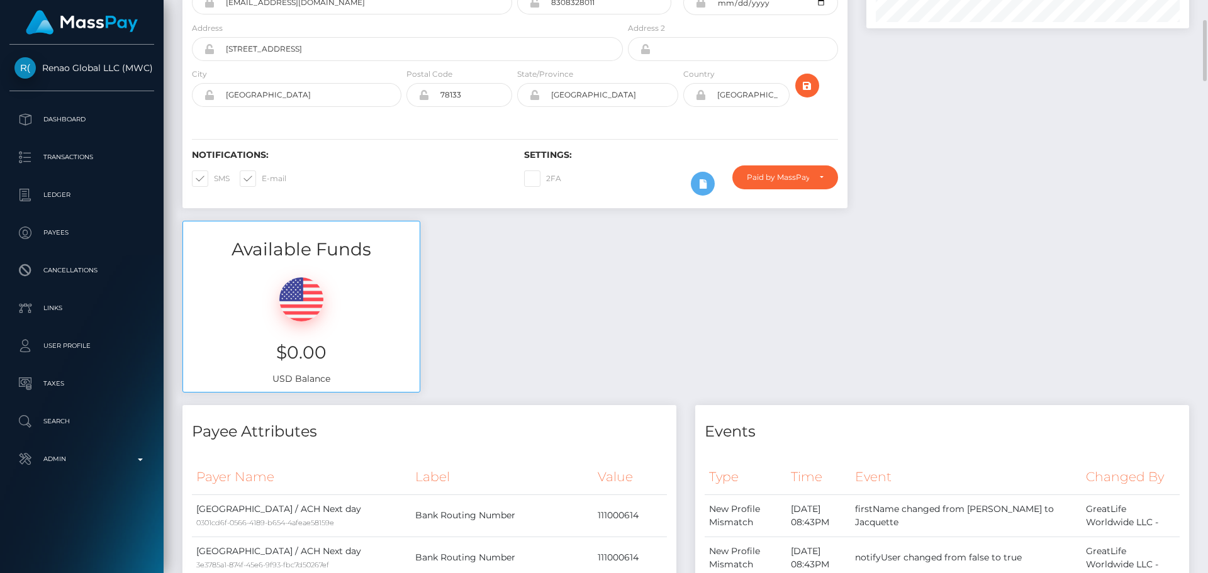
scroll to position [0, 0]
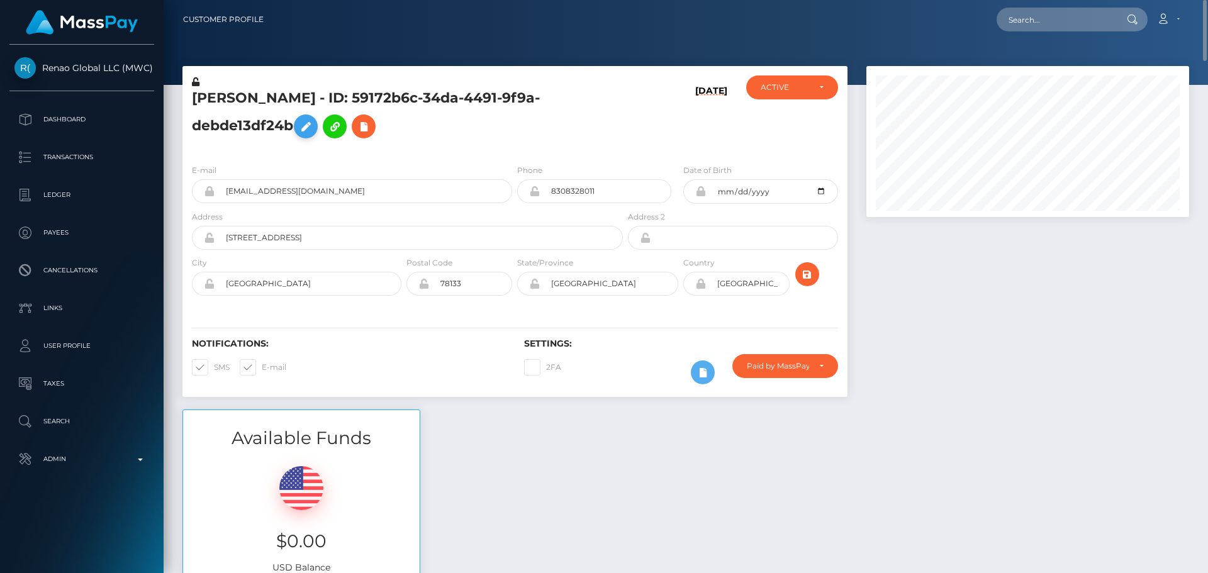
click at [298, 123] on icon at bounding box center [305, 127] width 15 height 16
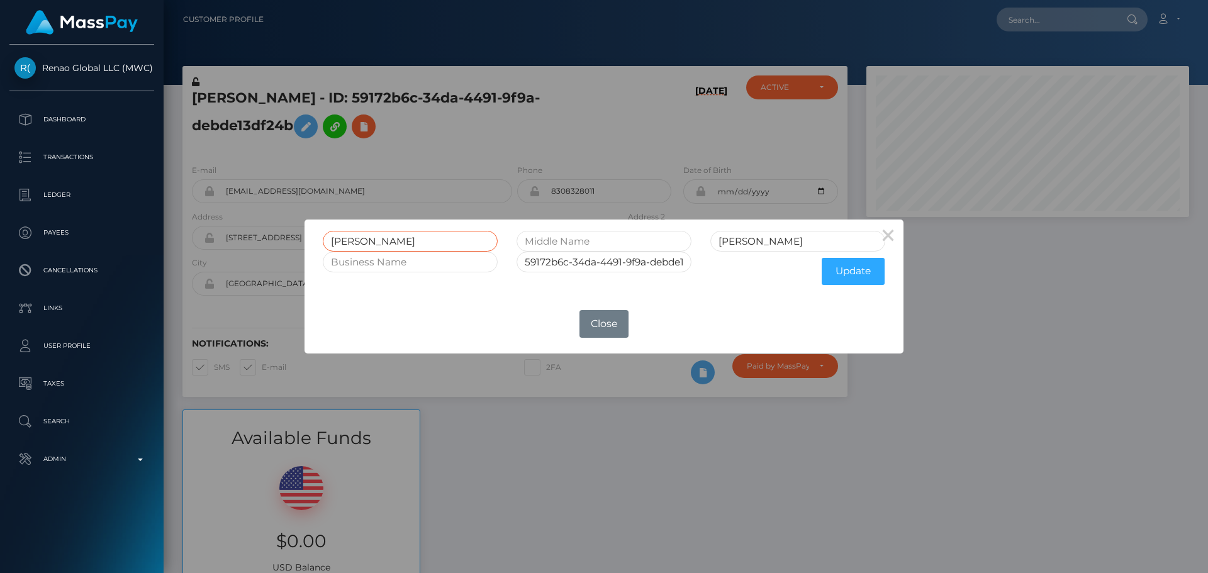
click at [394, 243] on input "[PERSON_NAME]" at bounding box center [410, 241] width 175 height 21
paste input "ACQUETTE [PERSON_NAME] lastName [PERSON_NAME]"
click at [477, 243] on input "[PERSON_NAME] lastName [PERSON_NAME]" at bounding box center [410, 241] width 175 height 21
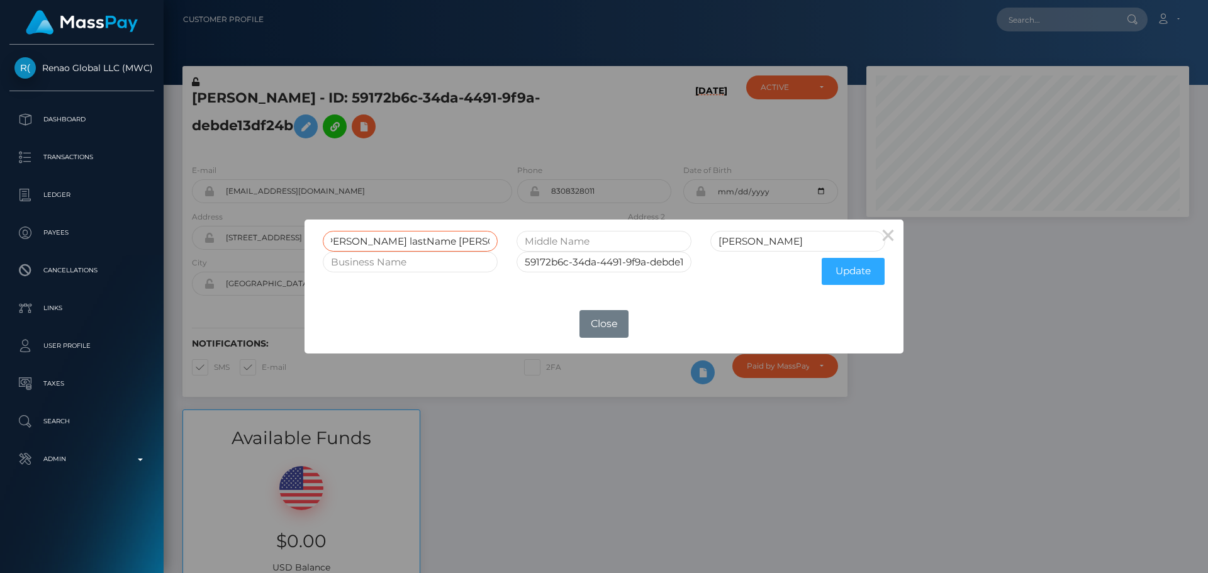
click at [477, 243] on input "[PERSON_NAME] lastName [PERSON_NAME]" at bounding box center [410, 241] width 175 height 21
type input "[PERSON_NAME] lastName [PERSON_NAME]"
click at [752, 246] on input "[PERSON_NAME]" at bounding box center [797, 241] width 175 height 21
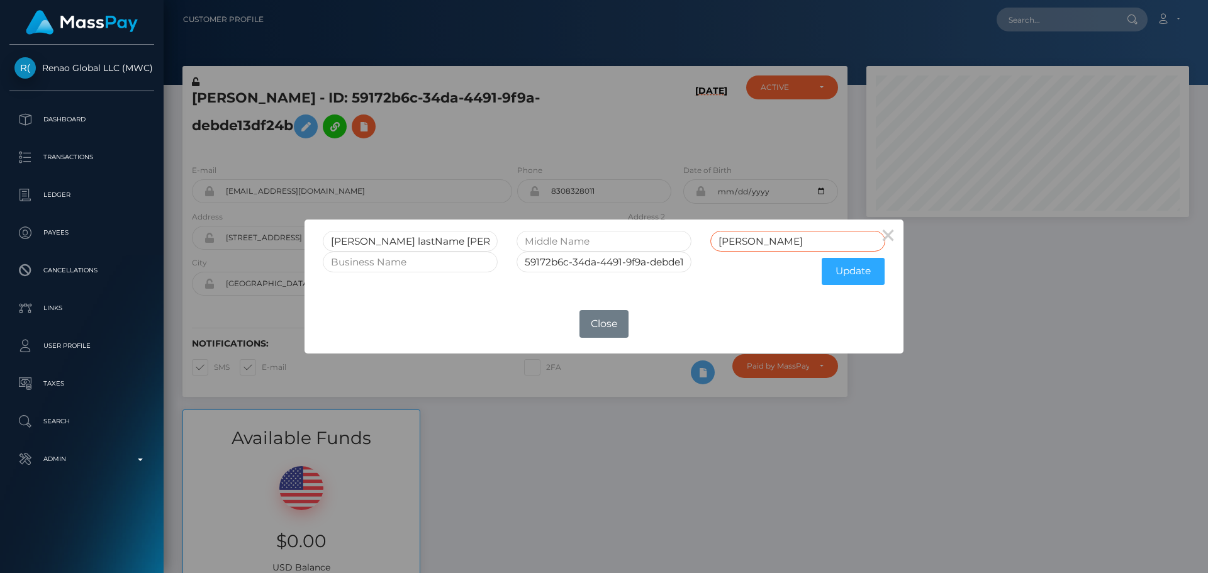
paste input "MITH"
type input "[PERSON_NAME]"
click at [431, 242] on input "[PERSON_NAME] lastName [PERSON_NAME]" at bounding box center [410, 241] width 175 height 21
drag, startPoint x: 431, startPoint y: 242, endPoint x: 564, endPoint y: 247, distance: 132.8
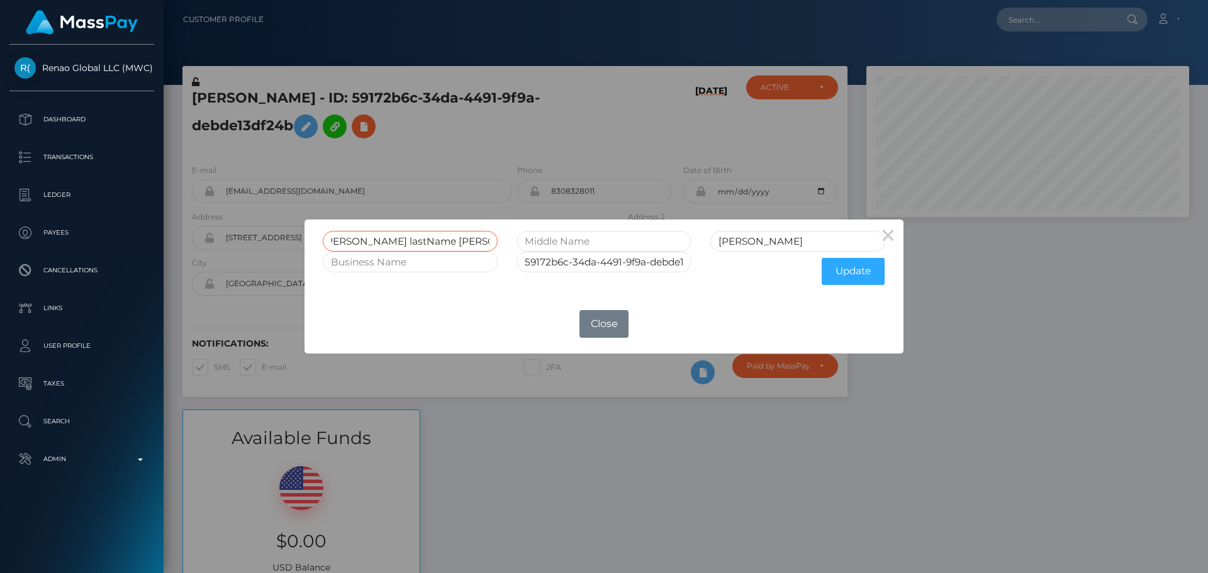
click at [560, 247] on div "[PERSON_NAME] lastName [PERSON_NAME] [PERSON_NAME]" at bounding box center [603, 241] width 581 height 21
click at [404, 242] on input "[PERSON_NAME]" at bounding box center [410, 241] width 175 height 21
type input "[PERSON_NAME]"
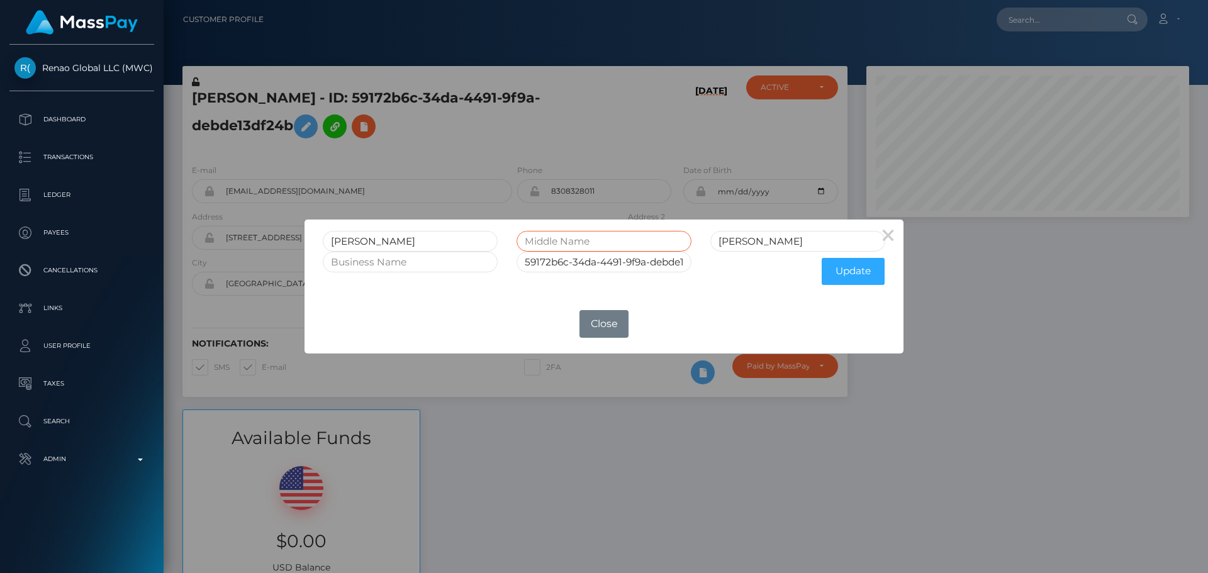
click at [579, 243] on input "text" at bounding box center [603, 241] width 175 height 21
paste input "ANN"
type input "ANN"
click at [400, 242] on input "[PERSON_NAME]" at bounding box center [410, 241] width 175 height 21
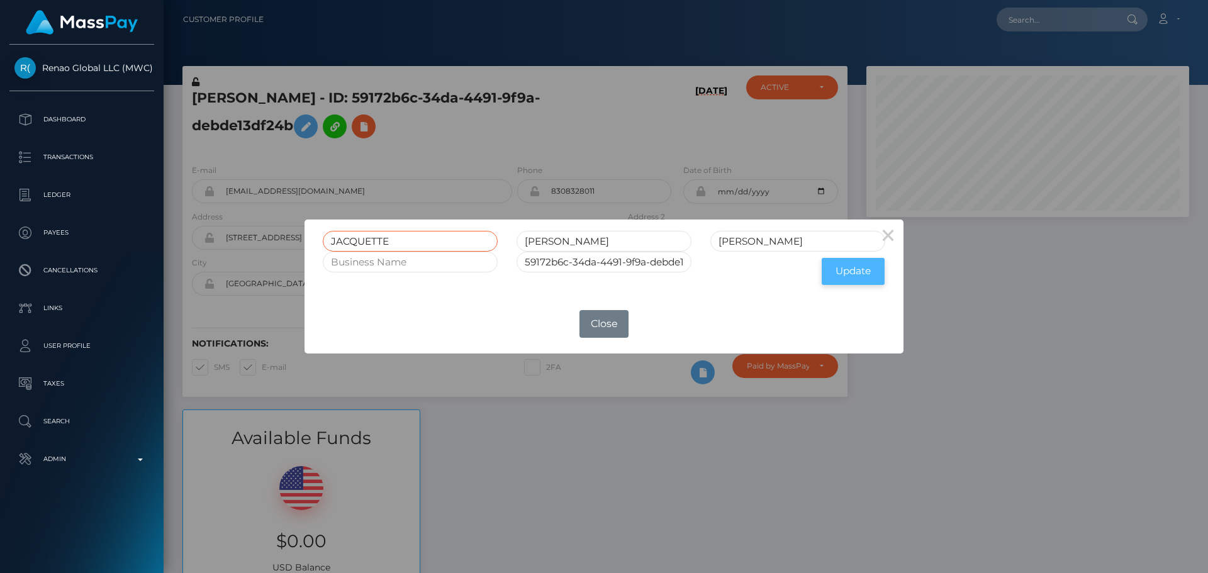
type input "JACQUETTE"
click at [845, 275] on button "Update" at bounding box center [852, 271] width 63 height 27
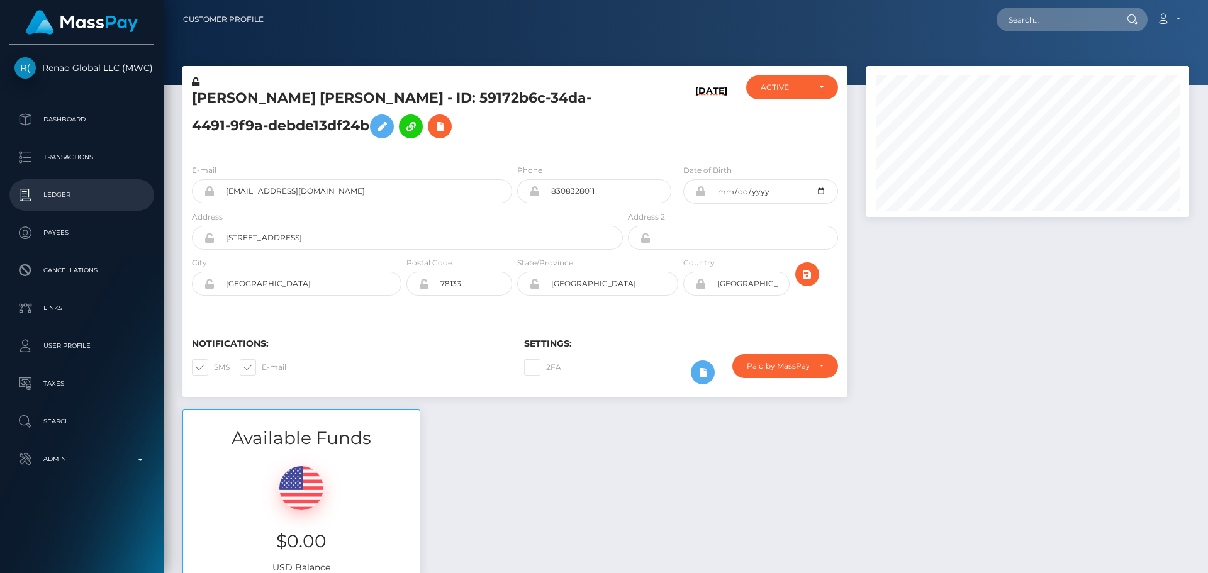
scroll to position [151, 323]
click at [196, 82] on icon at bounding box center [196, 81] width 8 height 9
click at [799, 275] on icon "submit" at bounding box center [806, 275] width 15 height 16
click at [801, 365] on div "Paid by MassPay" at bounding box center [778, 366] width 62 height 10
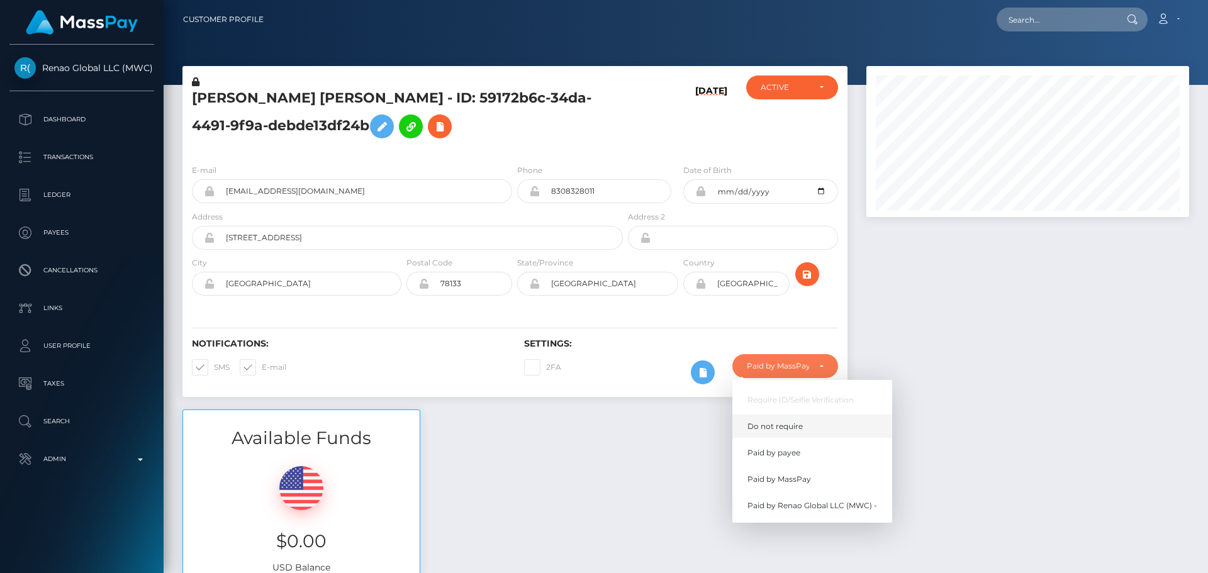
click at [795, 430] on span "Do not require" at bounding box center [774, 426] width 55 height 11
select select "0"
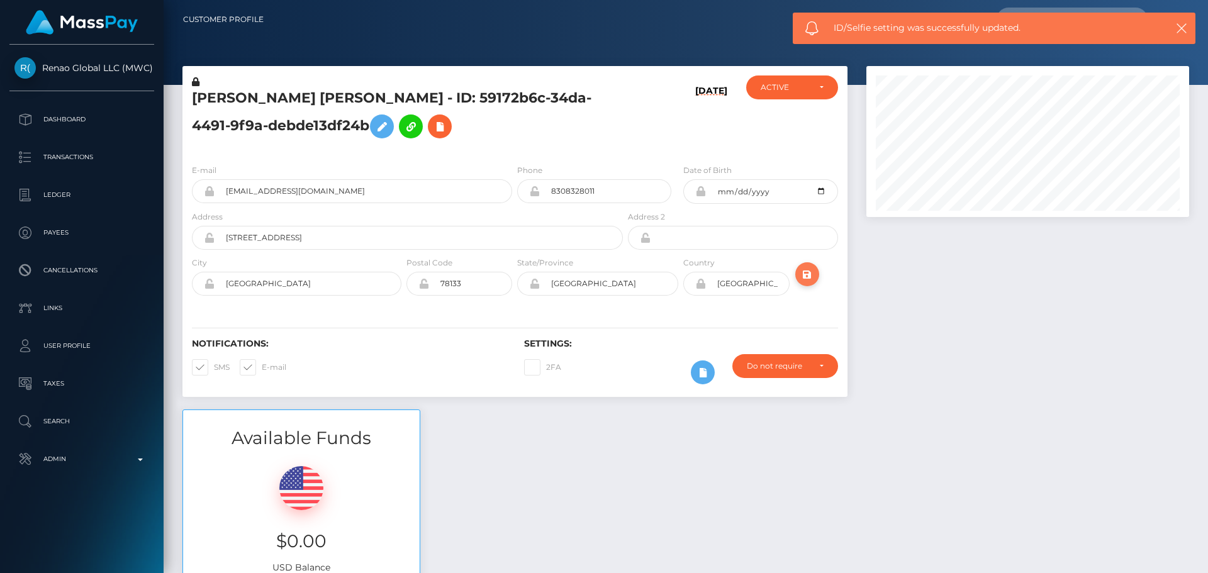
click at [797, 269] on button "submit" at bounding box center [807, 274] width 24 height 24
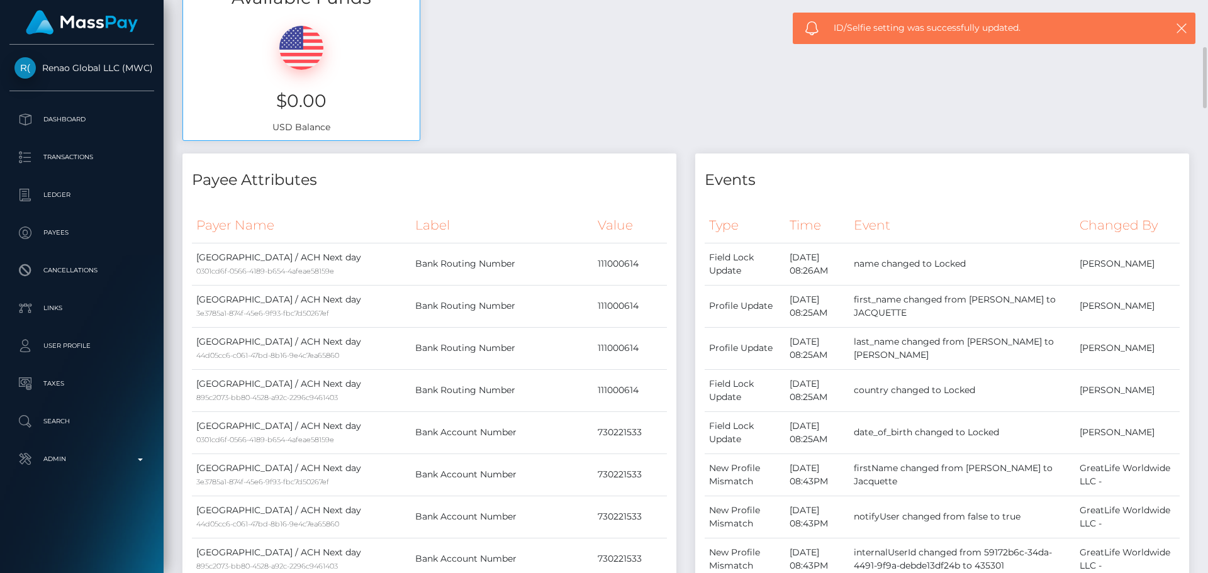
scroll to position [503, 0]
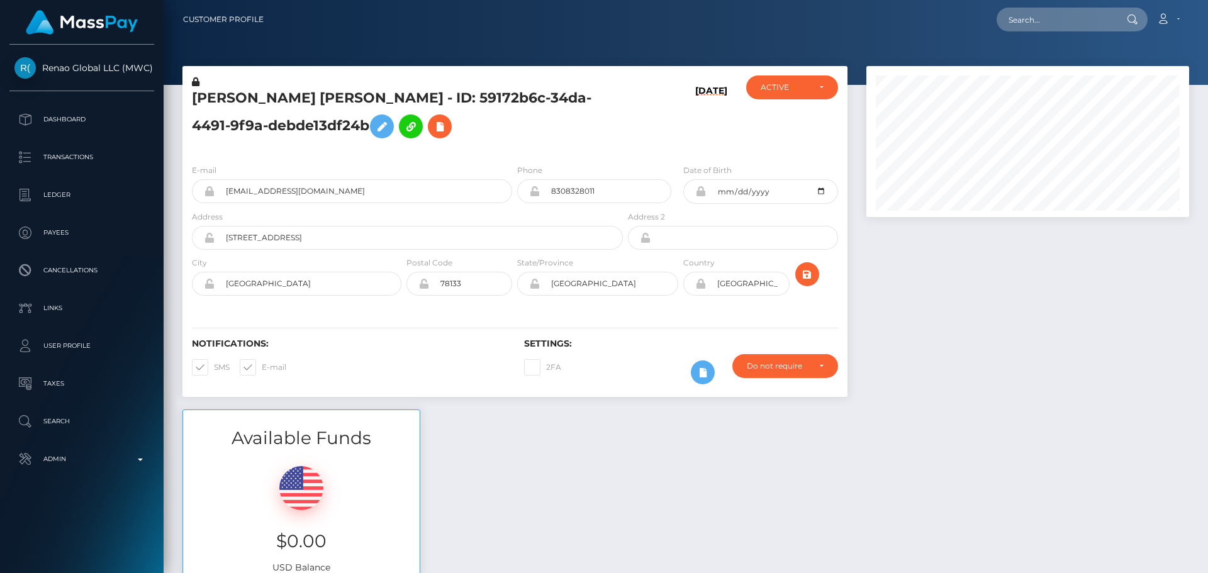
scroll to position [151, 323]
click at [340, 98] on h5 "JACQUETTE ANN SMITH - ID: 59172b6c-34da-4491-9f9a-debde13df24b" at bounding box center [404, 117] width 424 height 56
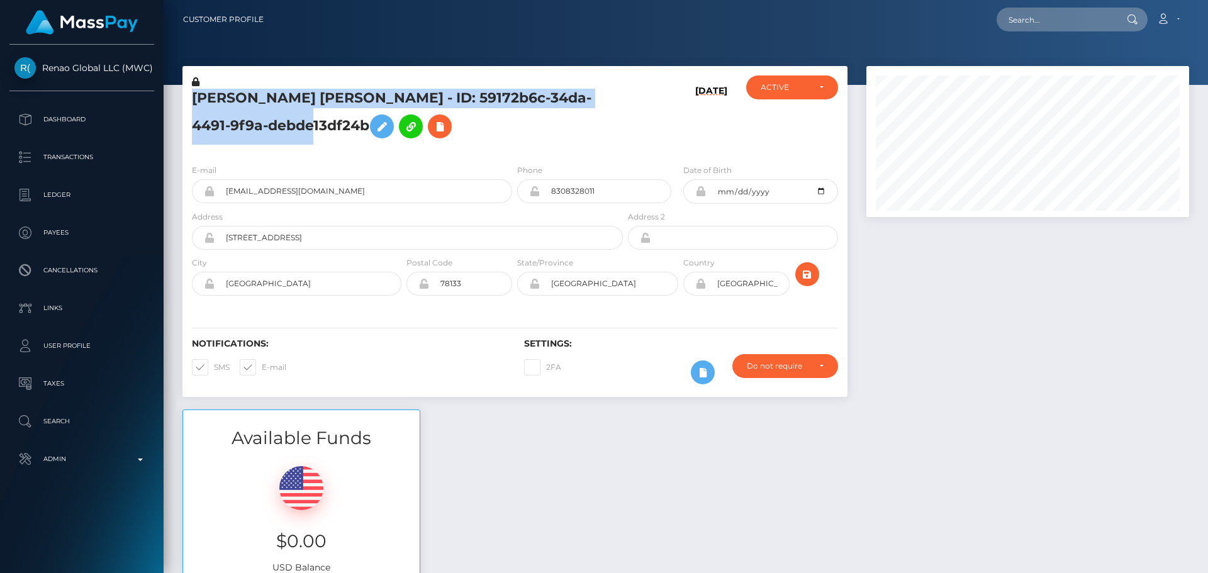
click at [340, 98] on h5 "JACQUETTE ANN SMITH - ID: 59172b6c-34da-4491-9f9a-debde13df24b" at bounding box center [404, 117] width 424 height 56
copy h5 "JACQUETTE ANN SMITH - ID: 59172b6c-34da-4491-9f9a-debde13df24b"
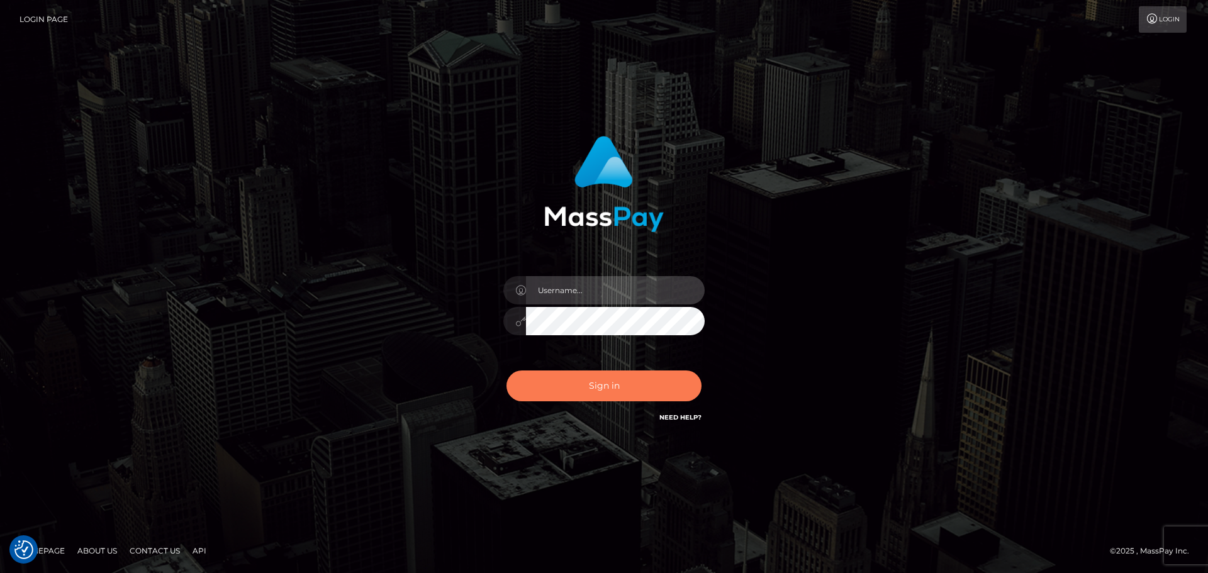
type input "[DOMAIN_NAME]"
click at [610, 391] on button "Sign in" at bounding box center [603, 385] width 195 height 31
type input "[DOMAIN_NAME]"
click at [610, 391] on button "Sign in" at bounding box center [603, 385] width 195 height 31
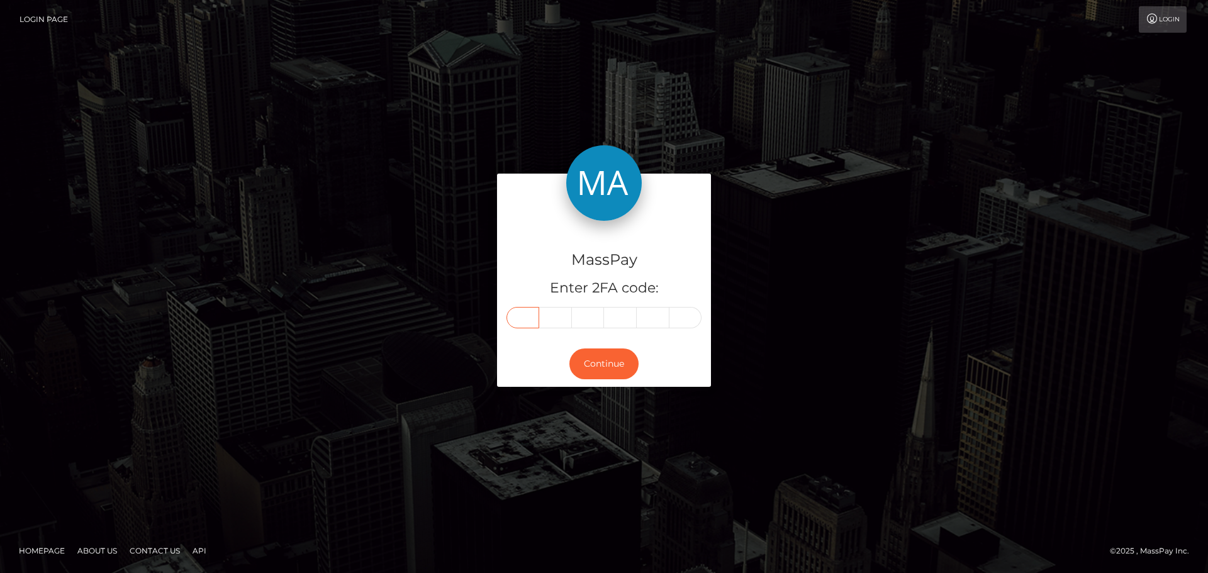
click at [530, 316] on input "text" at bounding box center [522, 317] width 33 height 21
type input "3"
type input "9"
type input "2"
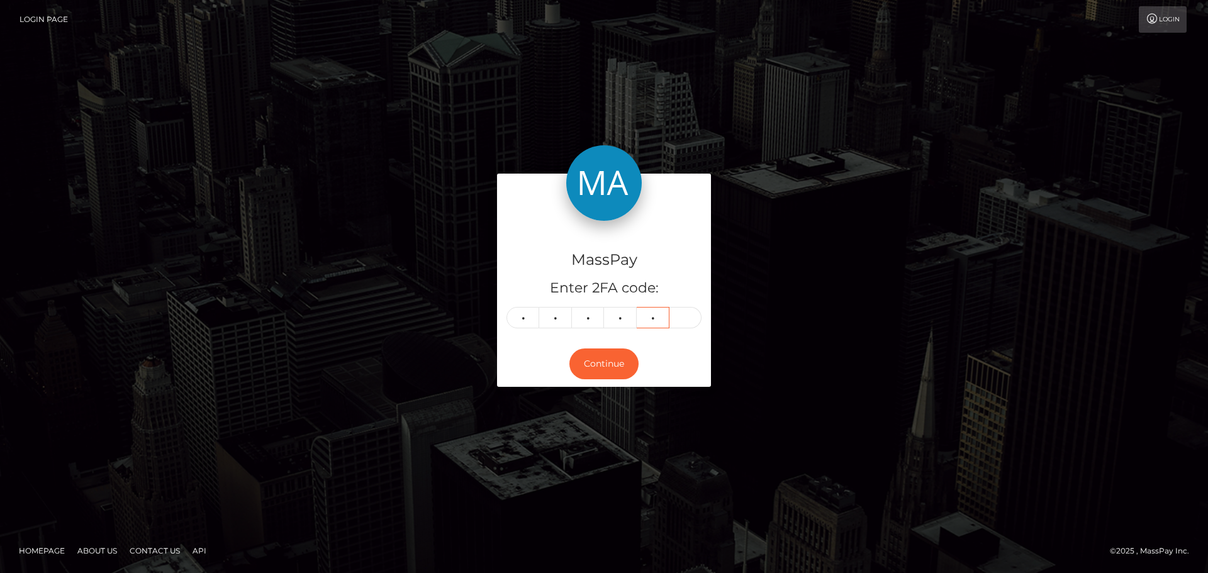
type input "4"
type input "7"
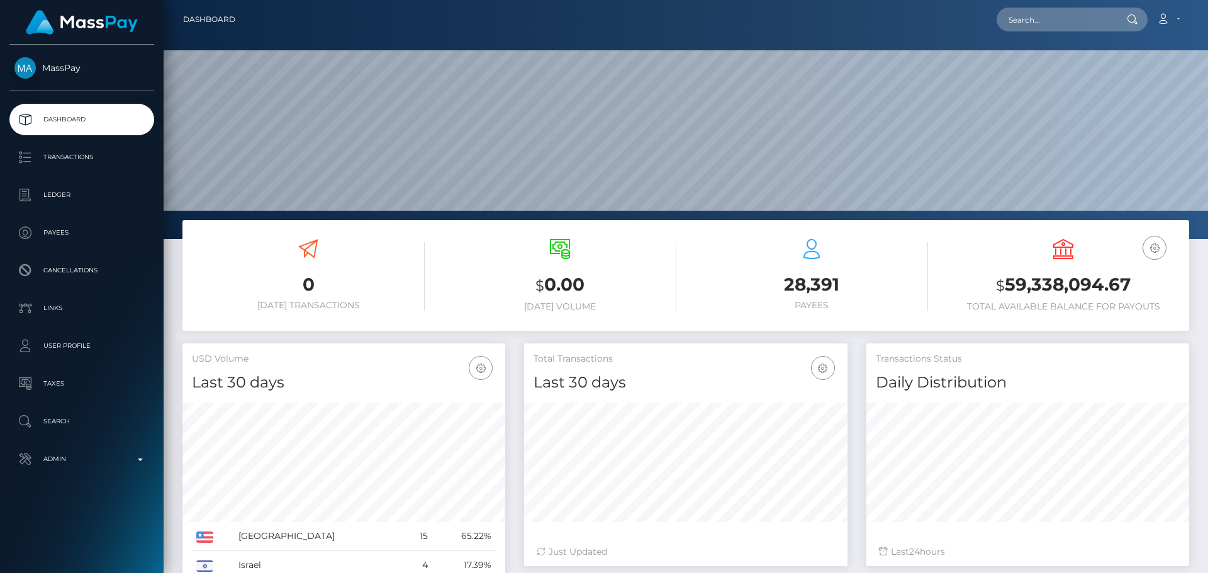
scroll to position [223, 323]
click at [1048, 18] on input "text" at bounding box center [1055, 20] width 118 height 24
paste input "NDJY4H324MRyxwekC79NFls7ZGH3"
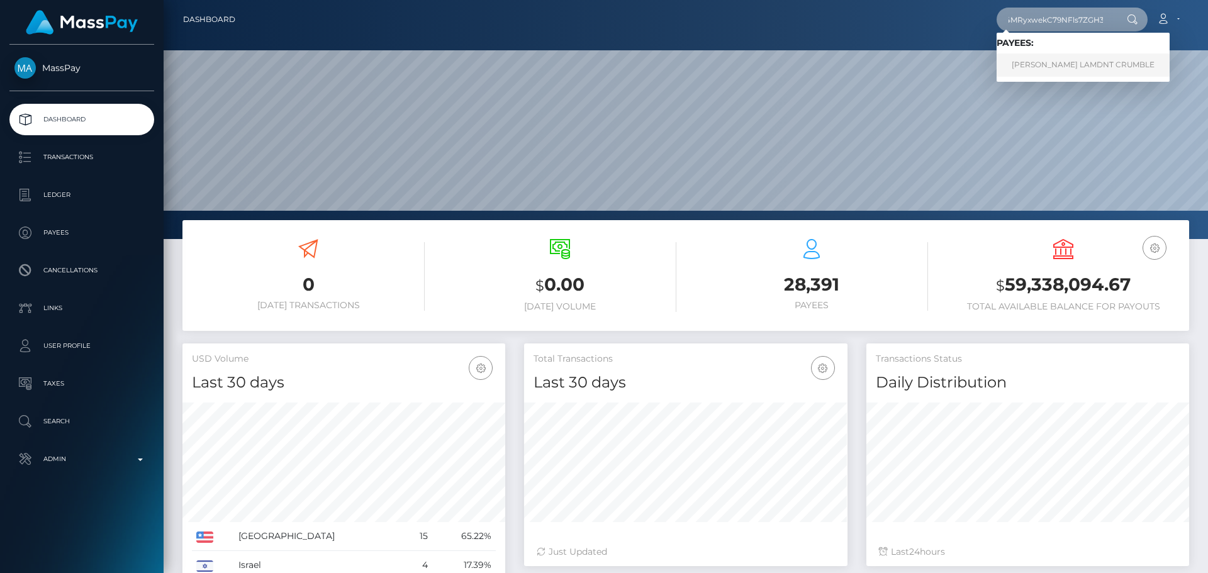
type input "NDJY4H324MRyxwekC79NFls7ZGH3"
click at [1023, 66] on link "[PERSON_NAME] LAMDNT CRUMBLE" at bounding box center [1082, 64] width 173 height 23
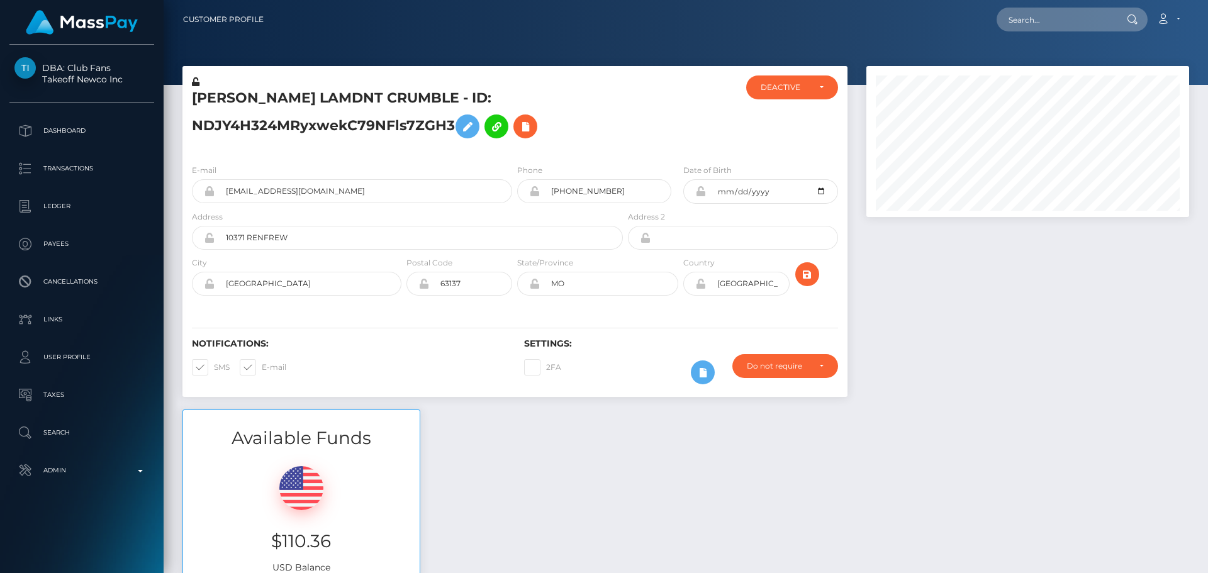
click at [531, 81] on div "MIKIE COREY LAMDNT CRUMBLE - ID: NDJY4H324MRyxwekC79NFls7ZGH3" at bounding box center [403, 114] width 443 height 79
click at [525, 75] on div "MIKIE COREY LAMDNT CRUMBLE - ID: NDJY4H324MRyxwekC79NFls7ZGH3 ACTIVE CLOSED DEA…" at bounding box center [514, 110] width 665 height 88
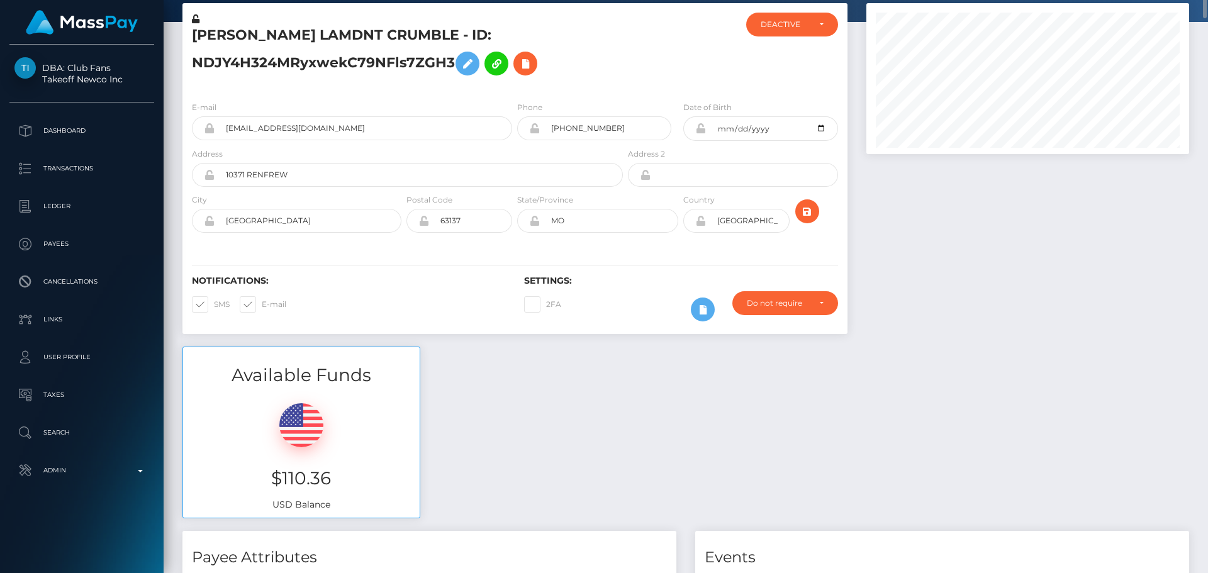
scroll to position [0, 0]
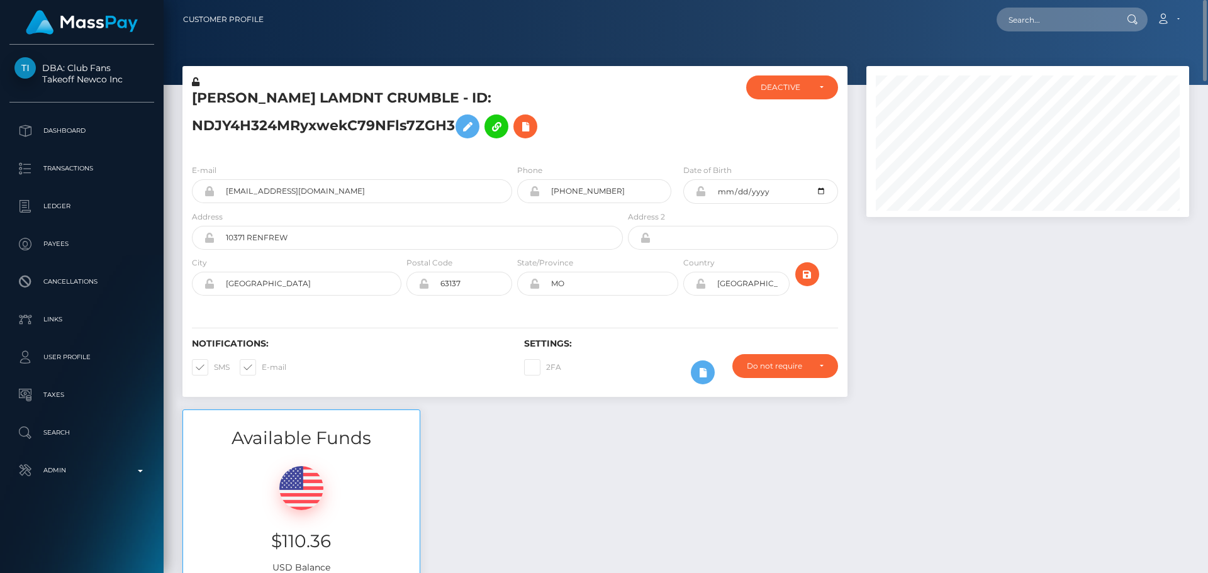
click at [615, 130] on h5 "MIKIE COREY LAMDNT CRUMBLE - ID: NDJY4H324MRyxwekC79NFls7ZGH3" at bounding box center [404, 117] width 424 height 56
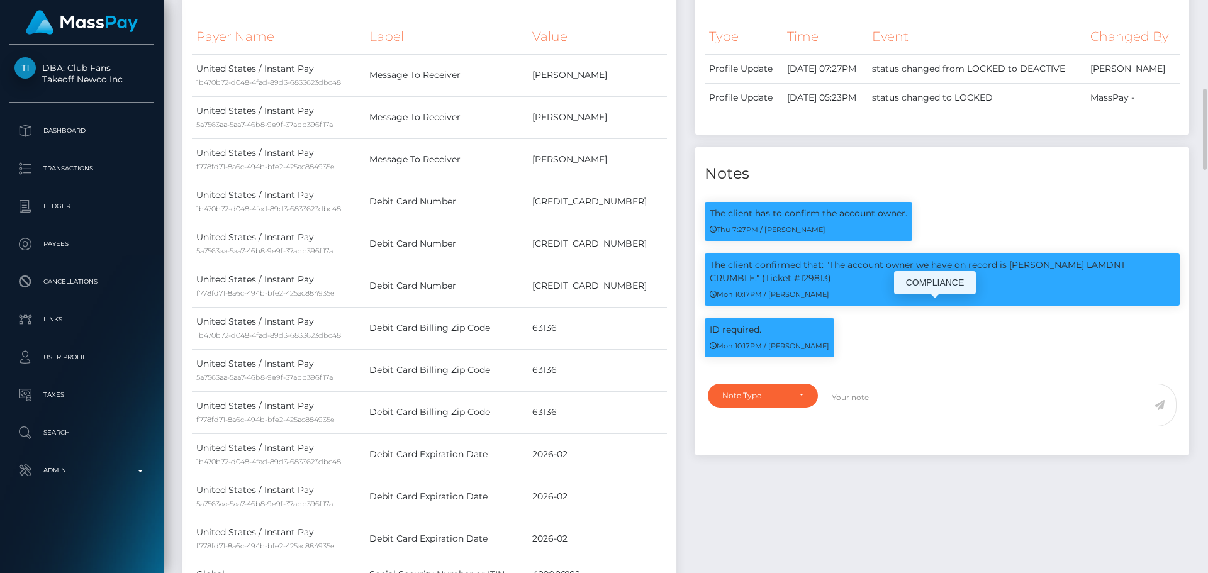
scroll to position [692, 0]
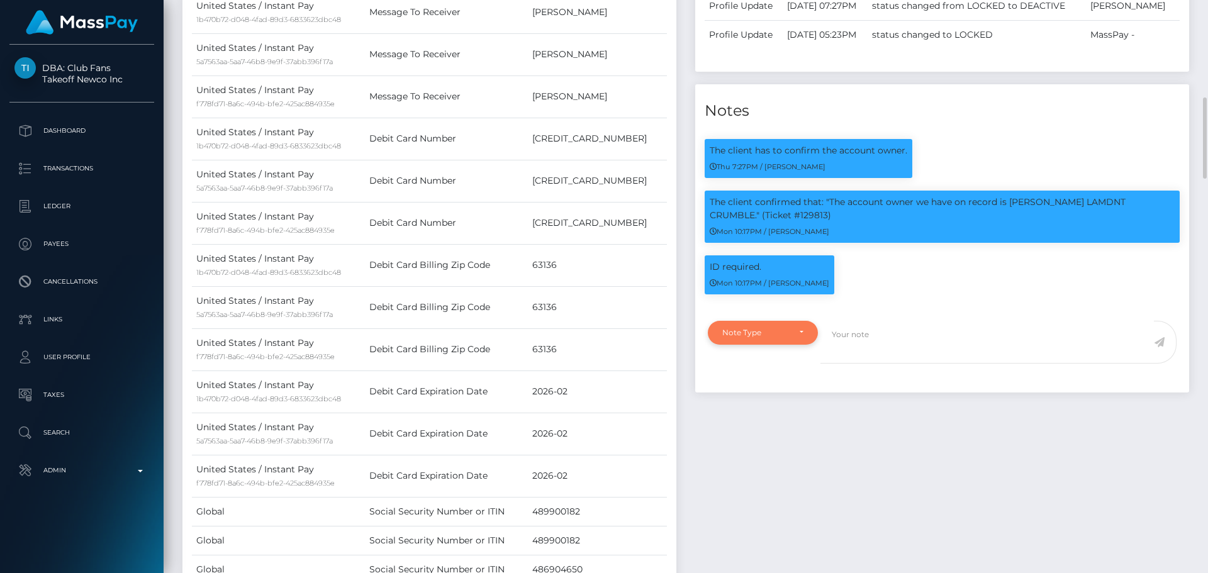
click at [786, 338] on div "Note Type" at bounding box center [755, 333] width 67 height 10
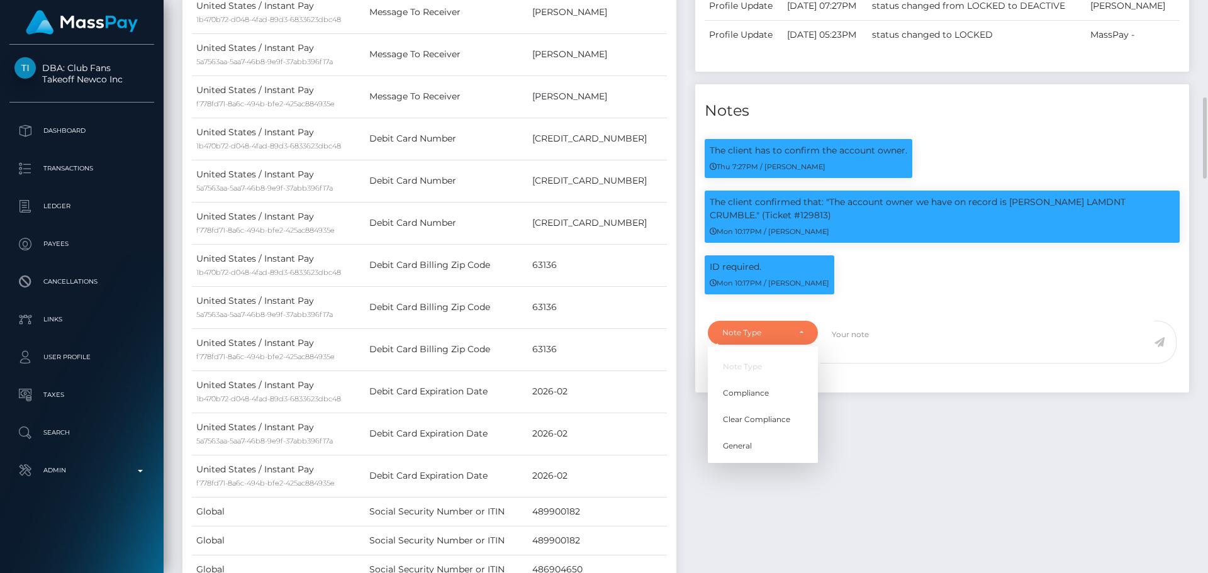
scroll to position [151, 323]
click at [750, 398] on span "Compliance" at bounding box center [746, 392] width 46 height 11
select select "COMPLIANCE"
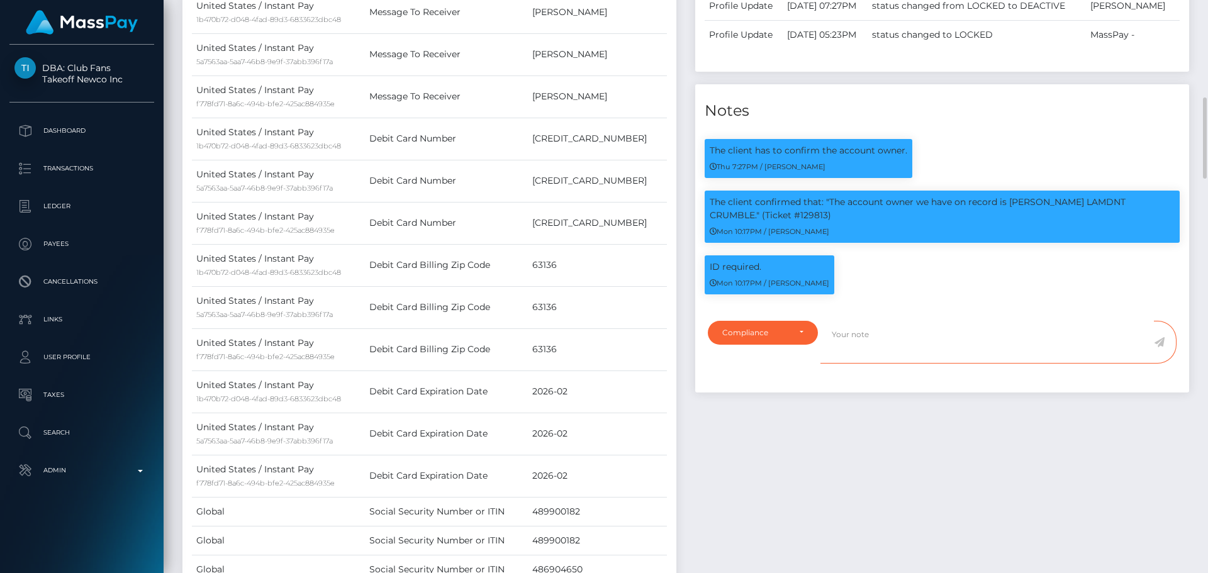
click at [887, 364] on textarea at bounding box center [986, 342] width 333 height 43
paste textarea "Ticket #129813"
paste textarea "I have checked this account and we currently have it locked for security reason…"
type textarea "In Ticket #129813, we were informed that "I have checked this account and we cu…"
click at [1163, 347] on icon at bounding box center [1159, 342] width 11 height 10
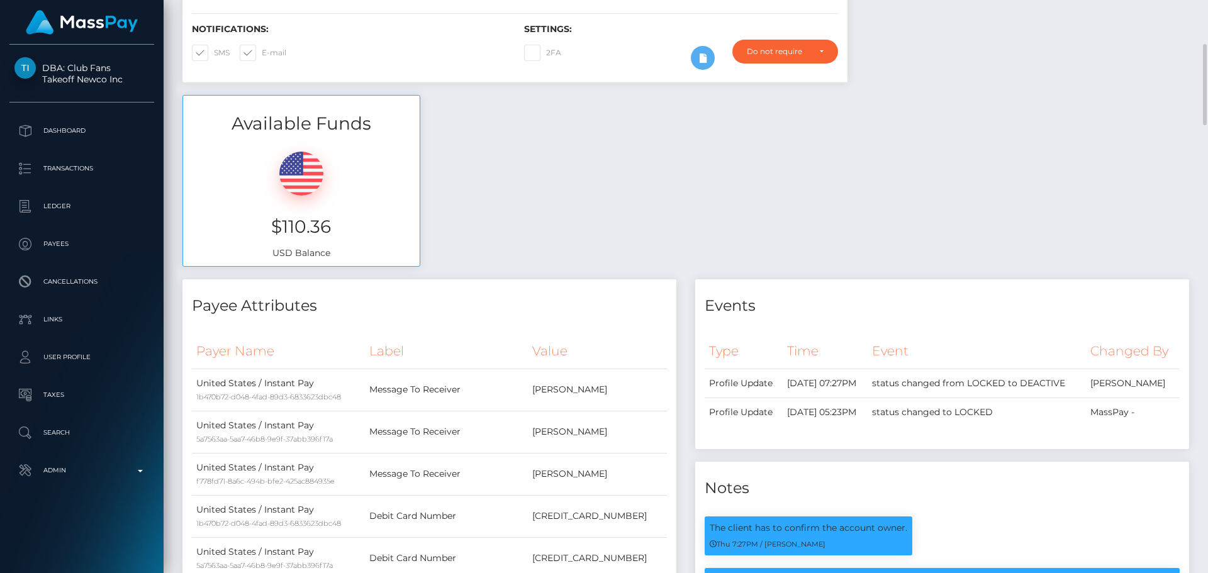
scroll to position [0, 0]
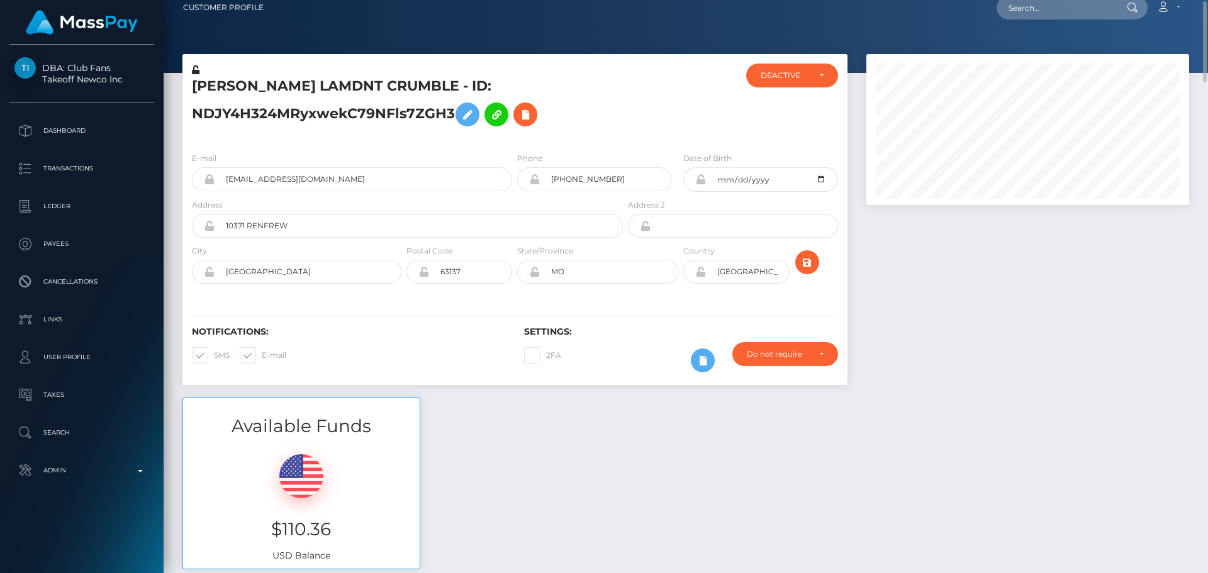
scroll to position [138, 0]
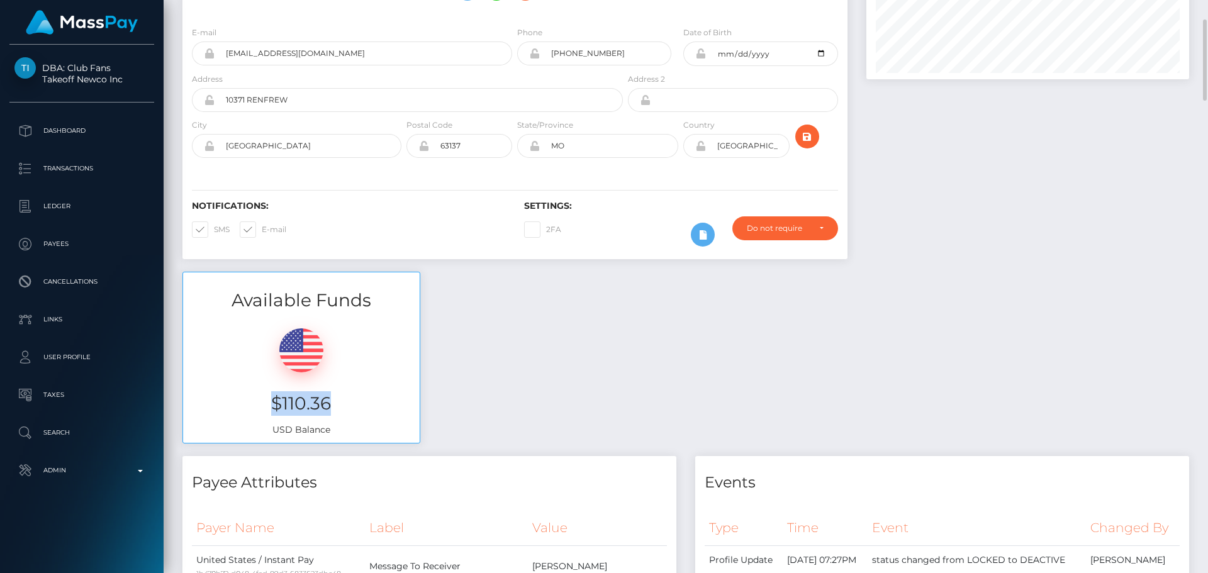
drag, startPoint x: 274, startPoint y: 404, endPoint x: 326, endPoint y: 403, distance: 52.8
click at [326, 403] on h3 "$110.36" at bounding box center [301, 403] width 218 height 25
copy h3 "$110.36"
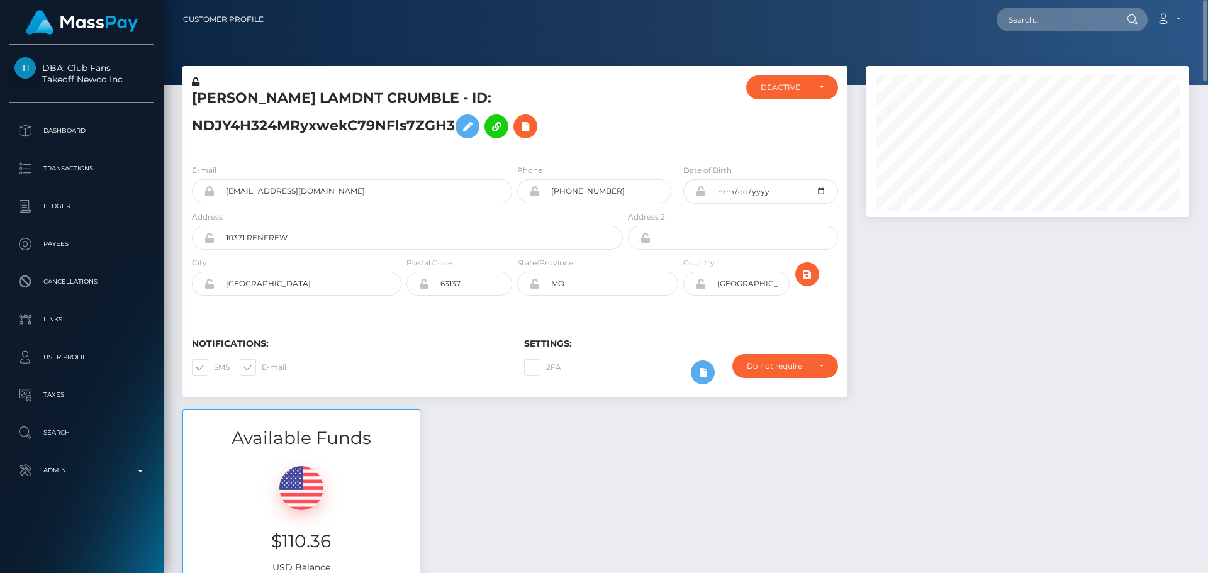
click at [1051, 31] on div "Loading... Loading... Account Edit Profile Logout" at bounding box center [731, 19] width 915 height 26
click at [1052, 26] on input "text" at bounding box center [1055, 20] width 118 height 24
paste input "poact_056ASlQrmuPU"
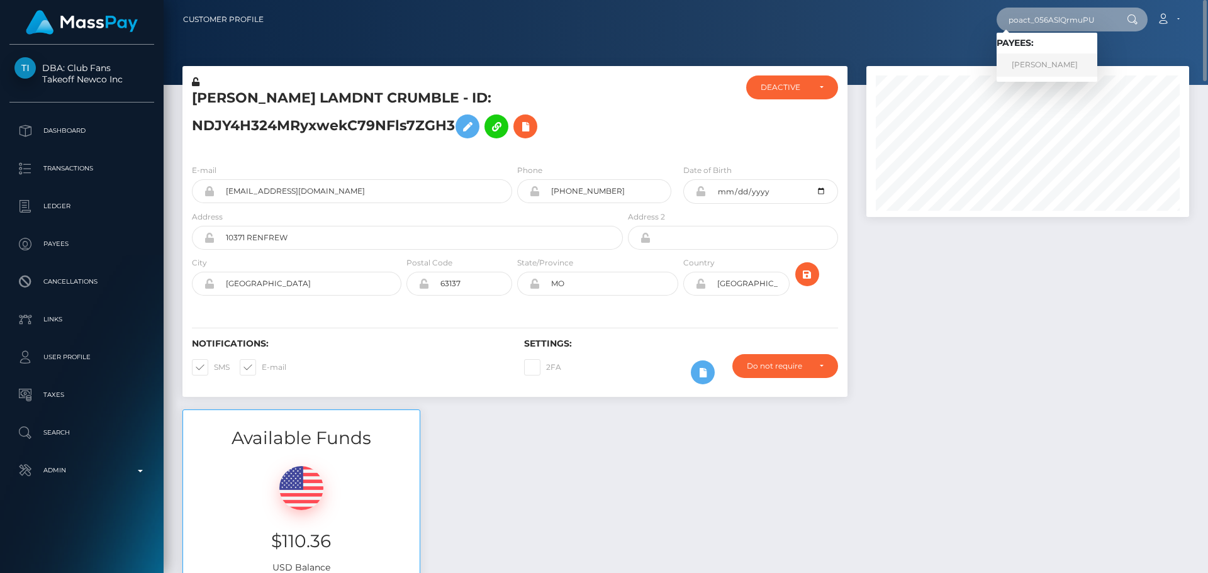
type input "poact_056ASlQrmuPU"
click at [1049, 63] on link "Oreoluwa Adesina" at bounding box center [1046, 64] width 101 height 23
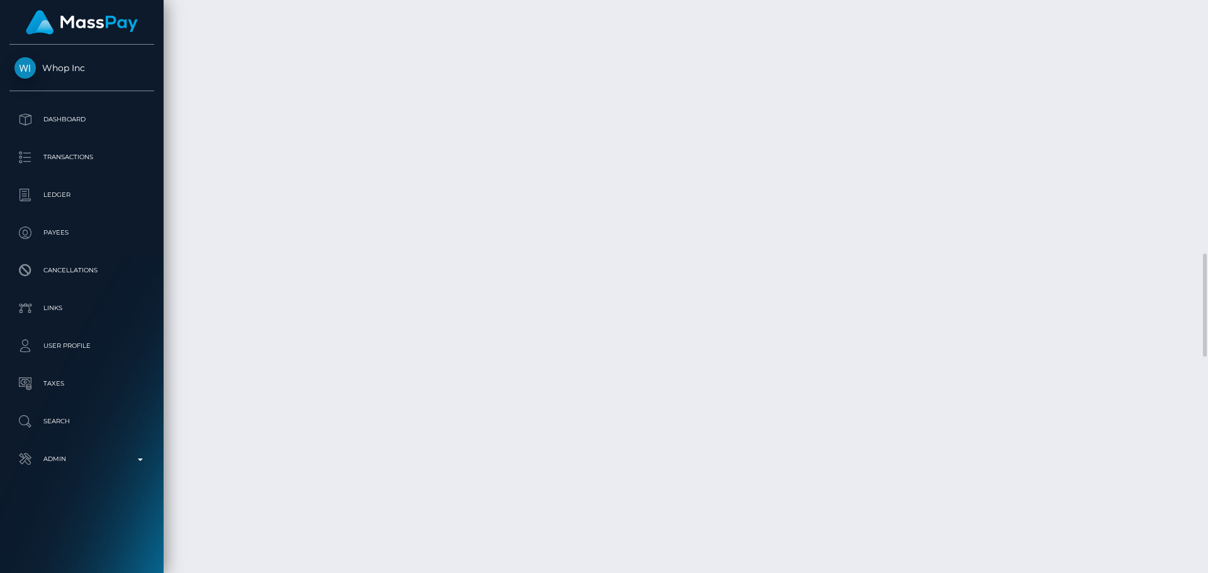
scroll to position [1281, 0]
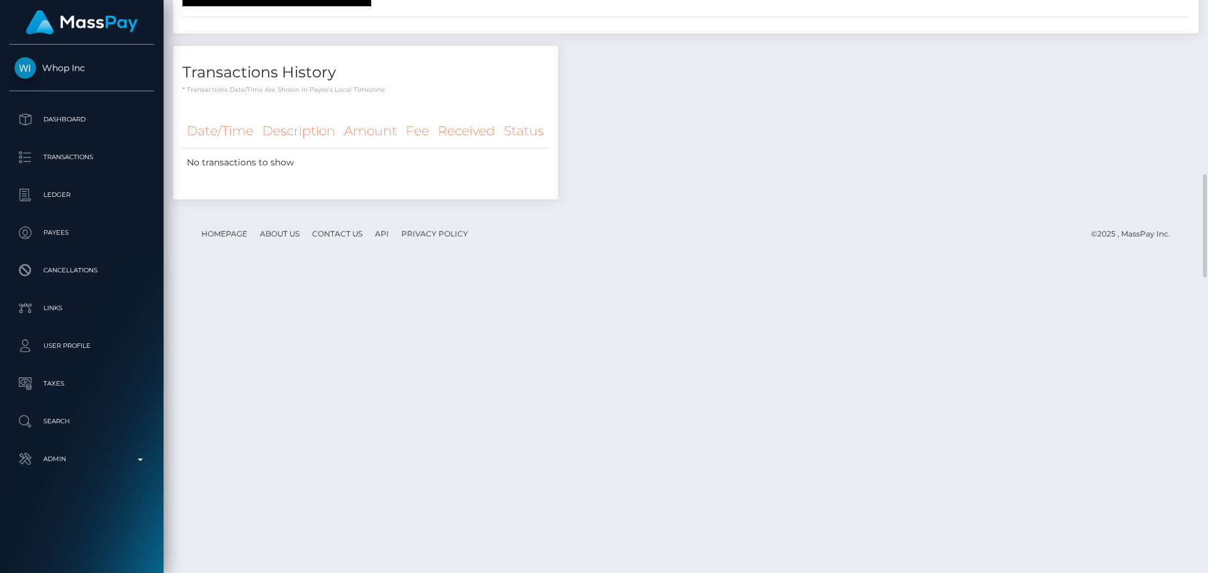
scroll to position [966, 0]
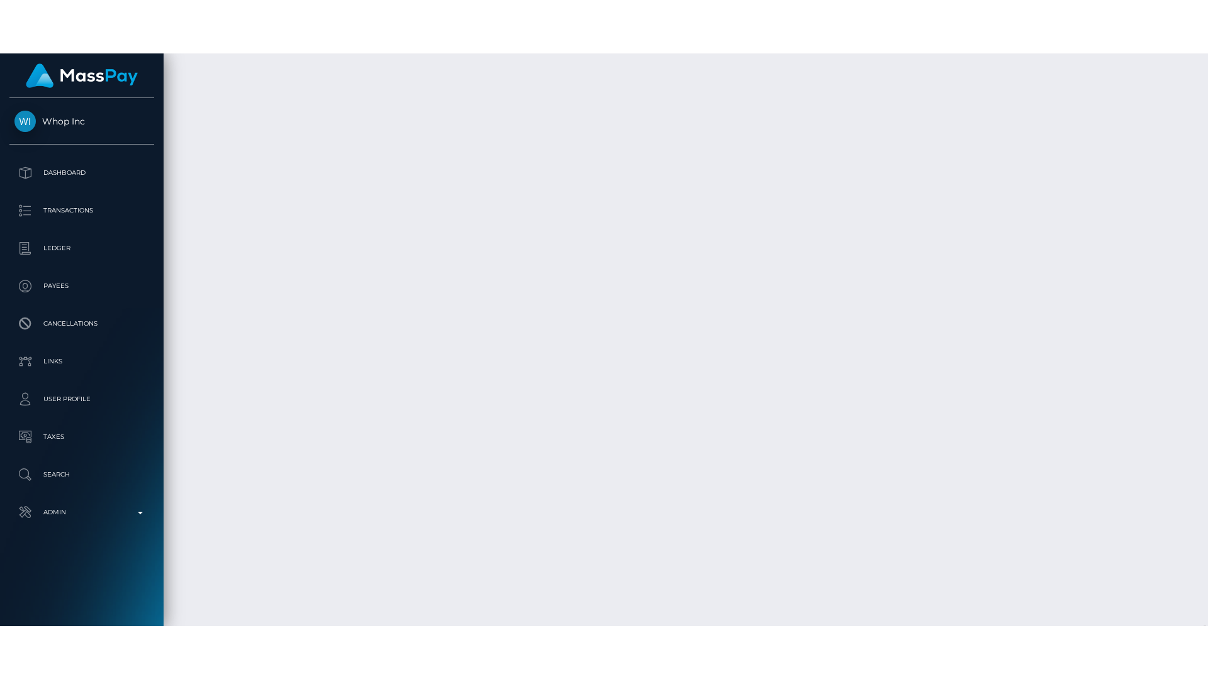
scroll to position [2601, 0]
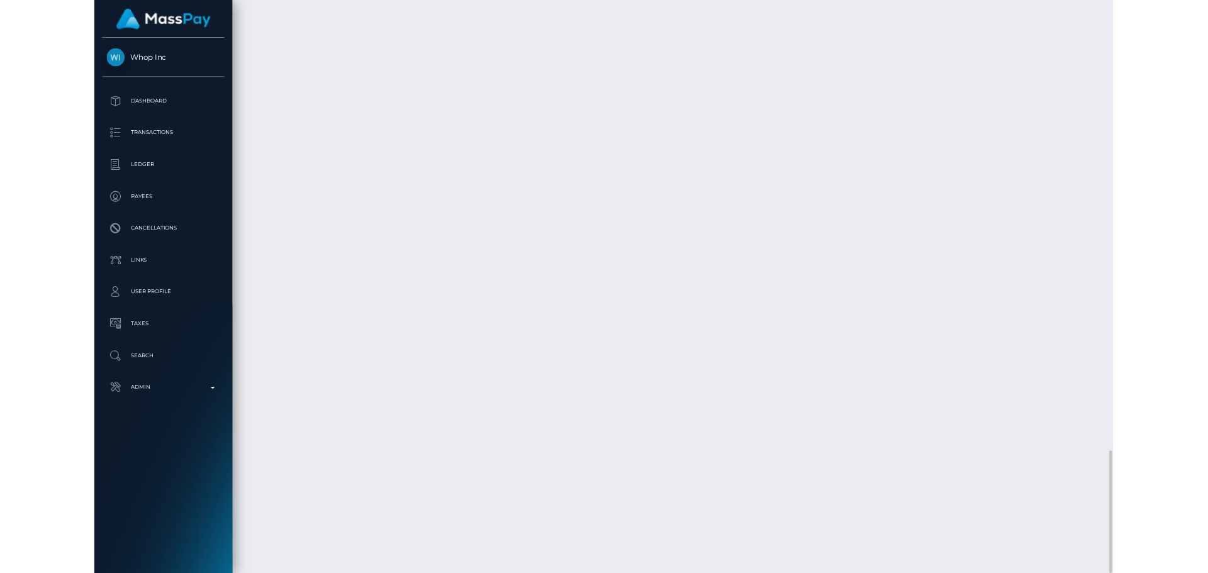
scroll to position [2495, 0]
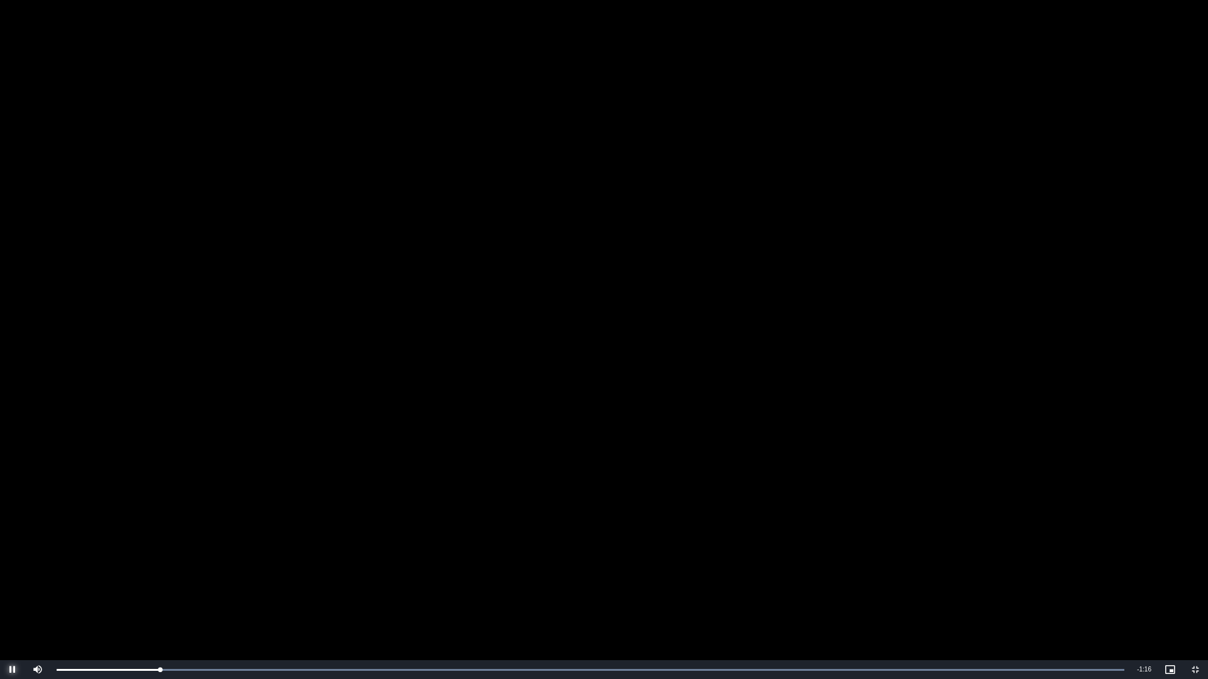
click at [9, 572] on span "Video Player" at bounding box center [12, 670] width 25 height 0
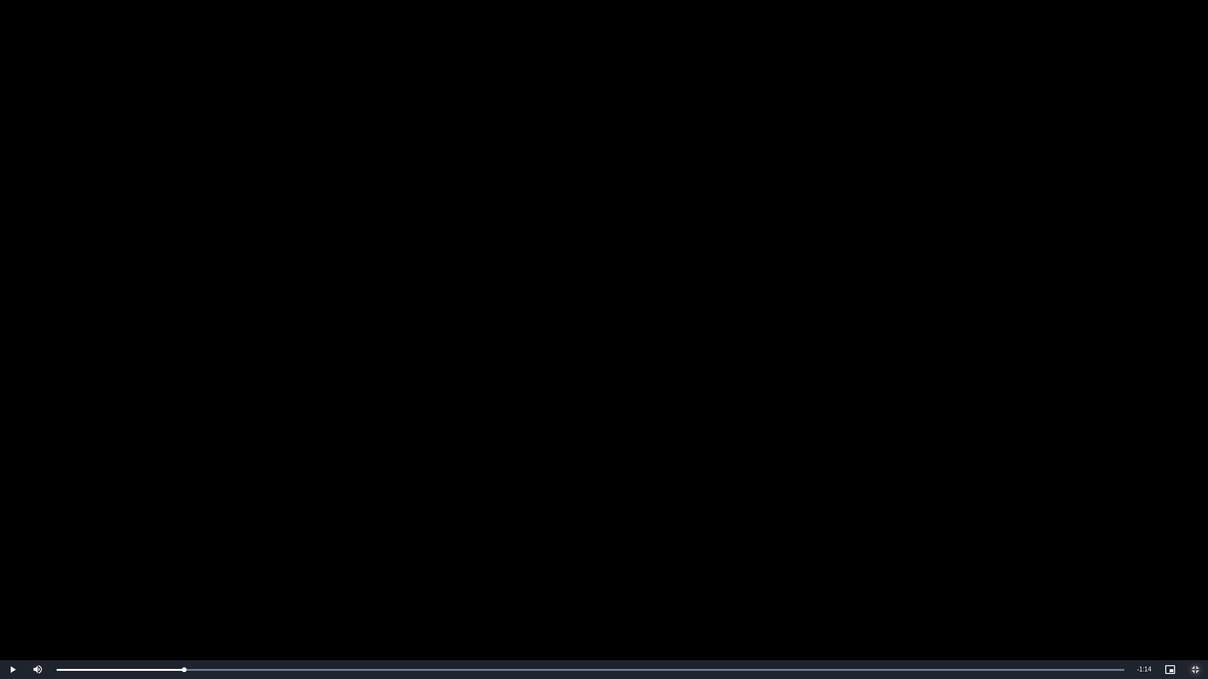
click at [1195, 572] on span "Video Player" at bounding box center [1194, 670] width 25 height 0
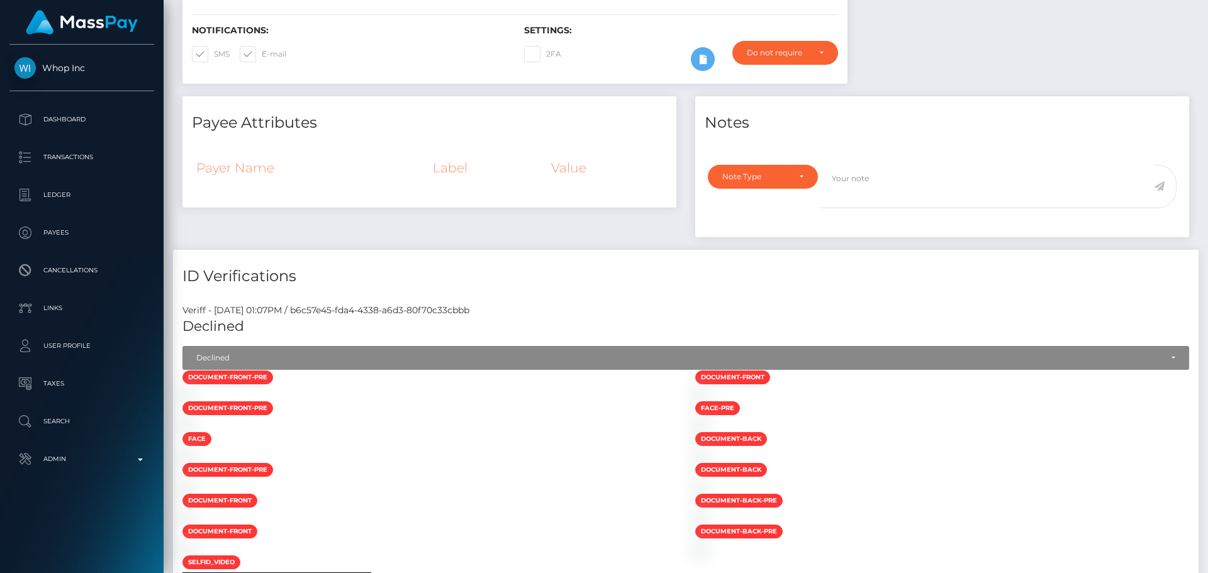
scroll to position [0, 0]
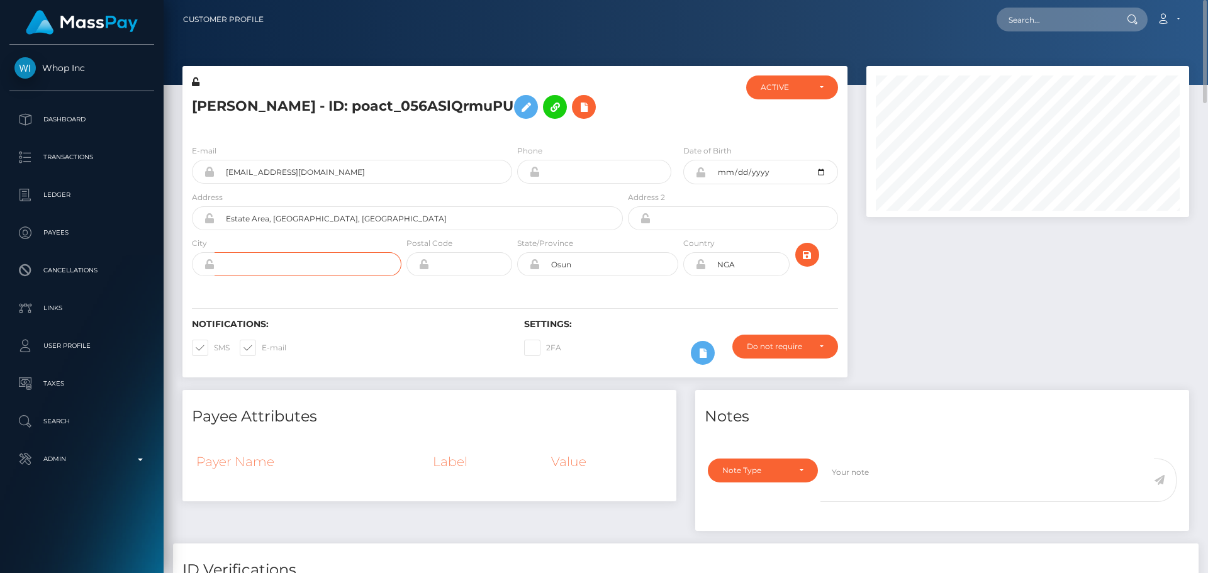
click at [370, 275] on input "text" at bounding box center [307, 264] width 187 height 24
click at [428, 322] on h6 "Notifications:" at bounding box center [348, 324] width 313 height 11
click at [591, 114] on icon at bounding box center [583, 107] width 15 height 16
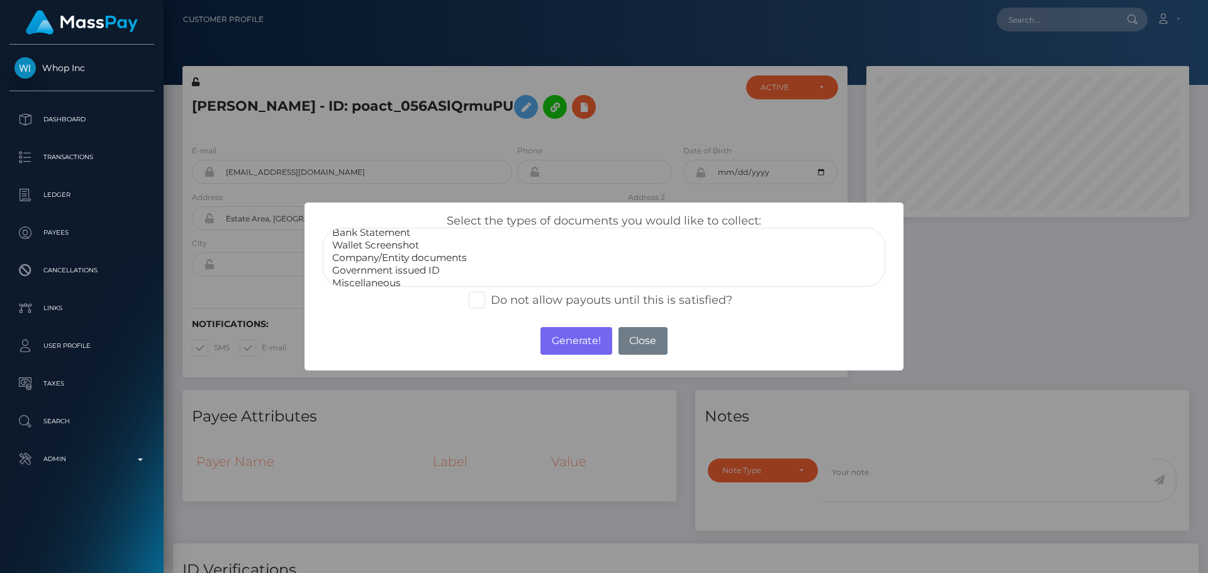
scroll to position [25, 0]
drag, startPoint x: 386, startPoint y: 267, endPoint x: 418, endPoint y: 278, distance: 34.0
select select "Government issued ID"
click at [386, 266] on option "Government issued ID" at bounding box center [604, 263] width 546 height 13
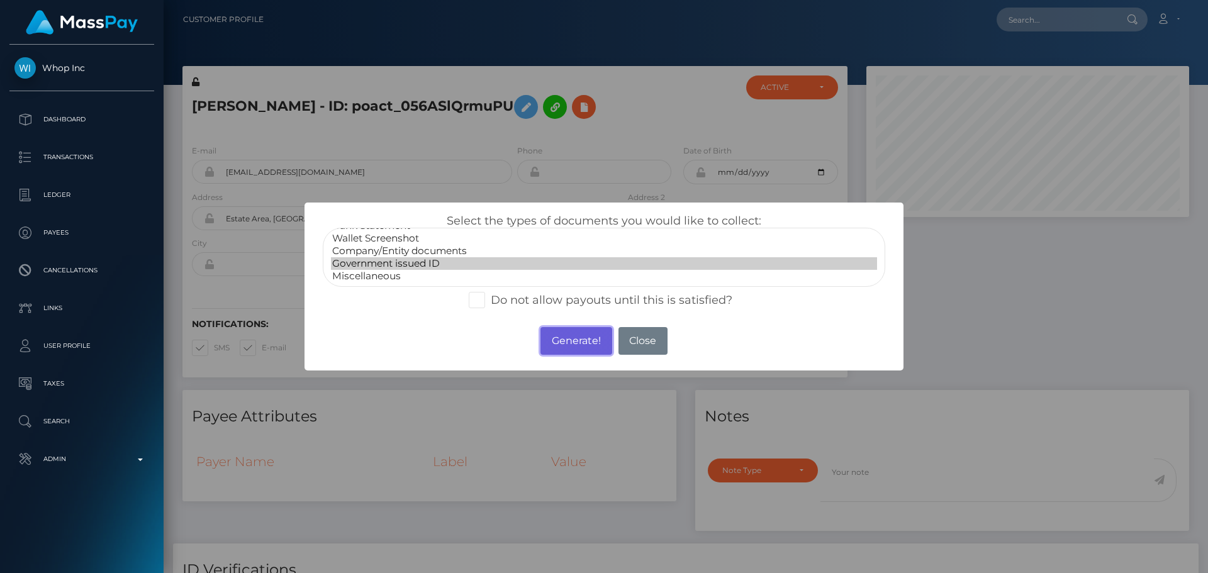
click at [576, 347] on button "Generate!" at bounding box center [575, 341] width 71 height 28
